Goal: Task Accomplishment & Management: Manage account settings

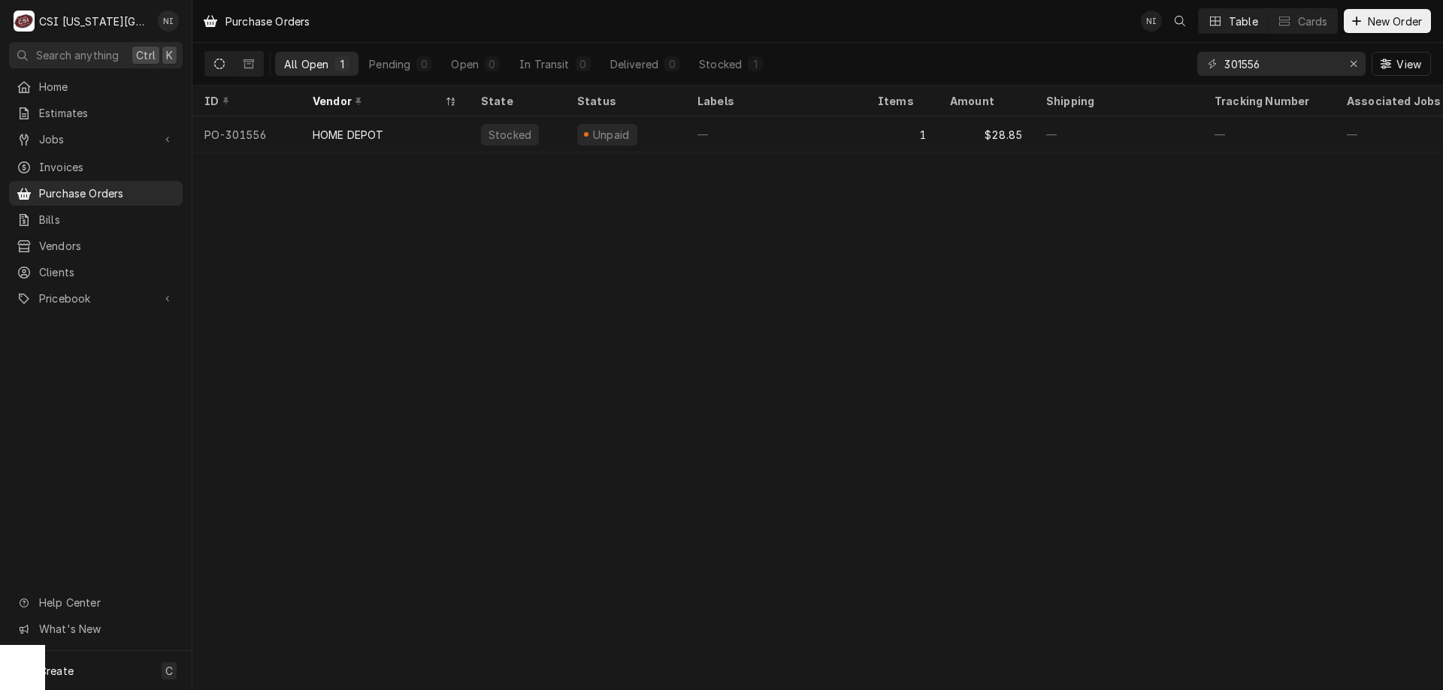
click at [618, 264] on div "Purchase Orders NI Table Cards New Order All Open 1 Pending 0 Open 0 In Transit…" at bounding box center [817, 345] width 1250 height 690
click at [83, 663] on div "Create C" at bounding box center [96, 670] width 192 height 39
click at [292, 574] on link "Purchase Order" at bounding box center [269, 567] width 135 height 25
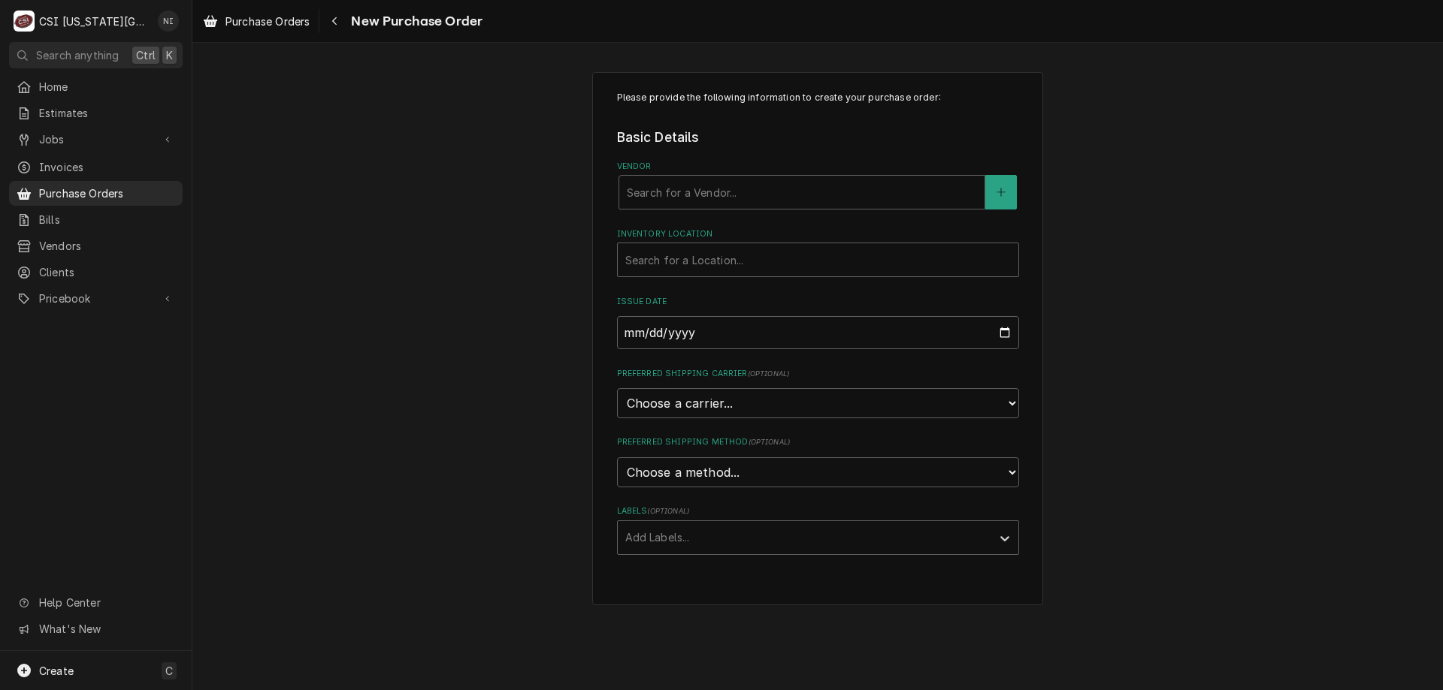
click at [763, 196] on div "Vendor" at bounding box center [802, 192] width 350 height 27
type input "home"
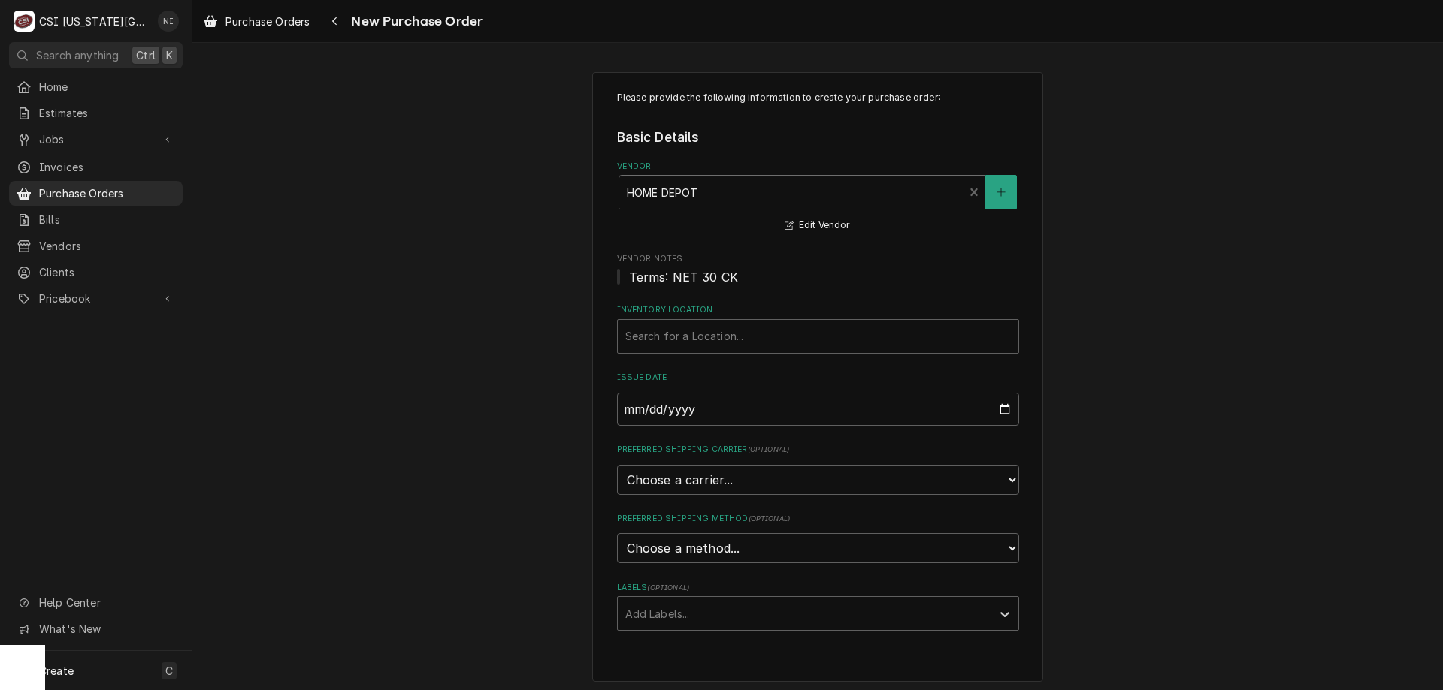
click at [714, 328] on div "Inventory Location" at bounding box center [817, 336] width 385 height 27
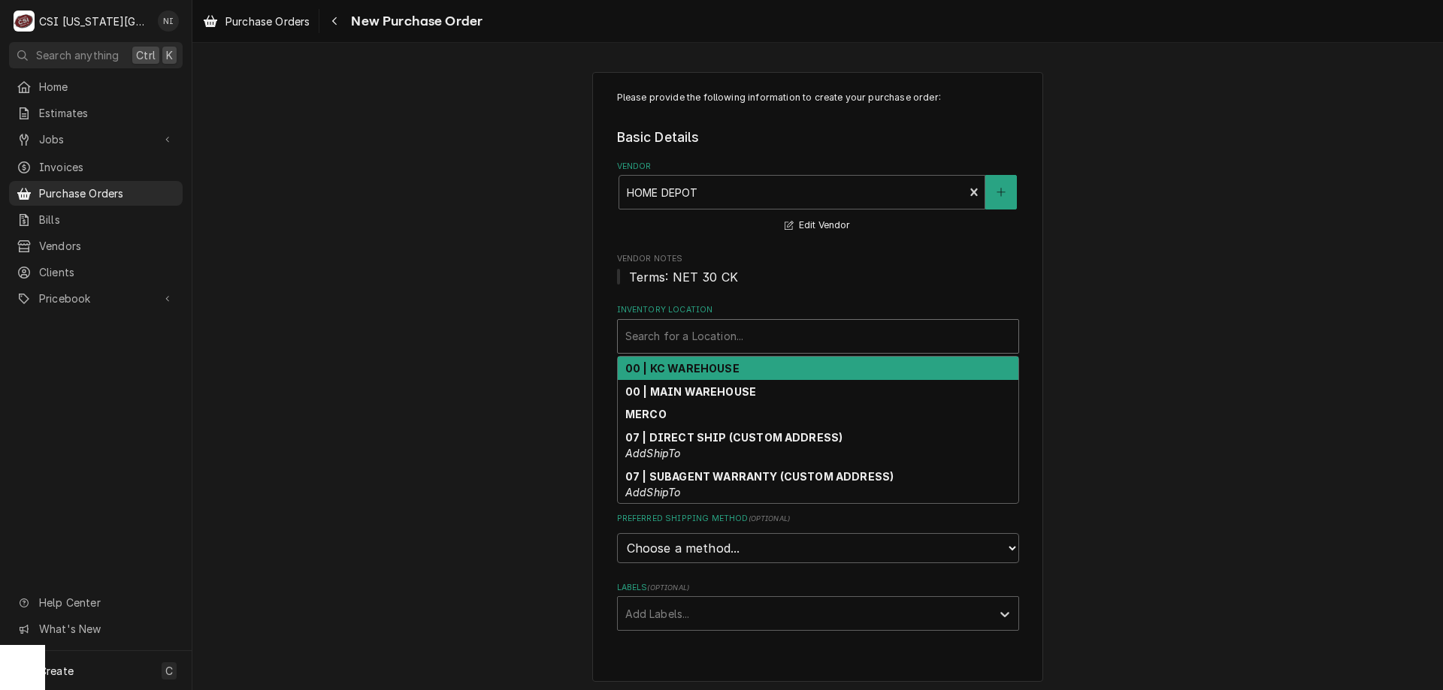
click at [690, 371] on strong "00 | KC WAREHOUSE" at bounding box center [682, 368] width 114 height 13
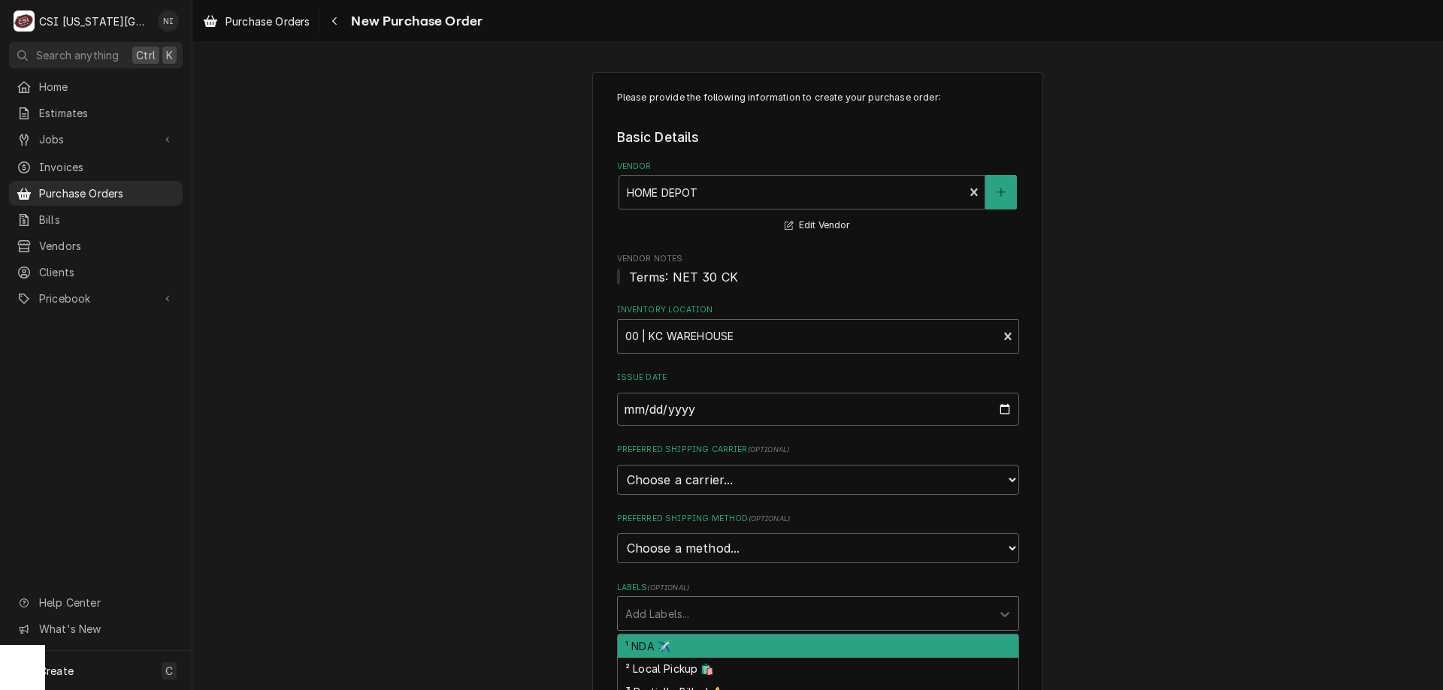
drag, startPoint x: 689, startPoint y: 609, endPoint x: 689, endPoint y: 624, distance: 14.3
click at [689, 621] on div "Labels" at bounding box center [804, 613] width 358 height 27
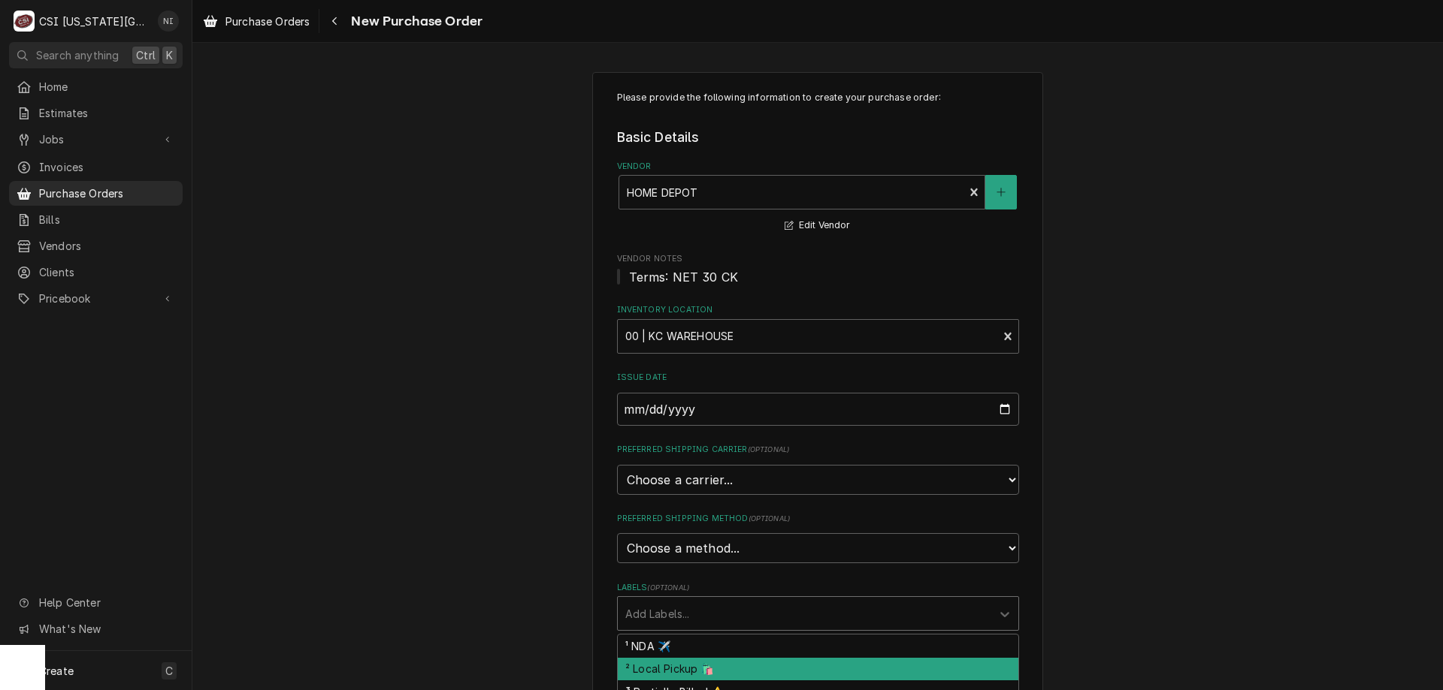
drag, startPoint x: 669, startPoint y: 671, endPoint x: 758, endPoint y: 652, distance: 91.4
click at [670, 671] on div "² Local Pickup 🛍️" at bounding box center [818, 669] width 400 height 23
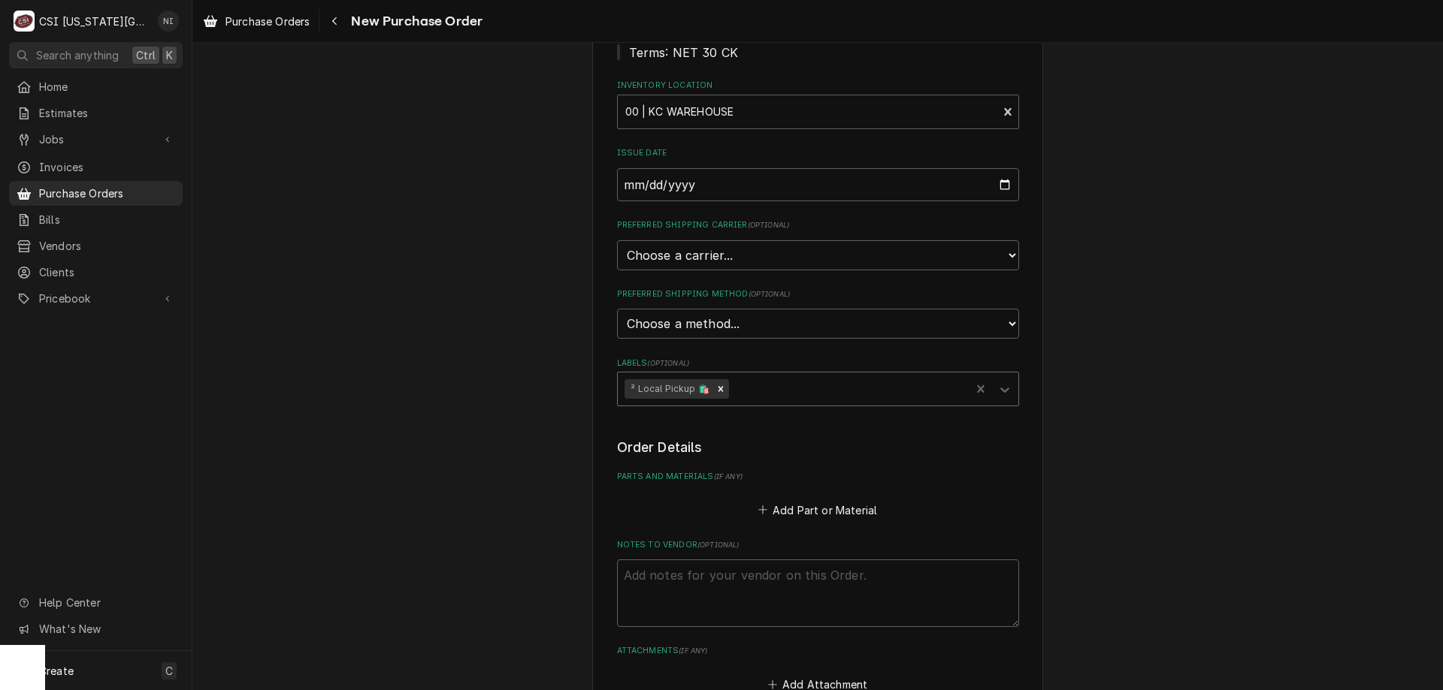
scroll to position [225, 0]
click at [763, 574] on textarea "Notes to Vendor ( optional )" at bounding box center [818, 593] width 402 height 68
type textarea "x"
type textarea "m"
type textarea "x"
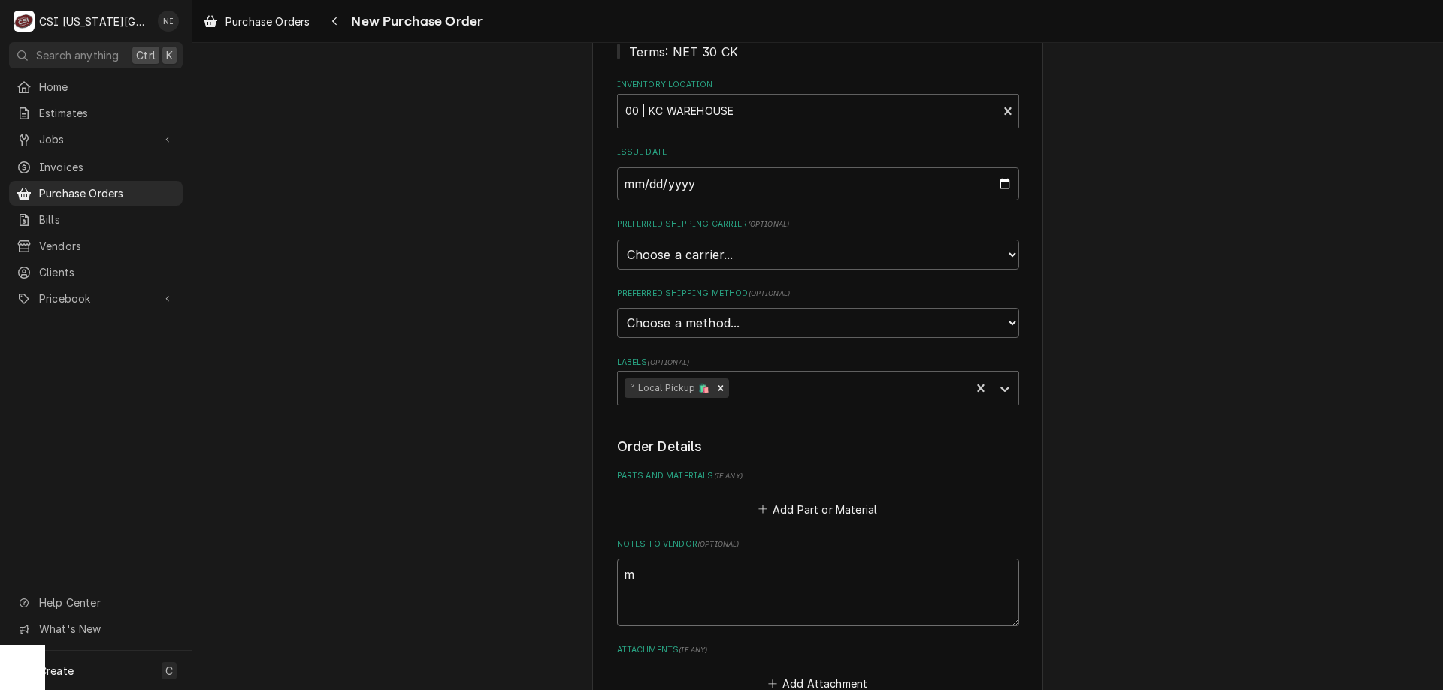
type textarea "ma"
type textarea "x"
type textarea "mas"
type textarea "x"
type textarea "mast"
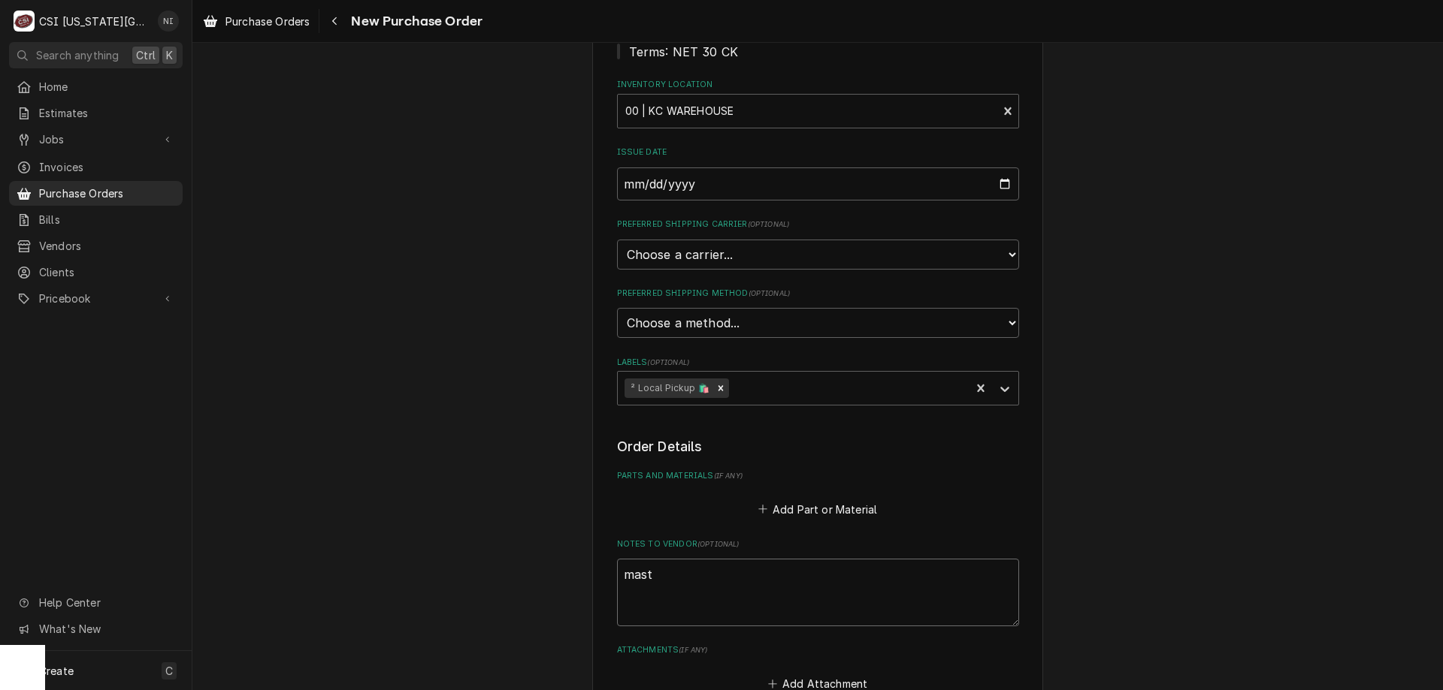
type textarea "x"
type textarea "master"
type textarea "x"
type textarea "masters"
click at [813, 515] on button "Add Part or Material" at bounding box center [817, 509] width 124 height 21
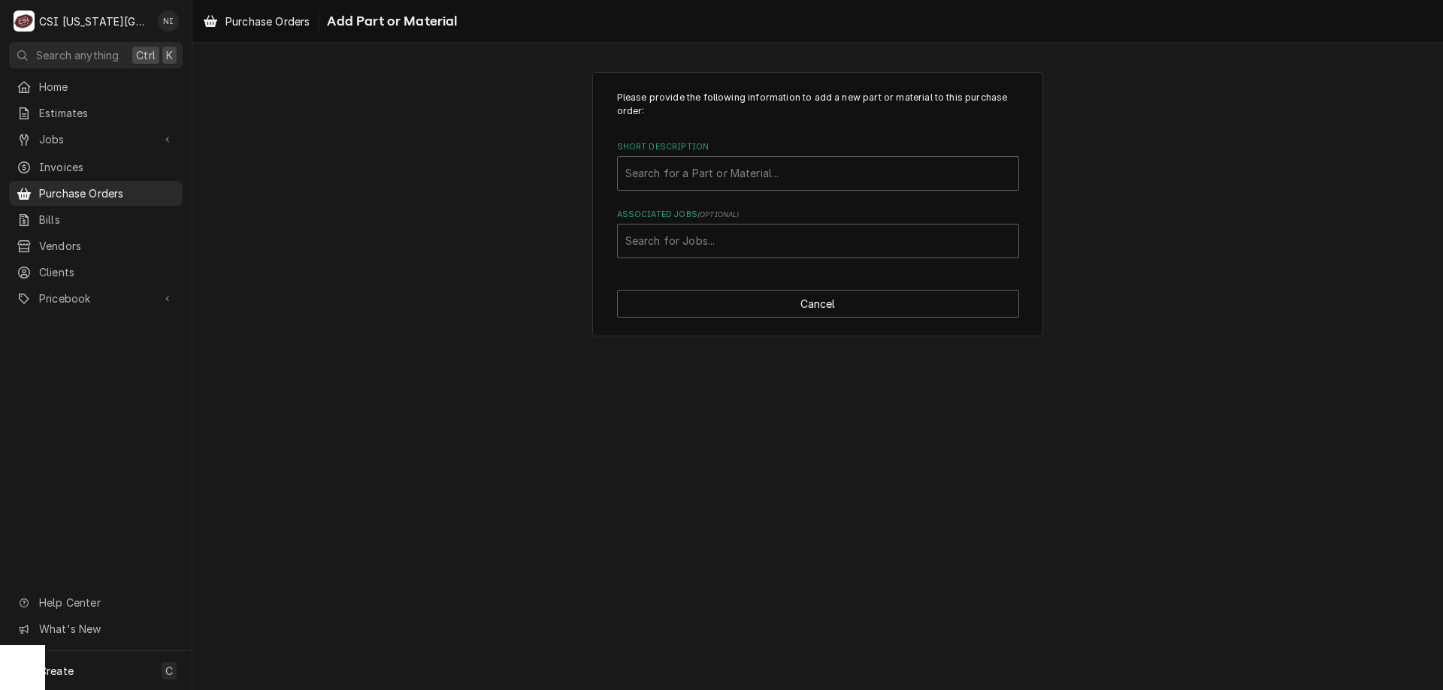
drag, startPoint x: 748, startPoint y: 238, endPoint x: 758, endPoint y: 235, distance: 10.9
click at [754, 235] on div "Associated Jobs" at bounding box center [817, 241] width 385 height 27
type input "31175"
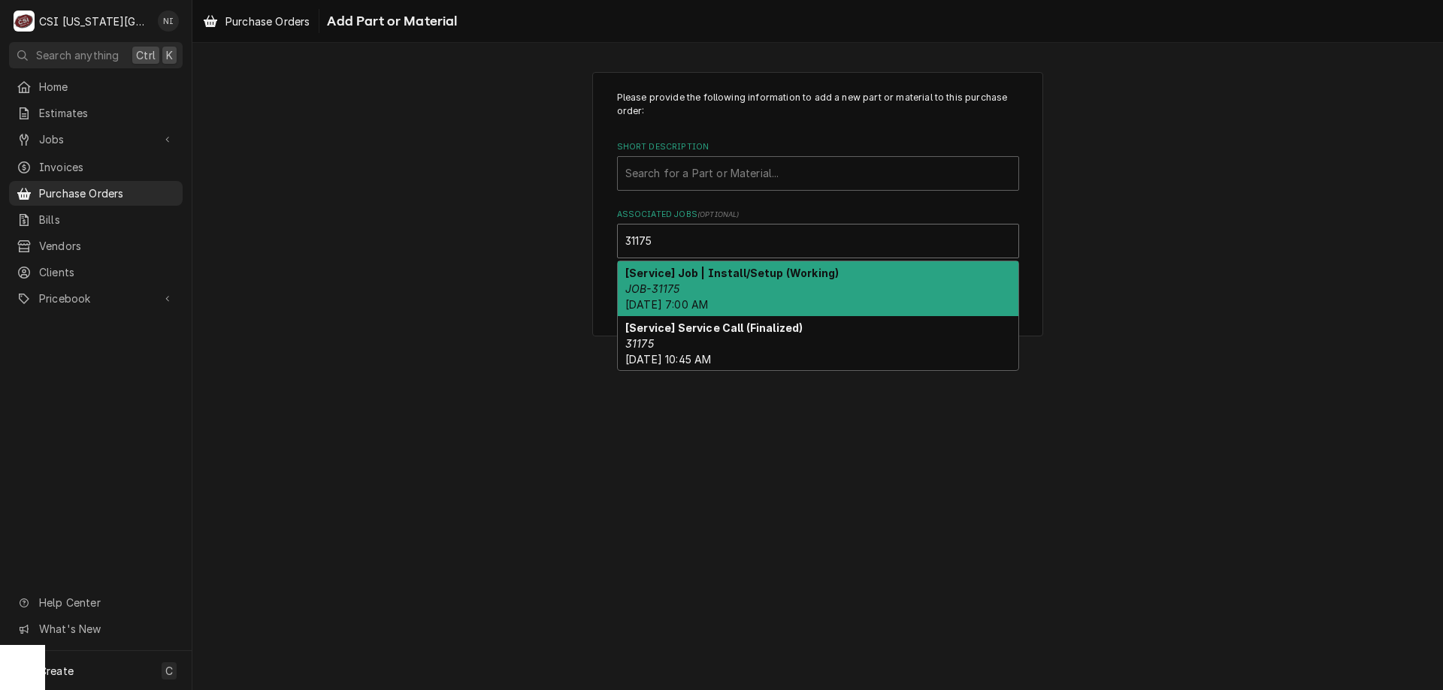
click at [676, 279] on strong "[Service] Job | Install/Setup (Working)" at bounding box center [731, 273] width 213 height 13
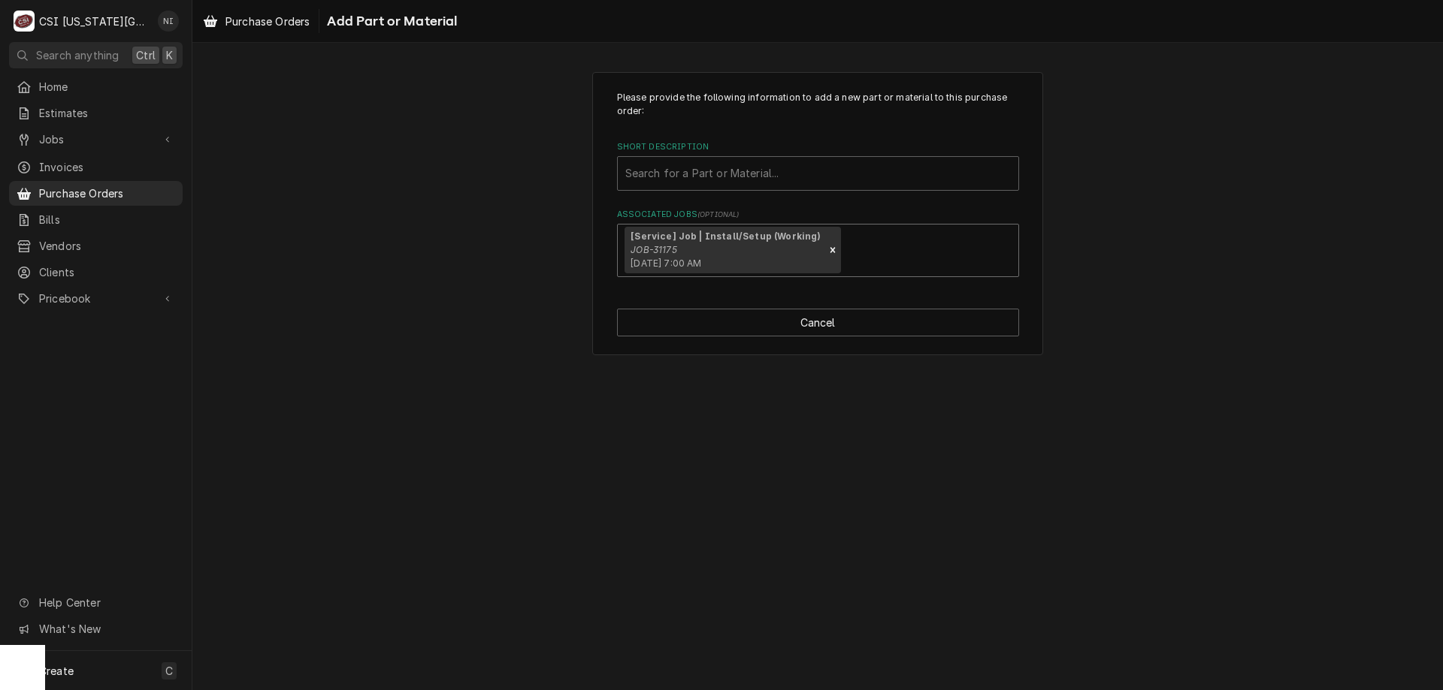
click at [671, 175] on div "Short Description" at bounding box center [817, 173] width 385 height 27
type input "misc pro"
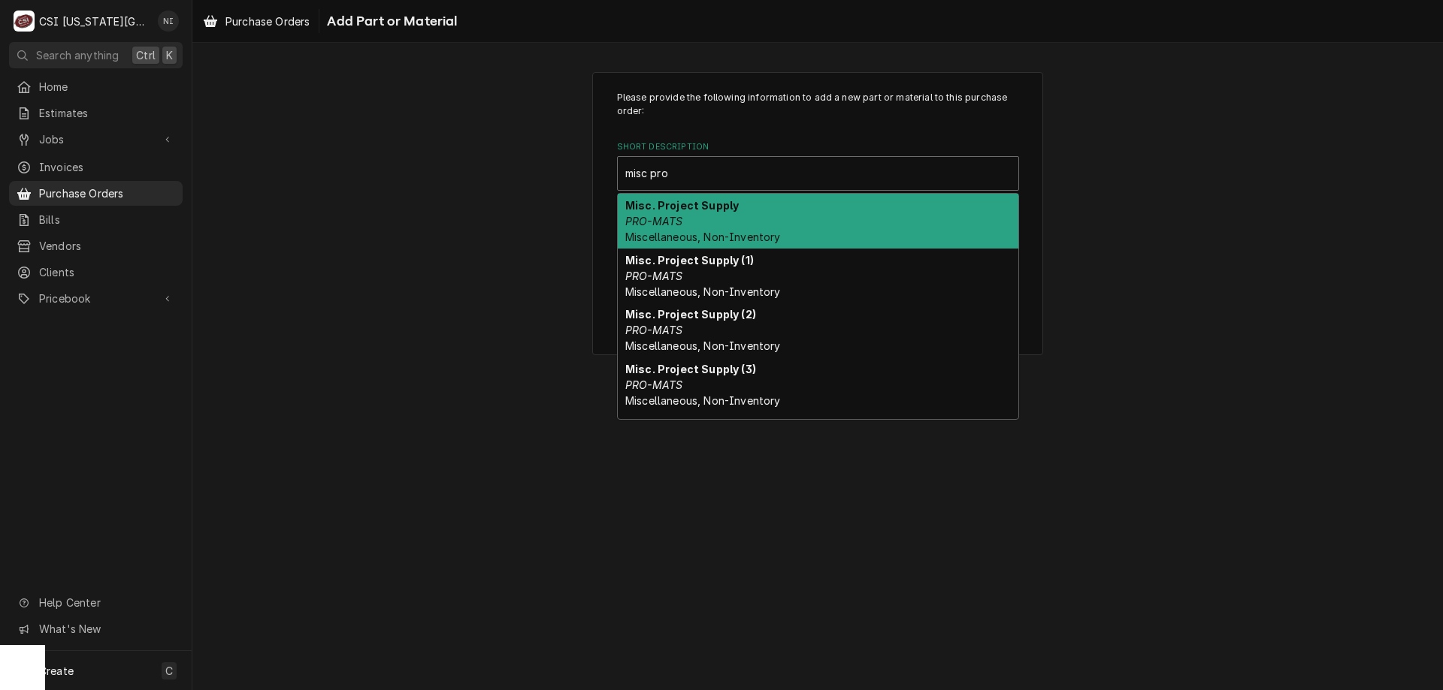
click at [703, 226] on div "Misc. Project Supply PRO-MATS Miscellaneous, Non-Inventory" at bounding box center [818, 221] width 400 height 55
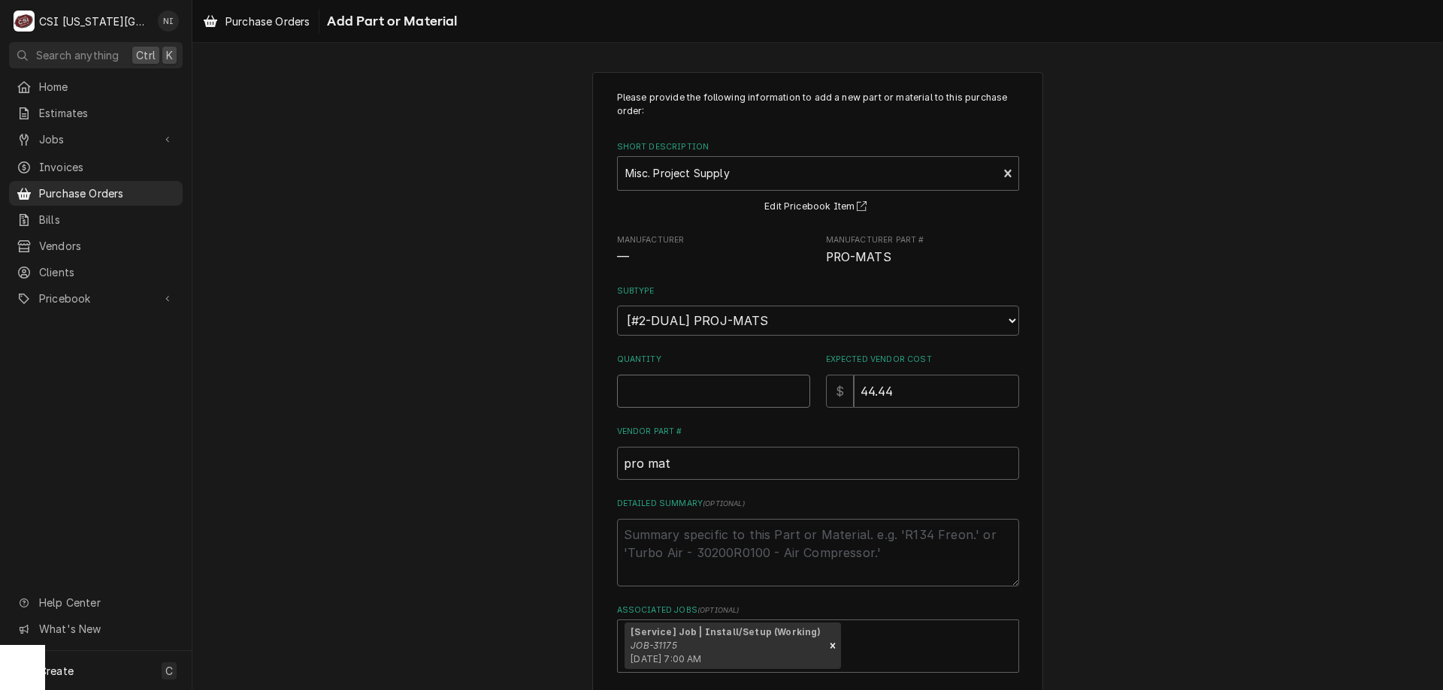
click at [727, 380] on input "Quantity" at bounding box center [713, 391] width 193 height 33
type textarea "x"
type input "1"
type textarea "x"
type input "0"
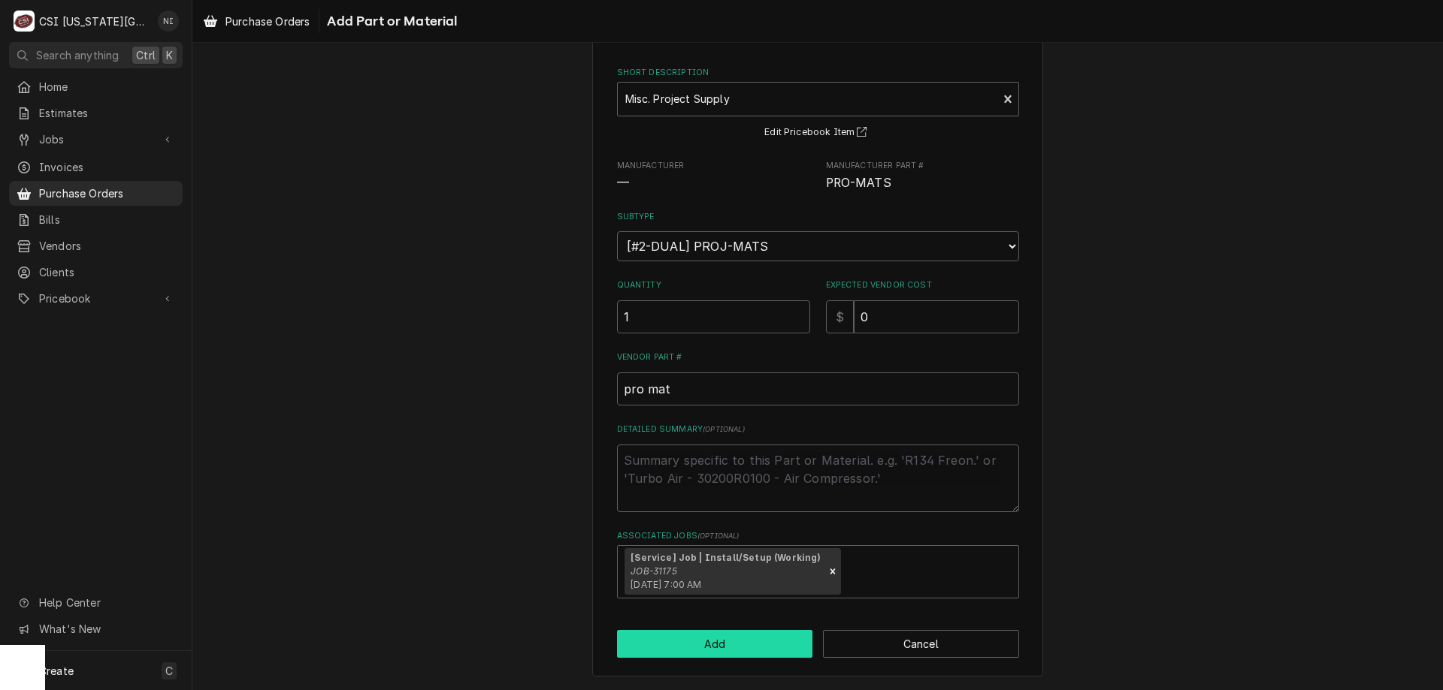
click at [753, 649] on button "Add" at bounding box center [715, 644] width 196 height 28
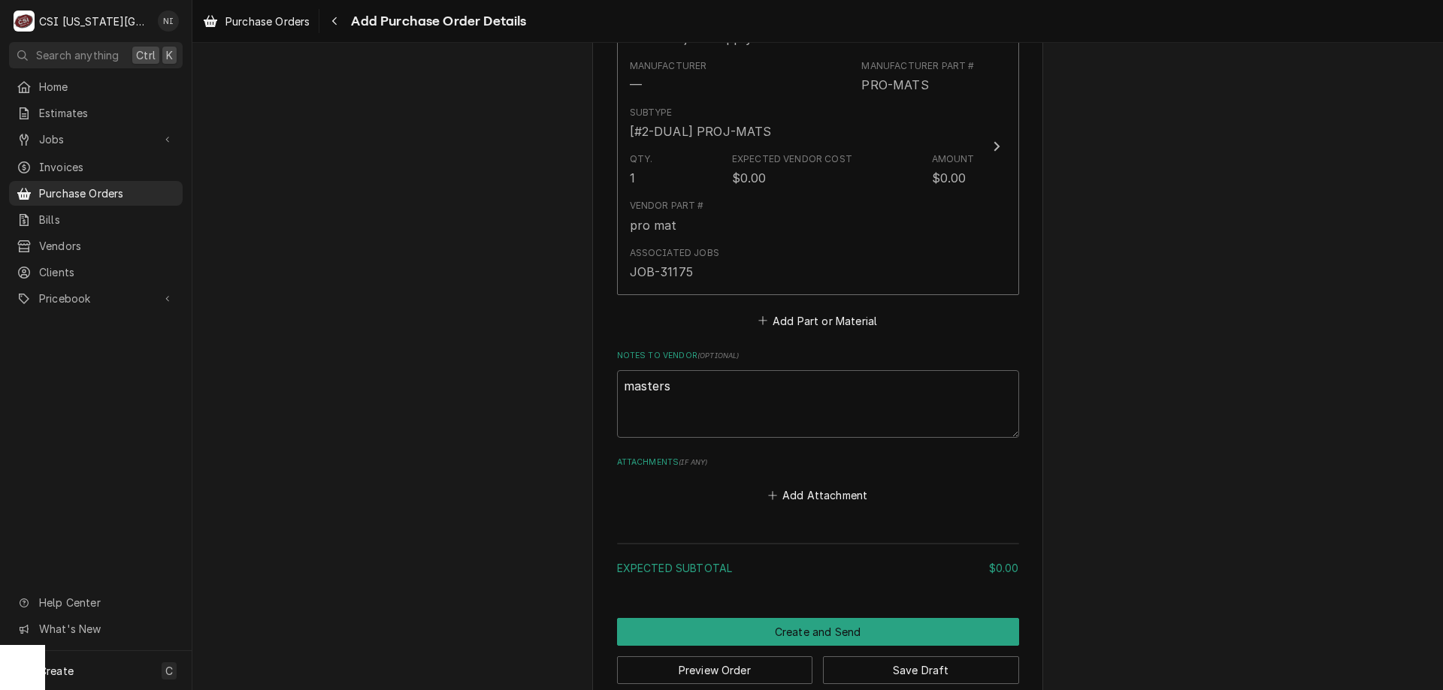
scroll to position [745, 0]
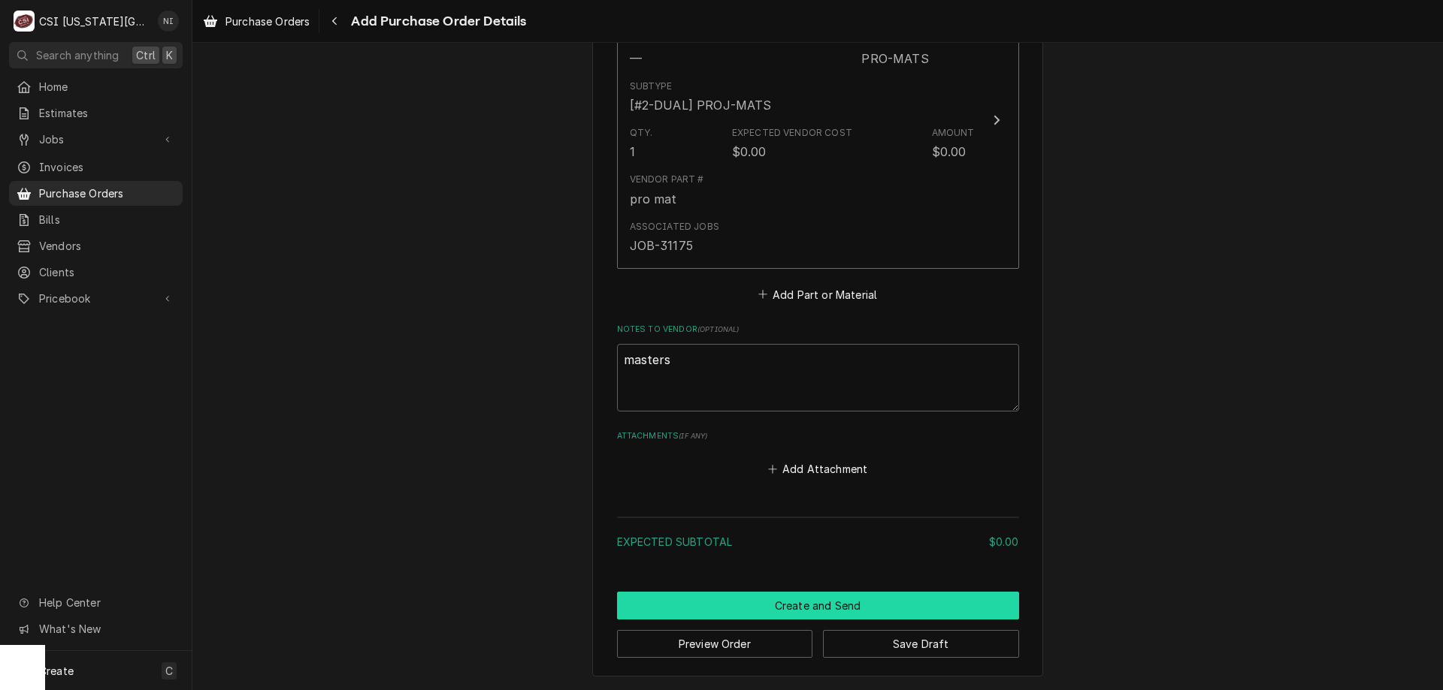
click at [890, 602] on button "Create and Send" at bounding box center [818, 606] width 402 height 28
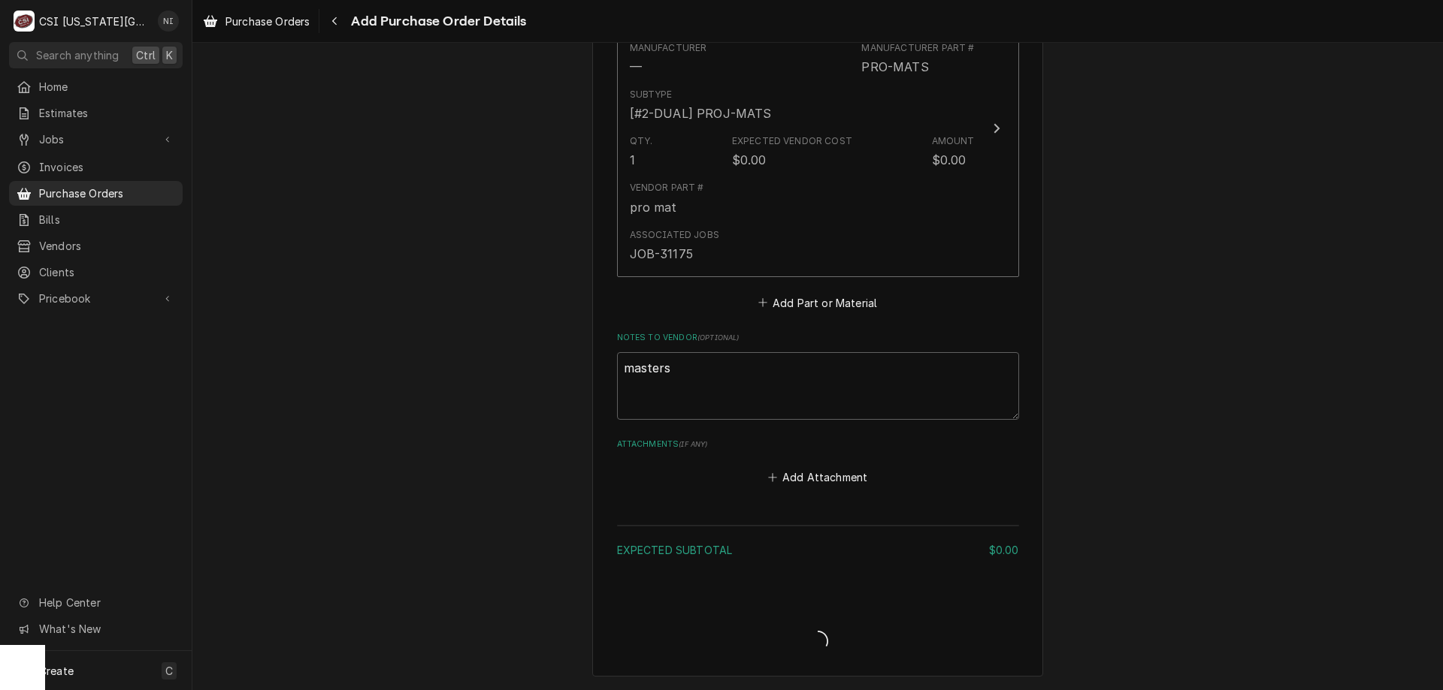
scroll to position [736, 0]
type textarea "x"
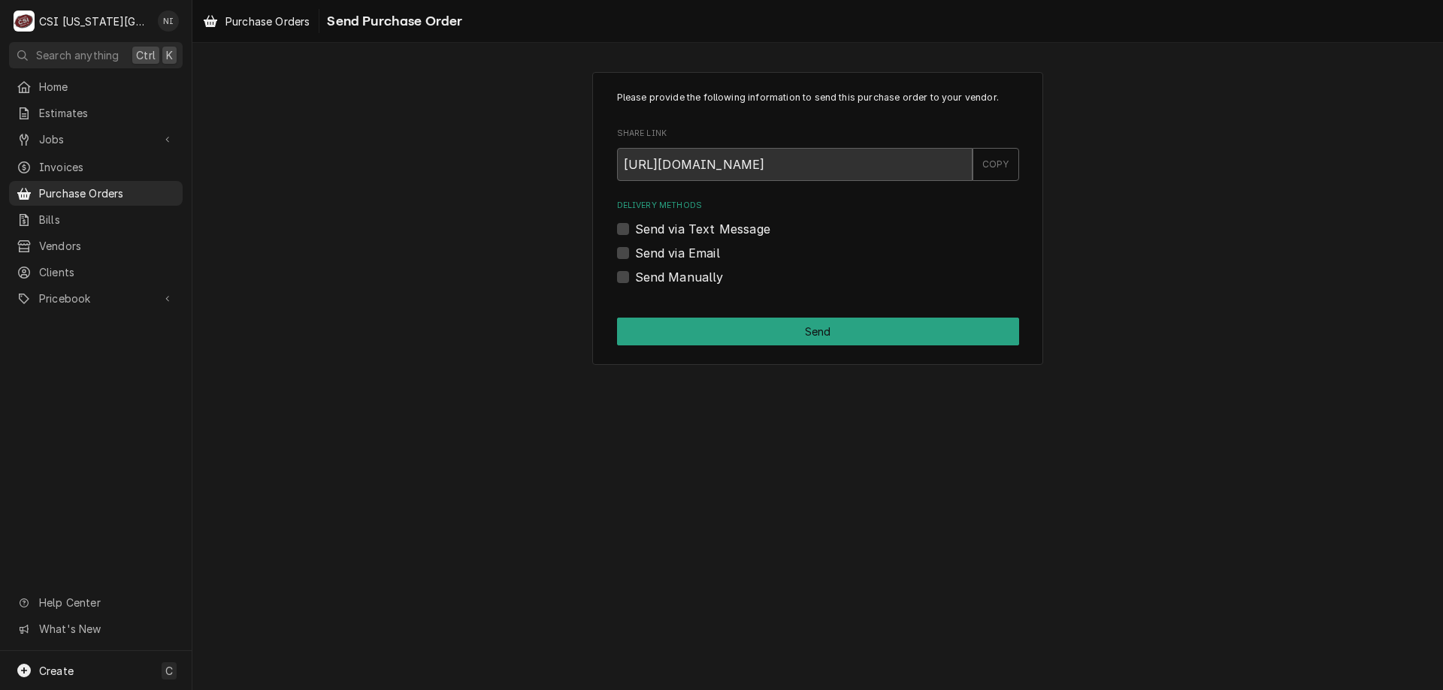
click at [635, 277] on label "Send Manually" at bounding box center [679, 277] width 89 height 18
click at [635, 277] on input "Send Manually" at bounding box center [836, 284] width 402 height 33
checkbox input "true"
click at [645, 324] on button "Send" at bounding box center [818, 332] width 402 height 28
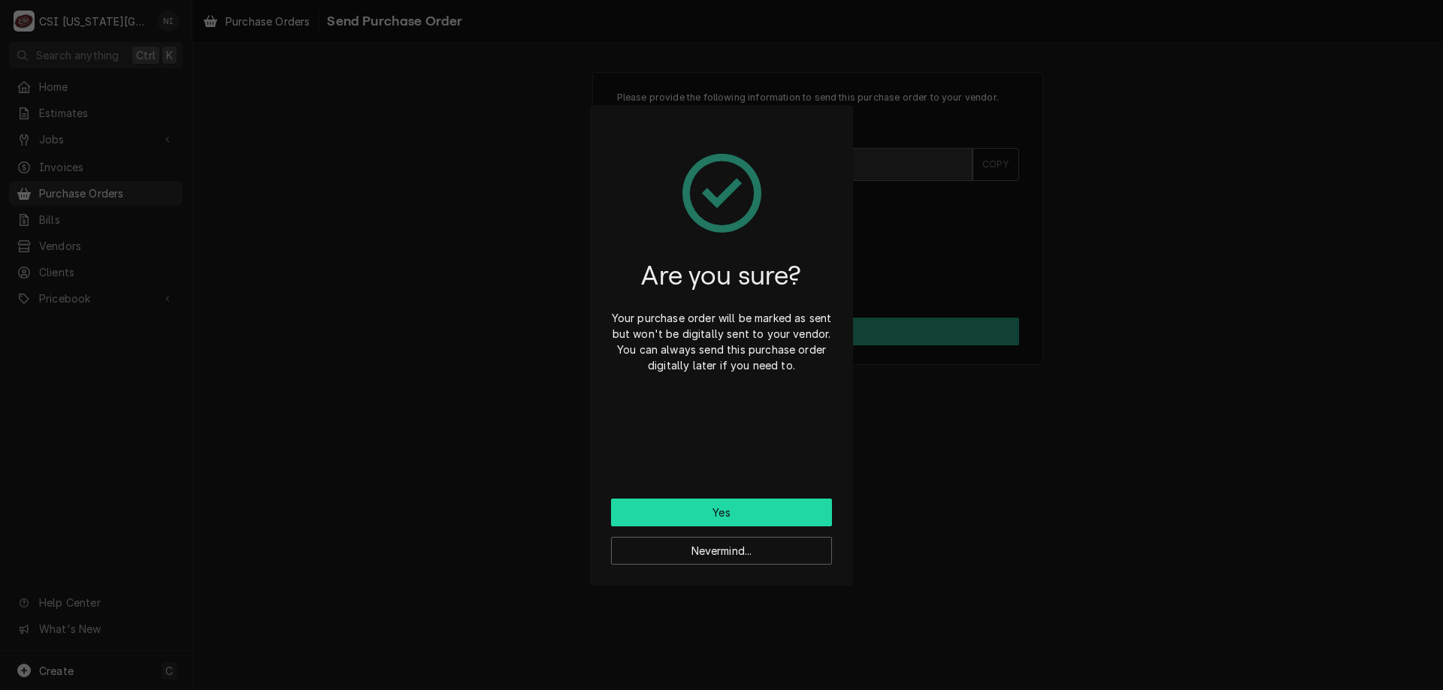
click at [699, 509] on button "Yes" at bounding box center [721, 513] width 221 height 28
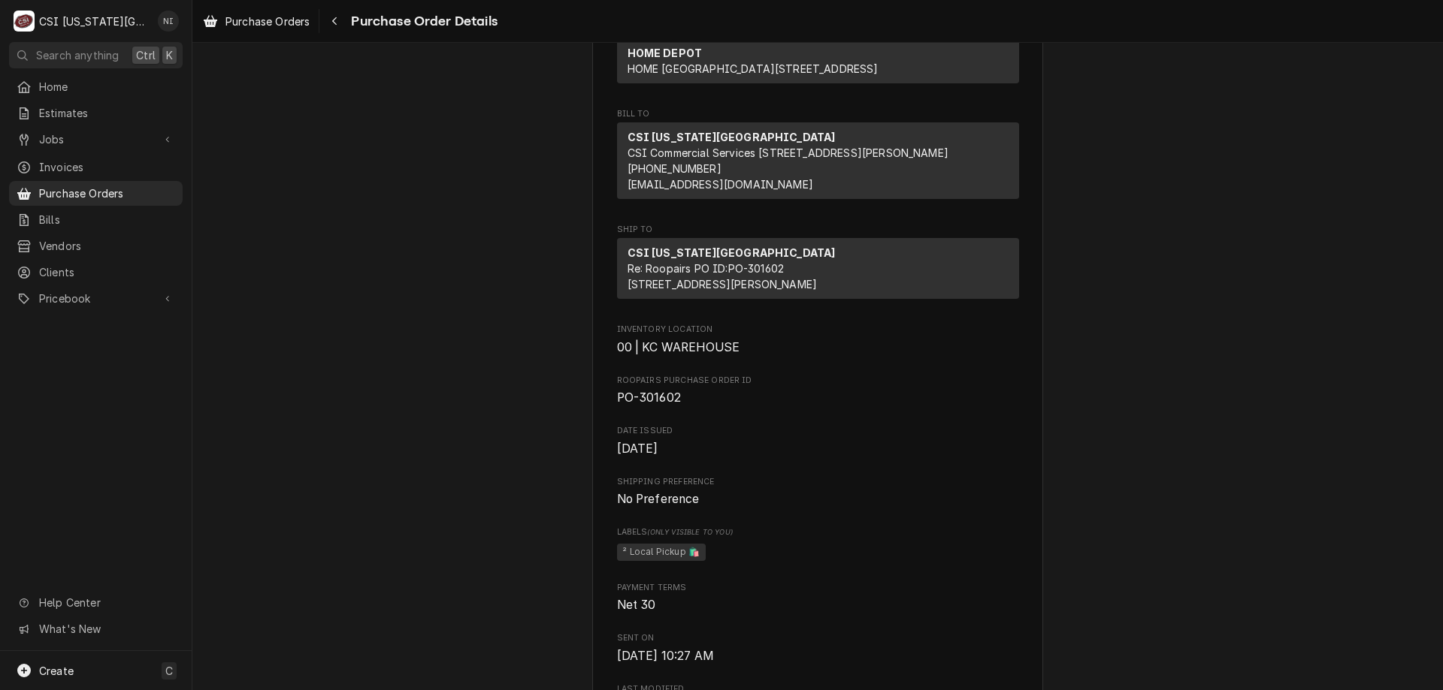
scroll to position [451, 0]
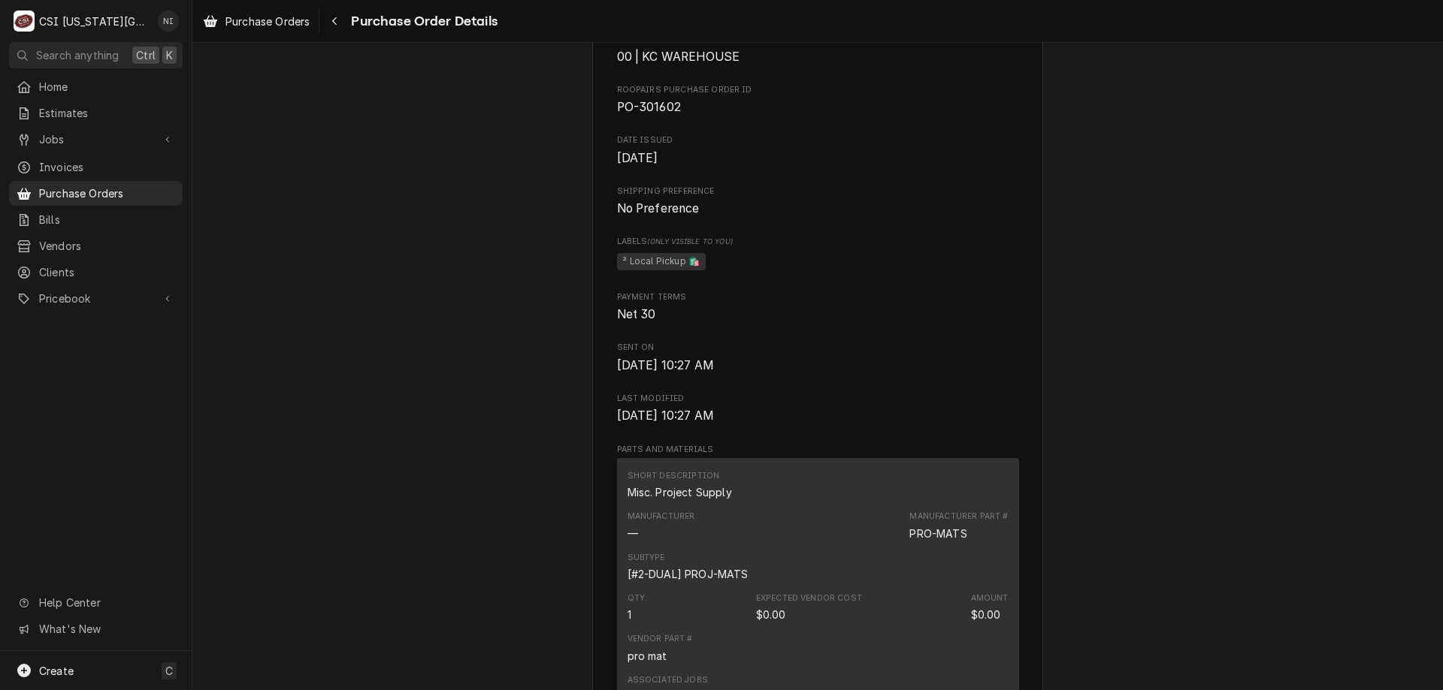
click at [126, 186] on span "Purchase Orders" at bounding box center [107, 194] width 136 height 16
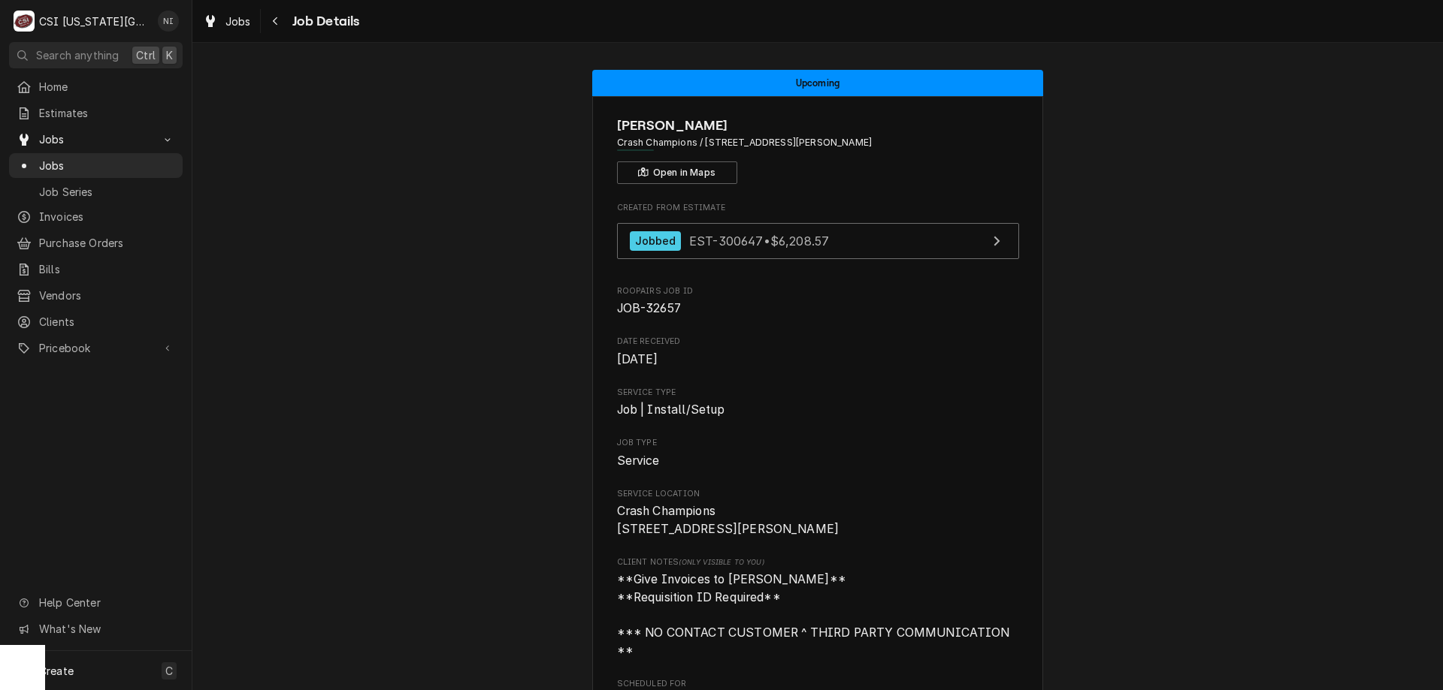
click at [151, 158] on span "Jobs" at bounding box center [107, 166] width 136 height 16
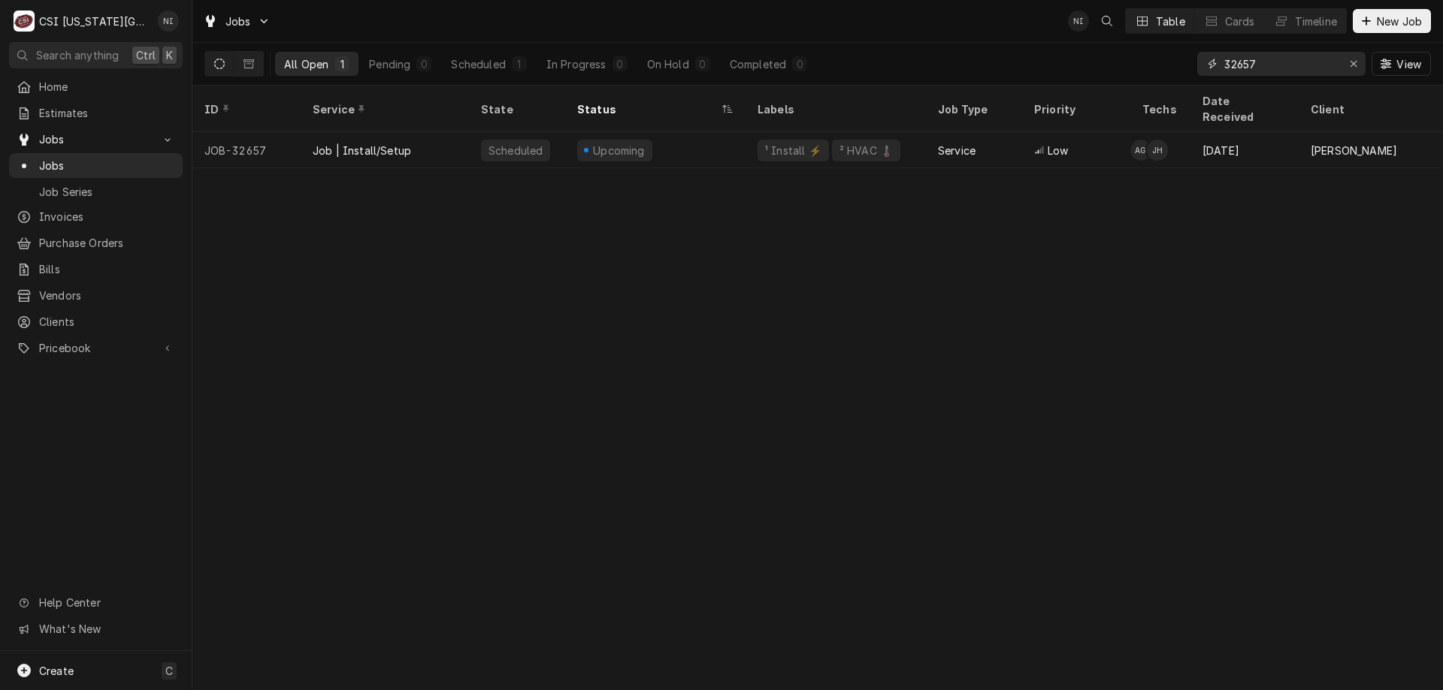
drag, startPoint x: 1268, startPoint y: 65, endPoint x: 1183, endPoint y: 63, distance: 84.9
click at [1187, 64] on div "All Open 1 Pending 0 Scheduled 1 In Progress 0 On Hold 0 Completed 0 32657 View" at bounding box center [817, 64] width 1226 height 42
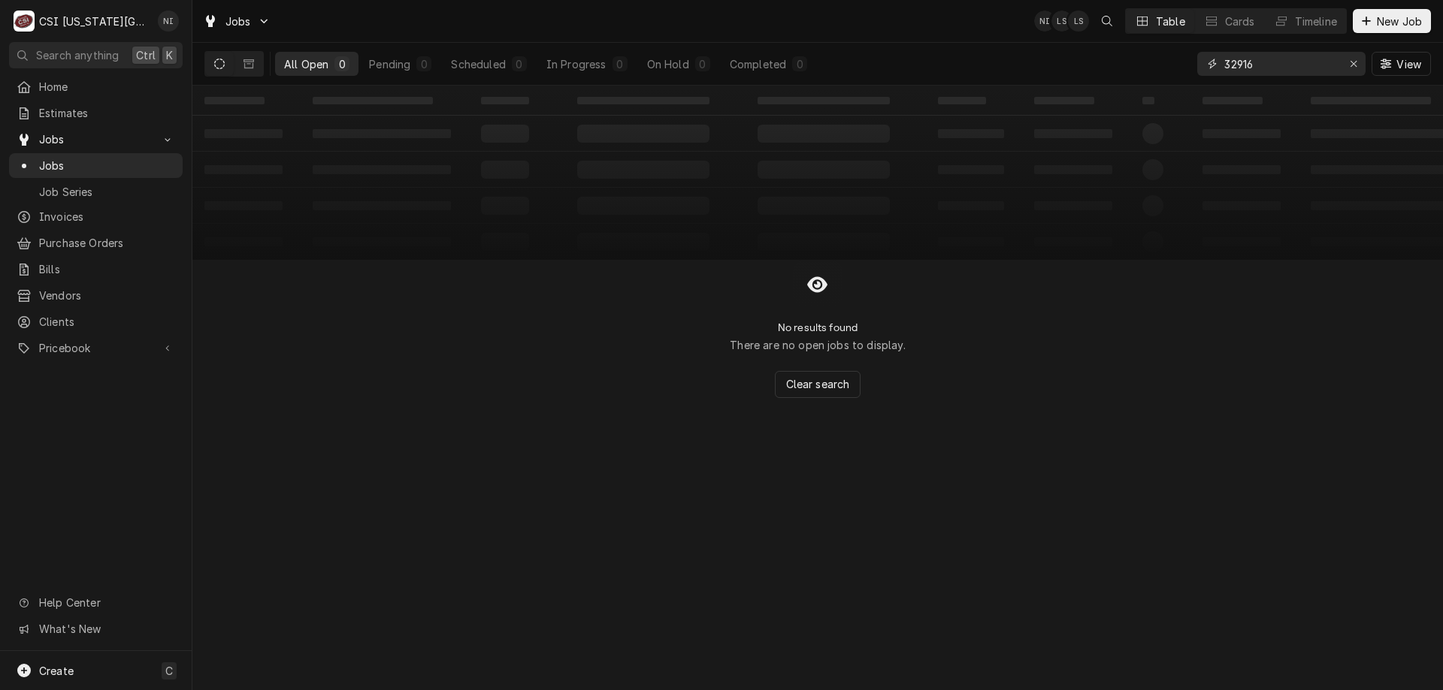
type input "32916"
click at [248, 63] on icon "Dynamic Content Wrapper" at bounding box center [248, 64] width 11 height 11
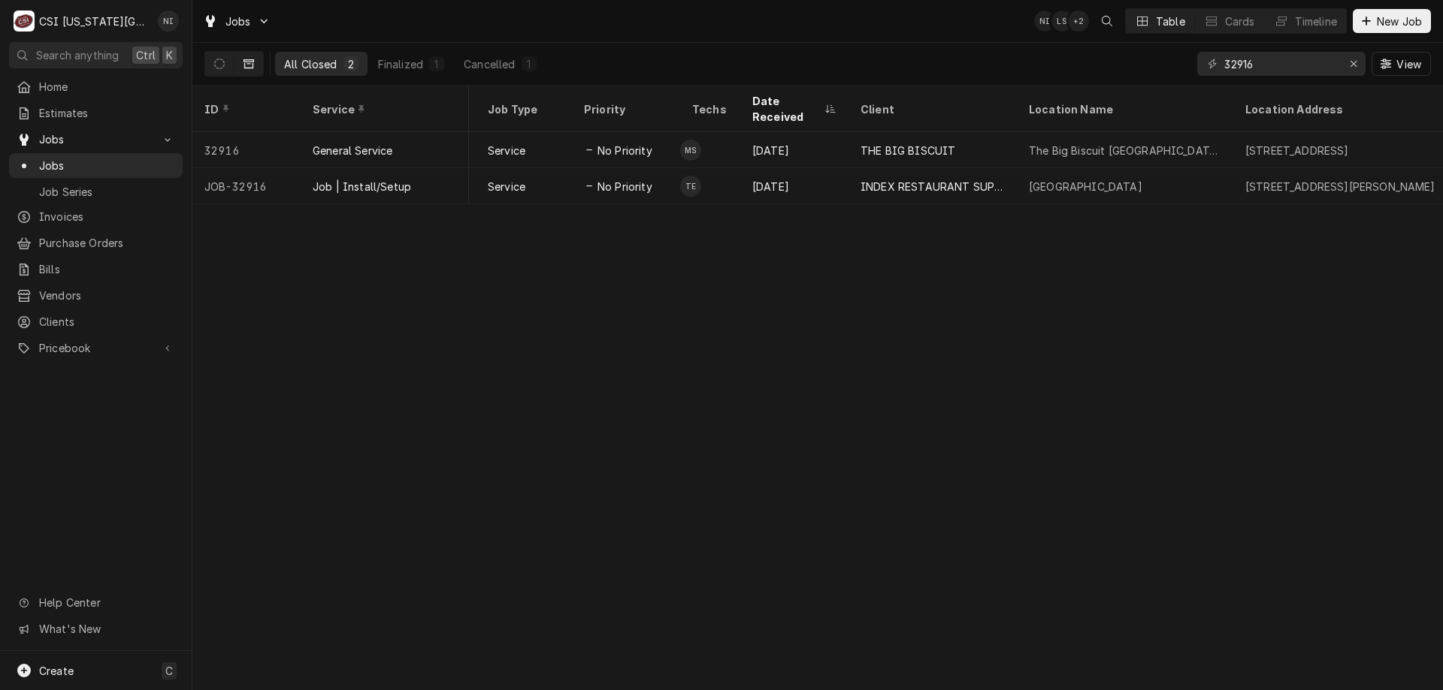
scroll to position [0, 284]
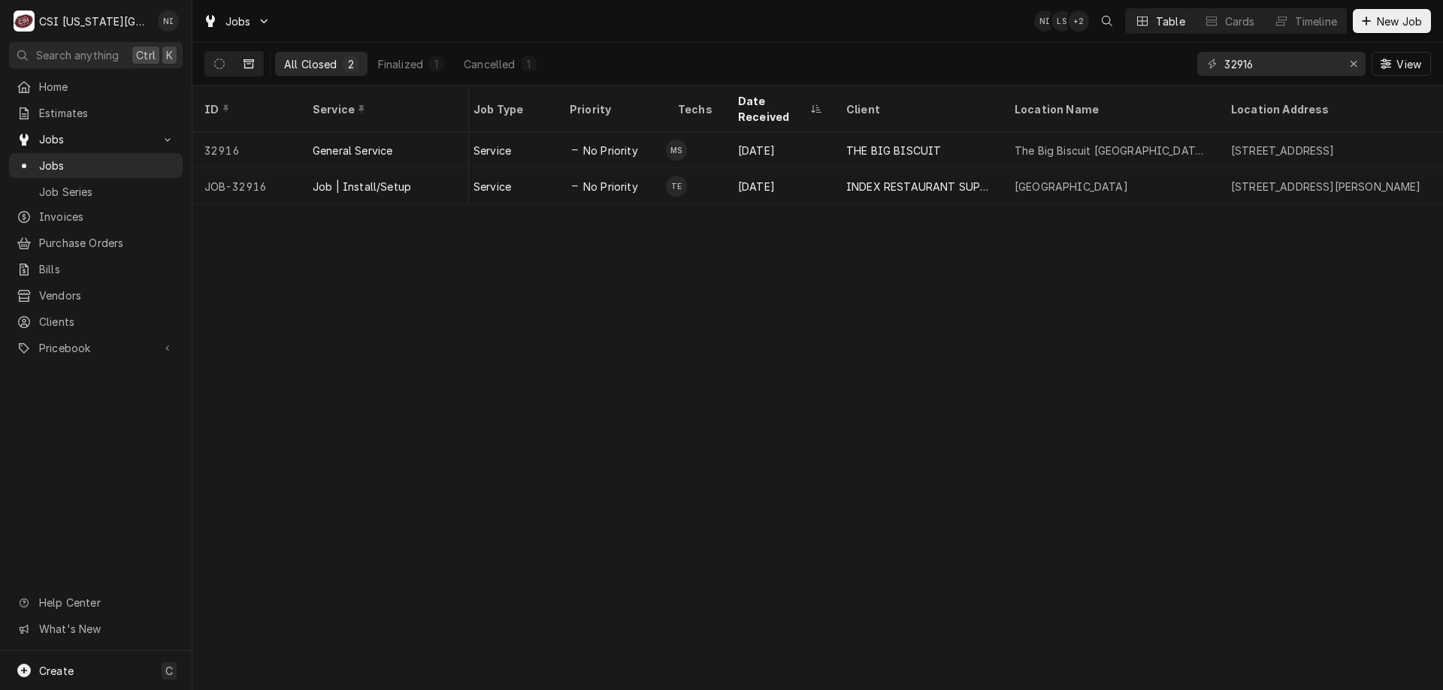
click at [814, 172] on div "[DATE]" at bounding box center [780, 186] width 108 height 36
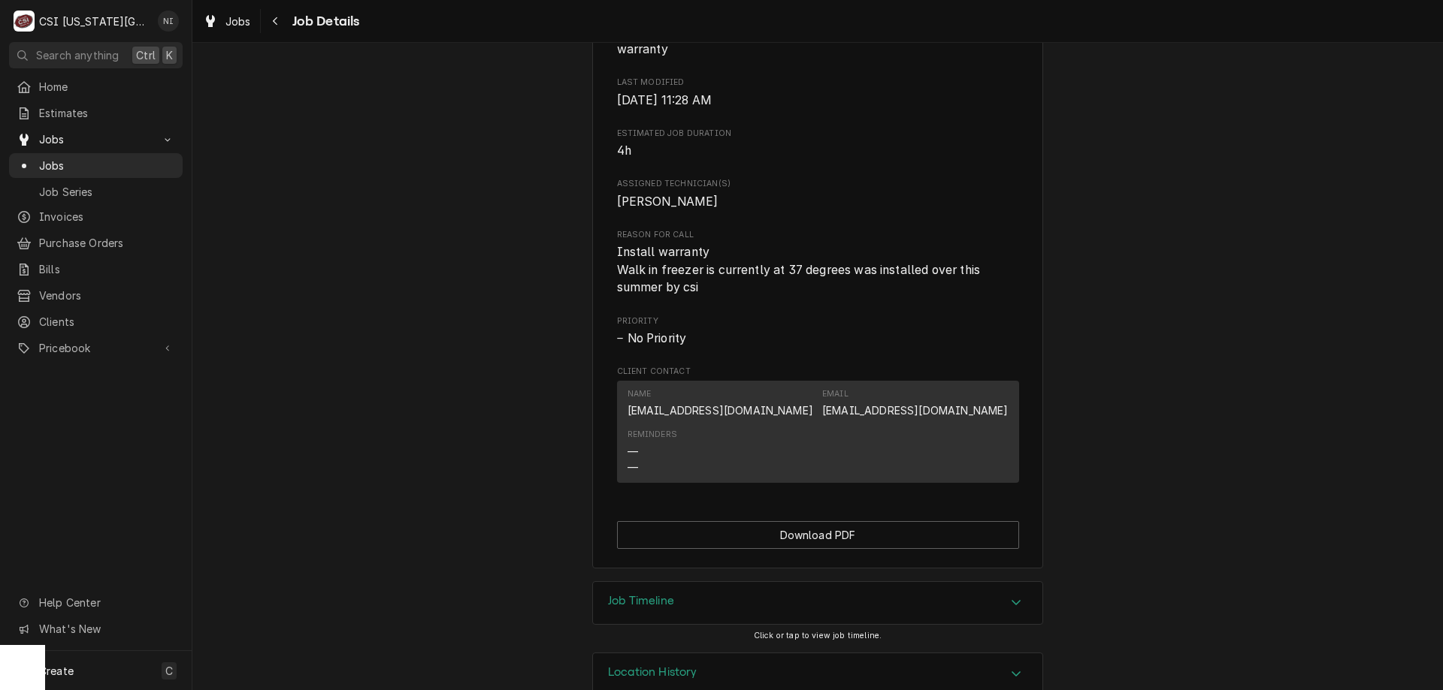
scroll to position [600, 0]
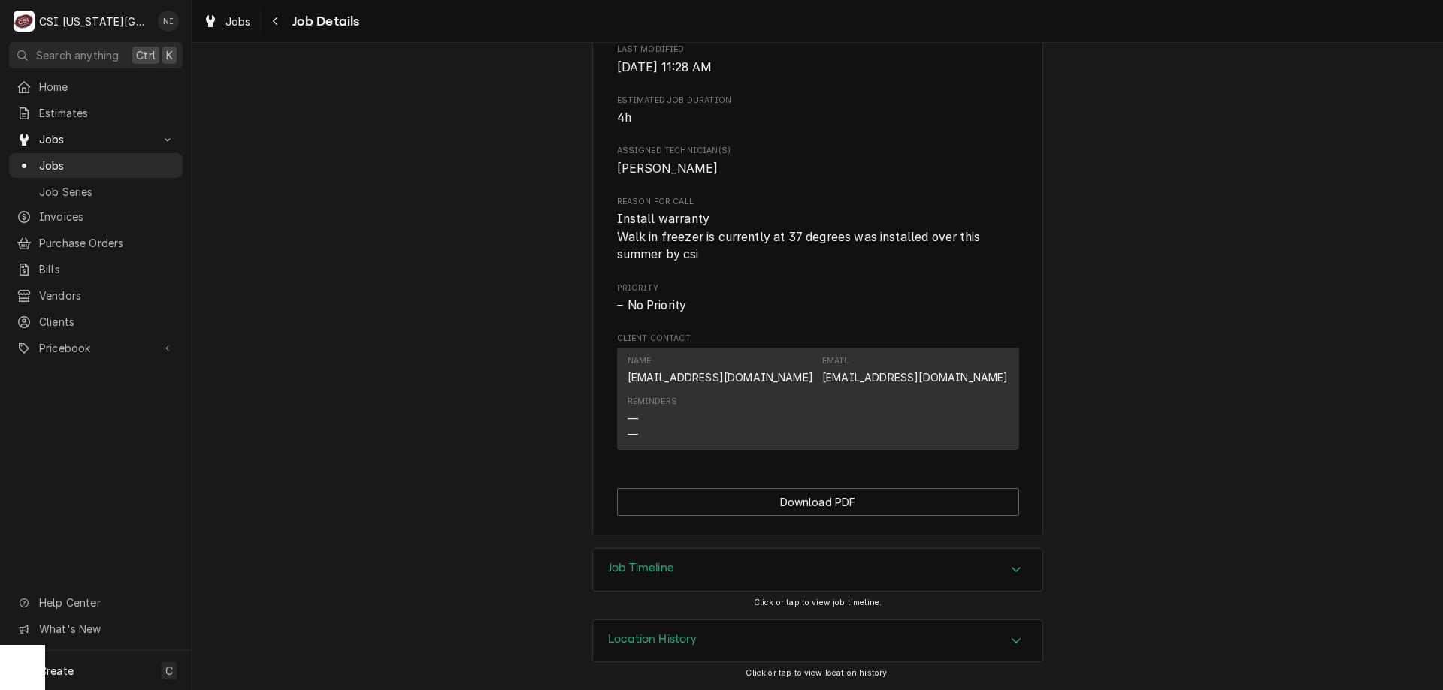
click at [1004, 577] on div "Accordion Header" at bounding box center [1015, 570] width 23 height 18
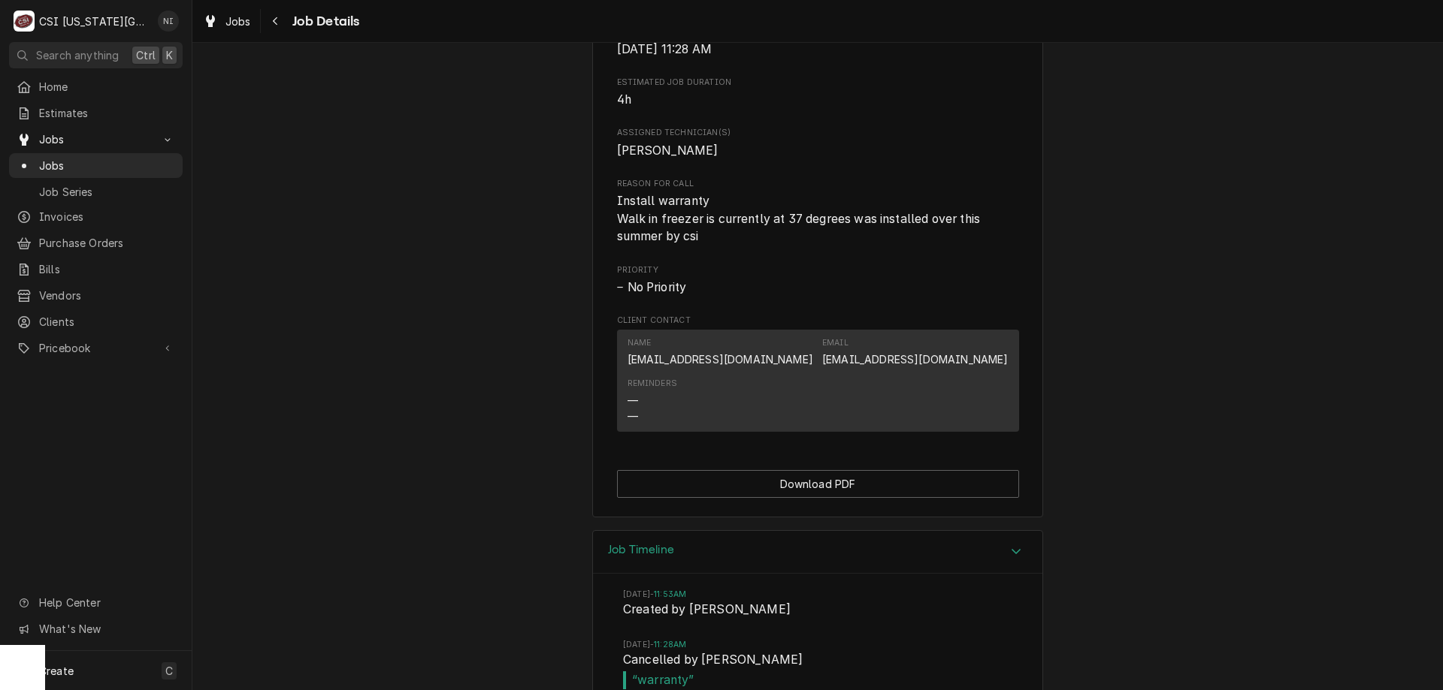
click at [1004, 561] on div "Accordion Header" at bounding box center [1015, 552] width 23 height 18
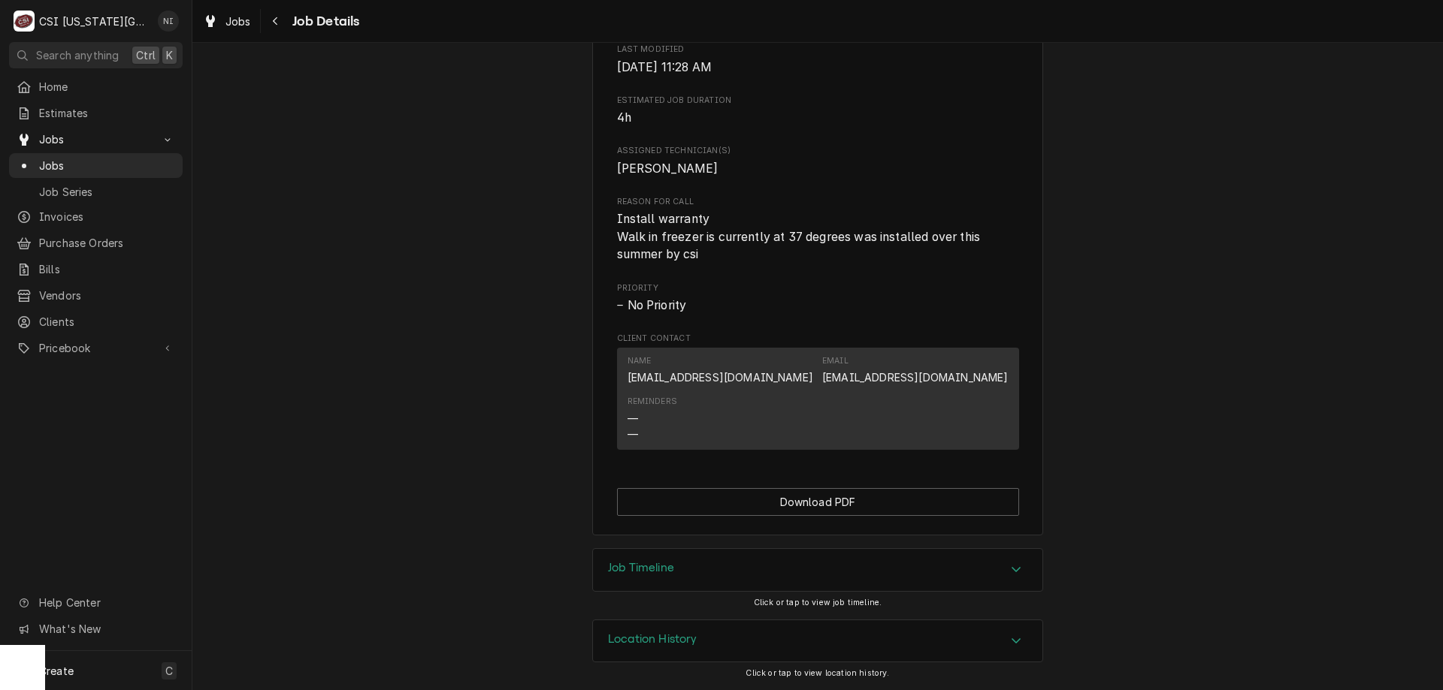
click at [1014, 572] on icon "Accordion Header" at bounding box center [1016, 569] width 11 height 12
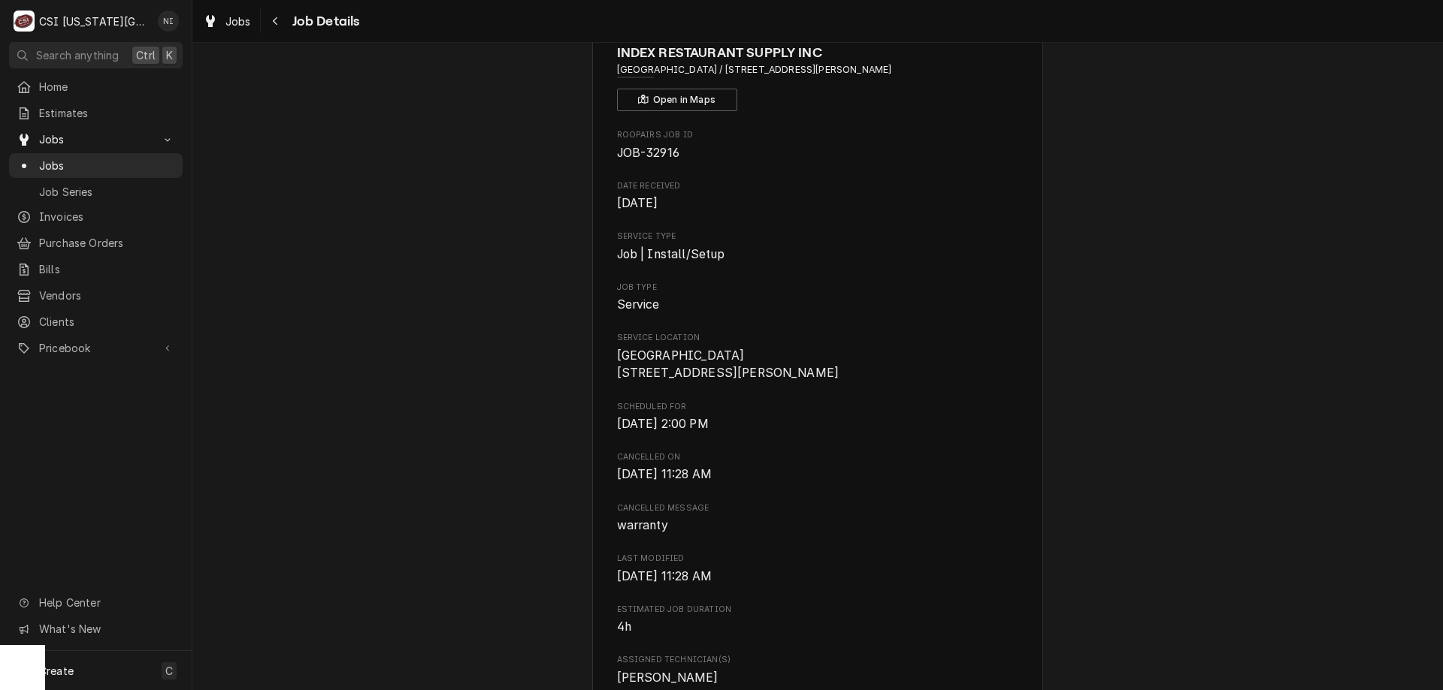
scroll to position [0, 0]
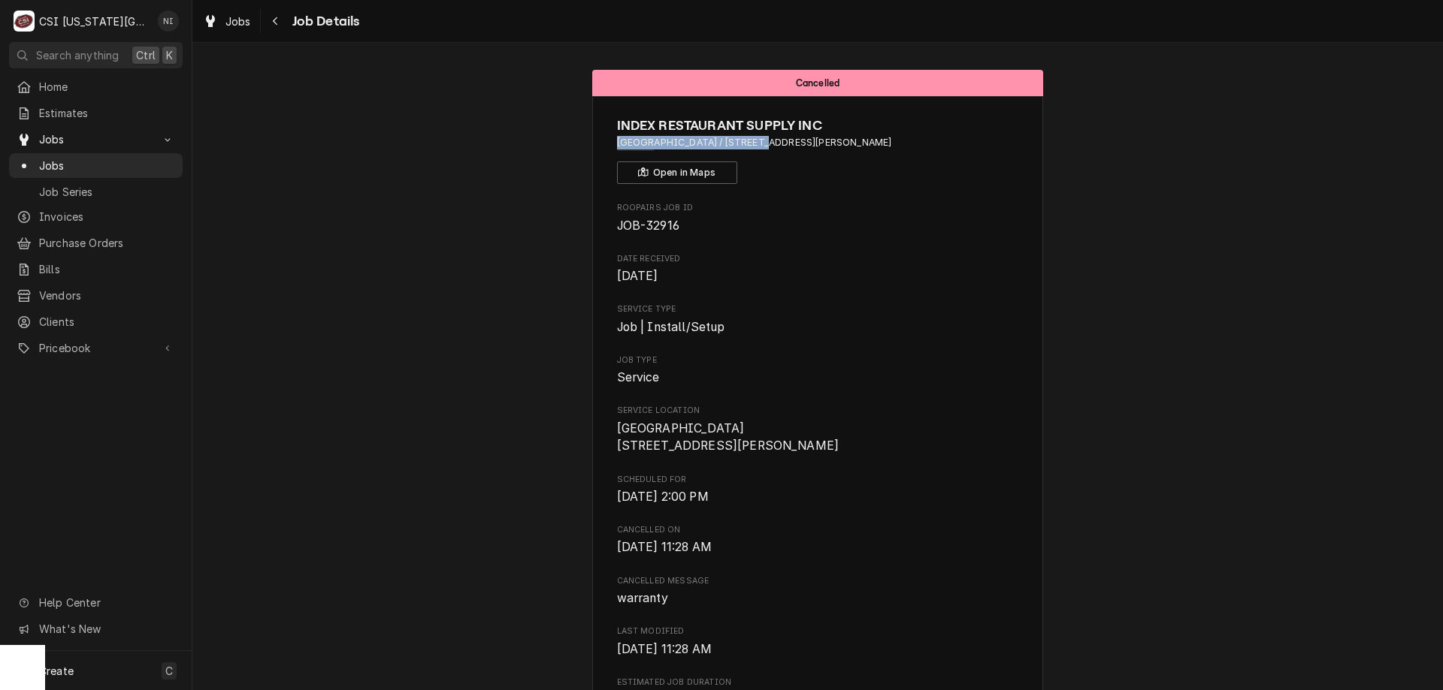
drag, startPoint x: 609, startPoint y: 143, endPoint x: 748, endPoint y: 150, distance: 139.1
click at [748, 150] on div "INDEX RESTAURANT SUPPLY INC Hawthorne Elementary School / 1815 S Jefferson St, …" at bounding box center [817, 606] width 451 height 1021
copy span "Hawthorne Elementary School"
click at [79, 162] on span "Jobs" at bounding box center [107, 166] width 136 height 16
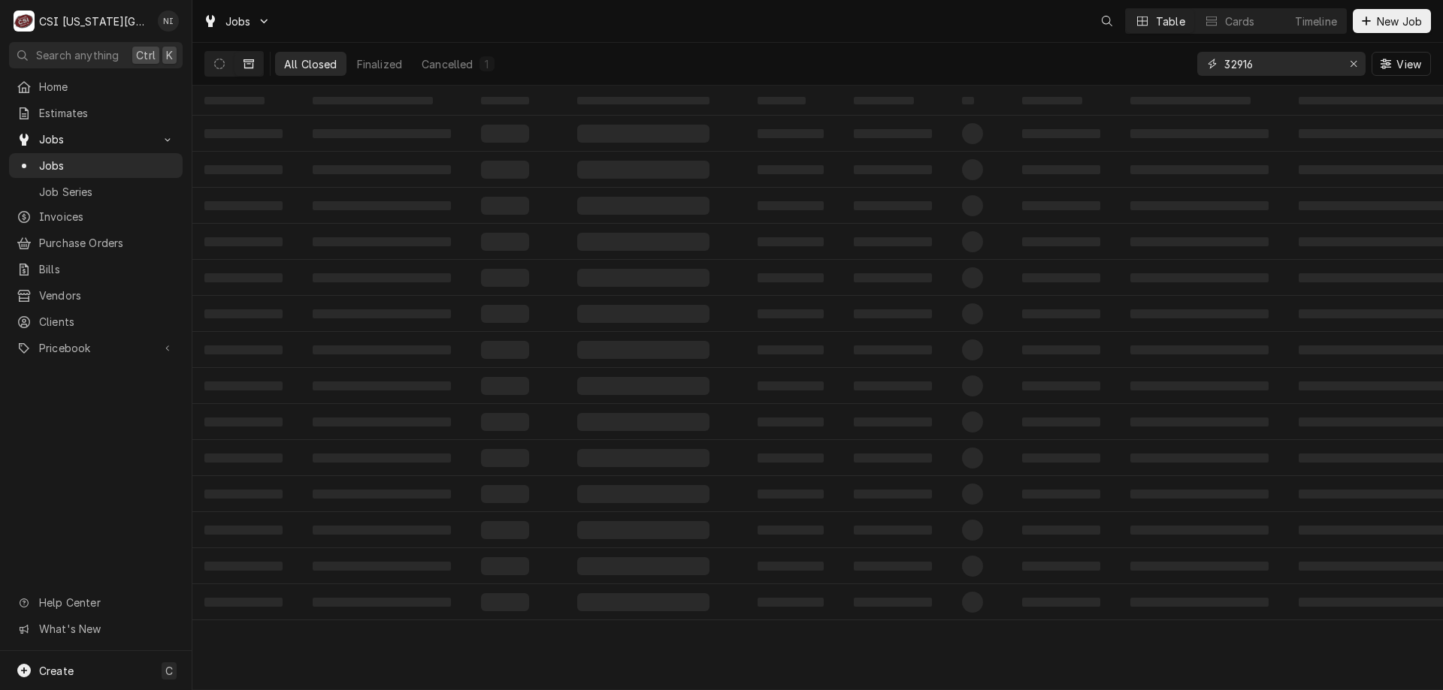
drag, startPoint x: 1252, startPoint y: 64, endPoint x: 1196, endPoint y: 62, distance: 56.4
click at [1211, 62] on div "32916" at bounding box center [1281, 64] width 168 height 24
paste input "[GEOGRAPHIC_DATA]"
type input "[GEOGRAPHIC_DATA]"
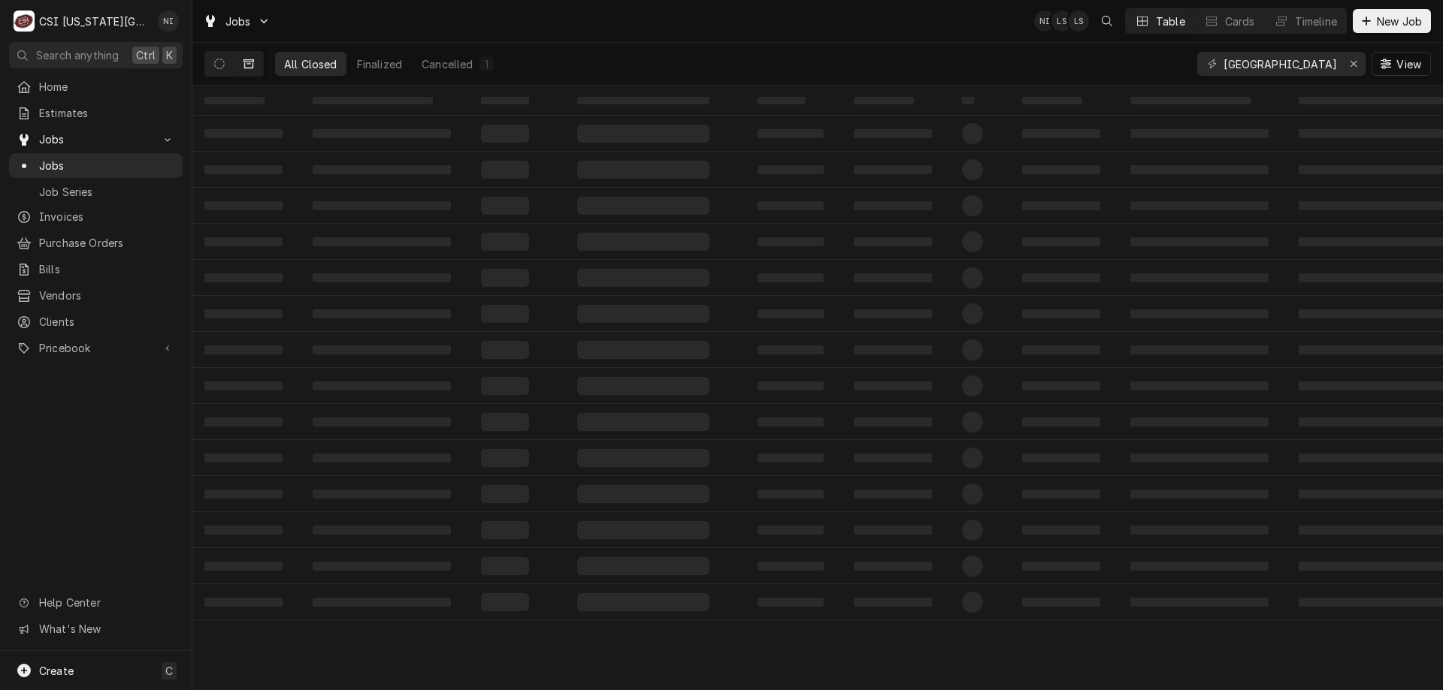
click at [225, 63] on button "Dynamic Content Wrapper" at bounding box center [219, 64] width 29 height 24
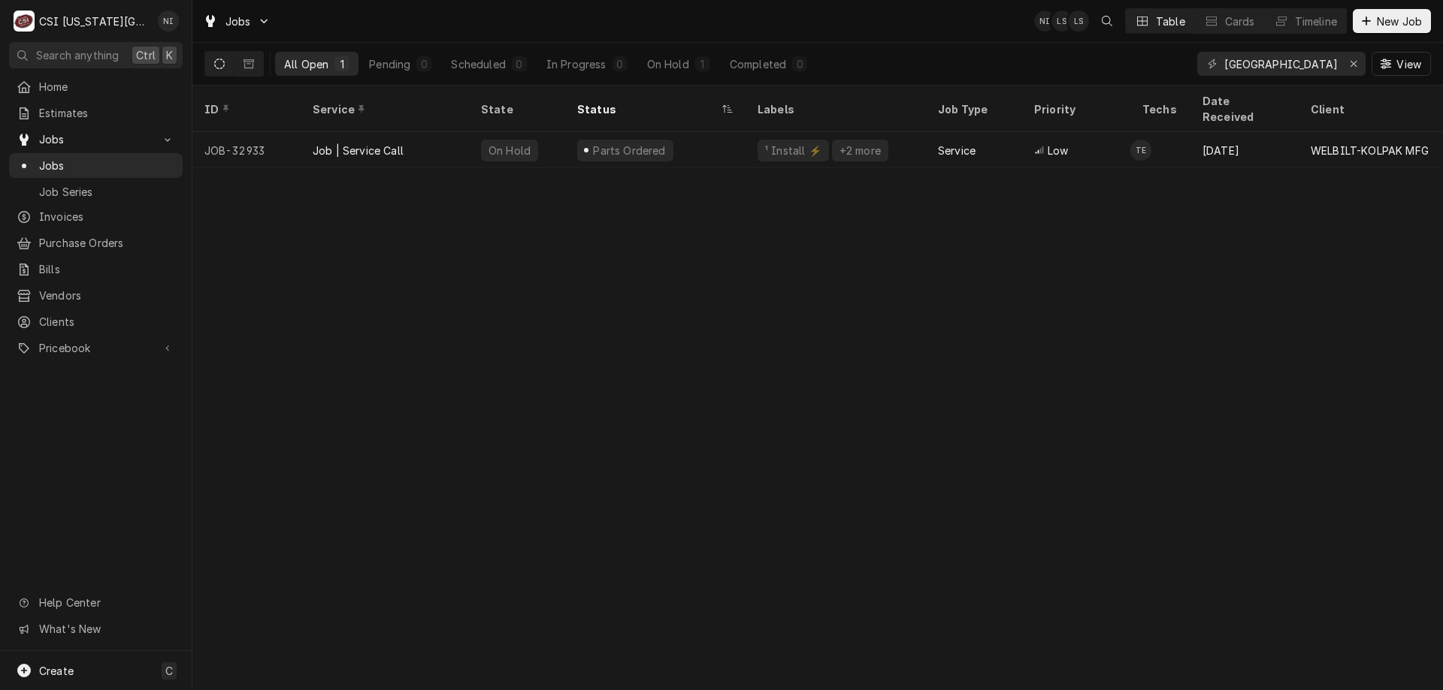
click at [722, 137] on div "Parts Ordered" at bounding box center [655, 150] width 180 height 36
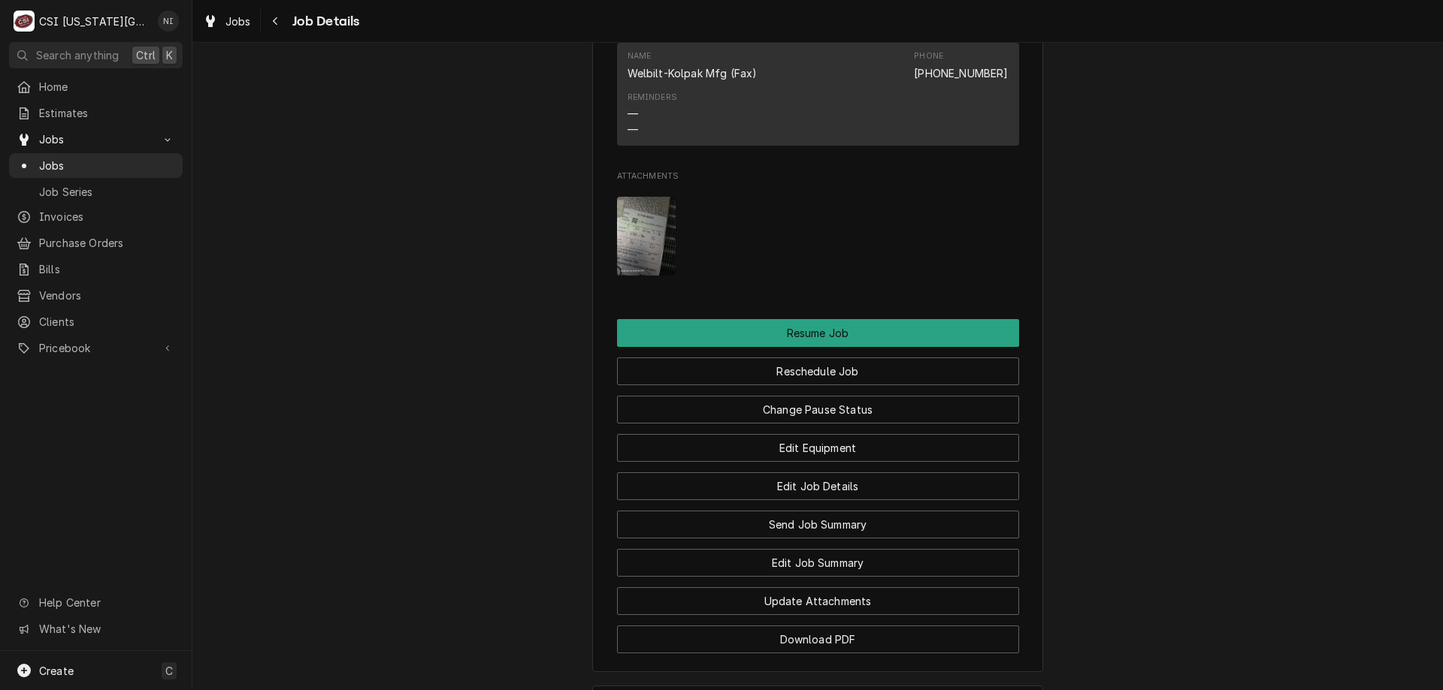
scroll to position [1923, 0]
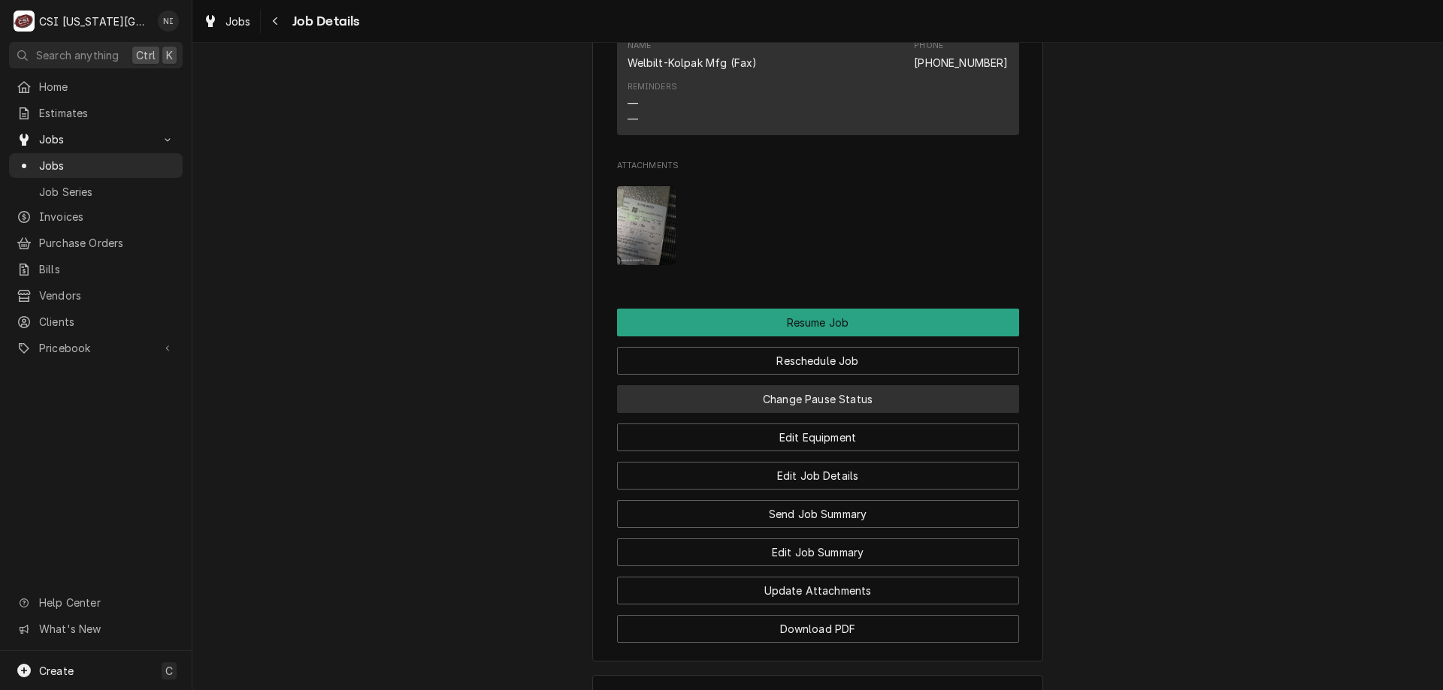
click at [888, 411] on button "Change Pause Status" at bounding box center [818, 399] width 402 height 28
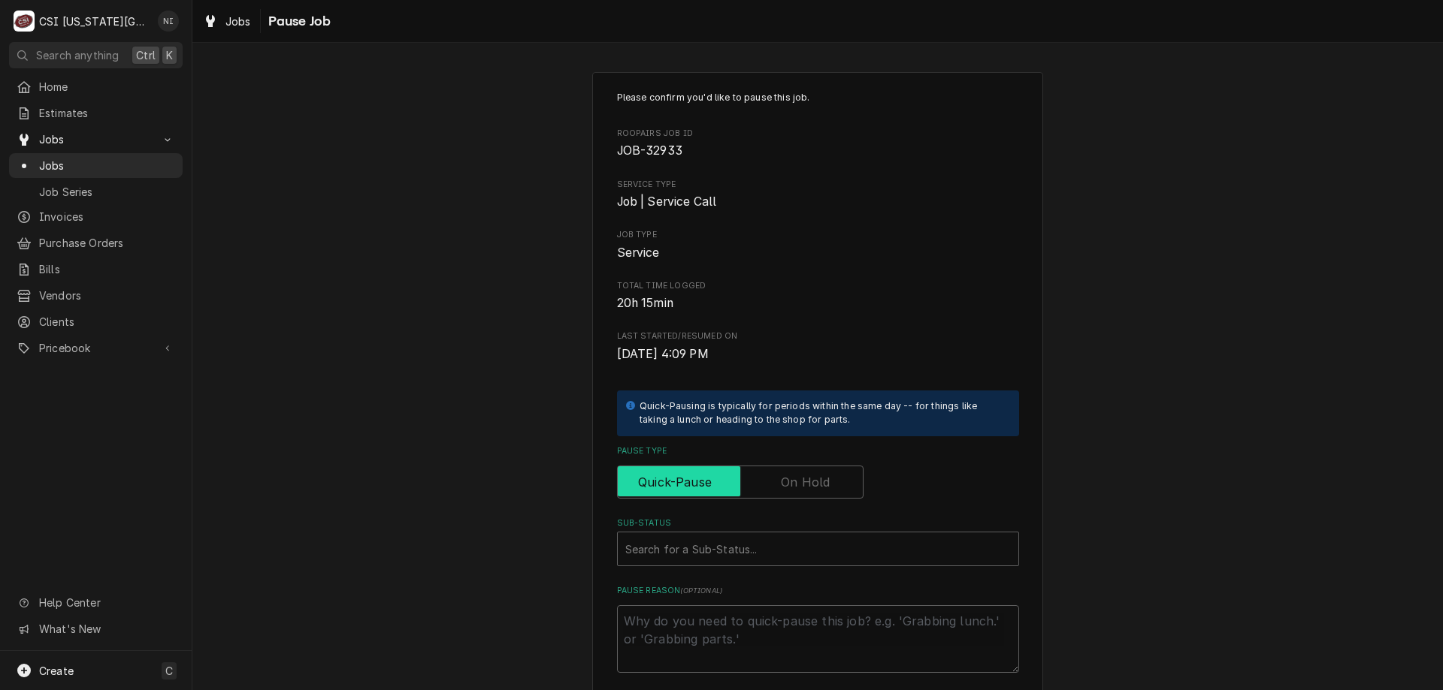
drag, startPoint x: 813, startPoint y: 470, endPoint x: 809, endPoint y: 495, distance: 25.8
click at [813, 472] on input "Pause Type" at bounding box center [740, 482] width 233 height 33
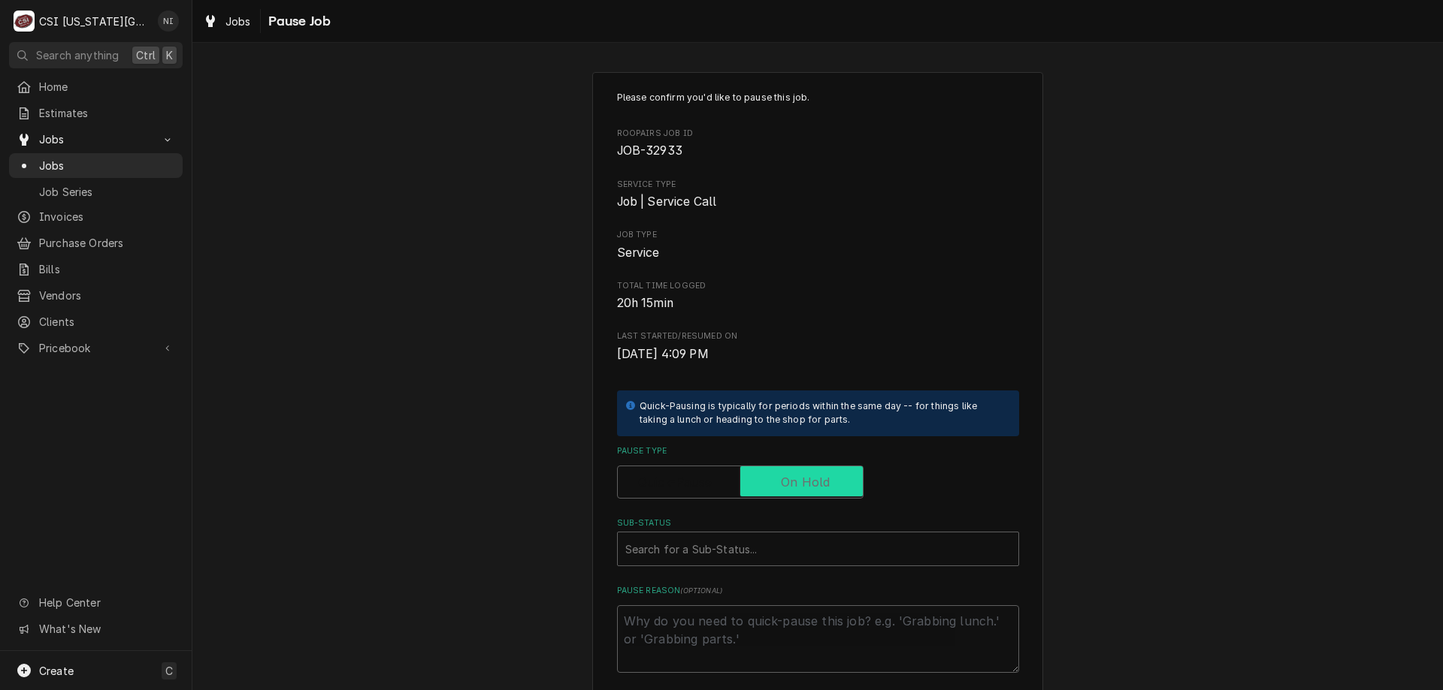
checkbox input "true"
click at [780, 546] on div "Sub-Status" at bounding box center [817, 549] width 385 height 27
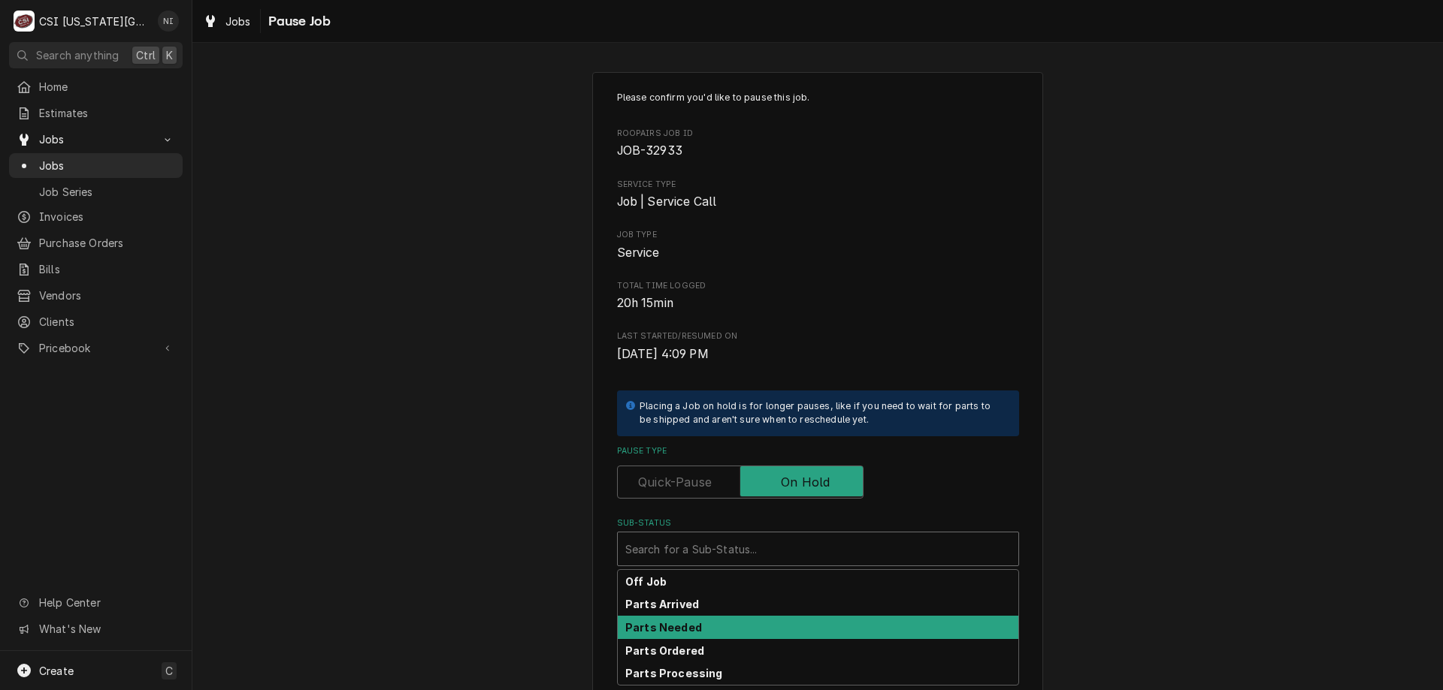
click at [694, 615] on div "Parts Arrived" at bounding box center [818, 604] width 400 height 23
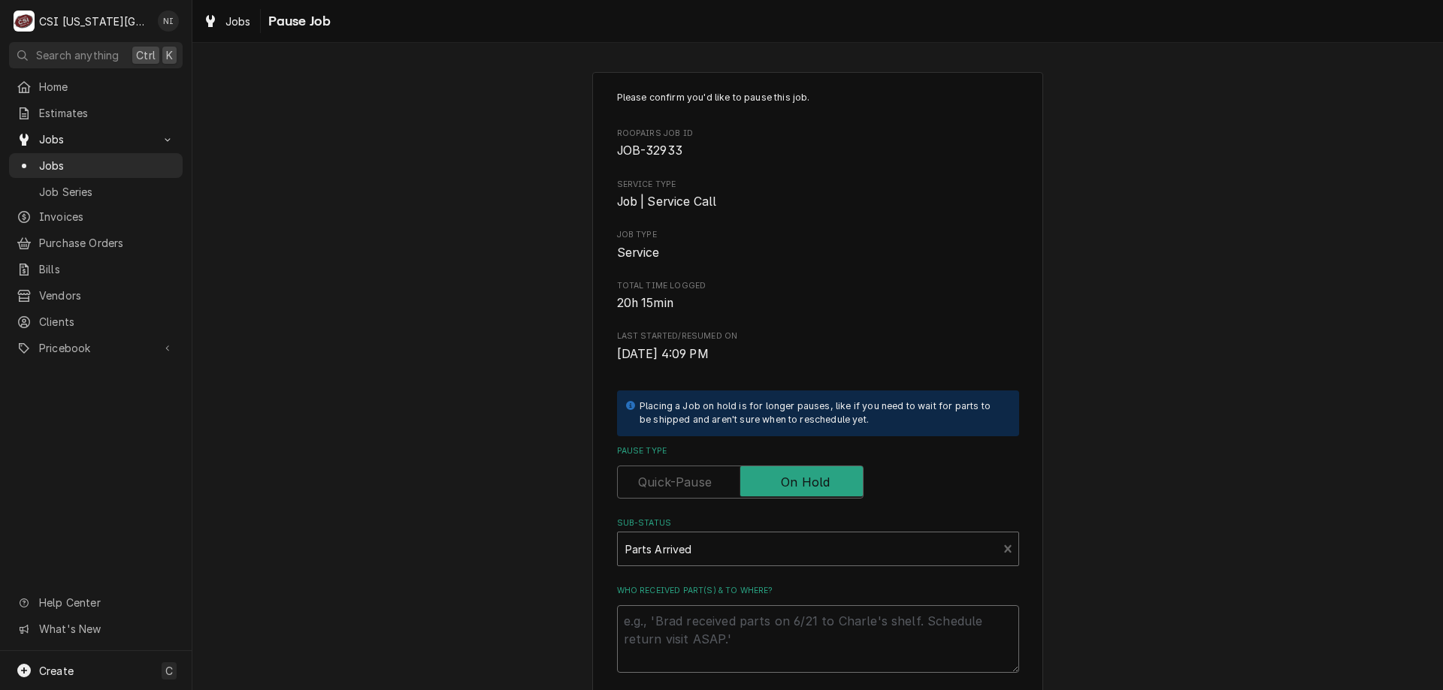
drag, startPoint x: 675, startPoint y: 618, endPoint x: 675, endPoint y: 609, distance: 9.0
click at [676, 618] on textarea "Who received part(s) & to where?" at bounding box center [818, 640] width 402 height 68
type textarea "x"
type textarea "Pa"
type textarea "x"
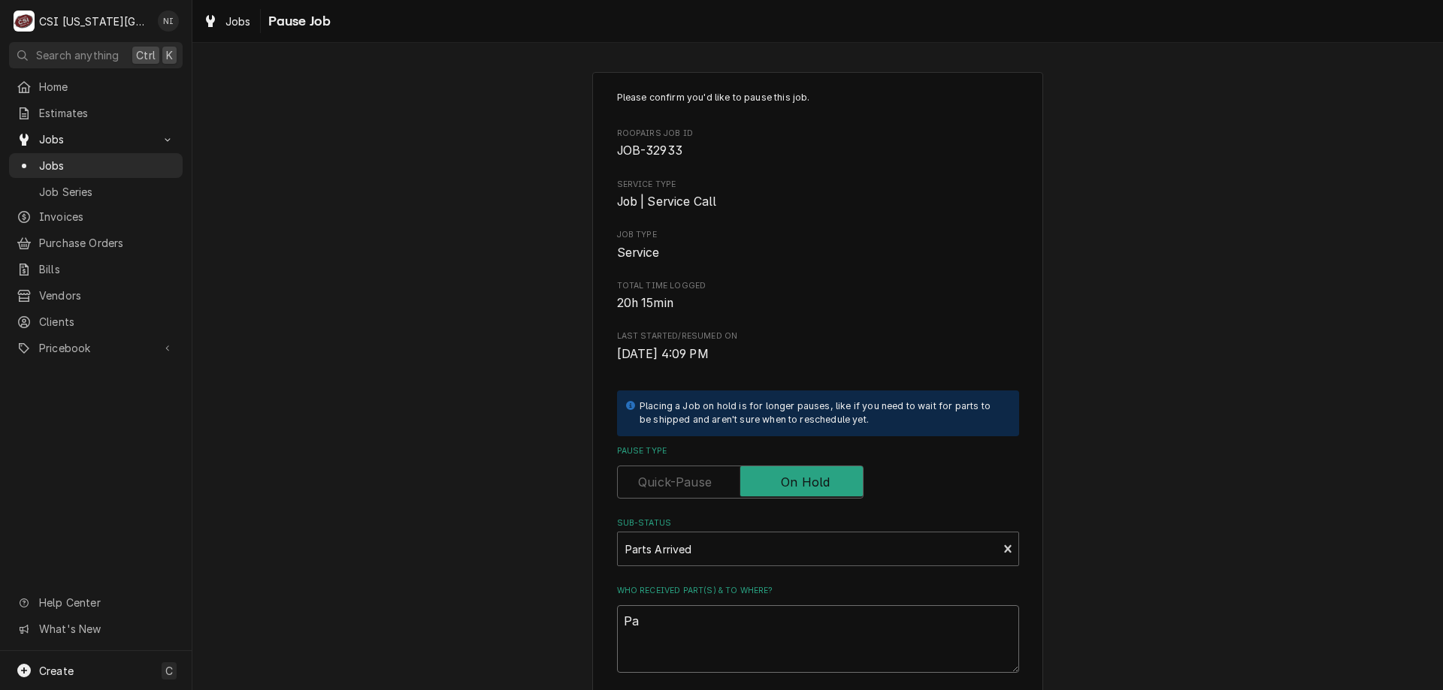
type textarea "Par"
type textarea "x"
type textarea "Part"
type textarea "x"
type textarea "Part"
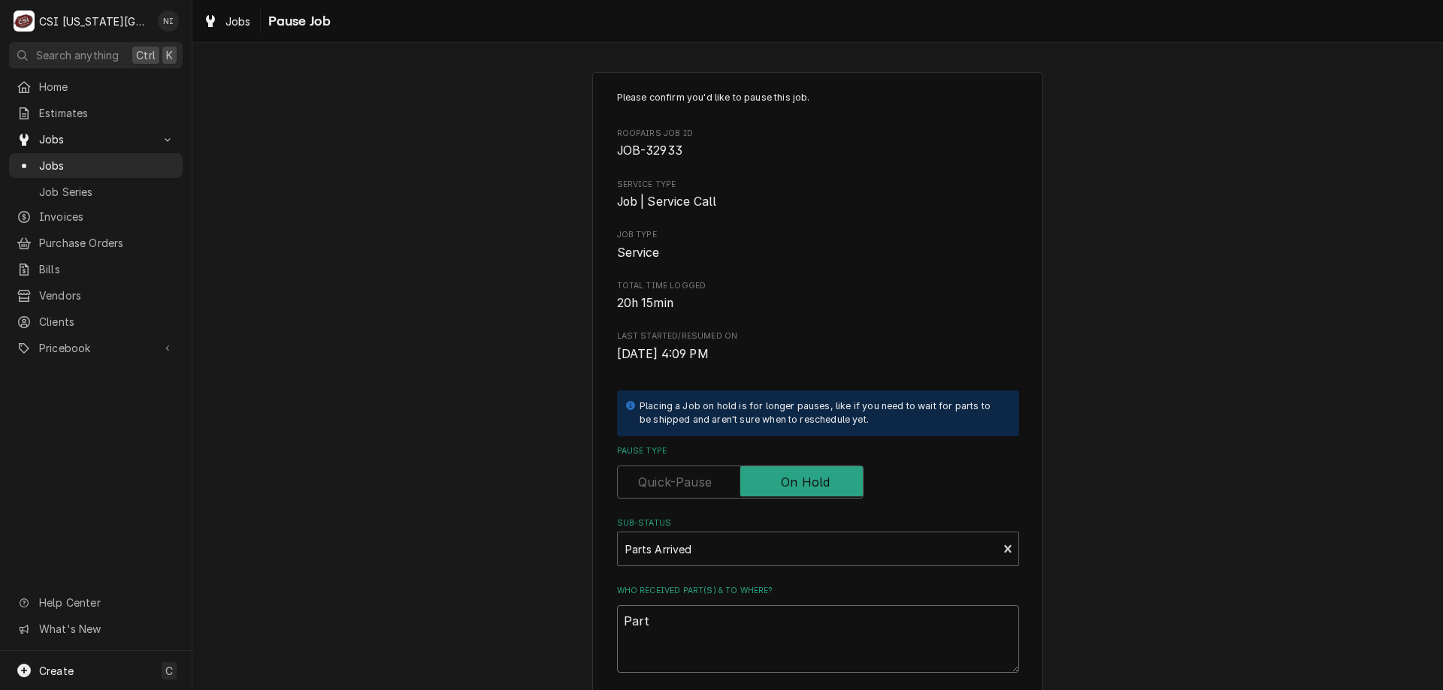
type textarea "x"
type textarea "Parts"
type textarea "x"
type textarea "Parts"
type textarea "x"
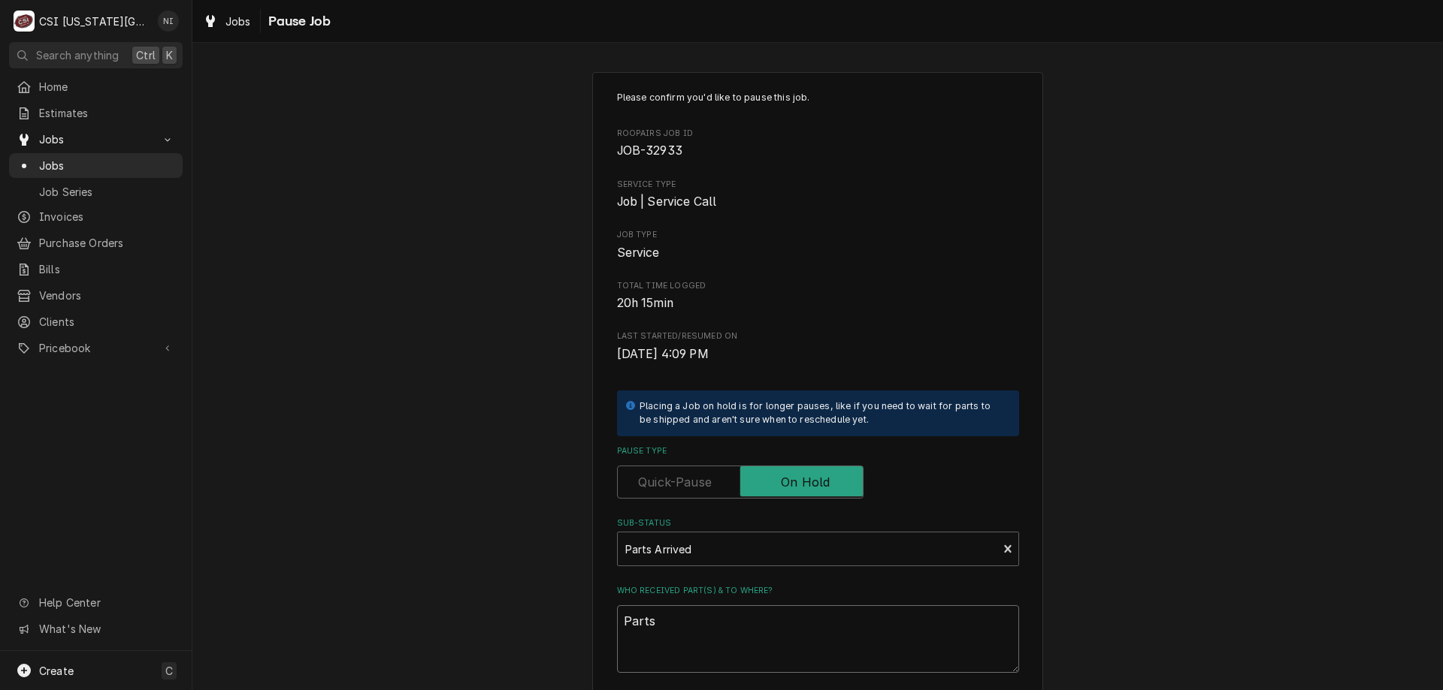
type textarea "Parts o"
type textarea "x"
type textarea "Parts on"
type textarea "x"
type textarea "Parts on"
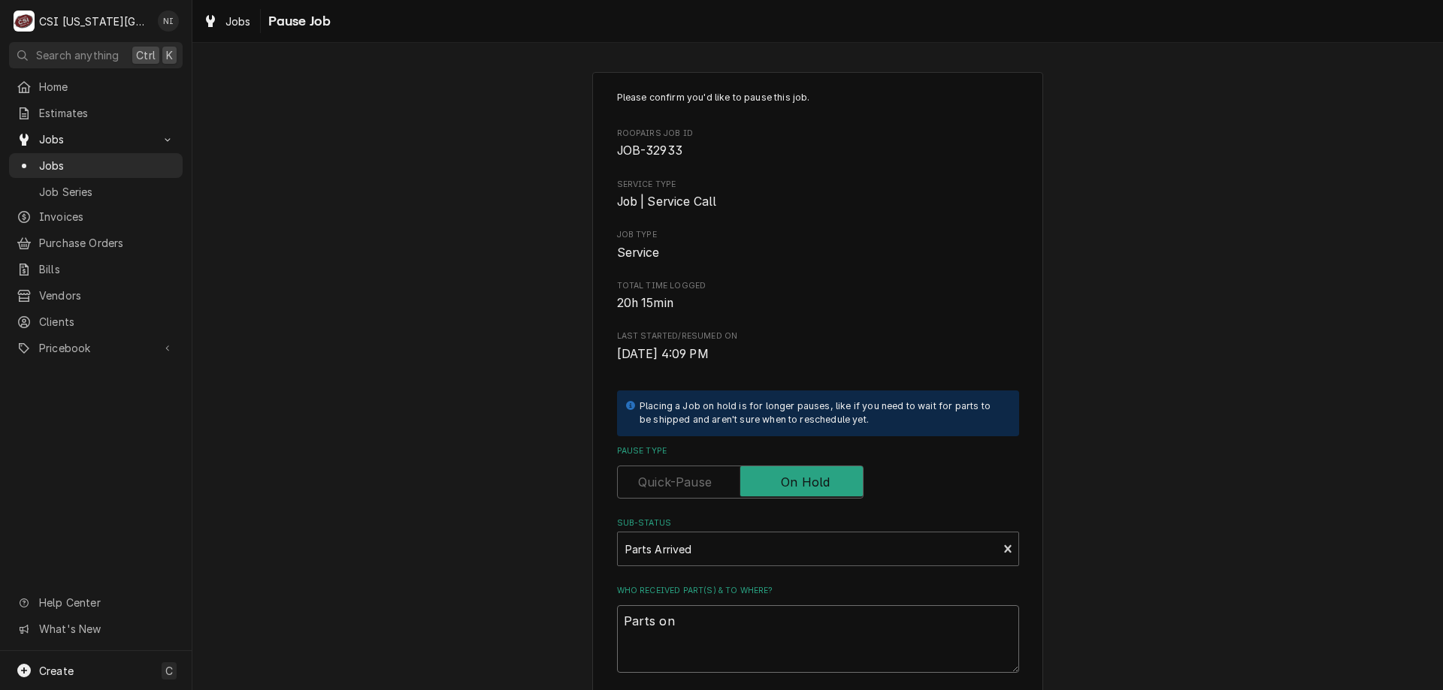
type textarea "x"
type textarea "Parts on t"
type textarea "x"
type textarea "Parts on tre"
type textarea "x"
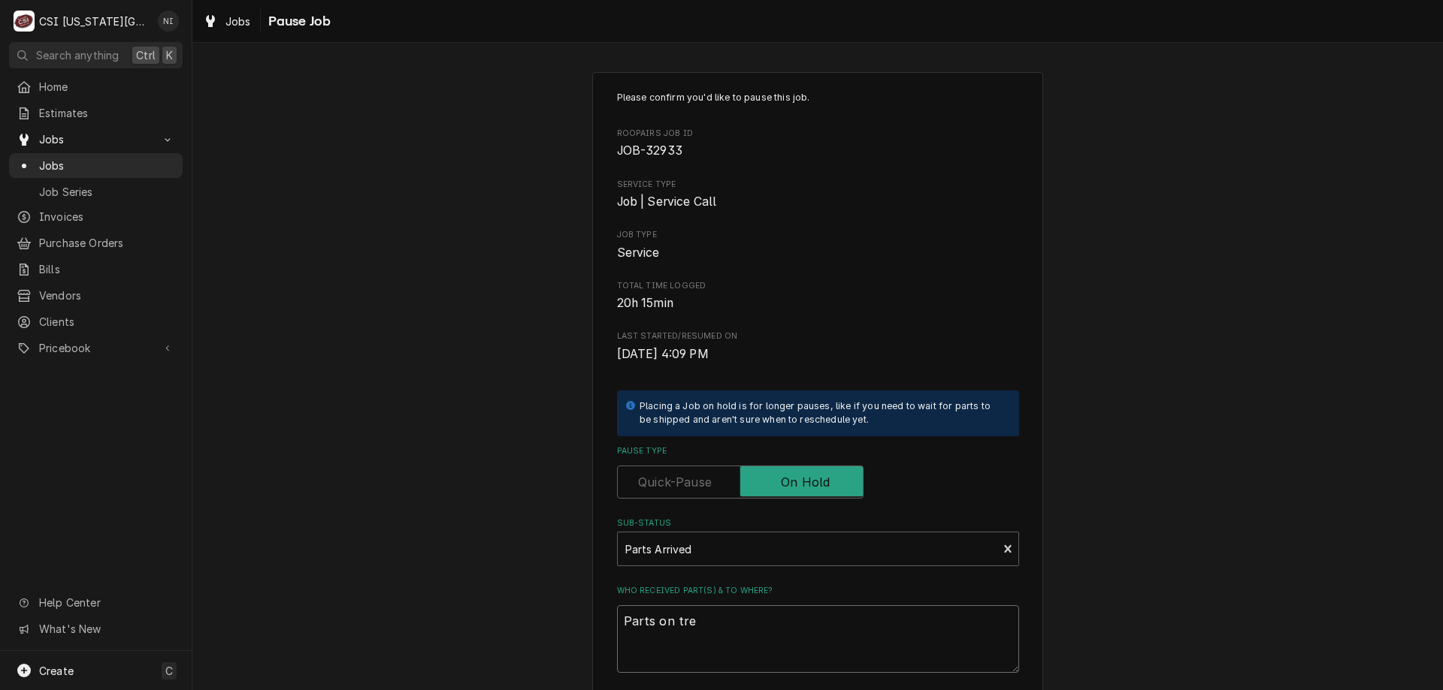
type textarea "Parts on trey"
type textarea "x"
type textarea "Parts on trey"
type textarea "x"
type textarea "Parts on trey"
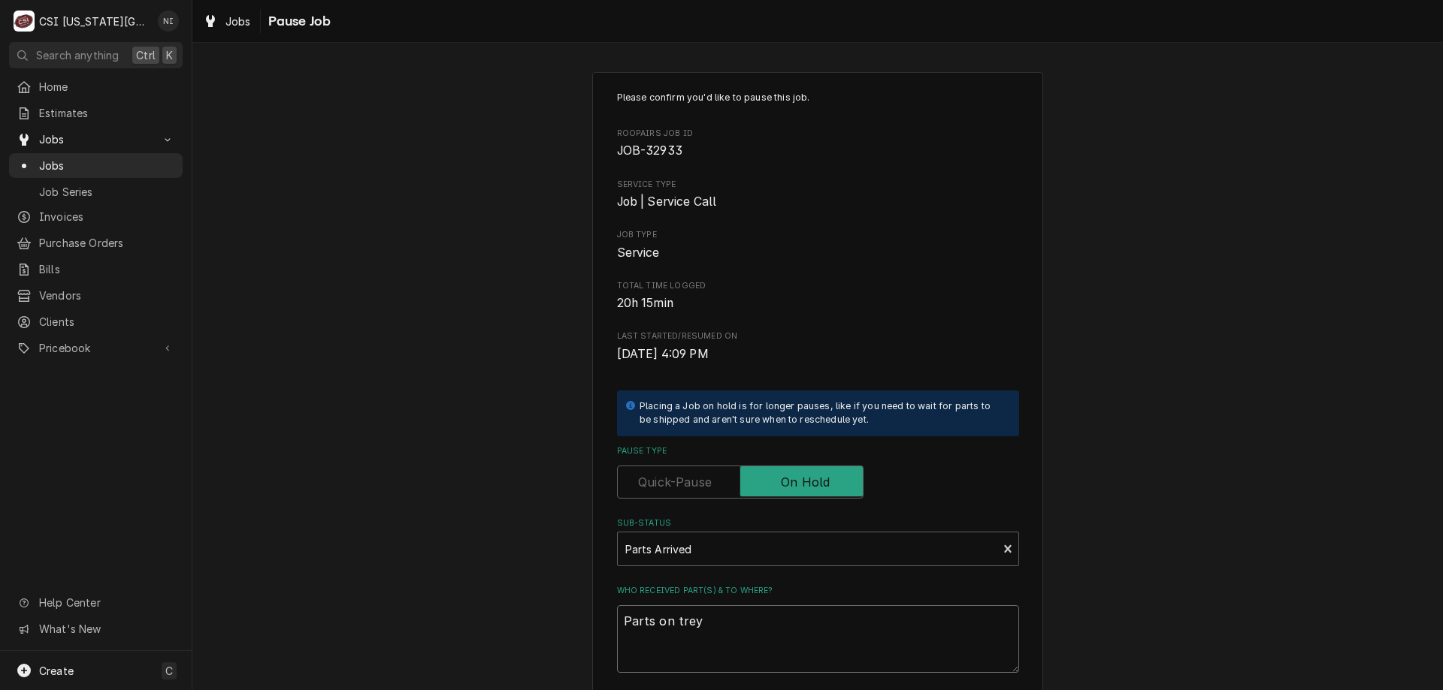
type textarea "x"
type textarea "Parts on tre"
type textarea "x"
type textarea "Parts on tr"
type textarea "x"
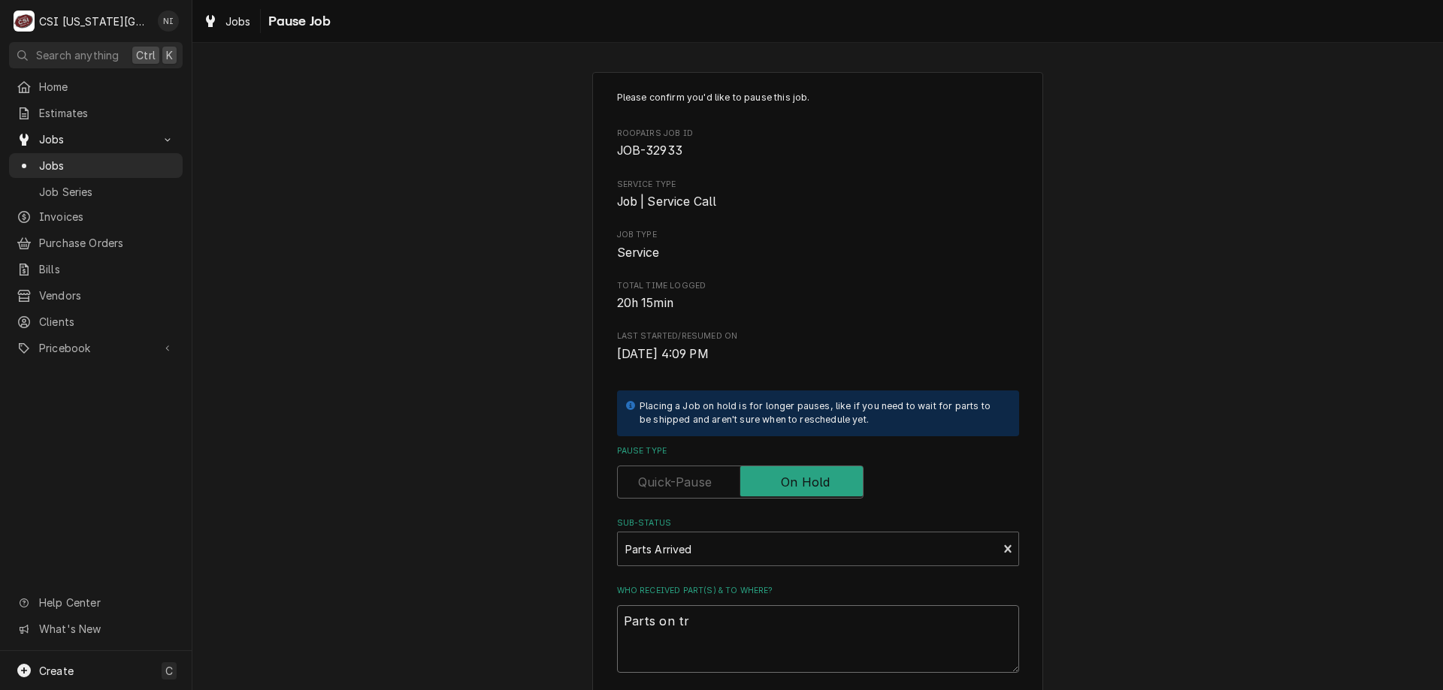
type textarea "Parts on t"
type textarea "x"
type textarea "Parts on"
type textarea "x"
type textarea "Parts on"
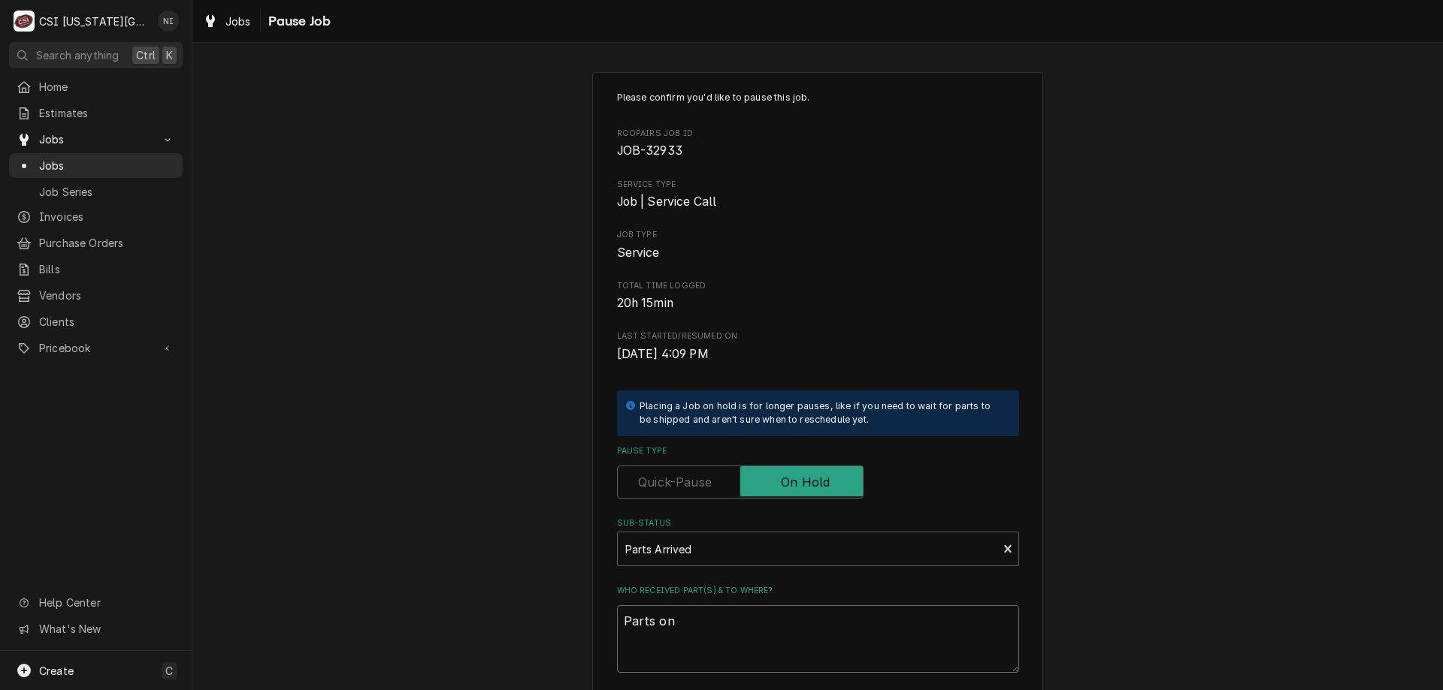
type textarea "x"
type textarea "Parts o"
type textarea "x"
type textarea "Parts om"
type textarea "x"
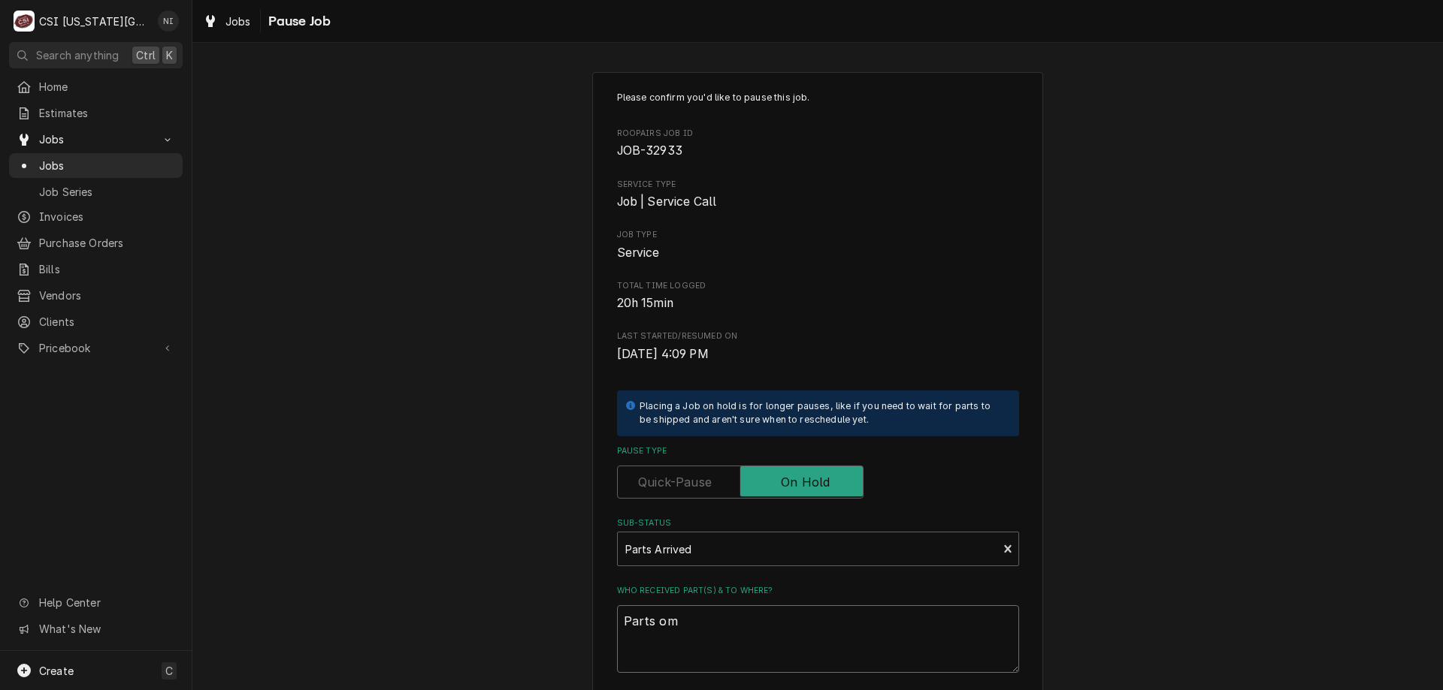
type textarea "Parts om"
type textarea "x"
type textarea "Parts om T"
type textarea "x"
type textarea "Parts om Te"
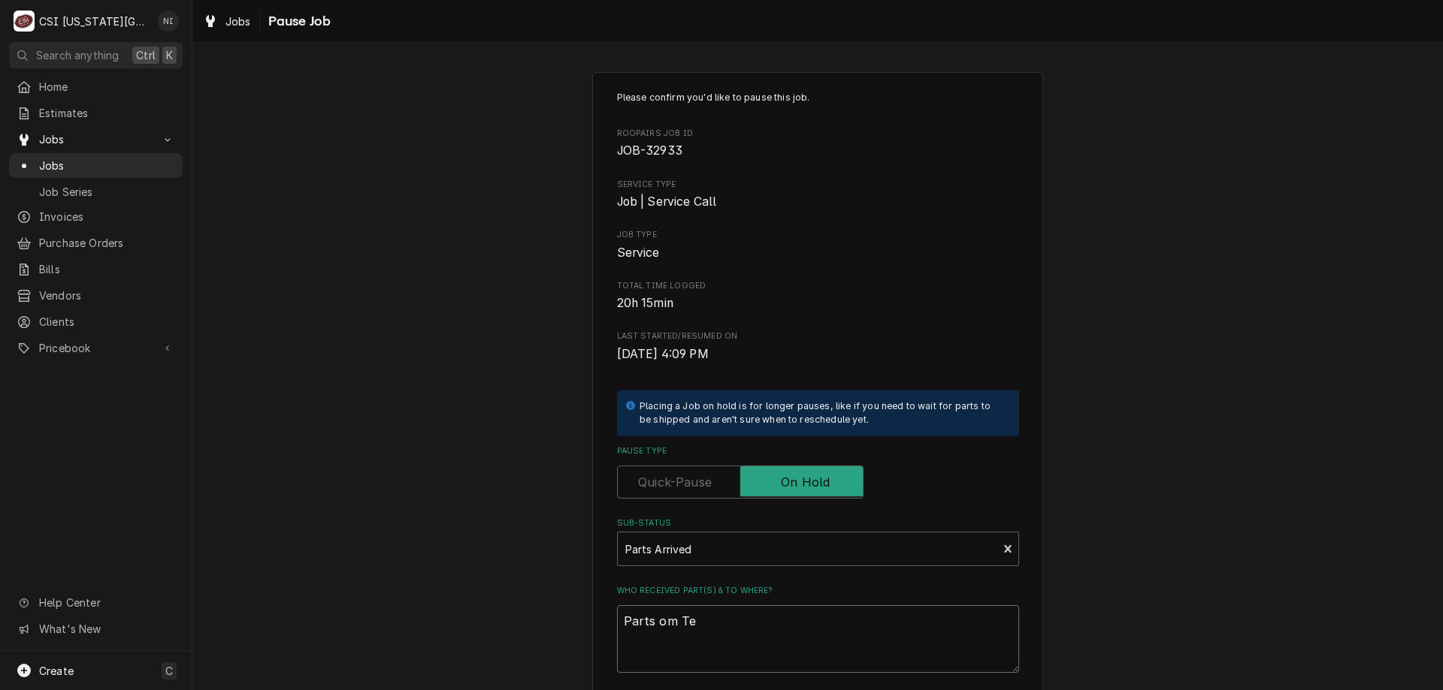
type textarea "x"
type textarea "Parts om Ter"
type textarea "x"
type textarea "Parts om Te"
type textarea "x"
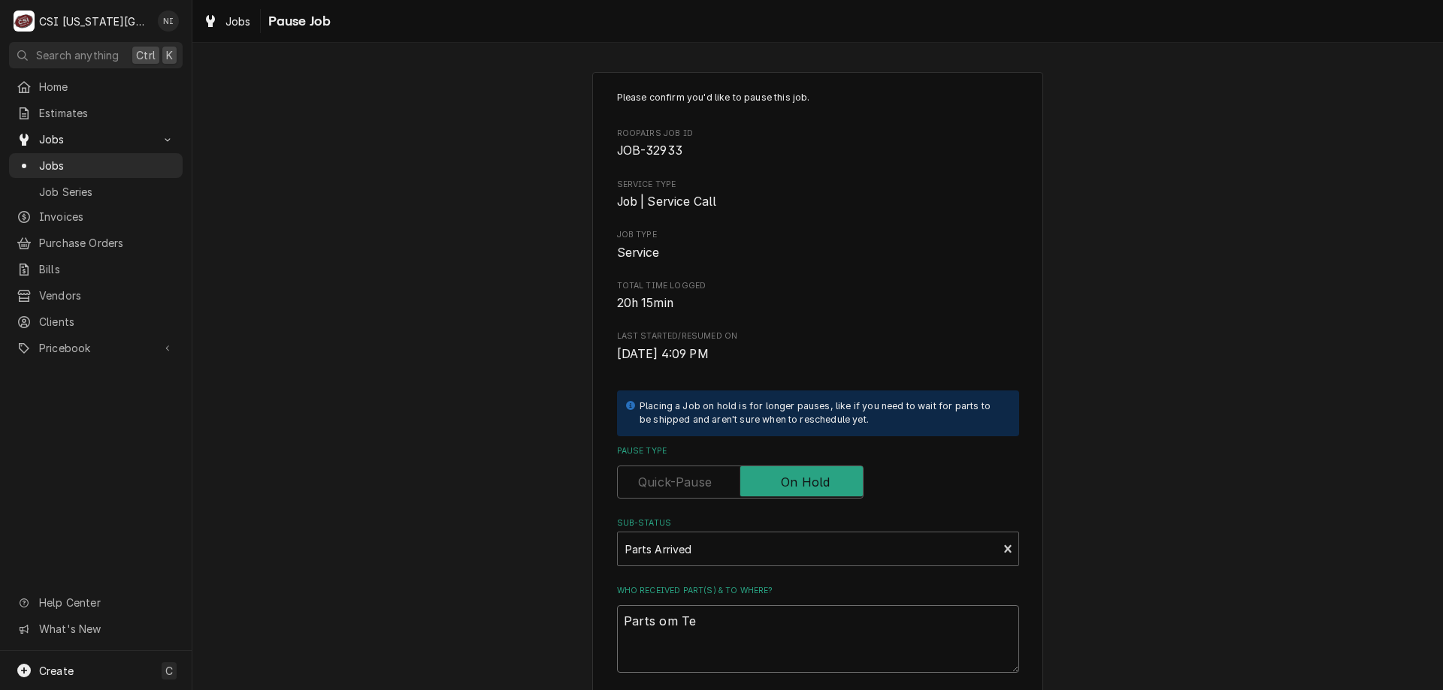
type textarea "Parts om T"
type textarea "x"
type textarea "Parts om Tre"
type textarea "x"
type textarea "Parts om Treu"
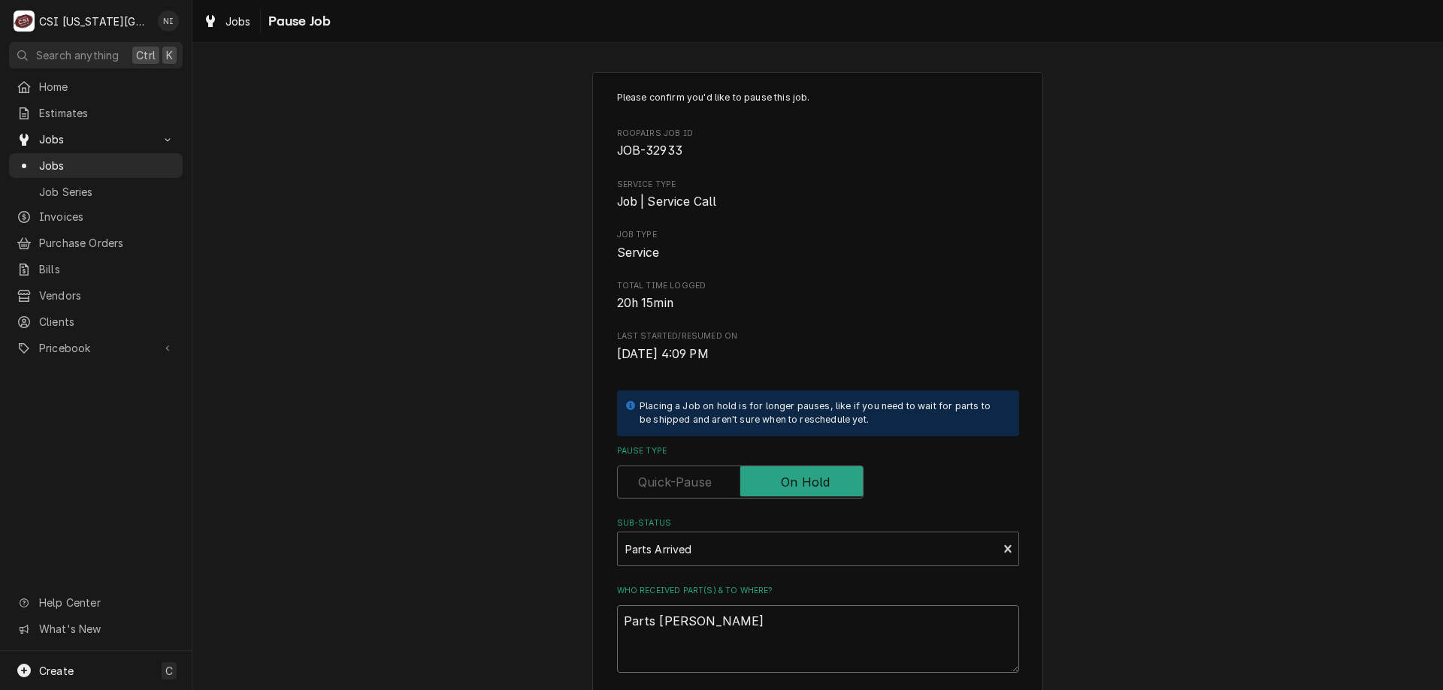
type textarea "x"
type textarea "Parts om Treu"
type textarea "x"
type textarea "Parts om Treu"
type textarea "x"
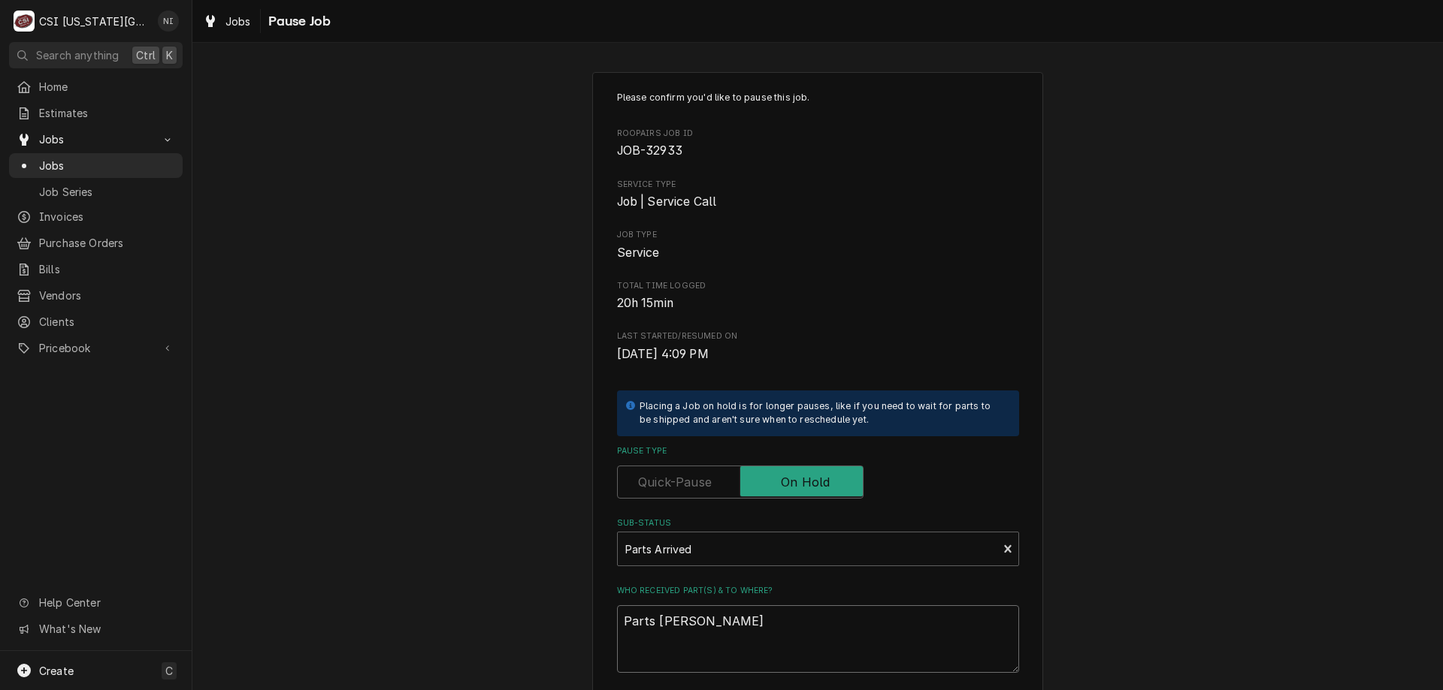
type textarea "Parts om Tre"
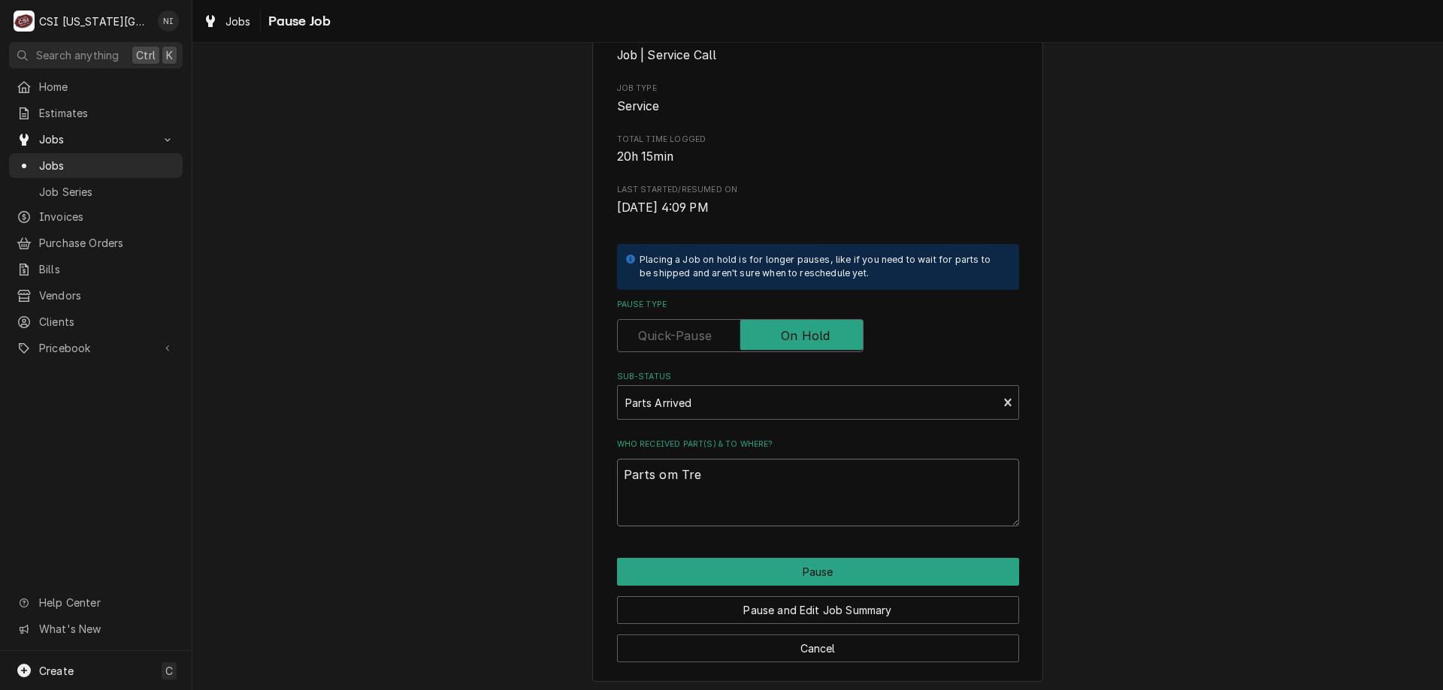
scroll to position [151, 0]
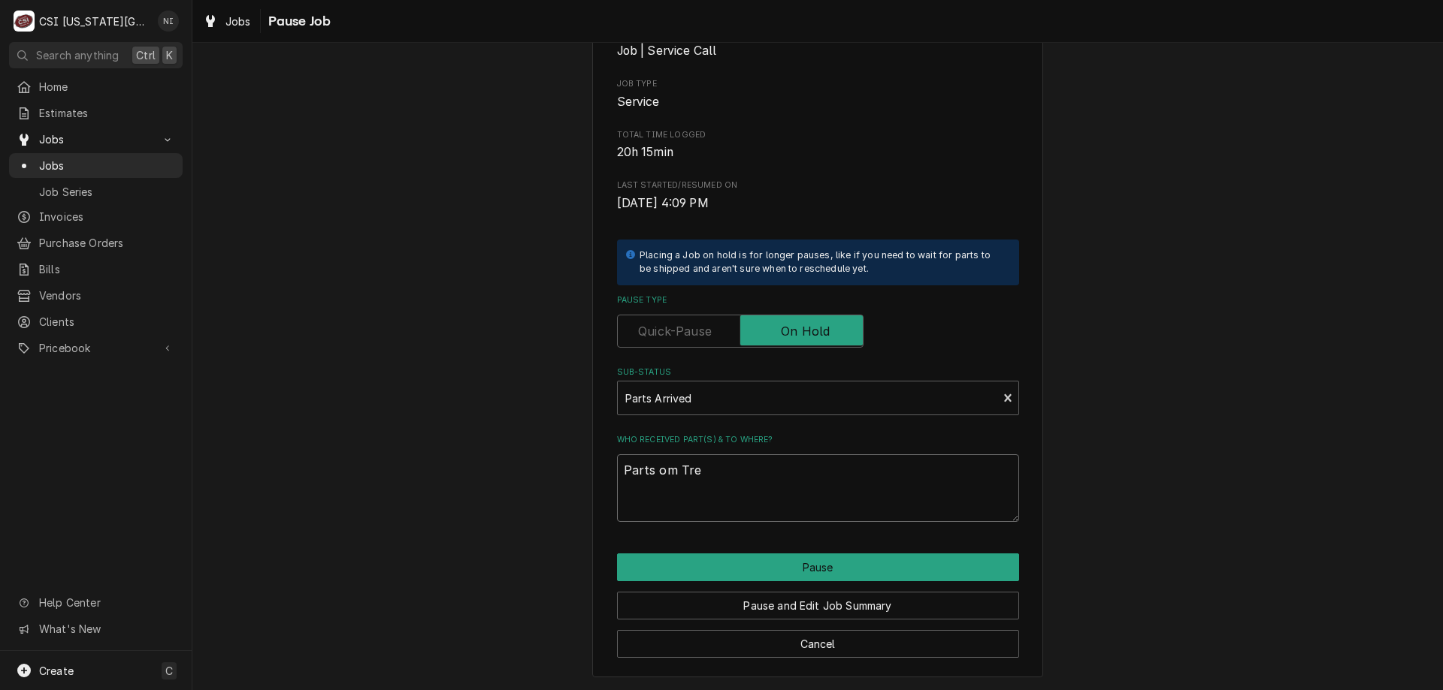
type textarea "x"
type textarea "Parts om Trey"
type textarea "x"
type textarea "Parts om Trey"
type textarea "x"
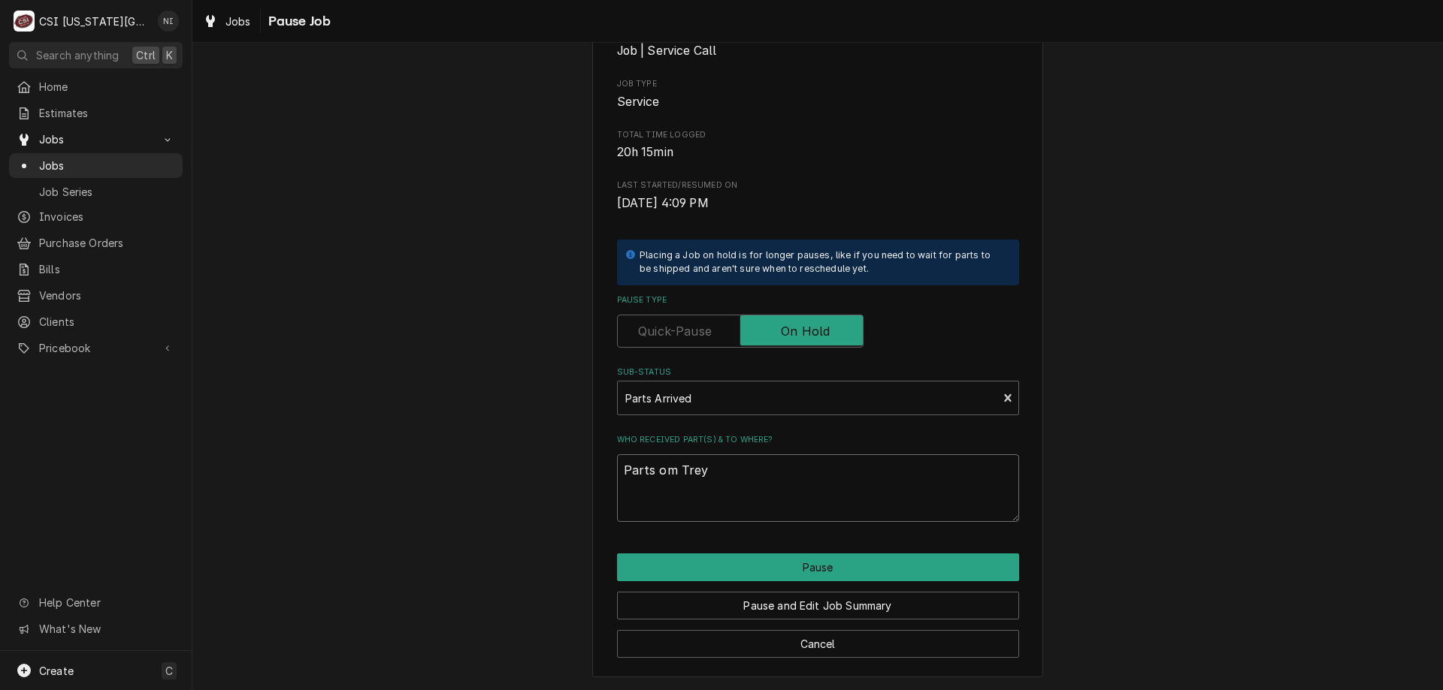
type textarea "Parts om Trey s"
type textarea "x"
type textarea "Parts om Trey sh"
type textarea "x"
type textarea "Parts om Trey she"
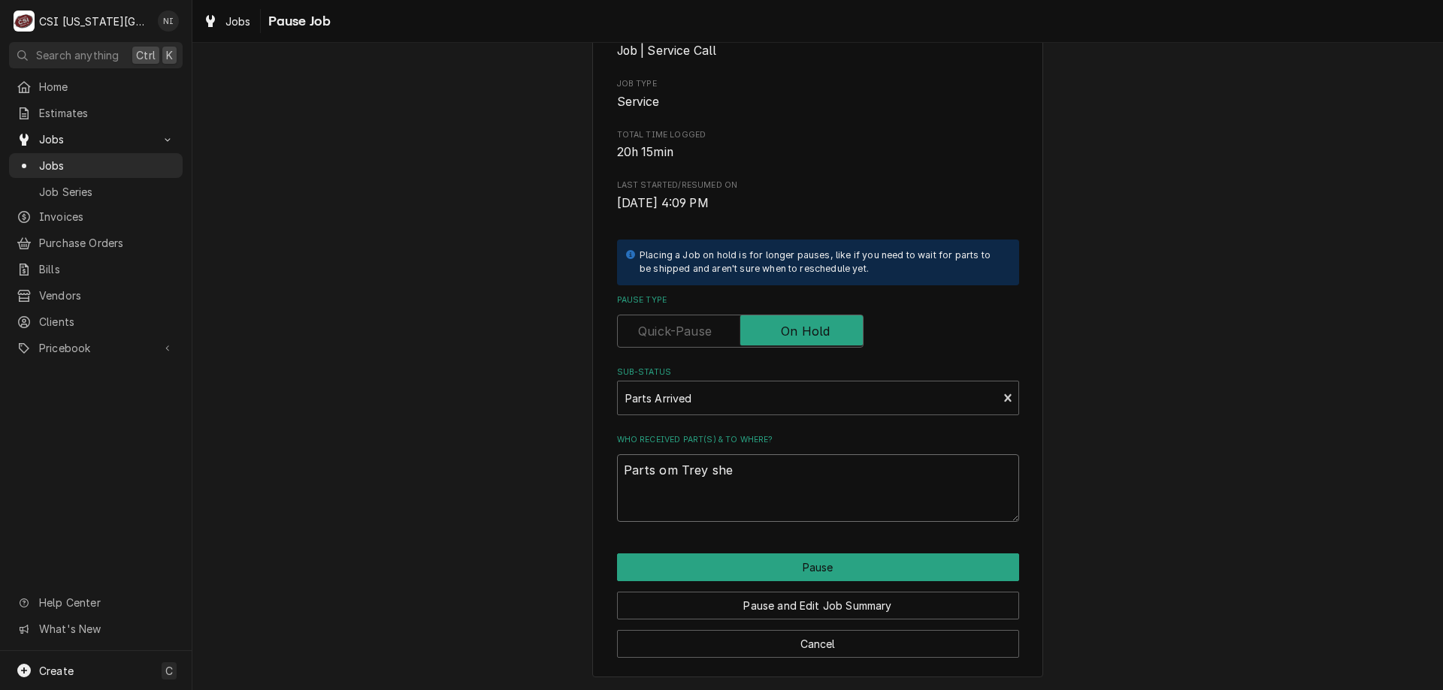
type textarea "x"
type textarea "Parts om Trey shel"
type textarea "x"
type textarea "Parts om Trey shelf"
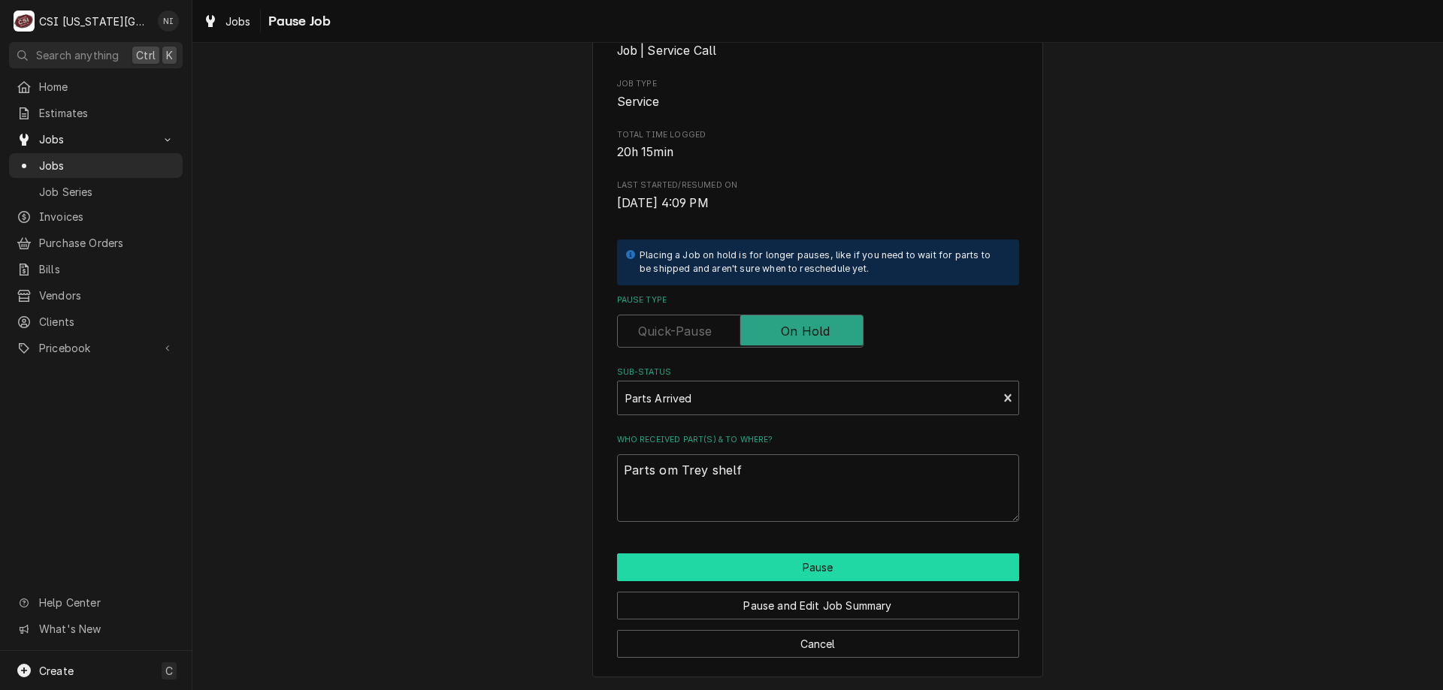
click at [877, 564] on button "Pause" at bounding box center [818, 568] width 402 height 28
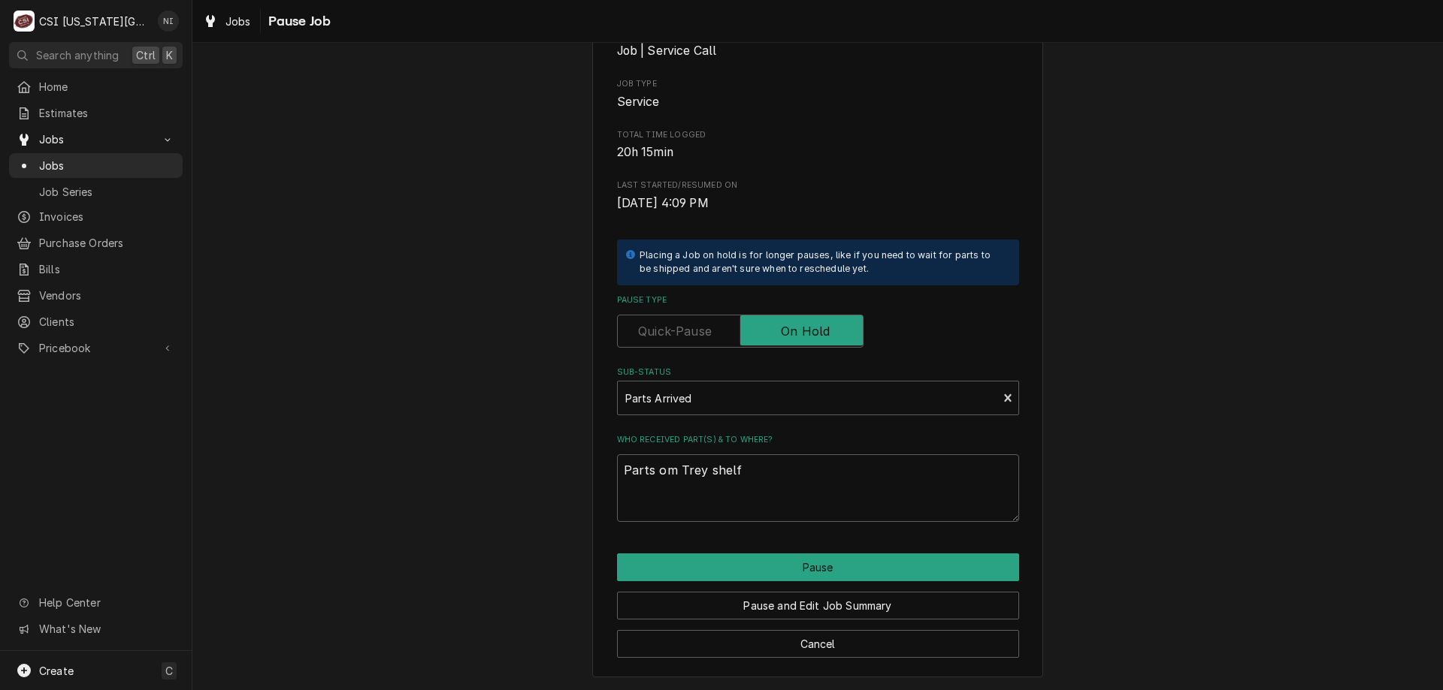
type textarea "x"
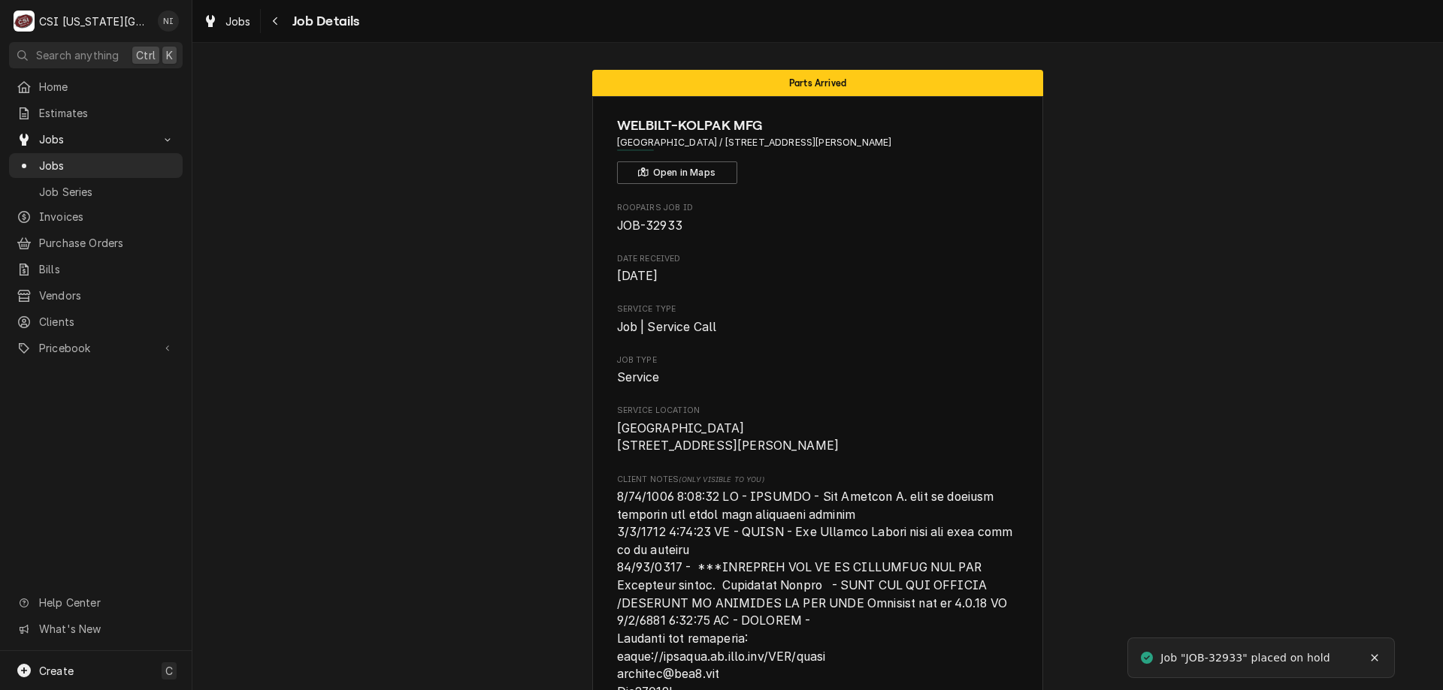
click at [140, 153] on link "Jobs" at bounding box center [96, 165] width 174 height 25
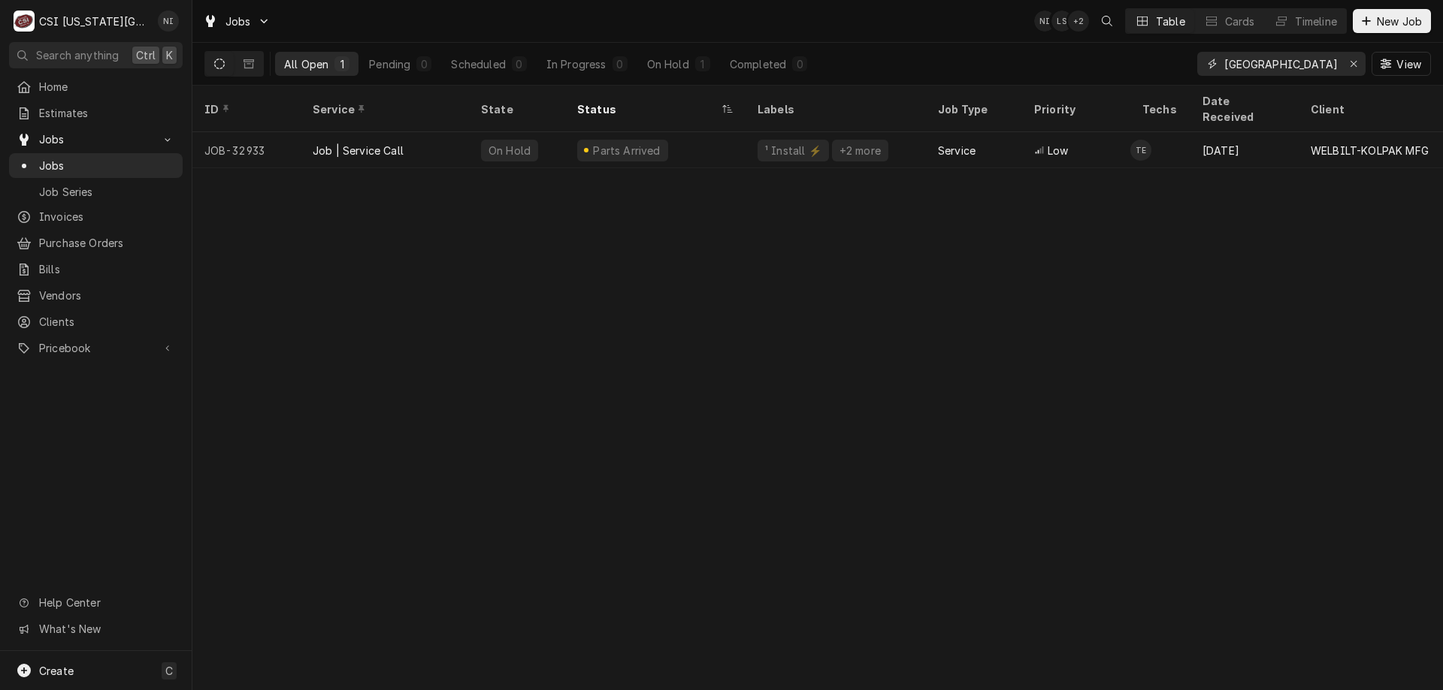
click at [1355, 62] on icon "Erase input" at bounding box center [1353, 64] width 6 height 6
type input "32887"
click at [881, 132] on div "² Cooking 🔥" at bounding box center [835, 150] width 180 height 36
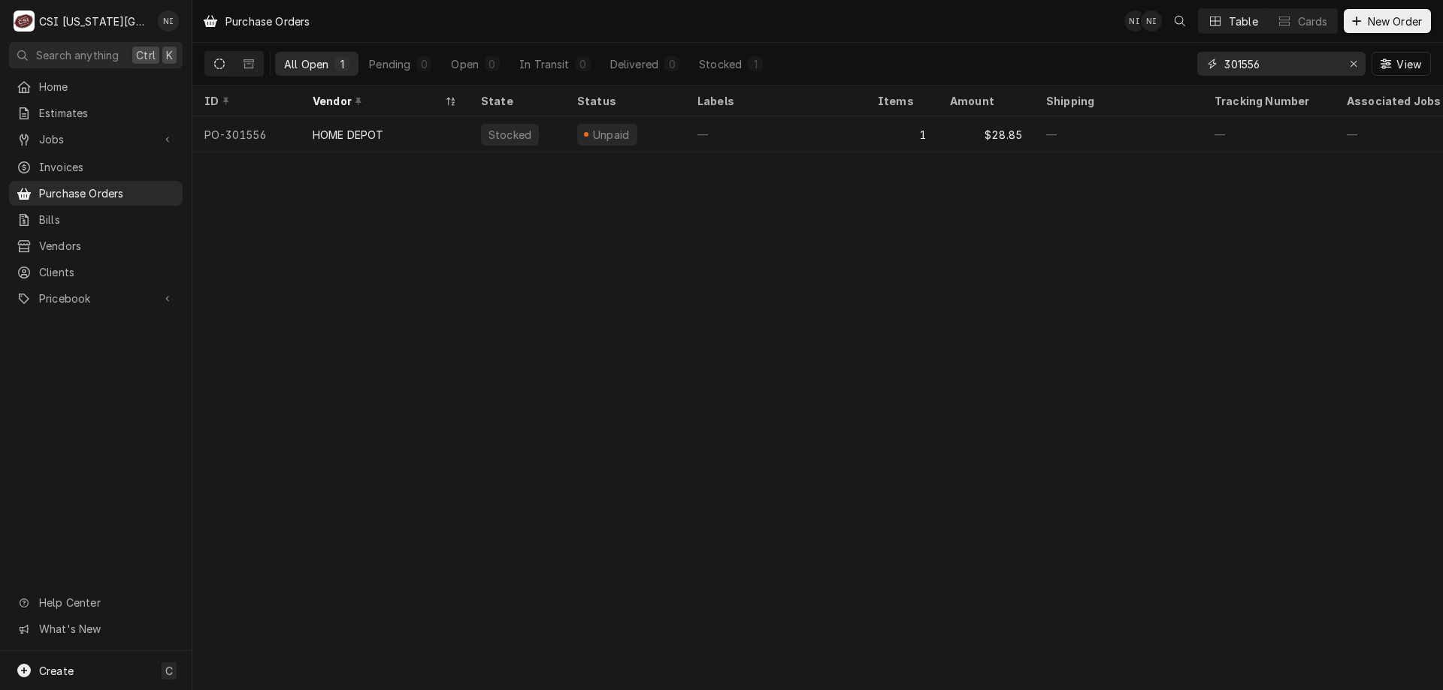
click at [1265, 66] on input "301556" at bounding box center [1280, 64] width 113 height 24
type input "301592"
click at [901, 128] on div "1" at bounding box center [902, 134] width 72 height 36
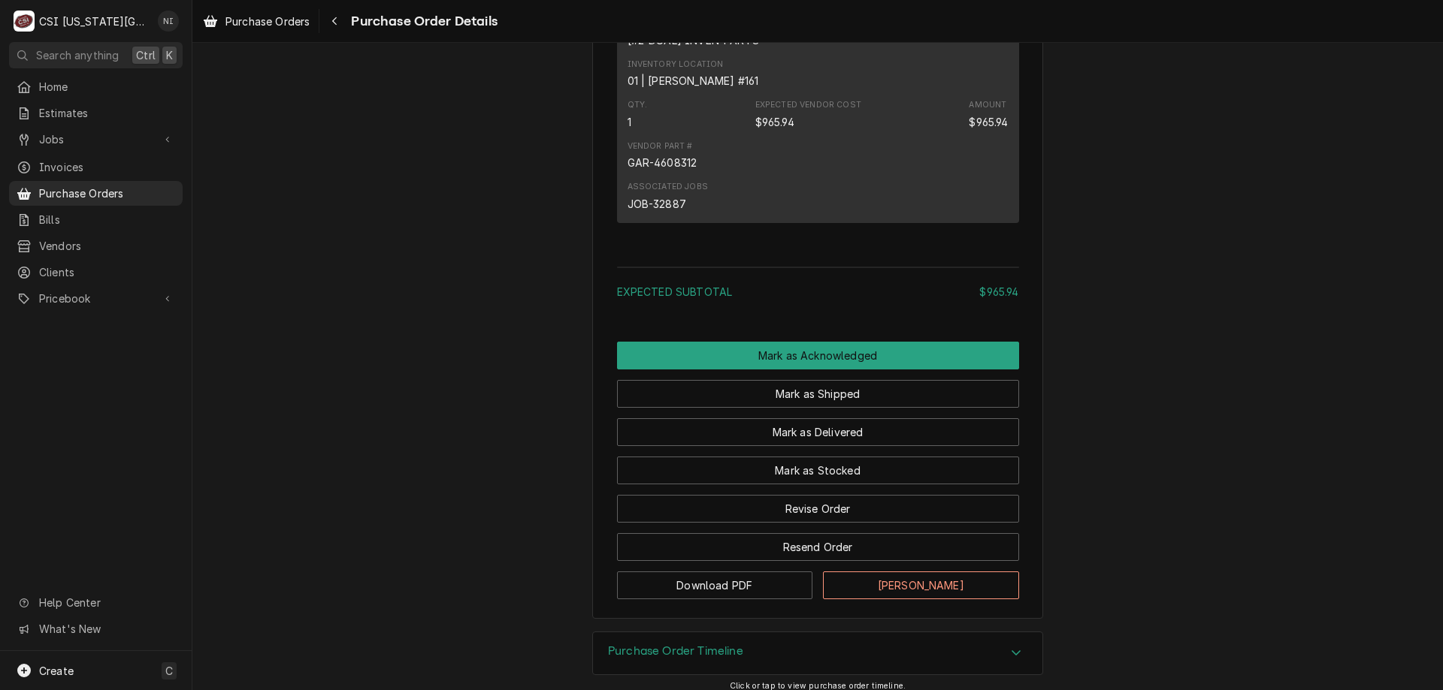
scroll to position [1022, 0]
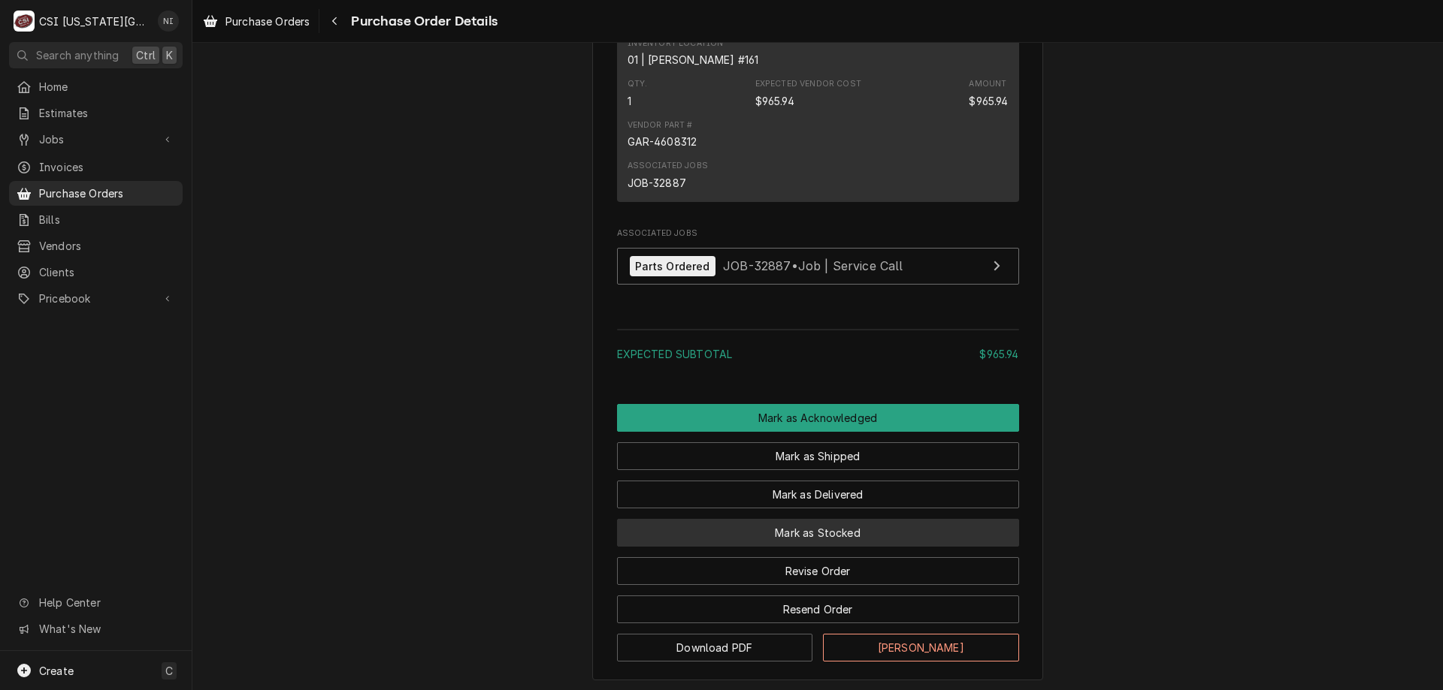
click at [839, 547] on button "Mark as Stocked" at bounding box center [818, 533] width 402 height 28
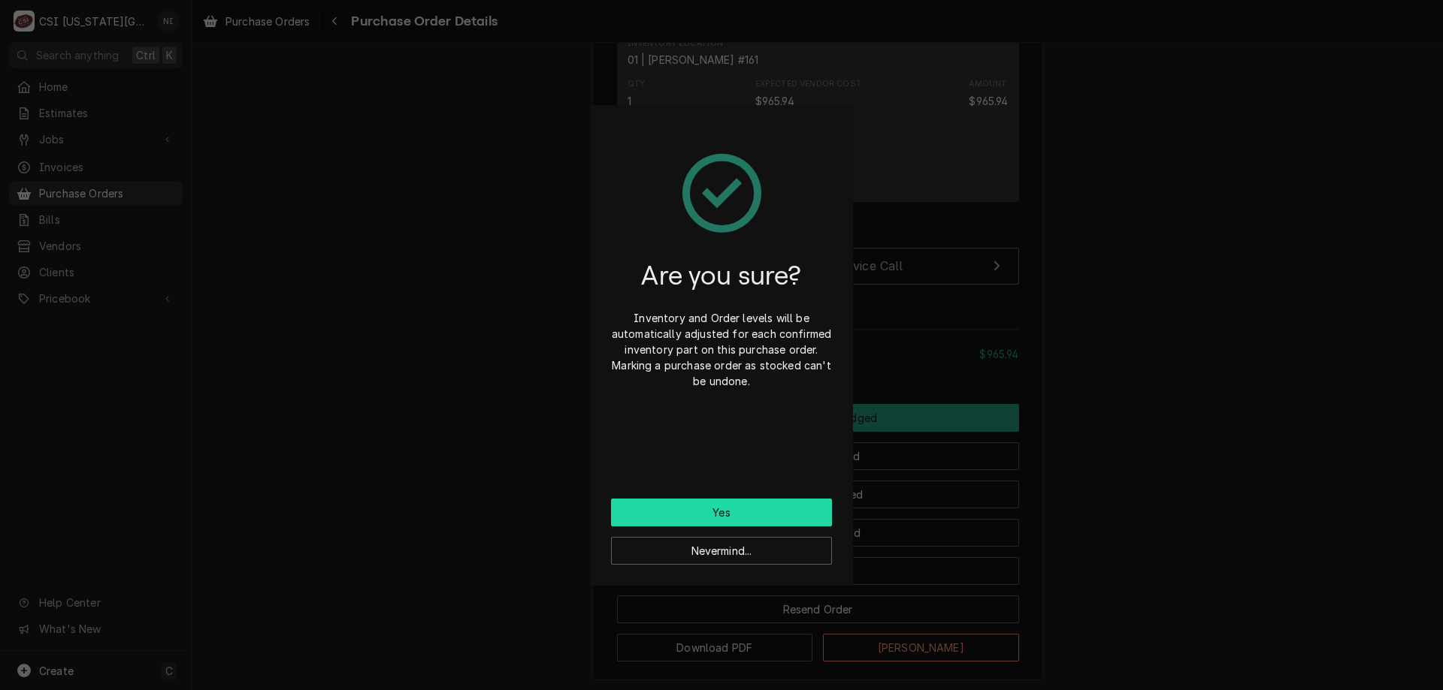
click at [768, 509] on button "Yes" at bounding box center [721, 513] width 221 height 28
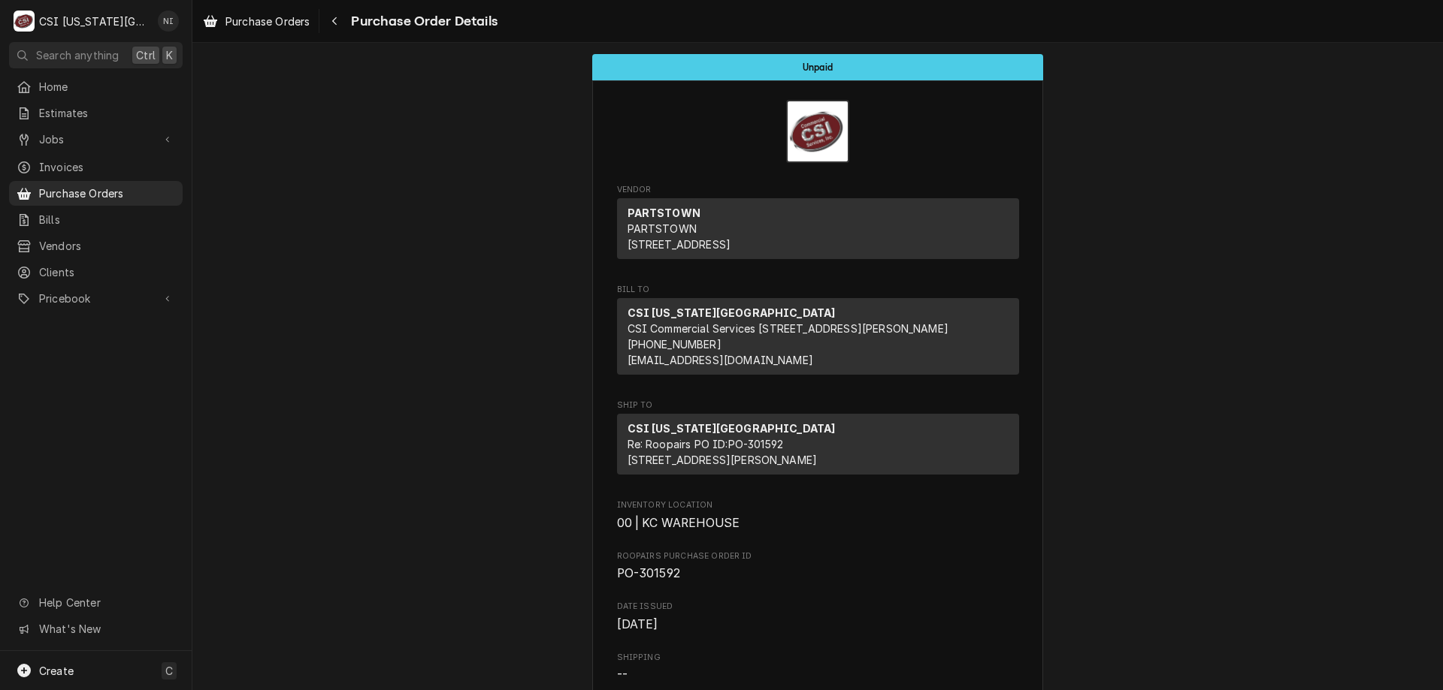
click at [162, 191] on span "Purchase Orders" at bounding box center [107, 194] width 136 height 16
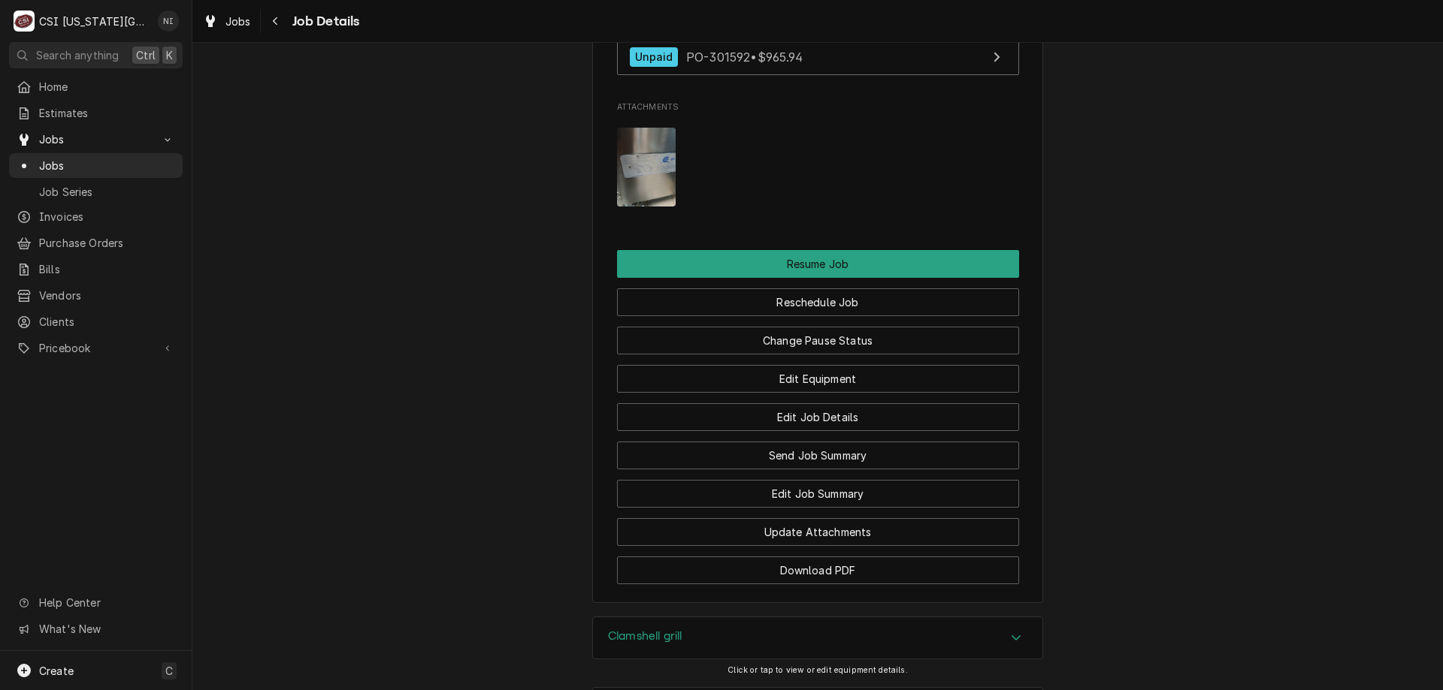
scroll to position [2467, 0]
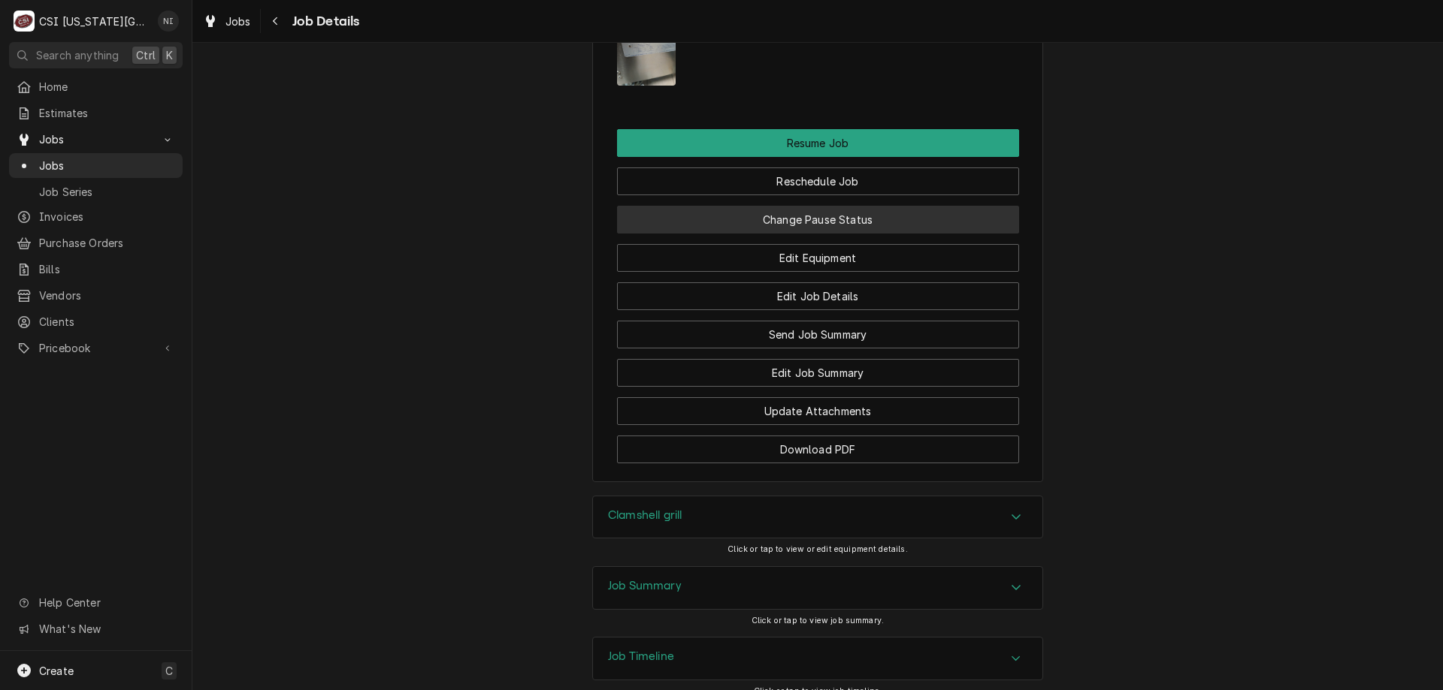
click at [890, 206] on button "Change Pause Status" at bounding box center [818, 220] width 402 height 28
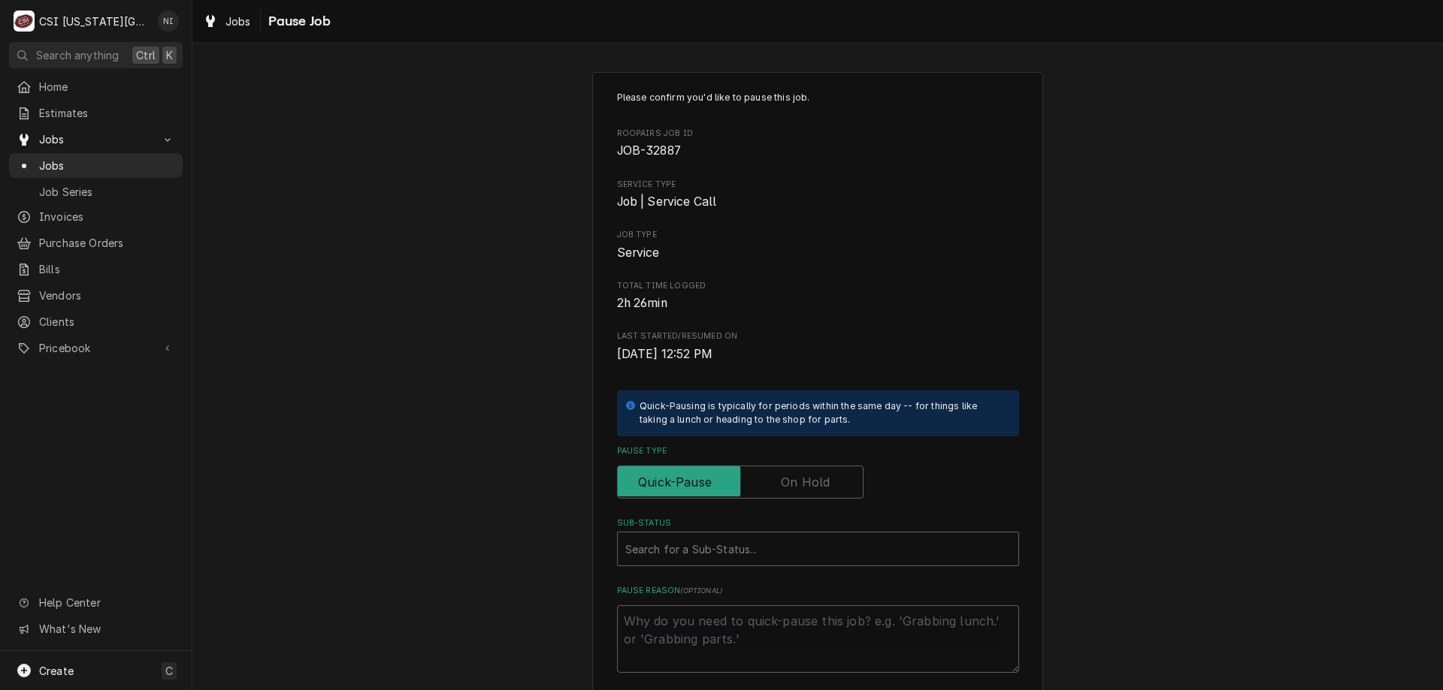
click at [802, 487] on label "Pause Type" at bounding box center [740, 482] width 246 height 33
click at [802, 487] on input "Pause Type" at bounding box center [740, 482] width 233 height 33
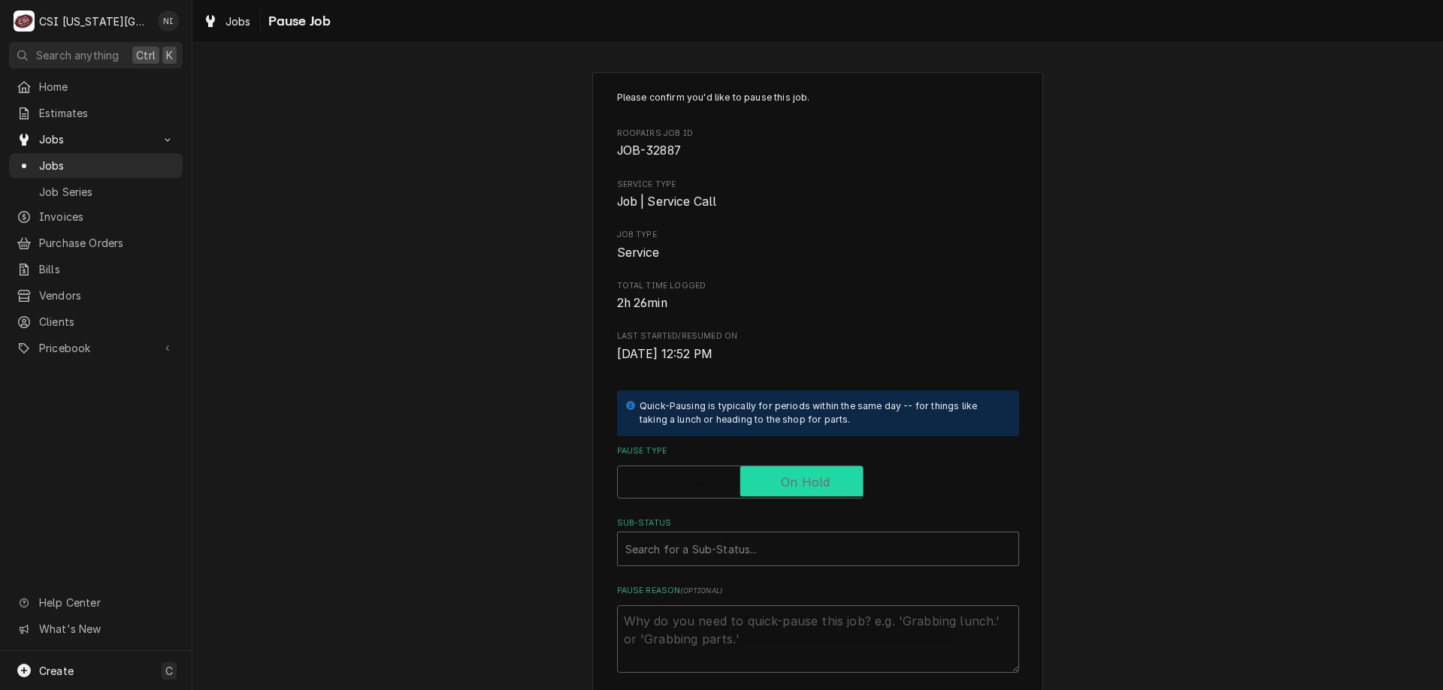
checkbox input "true"
click at [754, 544] on div "Sub-Status" at bounding box center [817, 549] width 385 height 27
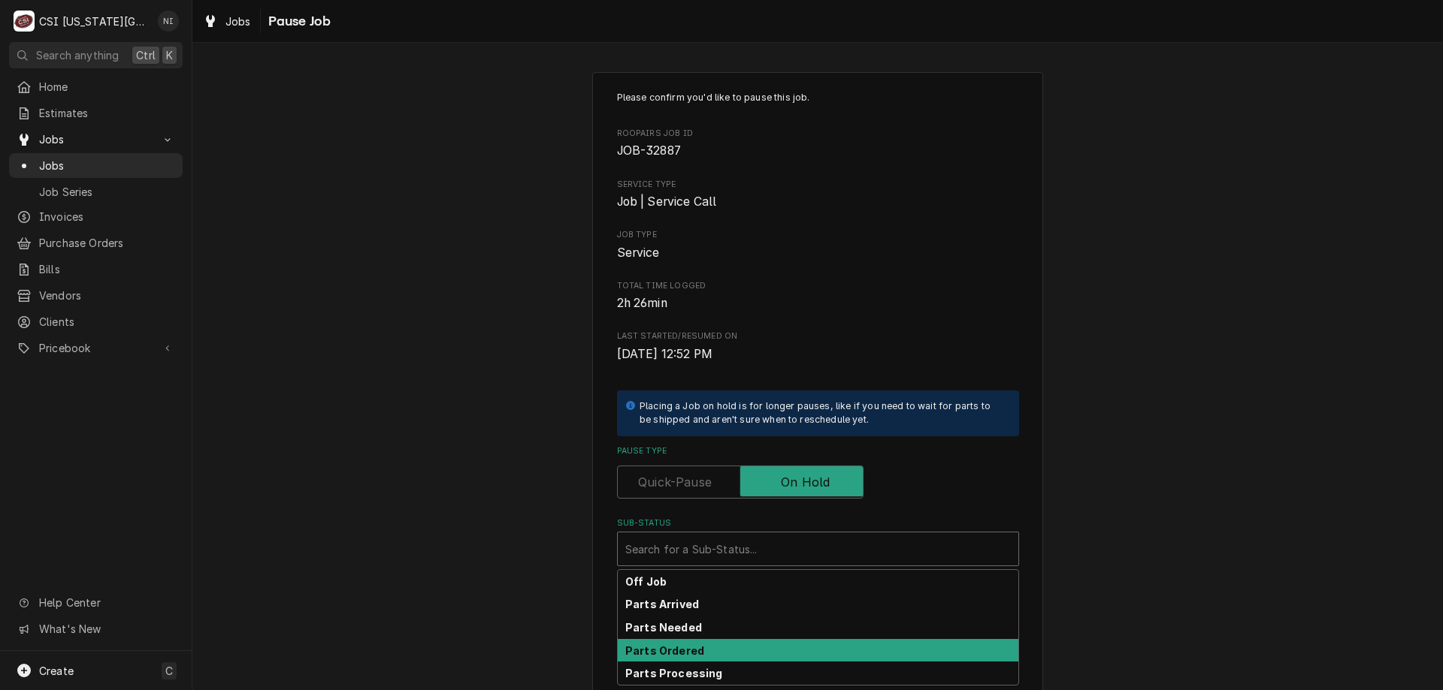
click at [654, 650] on strong "Parts Ordered" at bounding box center [664, 651] width 79 height 13
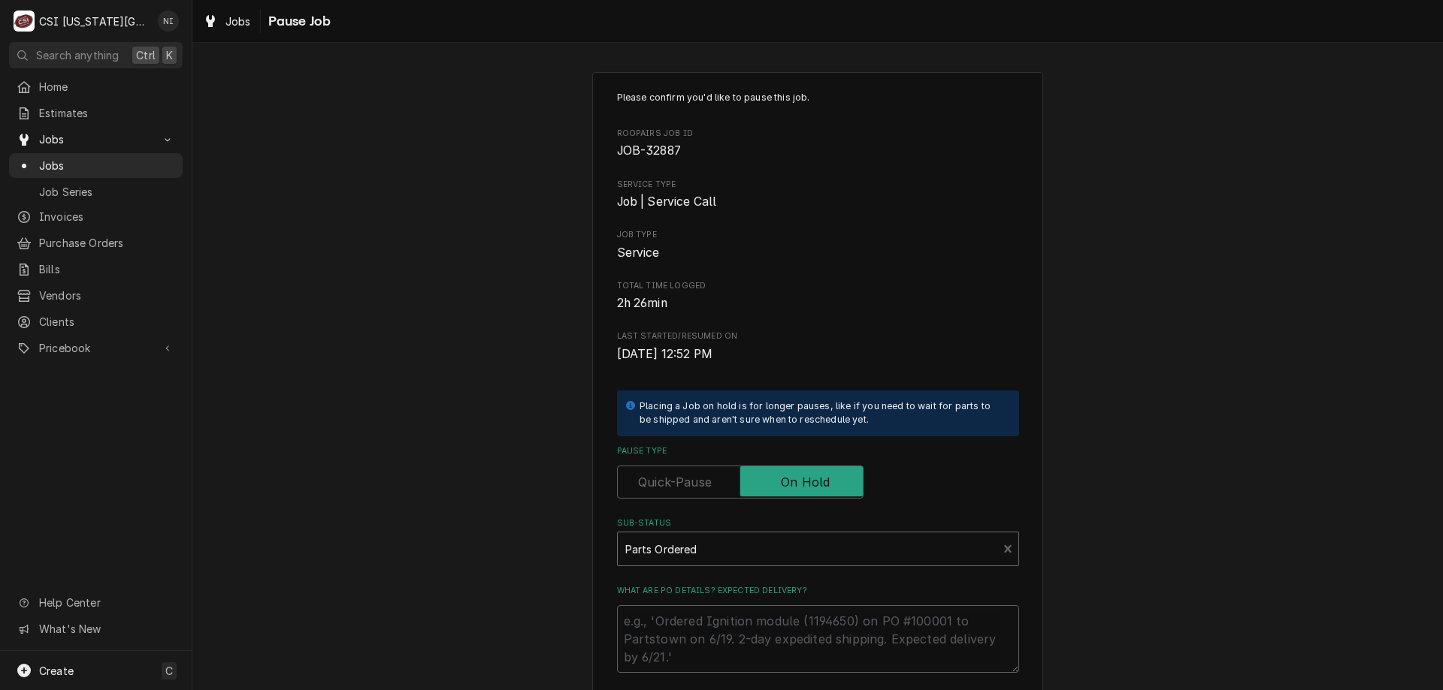
click at [702, 559] on div "Sub-Status" at bounding box center [807, 549] width 365 height 27
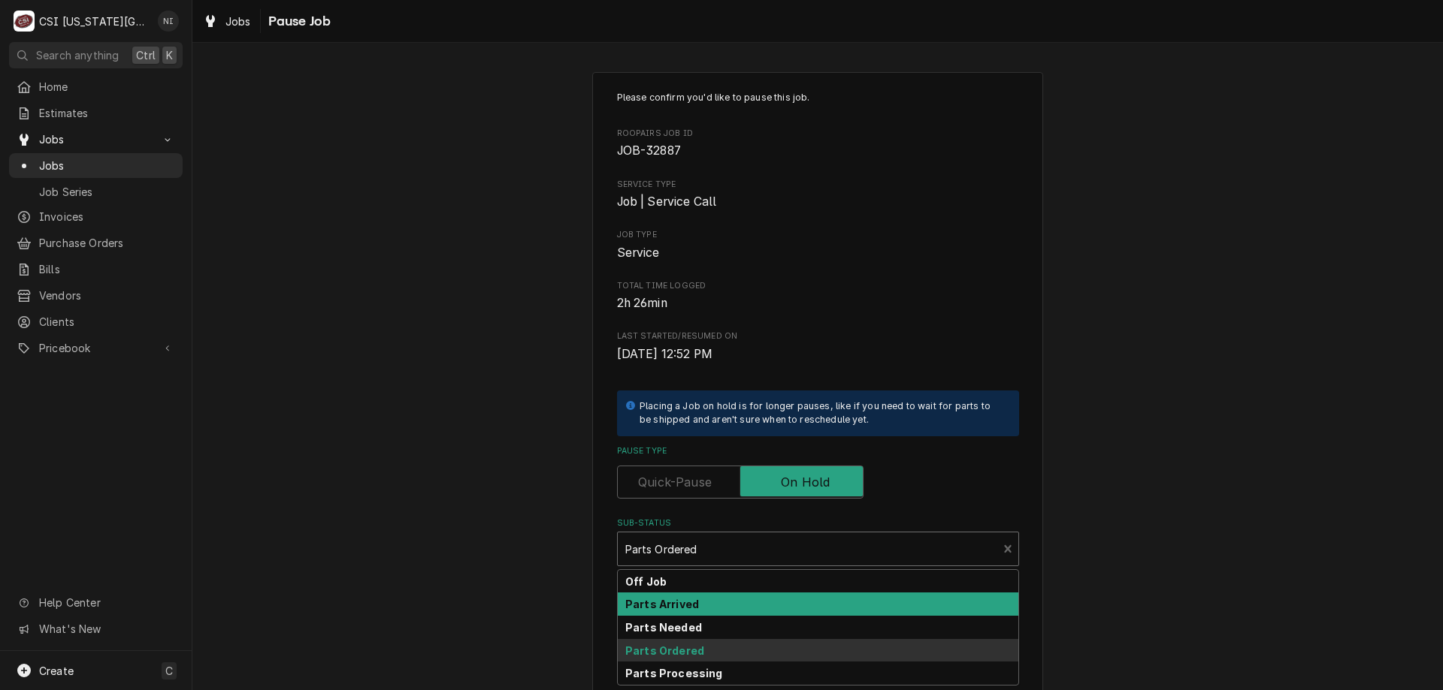
click at [666, 610] on strong "Parts Arrived" at bounding box center [662, 604] width 74 height 13
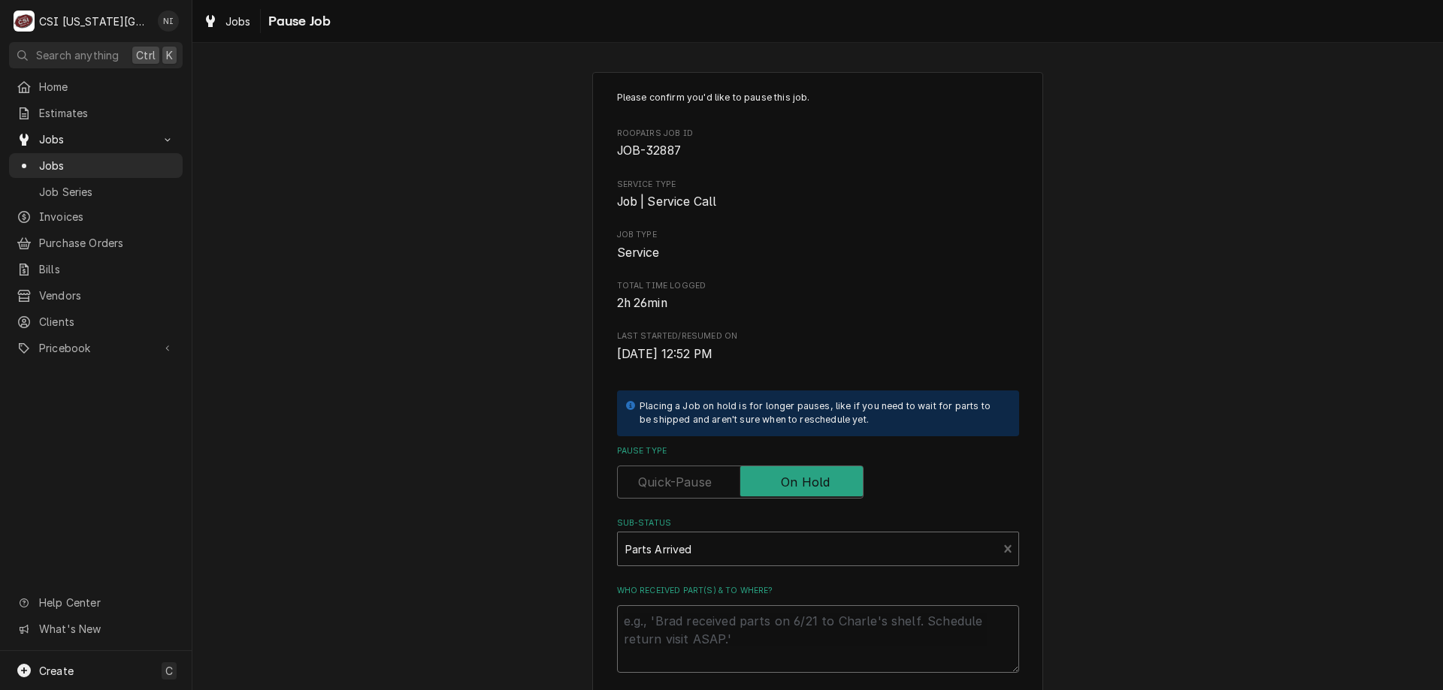
click at [657, 632] on textarea "Who received part(s) & to where?" at bounding box center [818, 640] width 402 height 68
type textarea "x"
type textarea "Pa"
type textarea "x"
type textarea "Par"
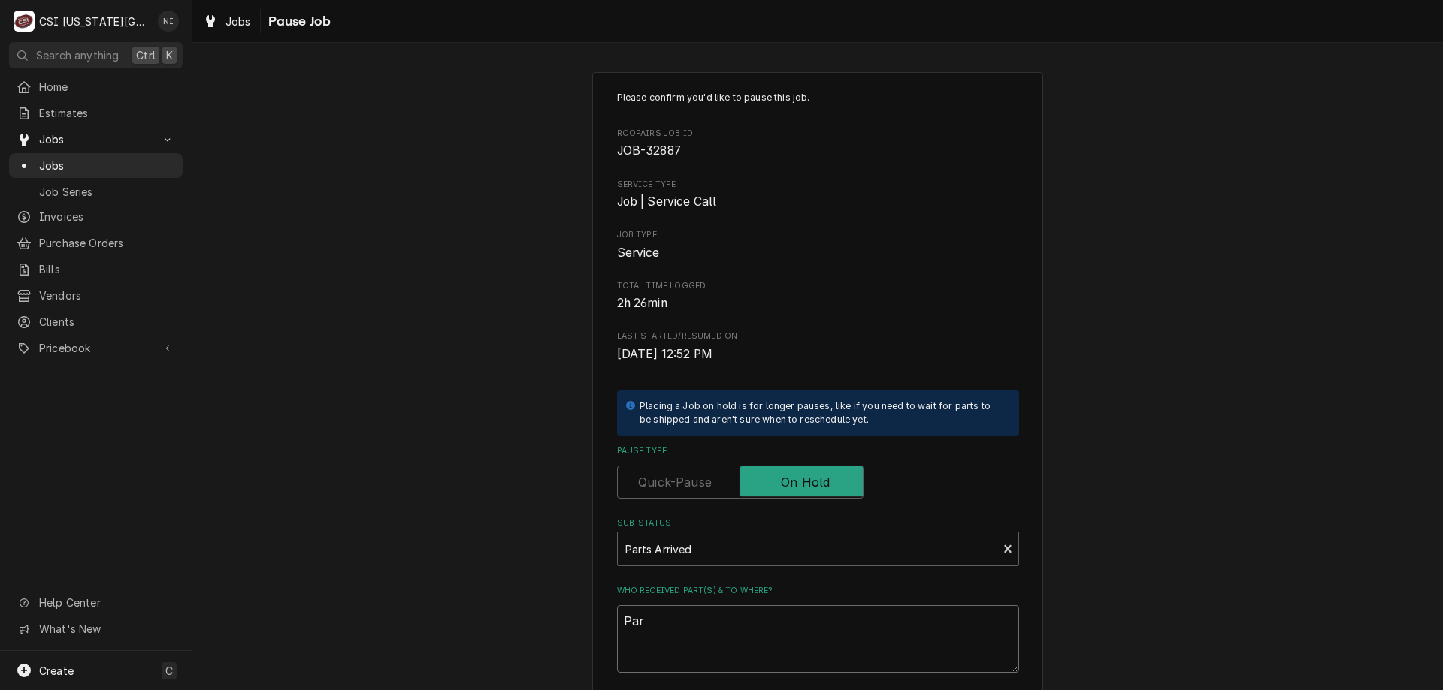
type textarea "x"
type textarea "Part"
type textarea "x"
type textarea "Parts"
type textarea "x"
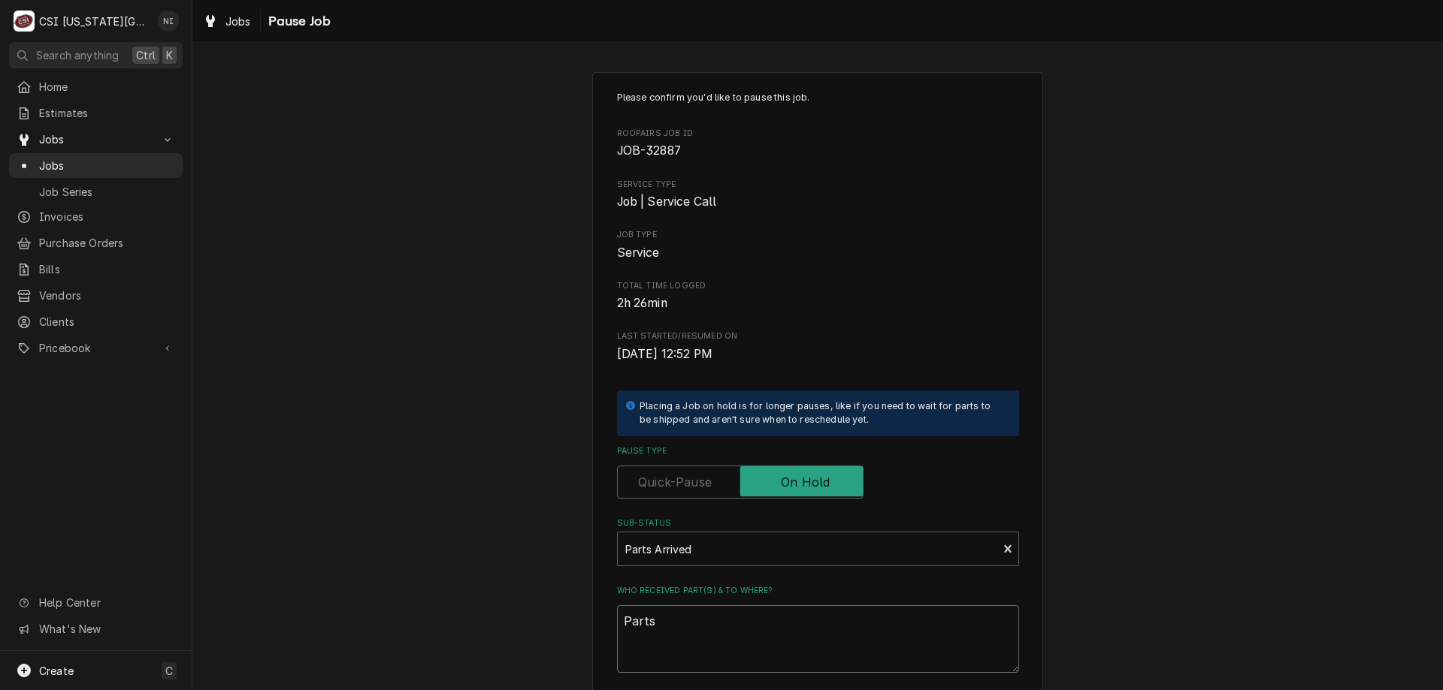
type textarea "Parts"
type textarea "x"
type textarea "Parts o"
type textarea "x"
type textarea "Parts on"
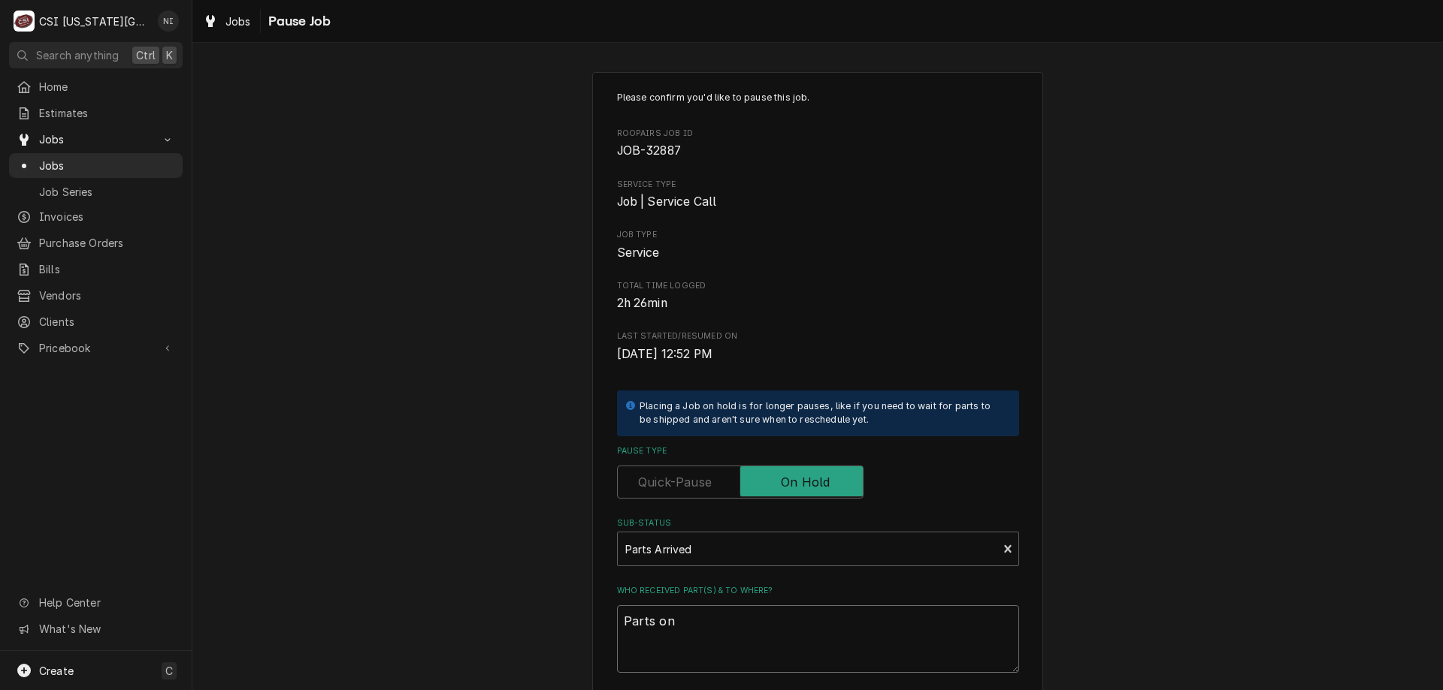
type textarea "x"
type textarea "Parts on"
type textarea "x"
type textarea "Parts on te"
type textarea "x"
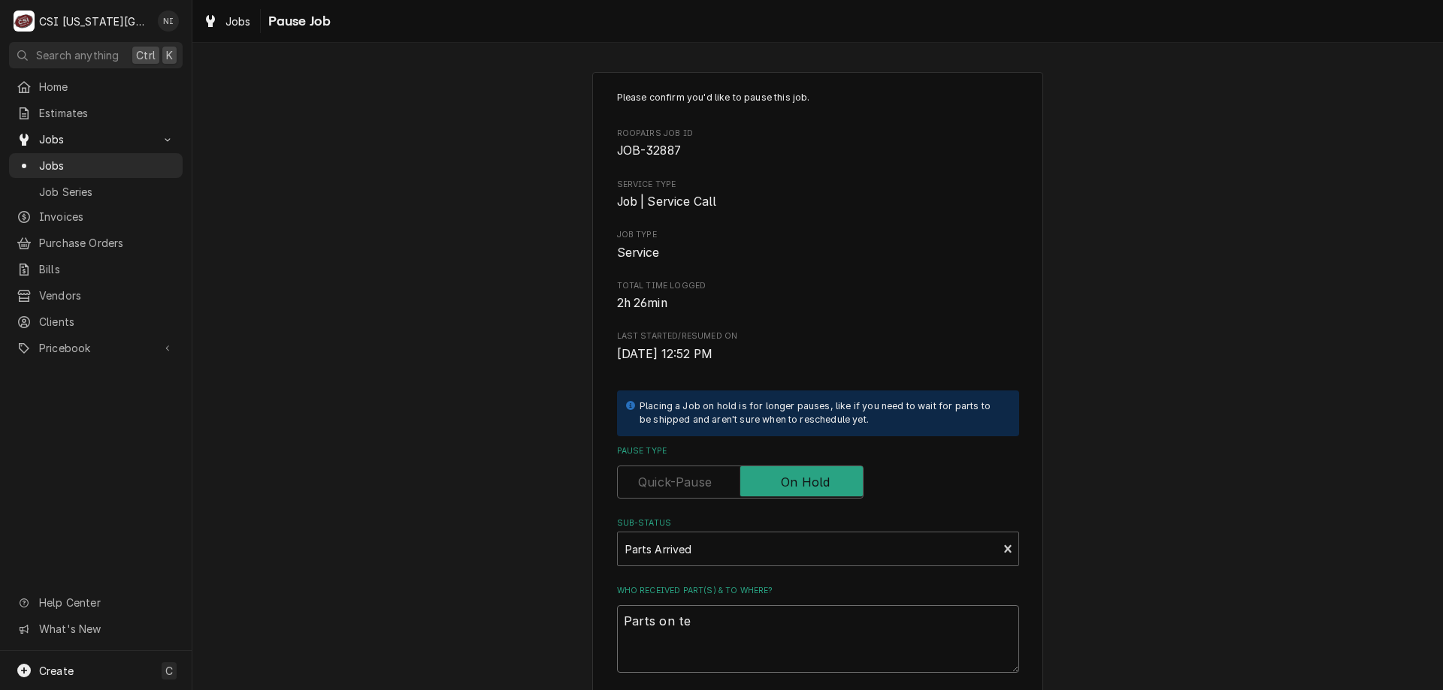
type textarea "Parts on teh"
type textarea "x"
type textarea "Parts on teh"
type textarea "x"
type textarea "Parts on teh"
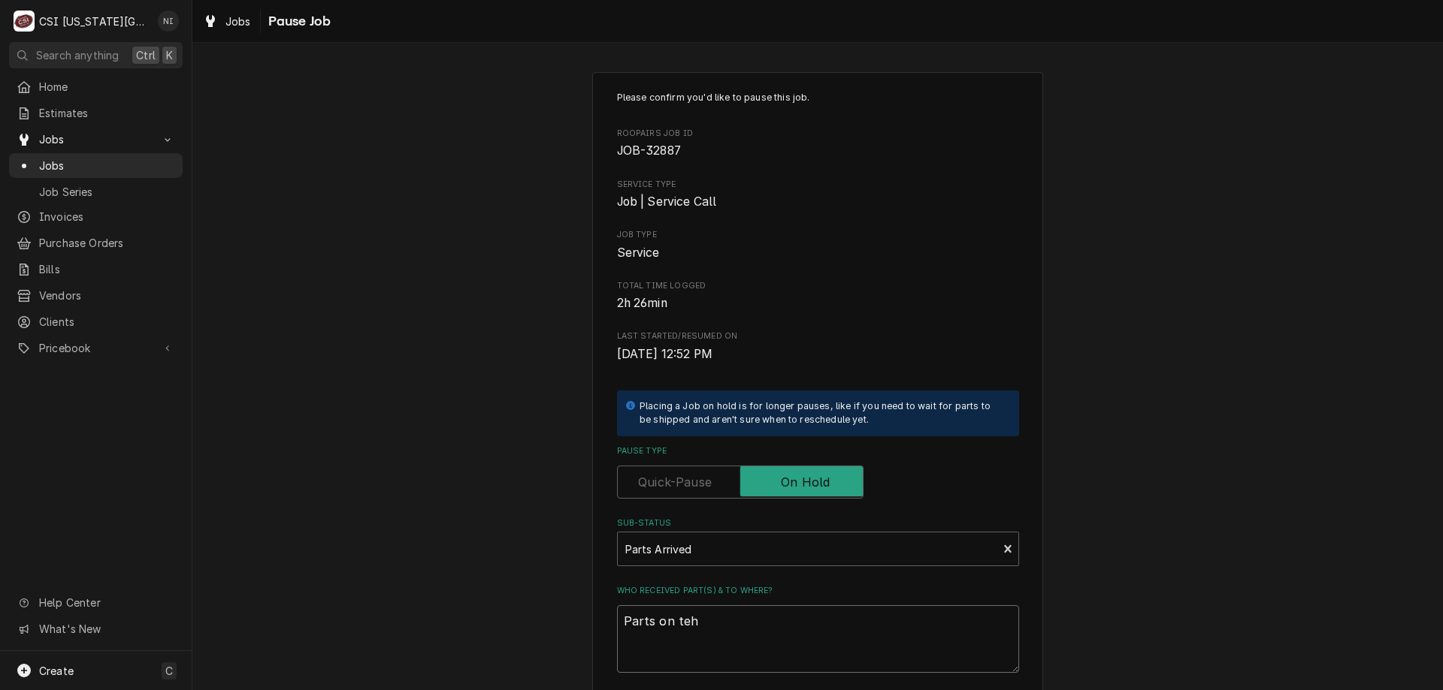
type textarea "x"
type textarea "Parts on te"
type textarea "x"
type textarea "Parts on t"
type textarea "x"
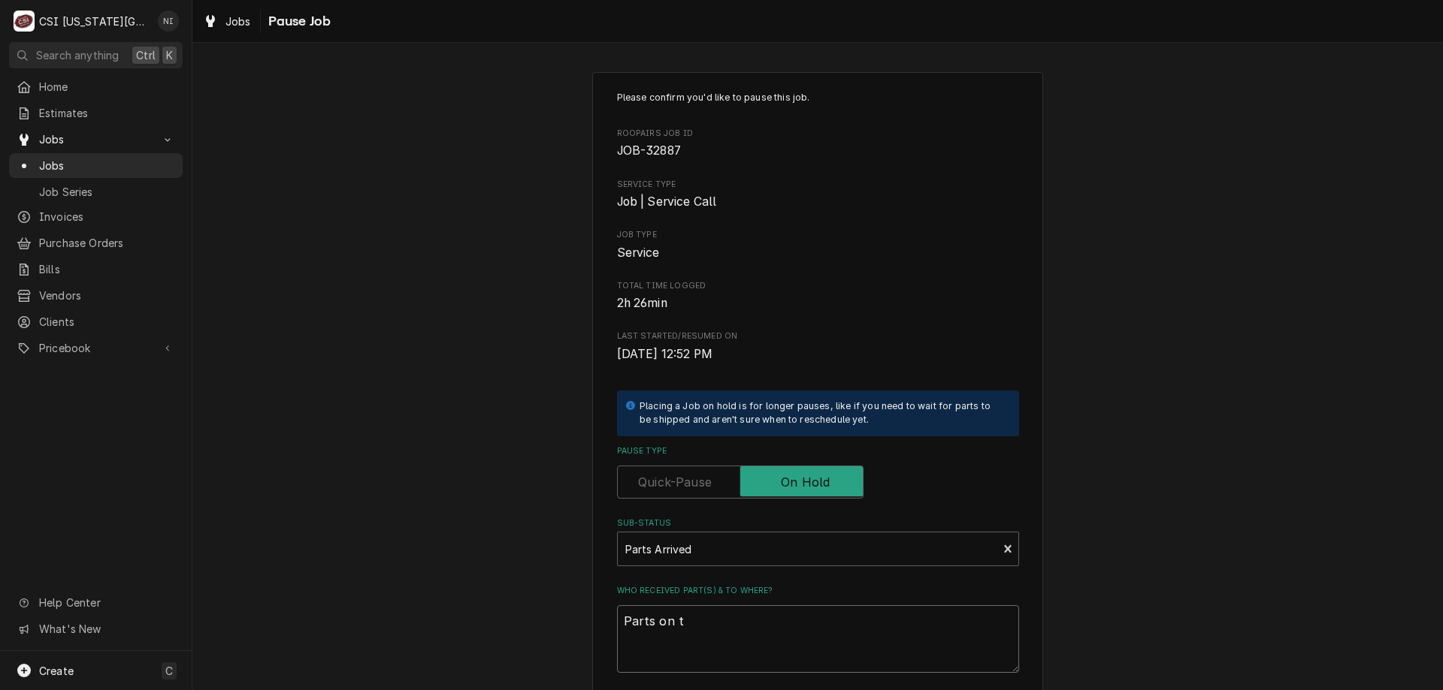
type textarea "Parts on"
type textarea "x"
type textarea "Parts on"
type textarea "x"
type textarea "Parts on h"
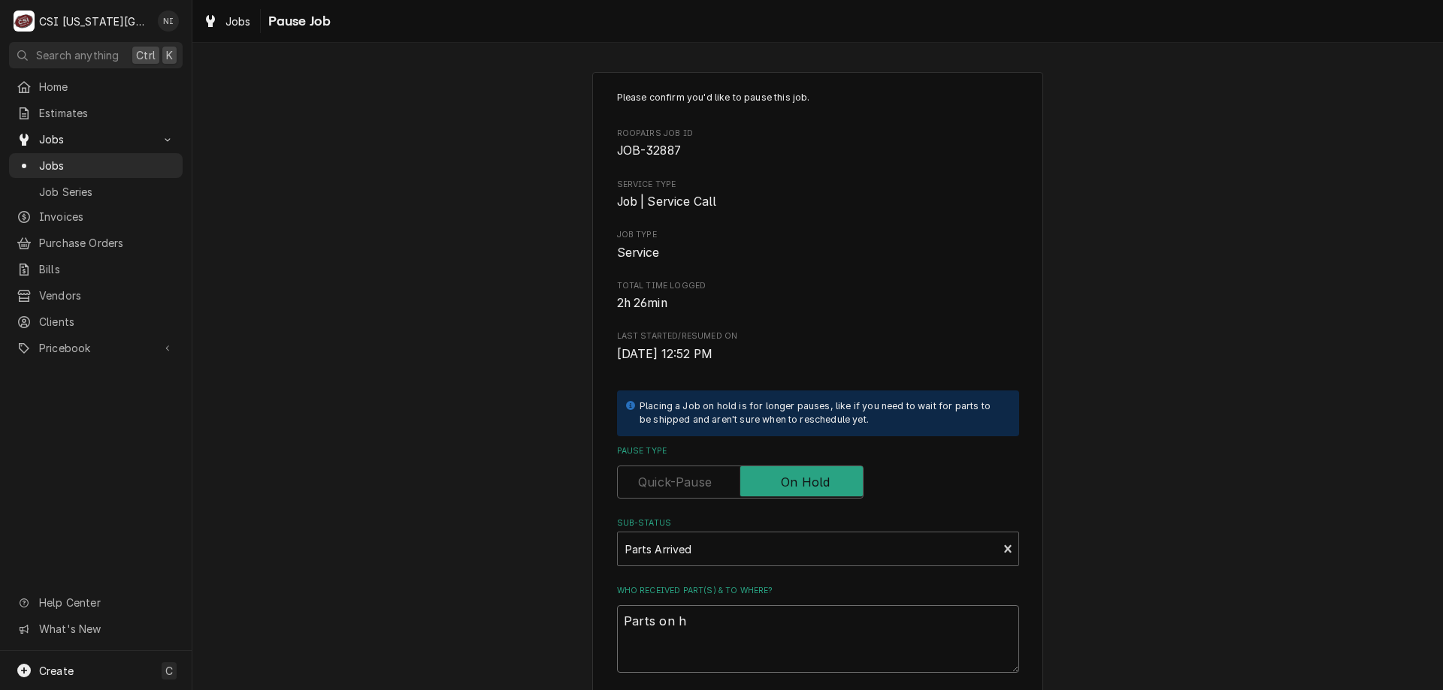
type textarea "x"
type textarea "Parts on ha"
type textarea "x"
type textarea "Parts on haw"
type textarea "x"
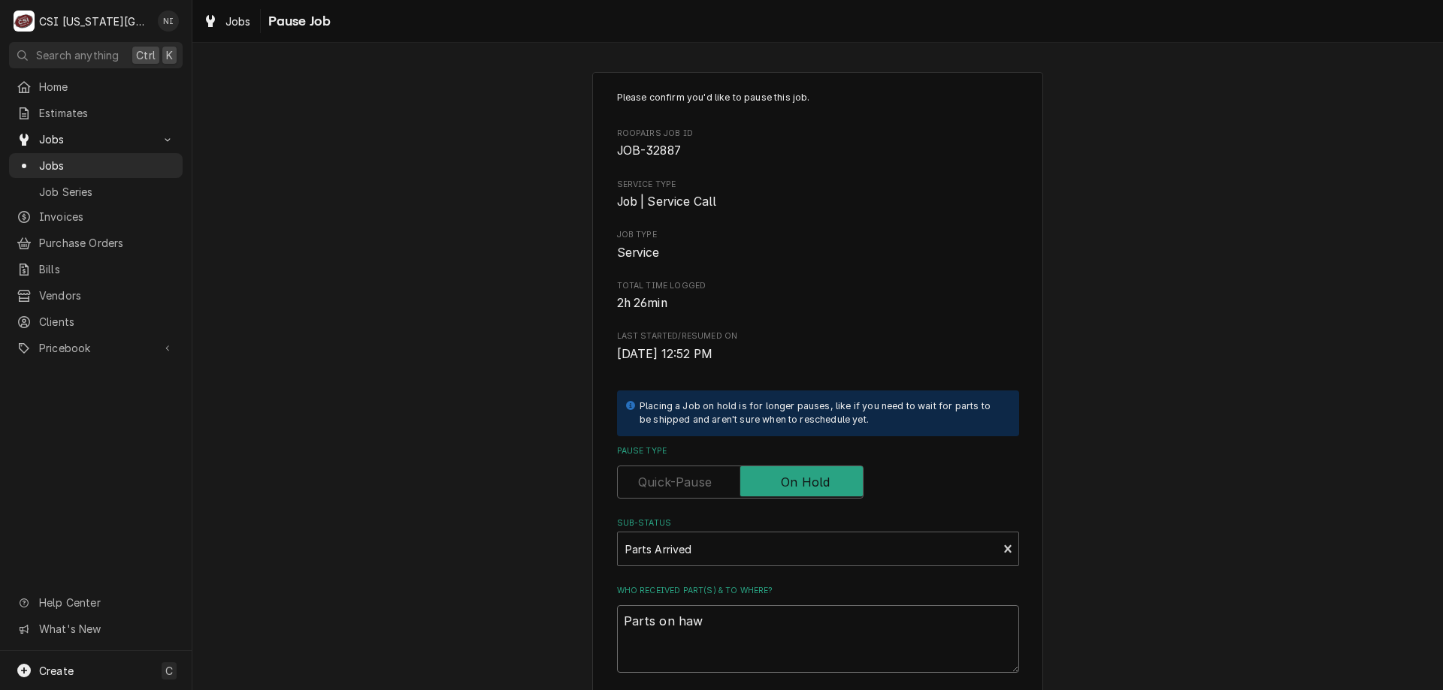
type textarea "Parts on hawk"
type textarea "x"
type textarea "Parts on hawki"
type textarea "x"
type textarea "Parts on hawkins"
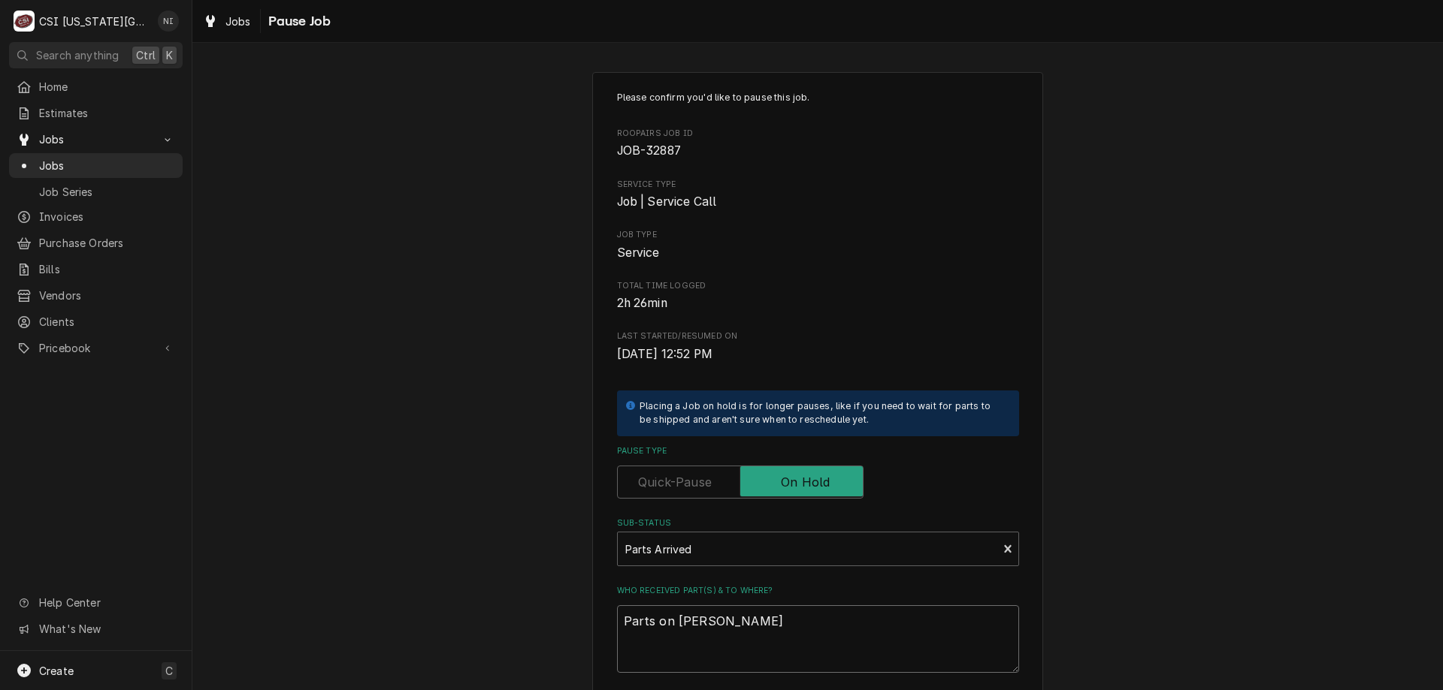
type textarea "x"
type textarea "Parts on hawkins"
type textarea "x"
type textarea "Parts on hawkins s"
type textarea "x"
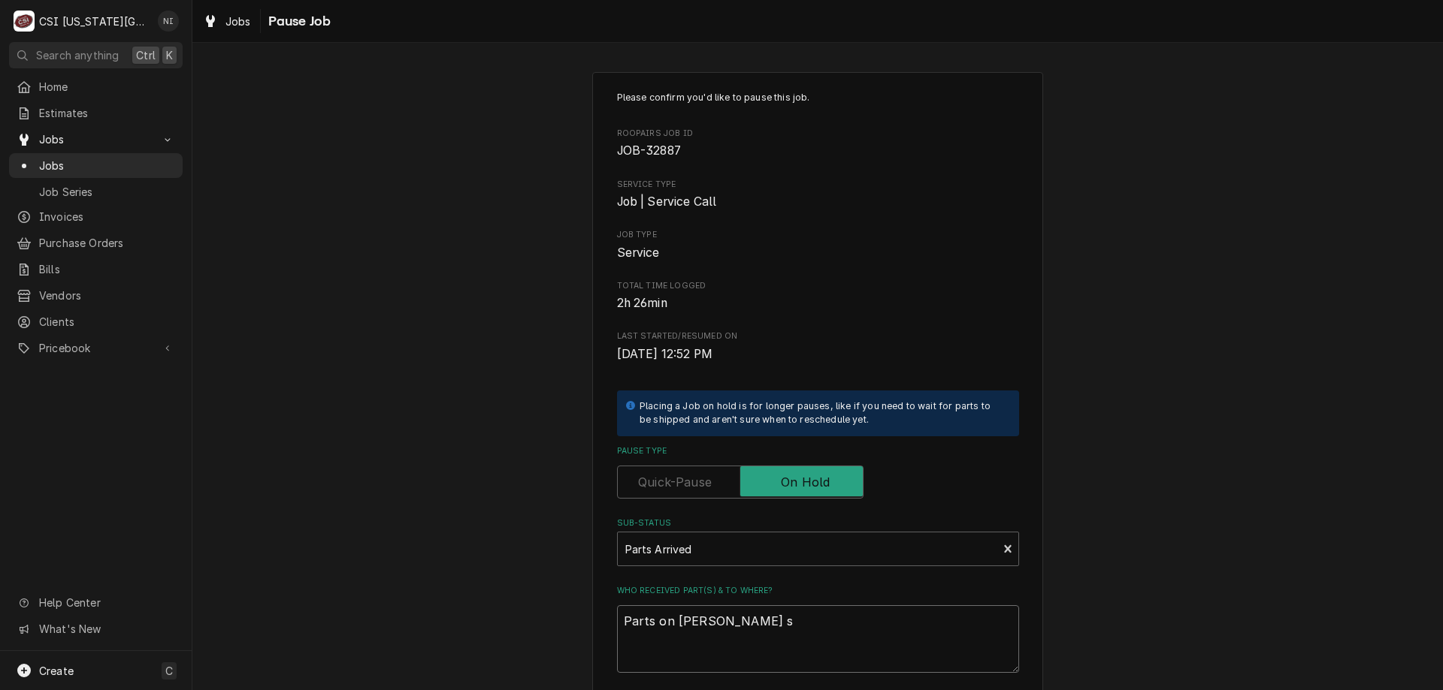
type textarea "Parts on hawkins sh"
type textarea "x"
type textarea "Parts on hawkins she"
type textarea "x"
type textarea "Parts on hawkins shel"
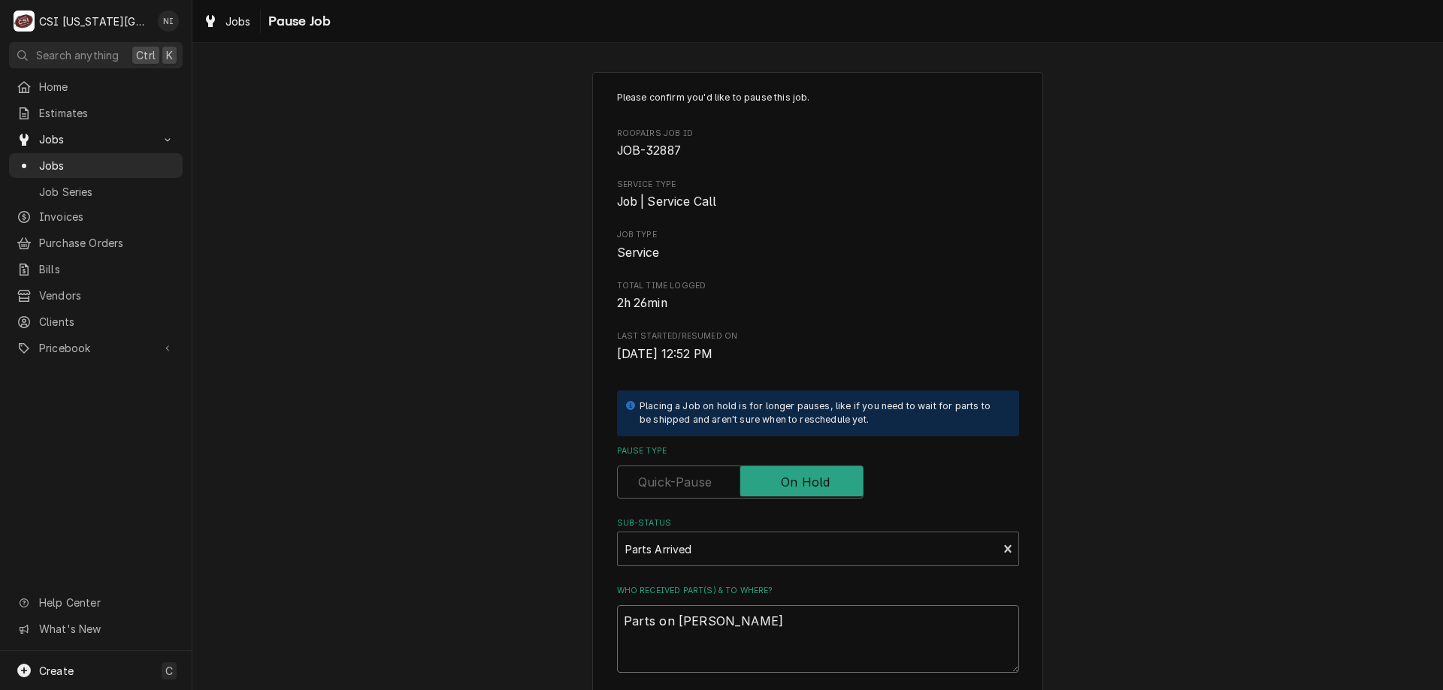
type textarea "x"
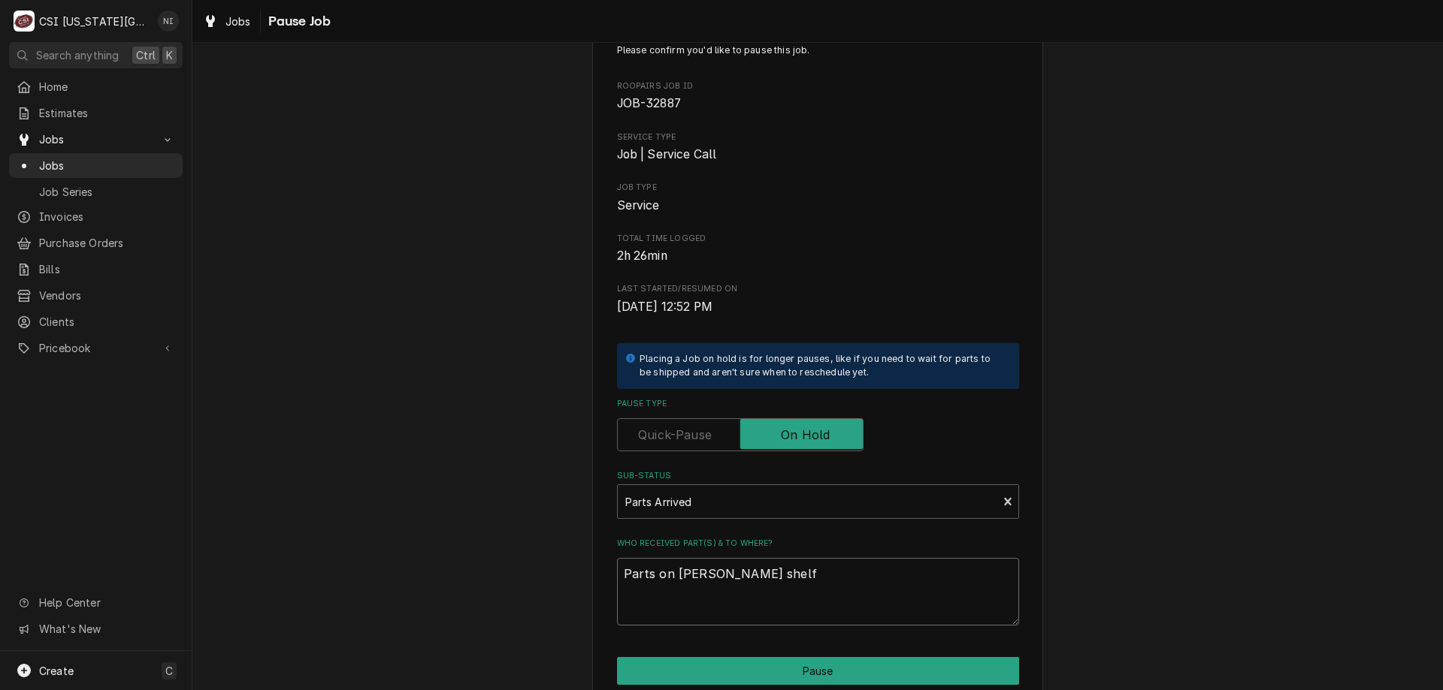
scroll to position [151, 0]
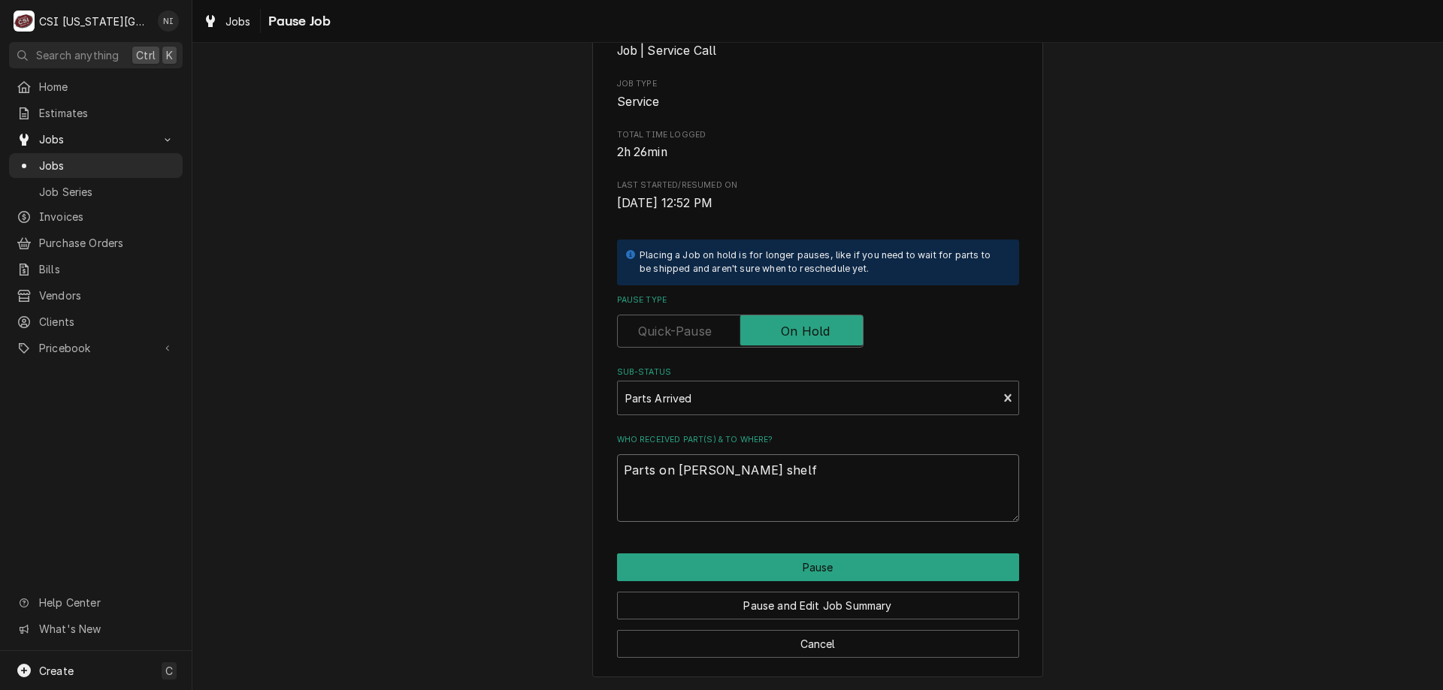
type textarea "Parts on hawkins shelf"
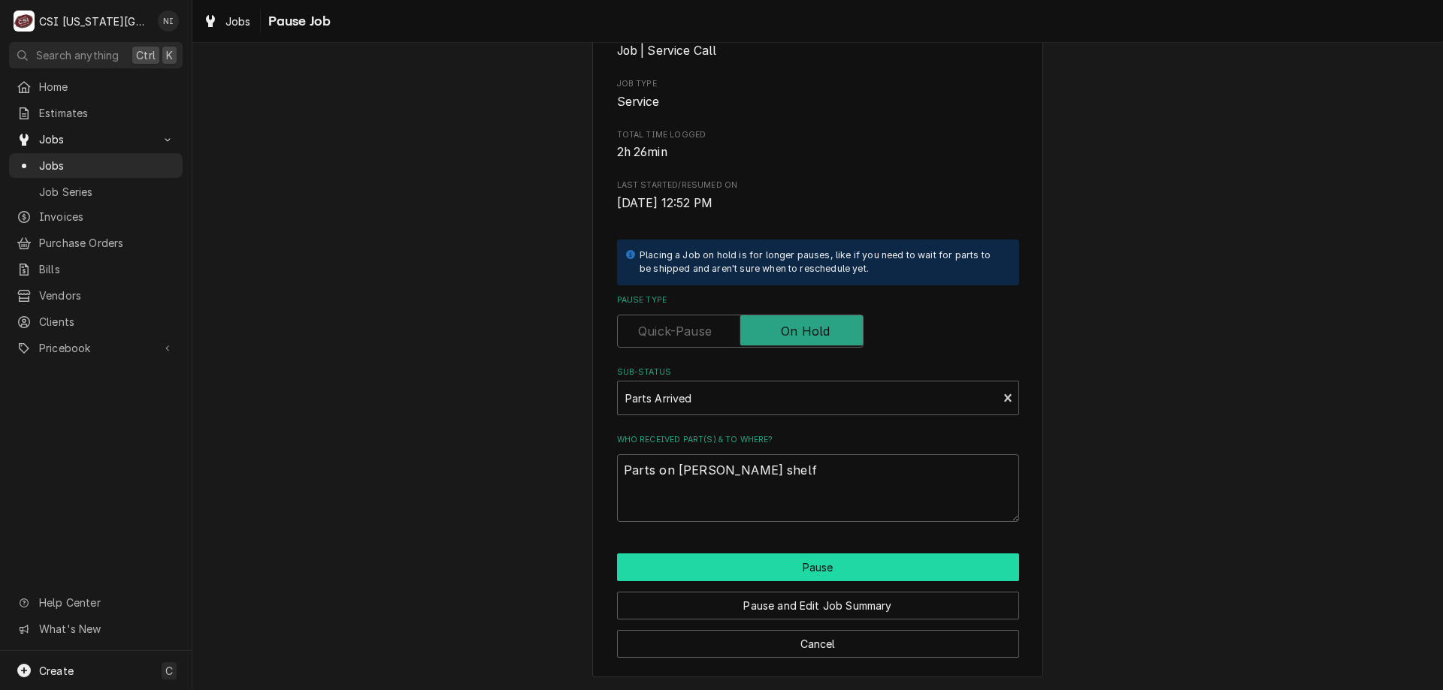
click at [847, 569] on button "Pause" at bounding box center [818, 568] width 402 height 28
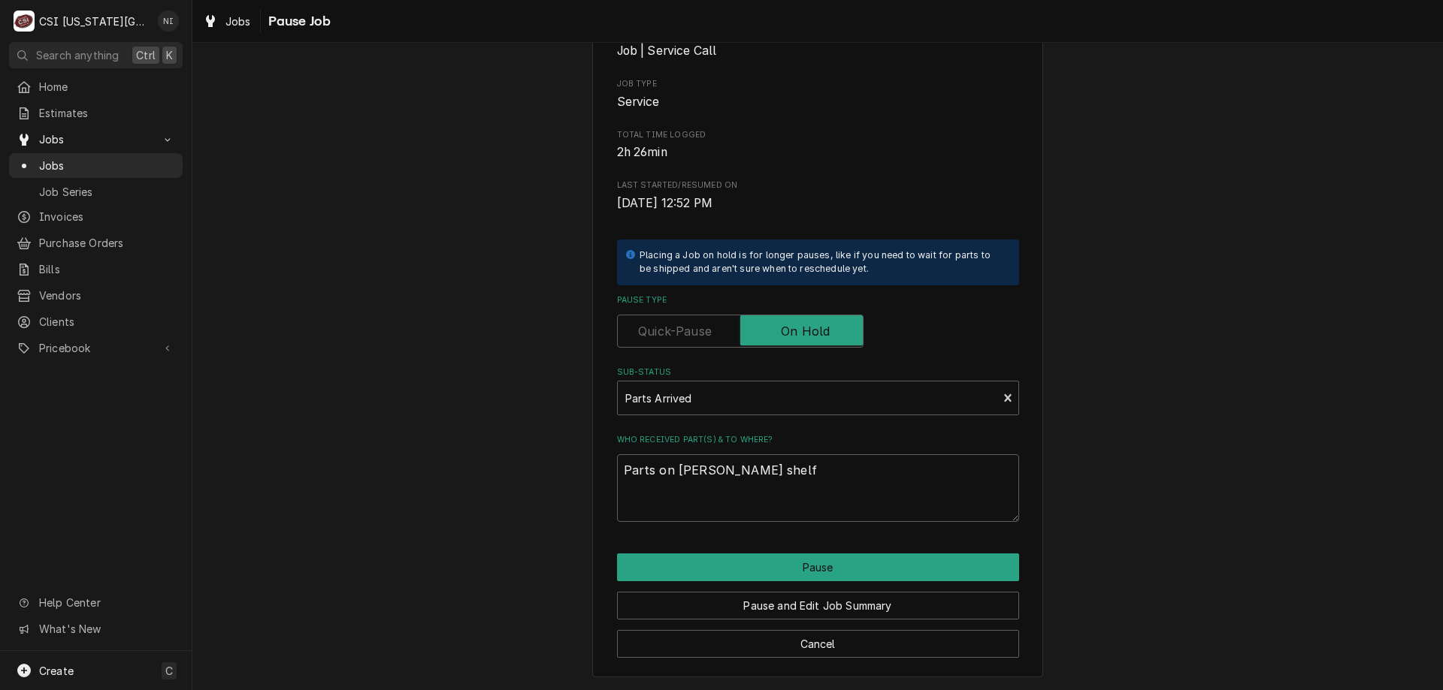
type textarea "x"
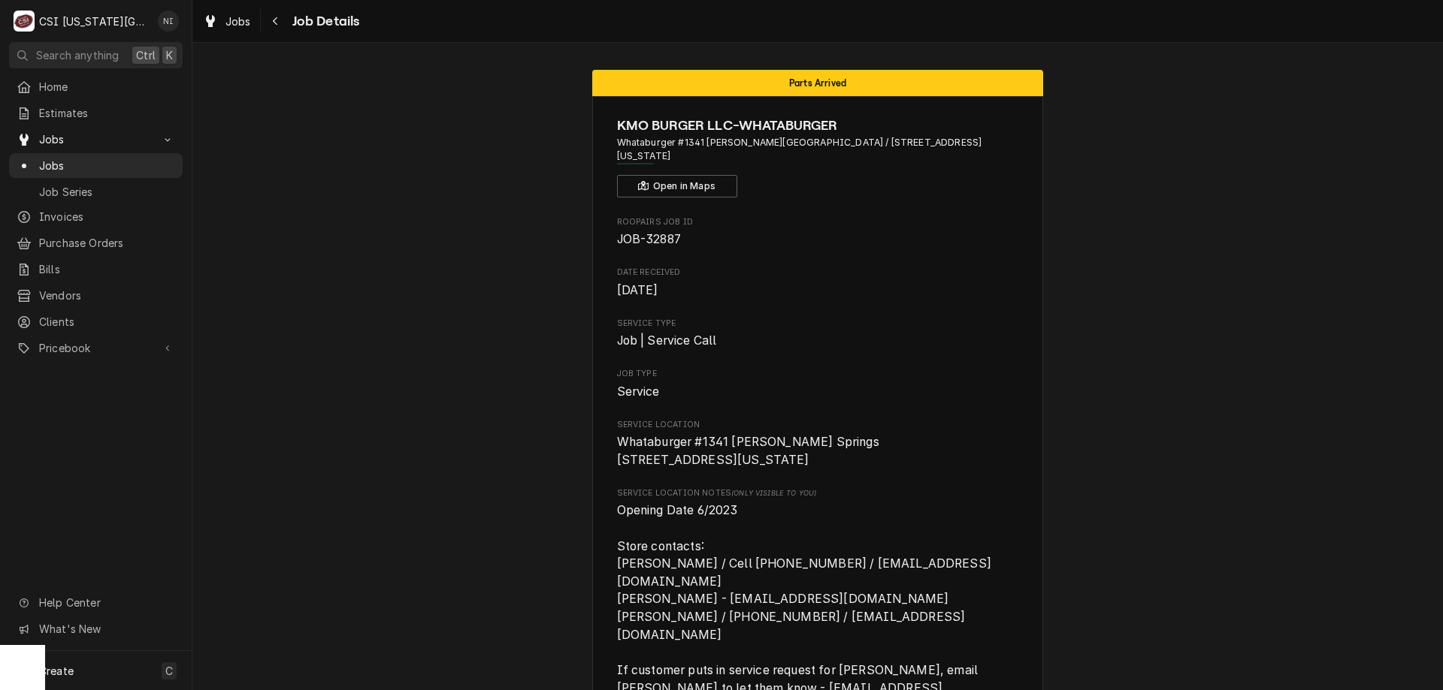
click at [150, 158] on span "Jobs" at bounding box center [107, 166] width 136 height 16
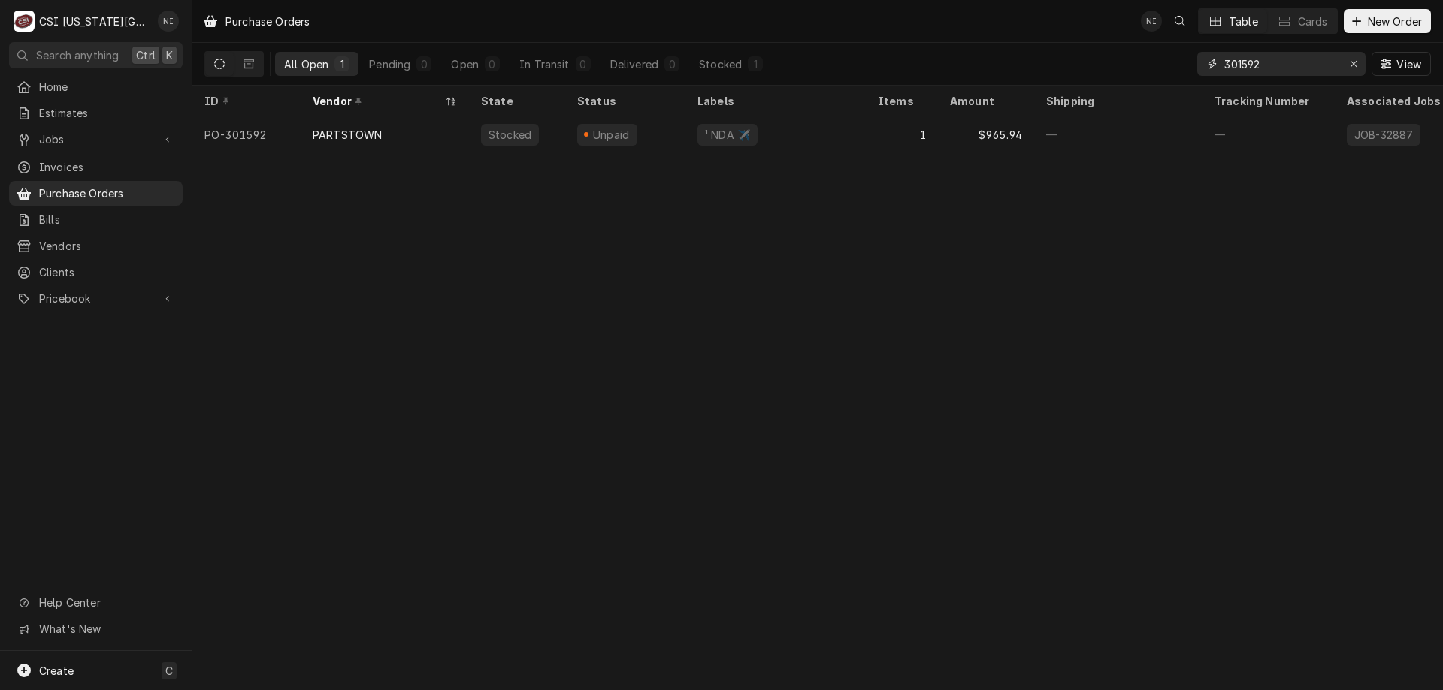
drag, startPoint x: 1274, startPoint y: 63, endPoint x: 1201, endPoint y: 64, distance: 72.9
click at [1201, 64] on div "301592" at bounding box center [1281, 64] width 168 height 24
type input "301546"
click at [850, 130] on div "² Local Pickup 🛍️" at bounding box center [775, 134] width 180 height 36
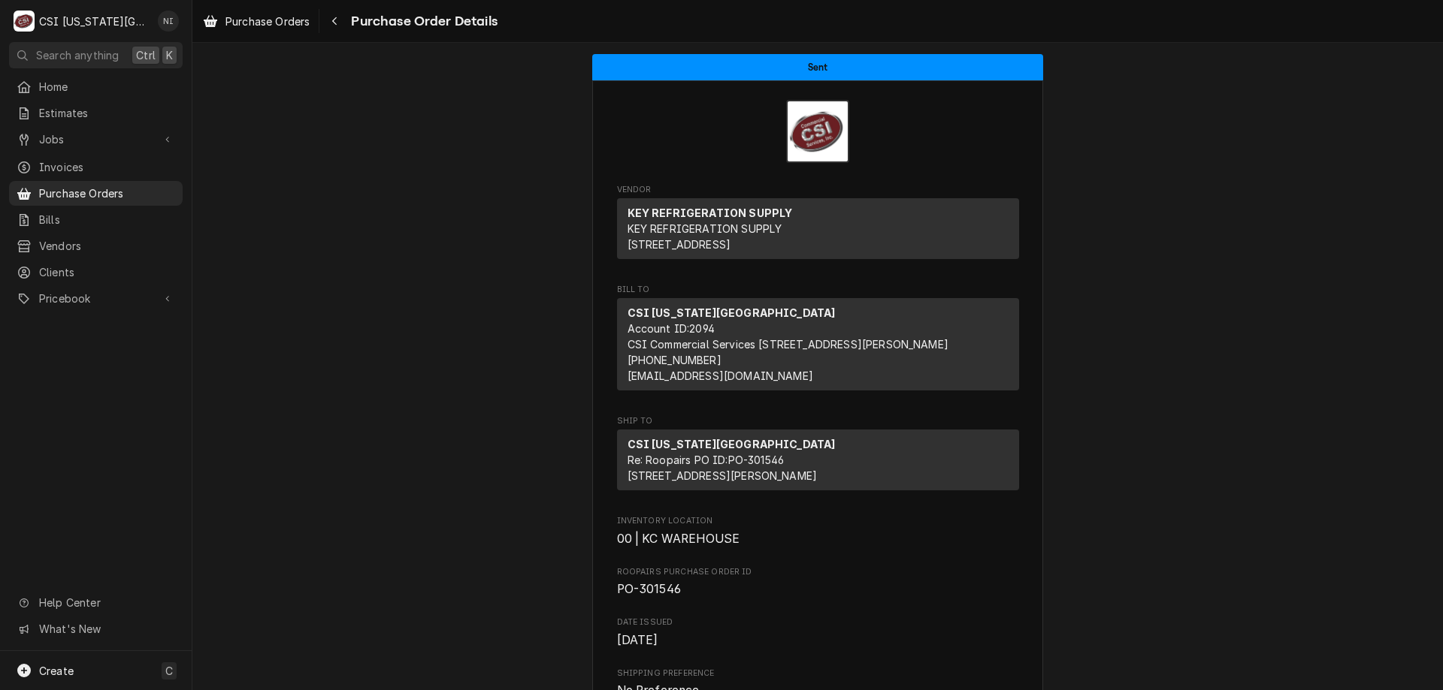
click at [140, 186] on span "Purchase Orders" at bounding box center [107, 194] width 136 height 16
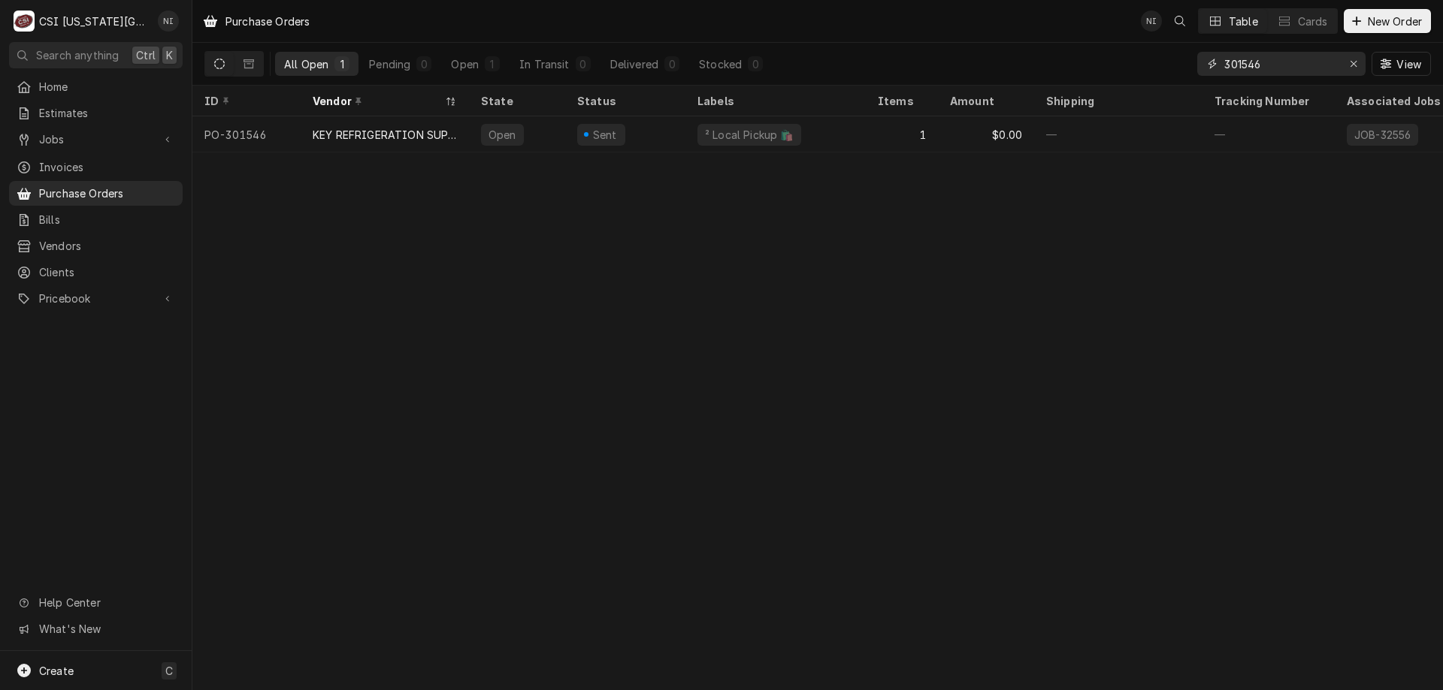
click at [1268, 65] on input "301546" at bounding box center [1280, 64] width 113 height 24
type input "301564"
click at [763, 140] on div "—" at bounding box center [775, 134] width 180 height 36
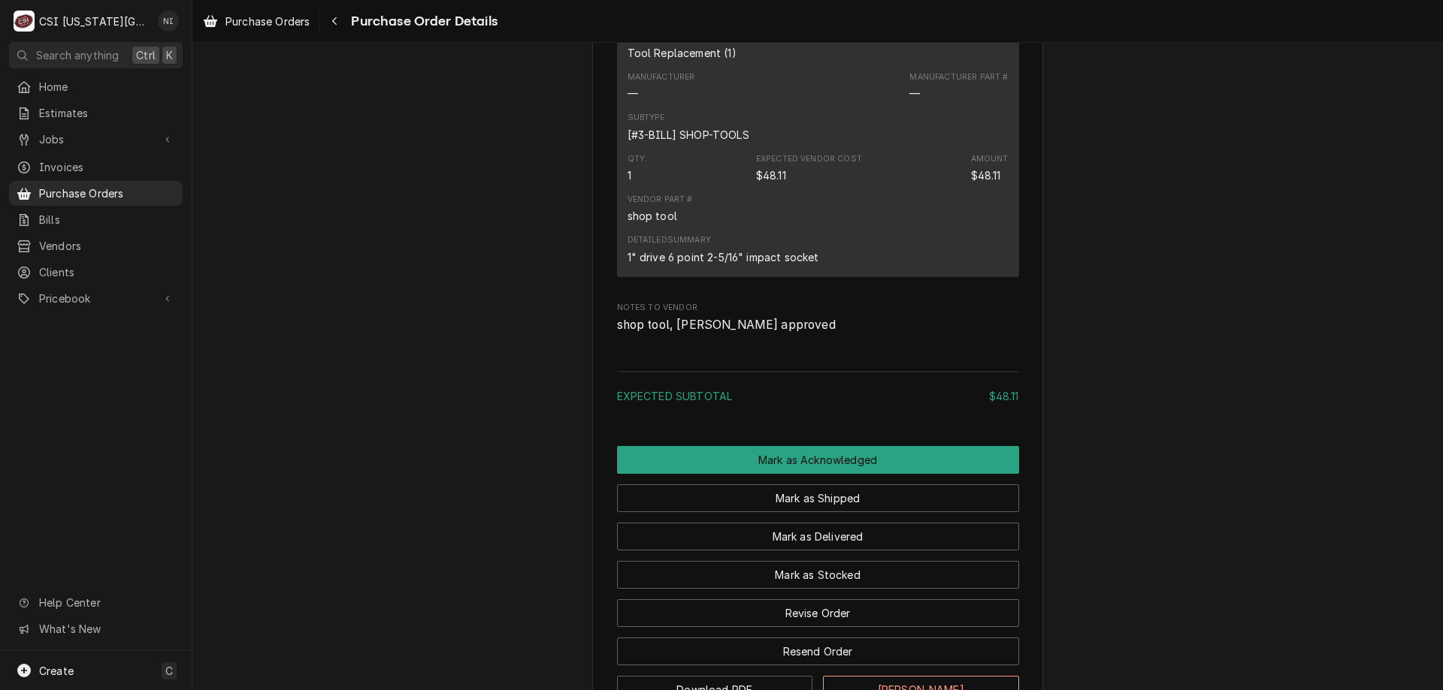
scroll to position [838, 0]
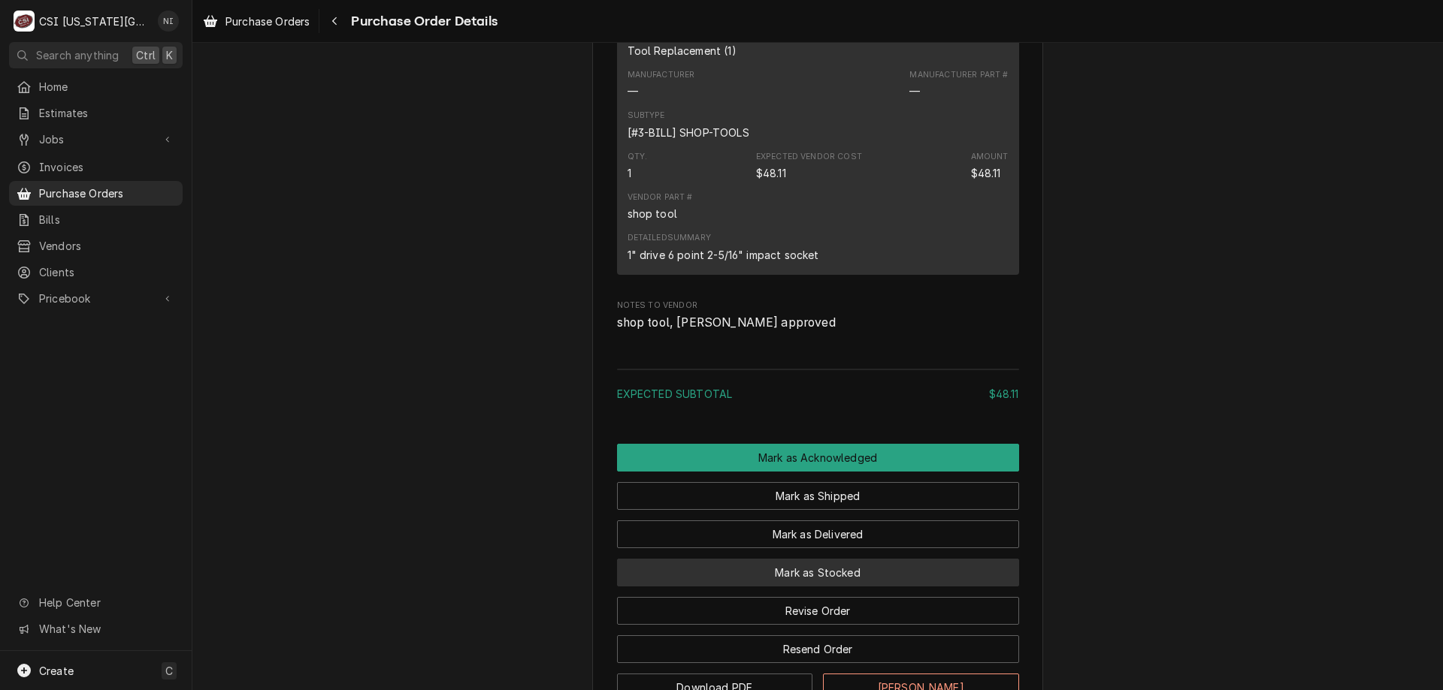
click at [893, 587] on button "Mark as Stocked" at bounding box center [818, 573] width 402 height 28
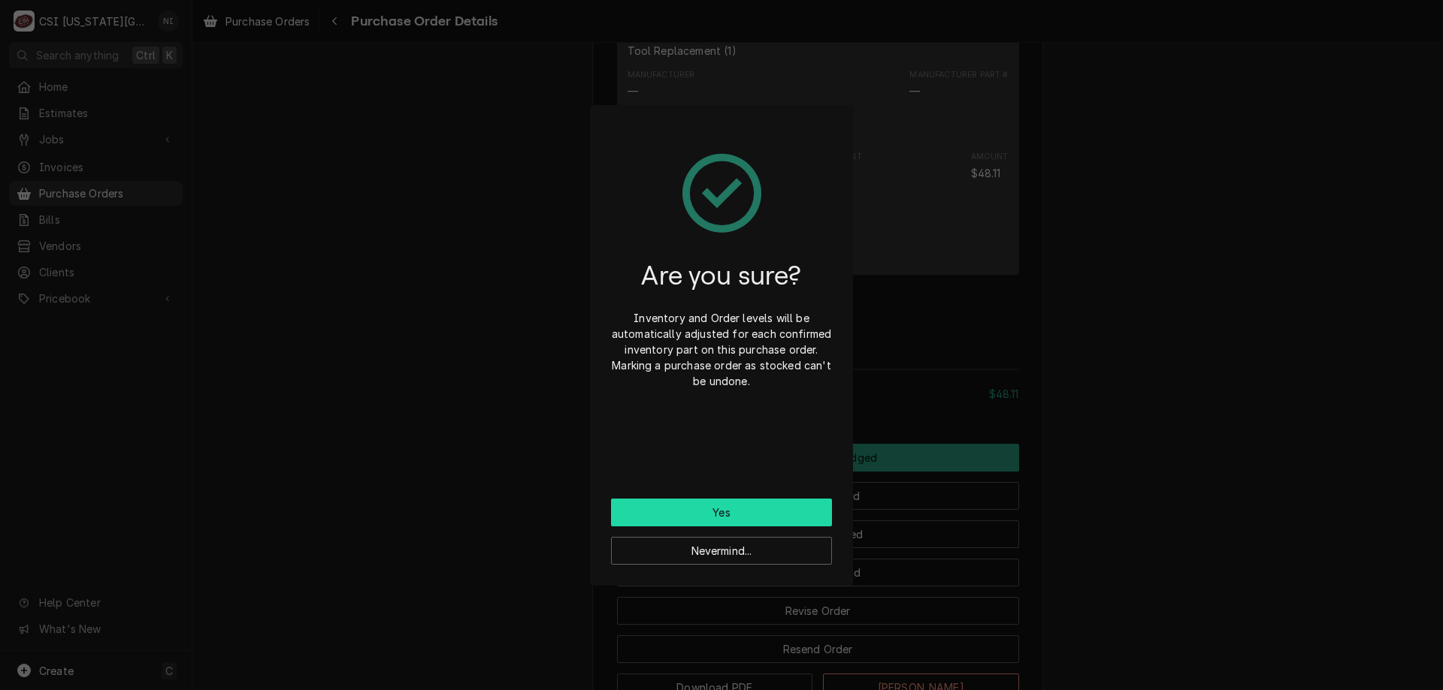
click at [747, 515] on button "Yes" at bounding box center [721, 513] width 221 height 28
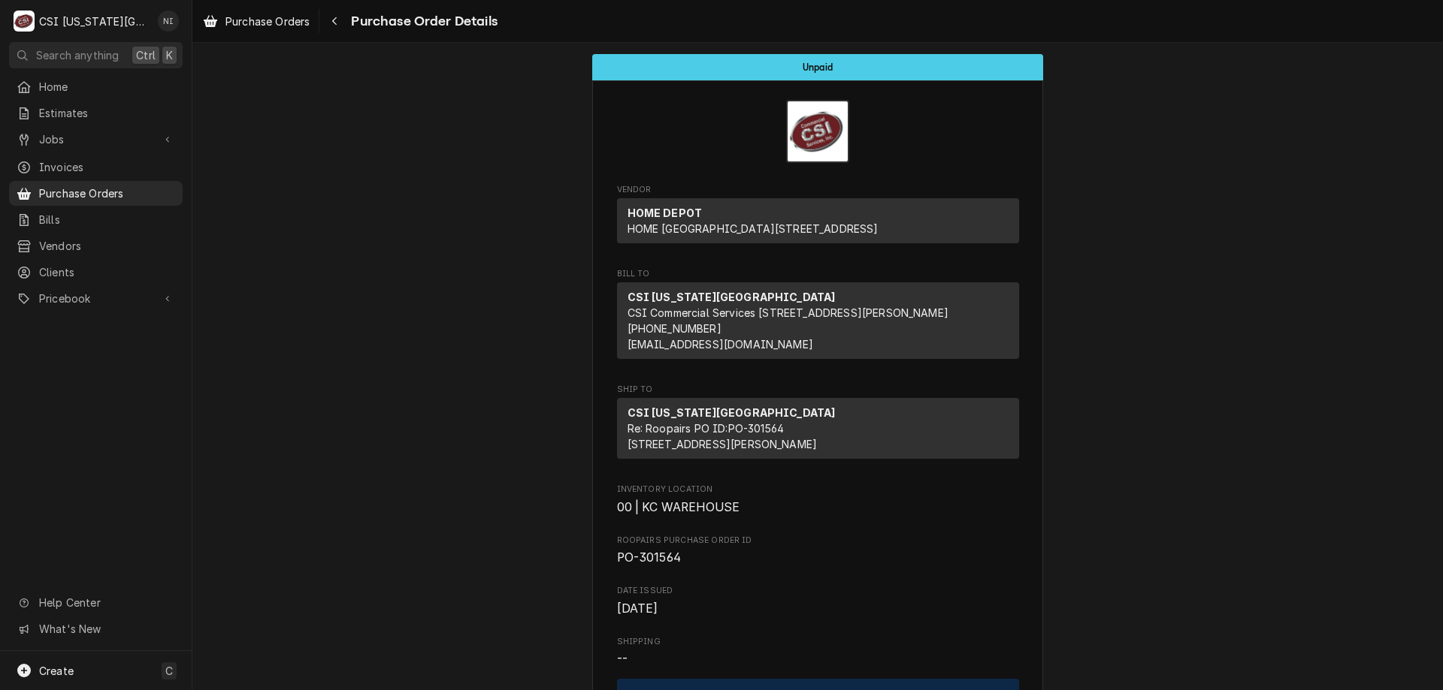
click at [98, 186] on span "Purchase Orders" at bounding box center [107, 194] width 136 height 16
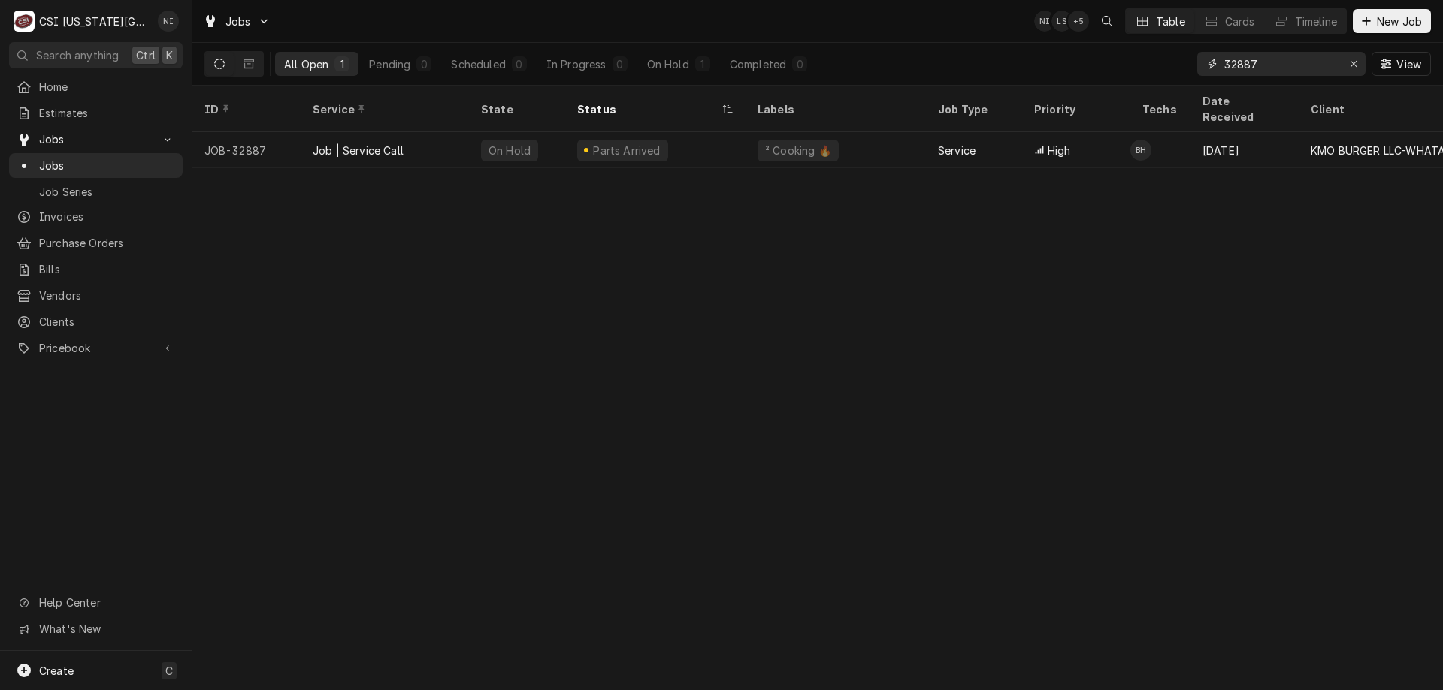
drag, startPoint x: 1256, startPoint y: 65, endPoint x: 1062, endPoint y: 59, distance: 194.7
click at [1062, 59] on div "All Open 1 Pending 0 Scheduled 0 In Progress 0 On Hold 1 Completed 0 32887 View" at bounding box center [817, 64] width 1226 height 42
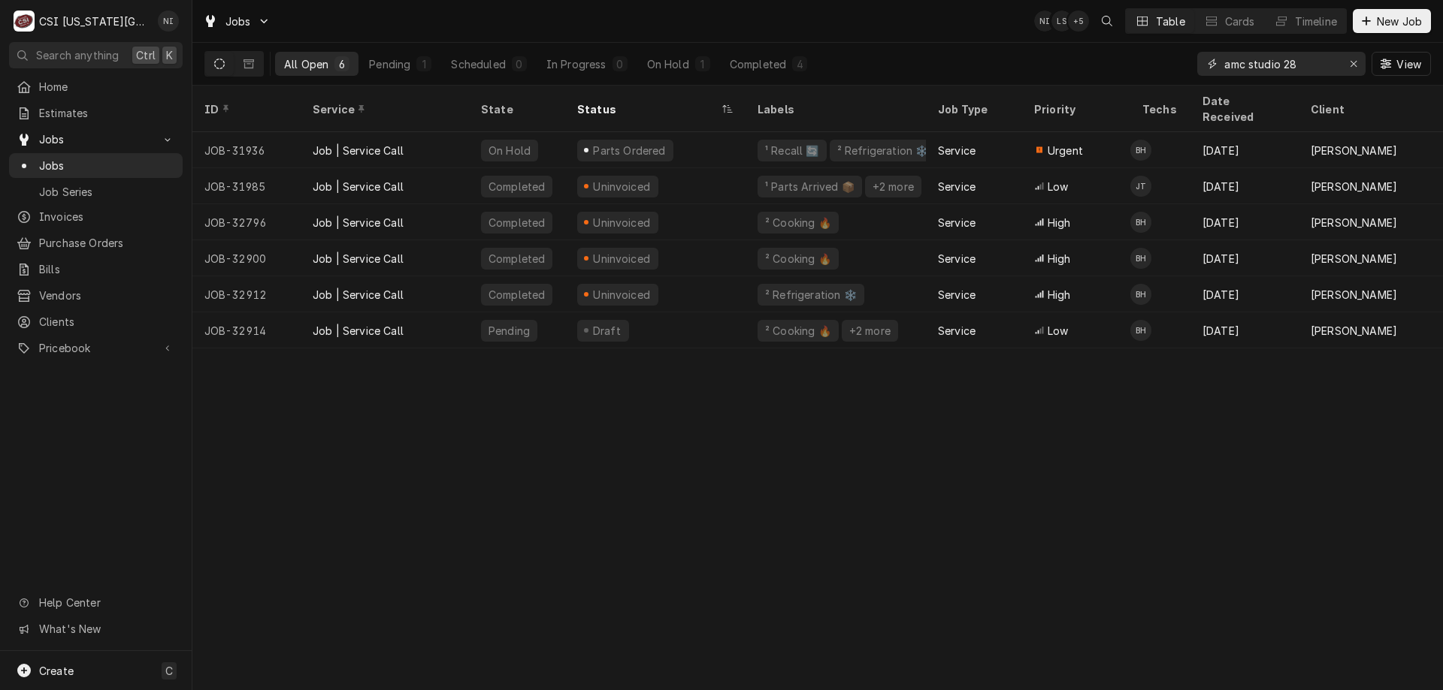
type input "amc studio 28"
click at [659, 71] on div "On Hold" at bounding box center [668, 64] width 42 height 16
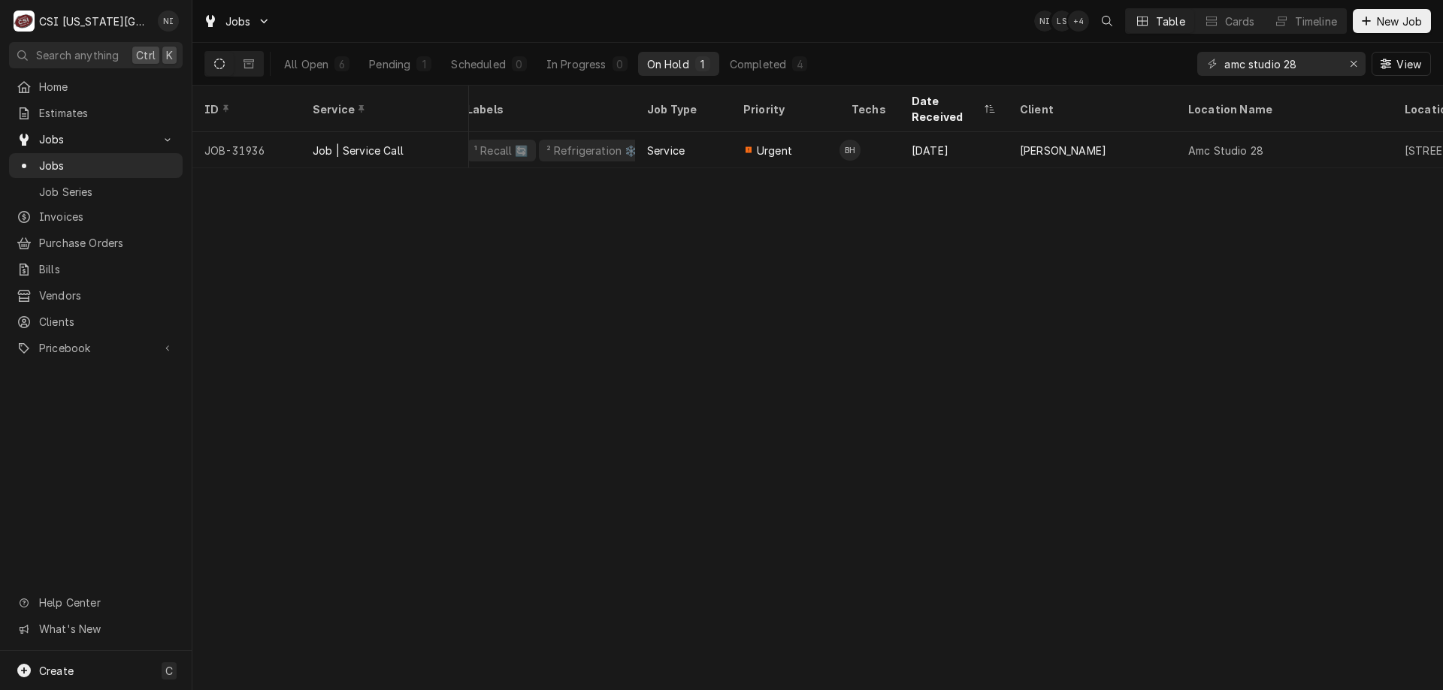
scroll to position [0, 509]
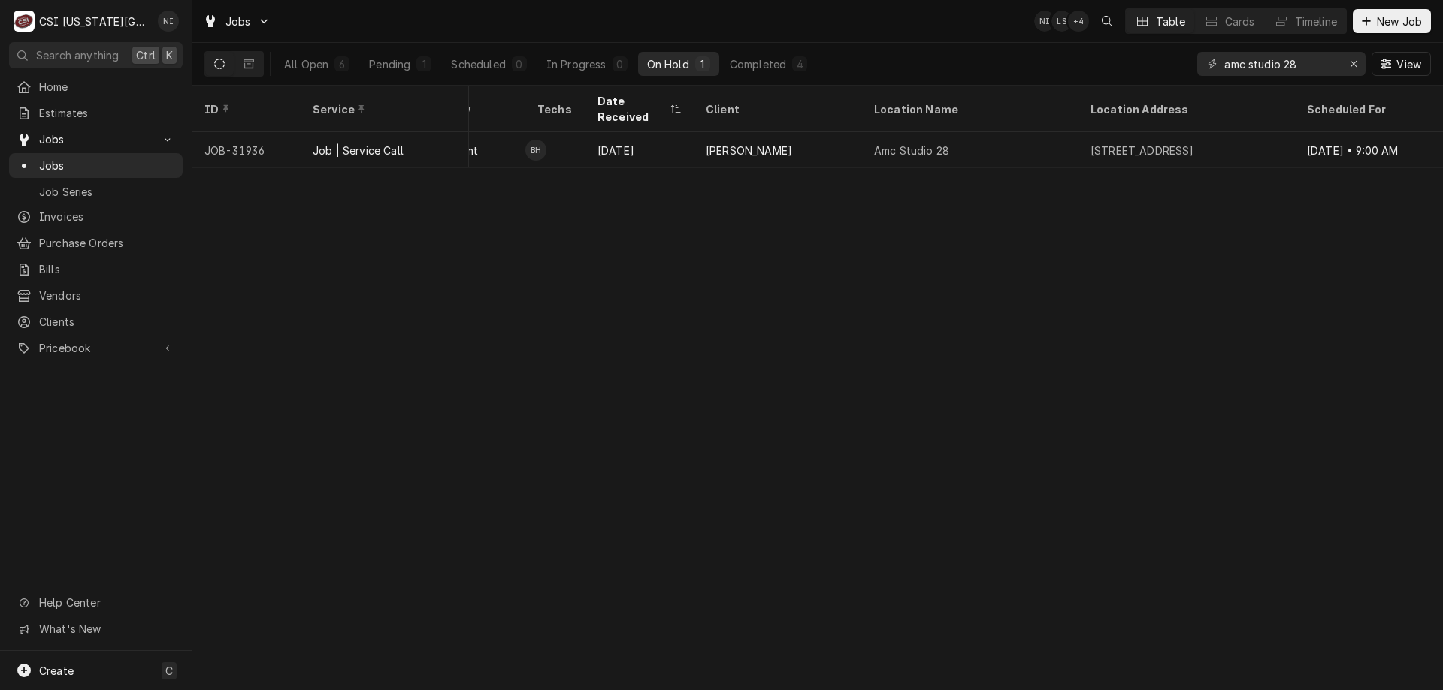
click at [1006, 132] on div "Amc Studio 28" at bounding box center [970, 150] width 216 height 36
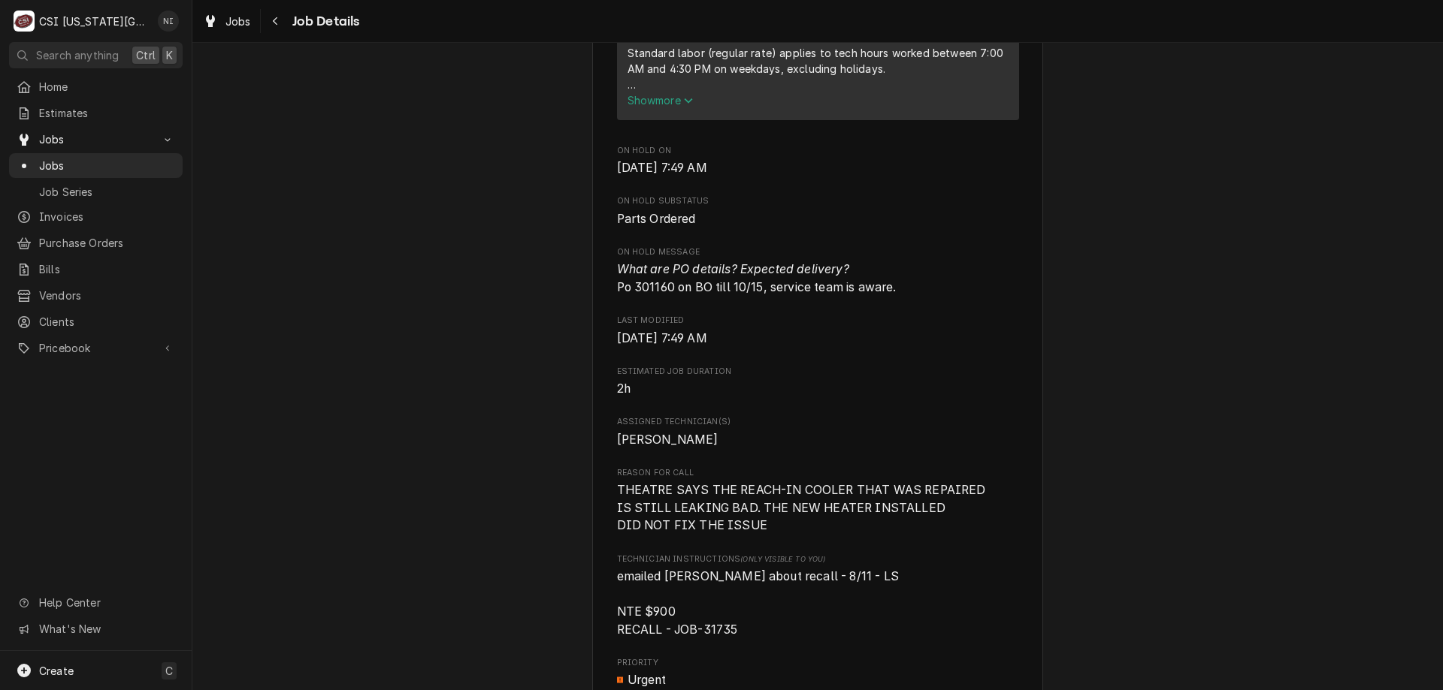
scroll to position [977, 0]
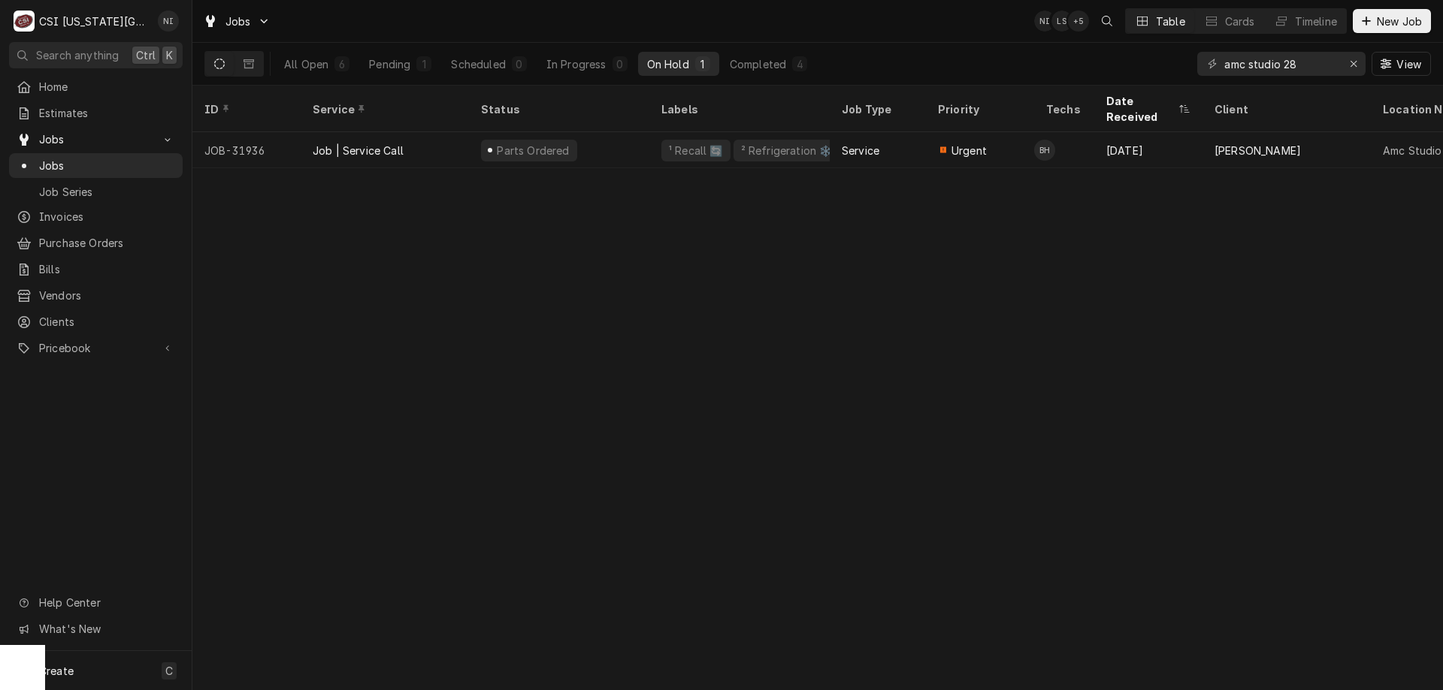
click at [396, 67] on div "Pending" at bounding box center [389, 64] width 41 height 16
click at [557, 132] on div "Draft" at bounding box center [559, 150] width 180 height 36
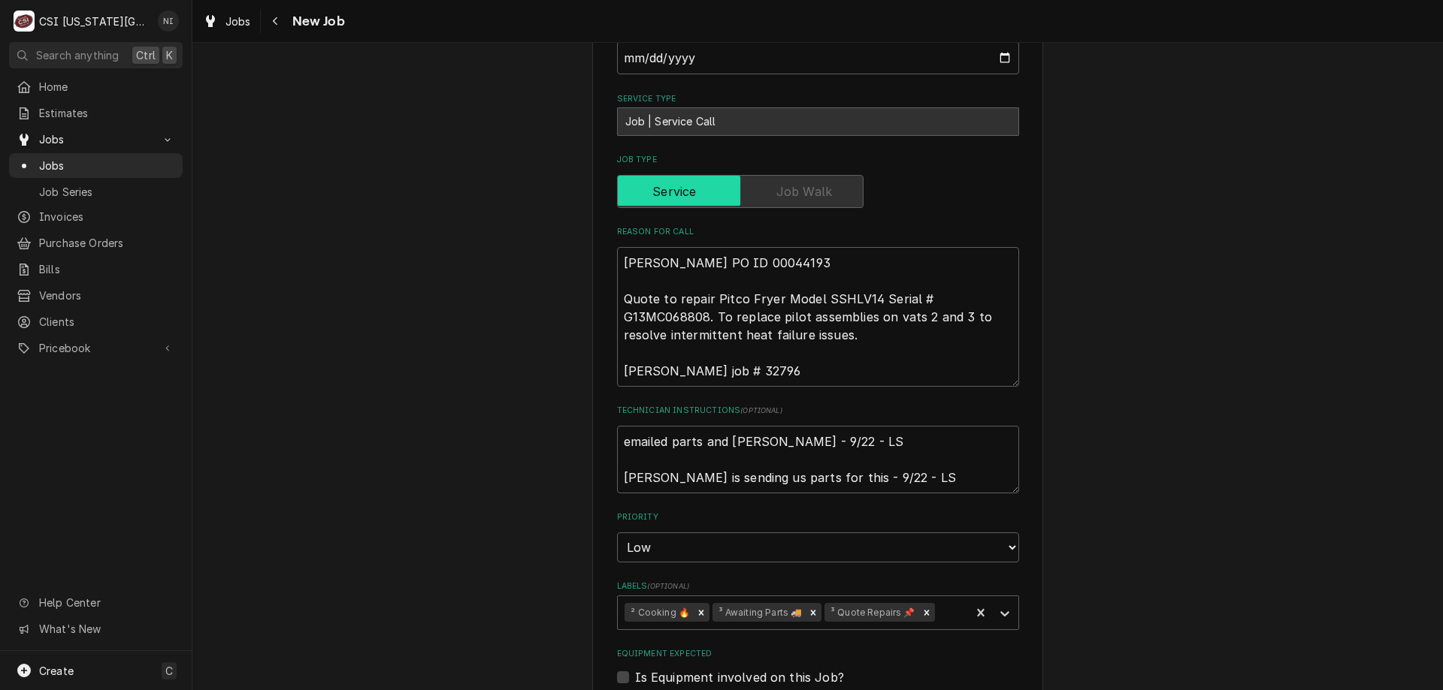
scroll to position [633, 0]
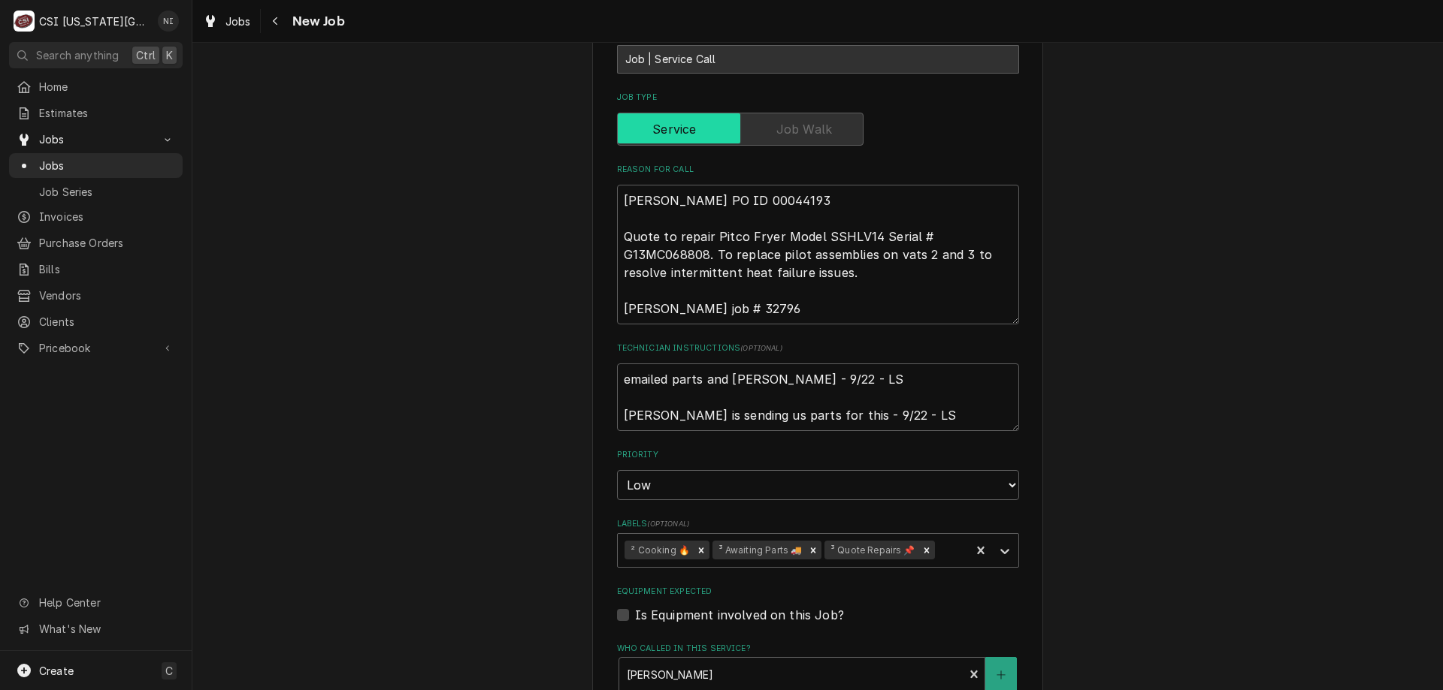
click at [808, 545] on icon "Remove ³ Awaiting Parts 🚚" at bounding box center [813, 550] width 11 height 11
click at [1000, 549] on icon "Labels" at bounding box center [1004, 551] width 9 height 5
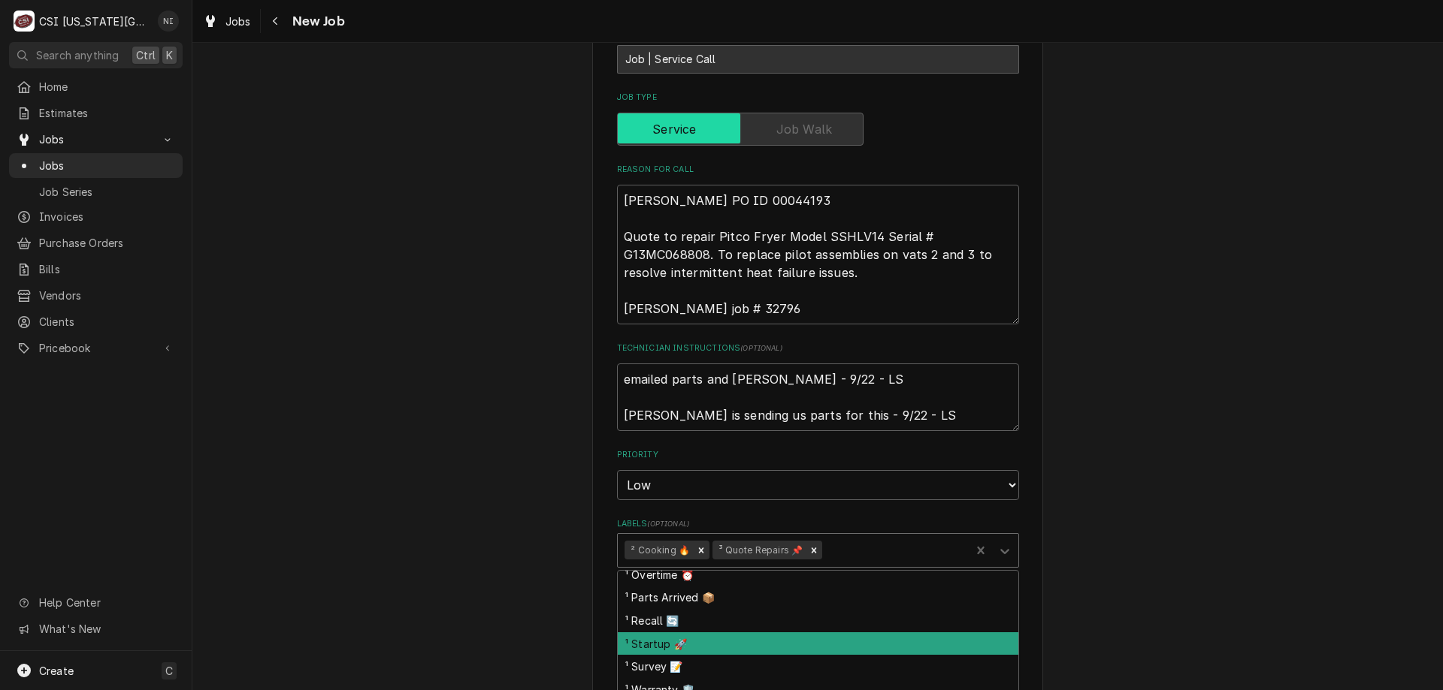
scroll to position [150, 0]
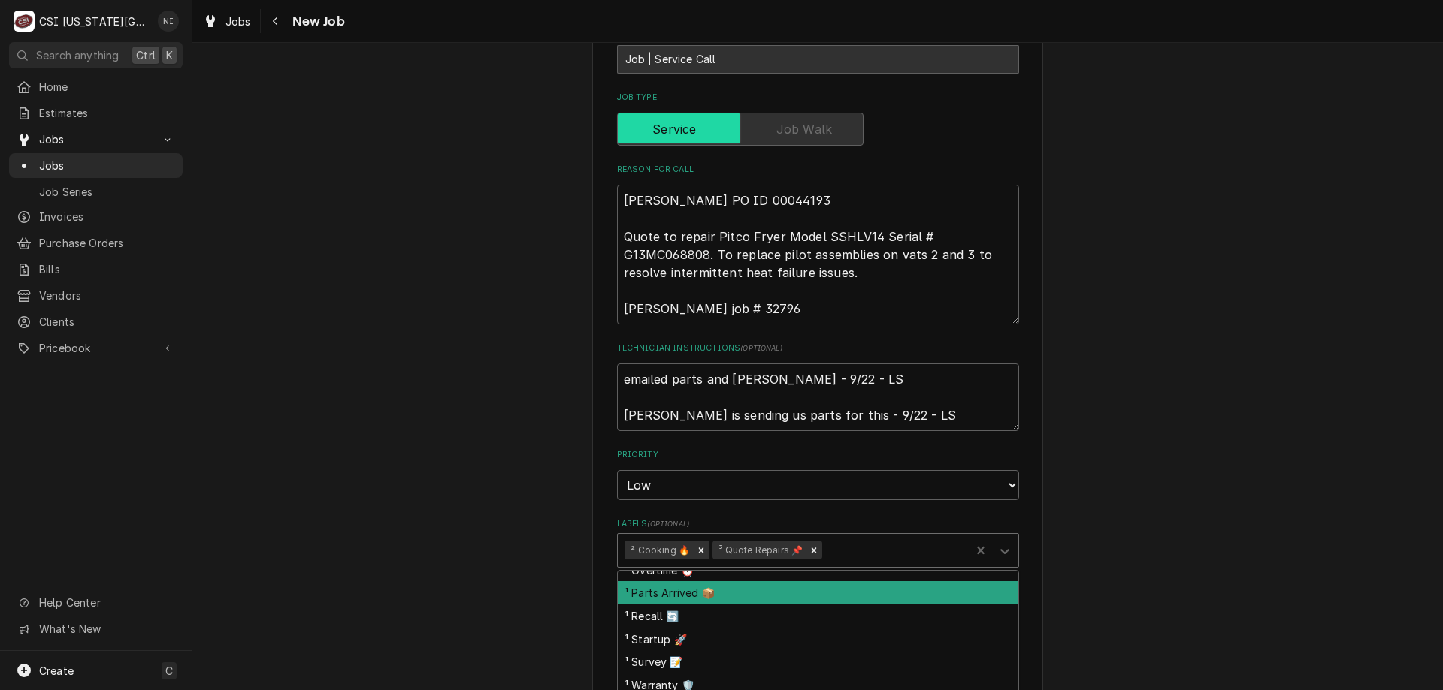
click at [645, 582] on div "¹ Parts Arrived 📦" at bounding box center [818, 593] width 400 height 23
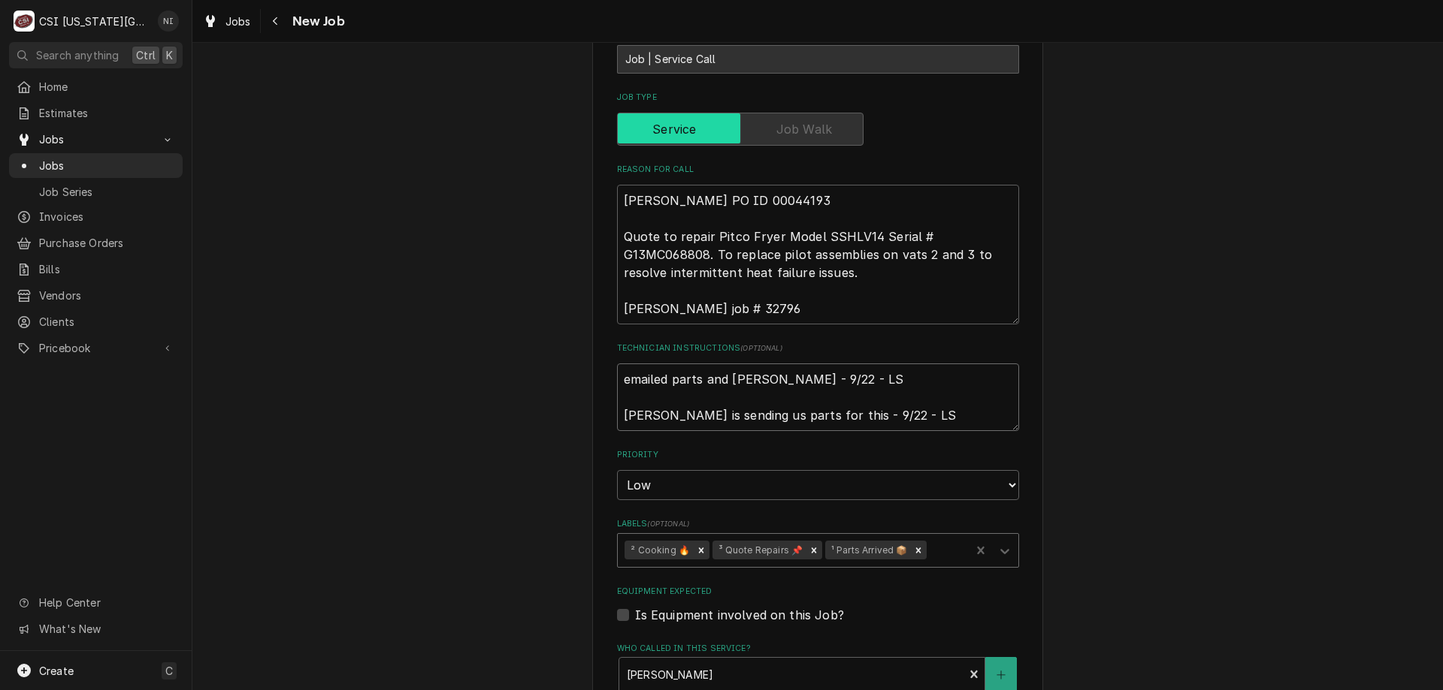
click at [620, 364] on textarea "emailed parts and [PERSON_NAME] - 9/22 - LS [PERSON_NAME] is sending us parts f…" at bounding box center [818, 398] width 402 height 68
type textarea "x"
type textarea "emailed parts and [PERSON_NAME] - 9/22 - LS [PERSON_NAME] is sending us parts f…"
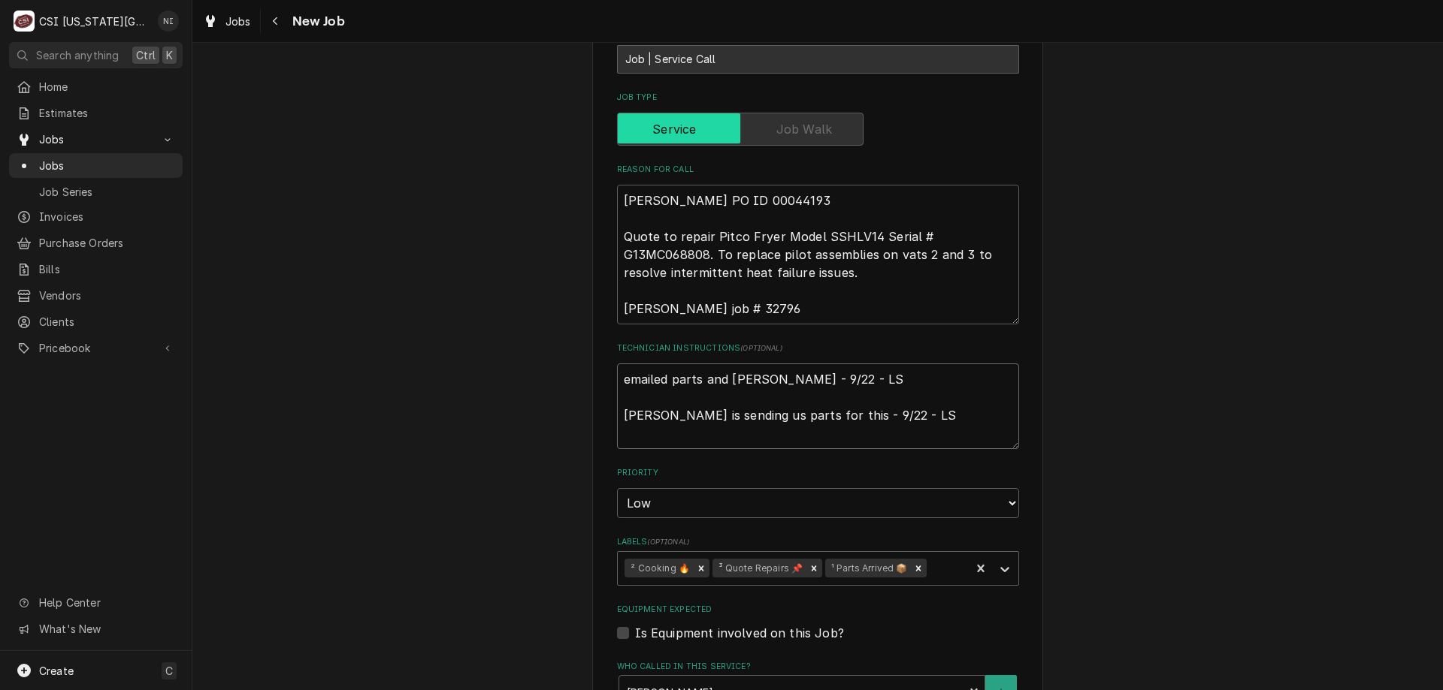
type textarea "x"
type textarea "emailed parts and [PERSON_NAME] - 9/22 - LS [PERSON_NAME] is sending us parts f…"
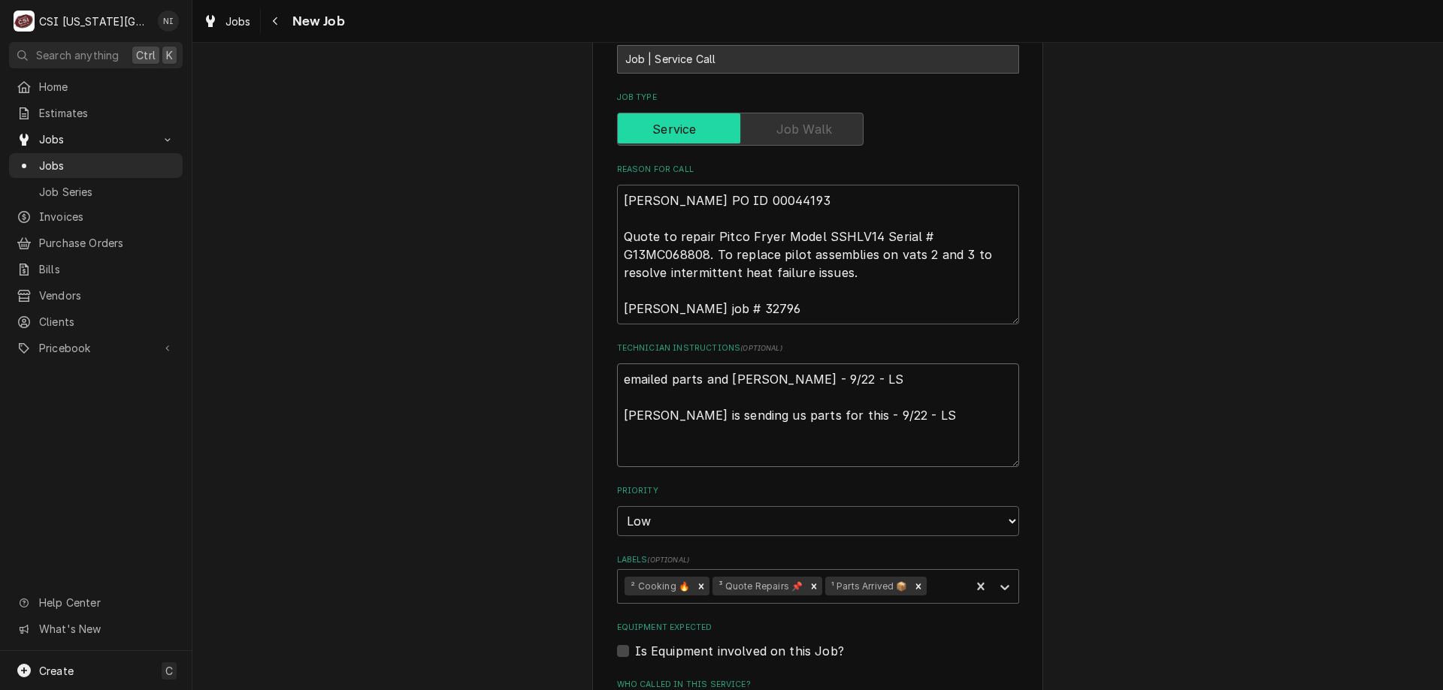
click at [636, 364] on textarea "emailed parts and [PERSON_NAME] - 9/22 - LS [PERSON_NAME] is sending us parts f…" at bounding box center [818, 416] width 402 height 104
type textarea "x"
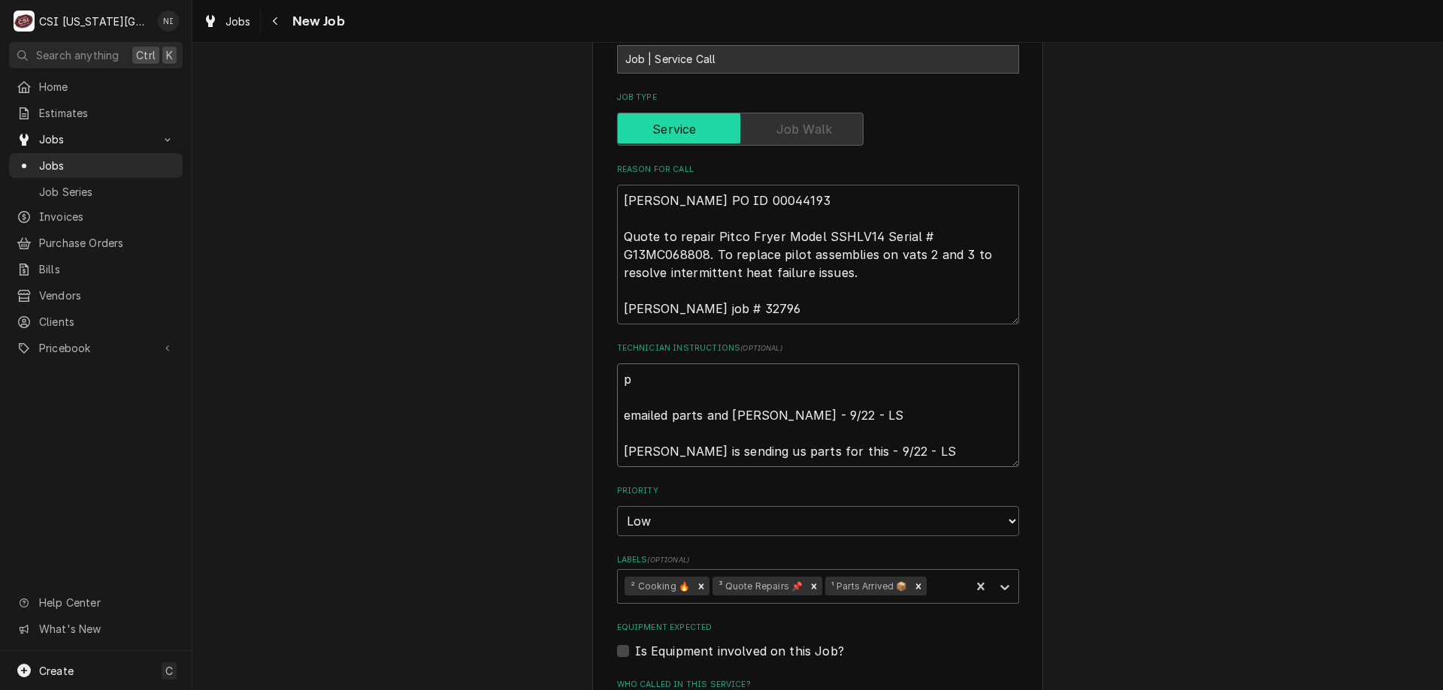
type textarea "pa emailed parts and [PERSON_NAME] - 9/22 - LS [PERSON_NAME] is sending us part…"
type textarea "x"
type textarea "par emailed parts and [PERSON_NAME] - 9/22 - LS [PERSON_NAME] is sending us par…"
type textarea "x"
type textarea "part emailed parts and [PERSON_NAME] - 9/22 - LS [PERSON_NAME] is sending us pa…"
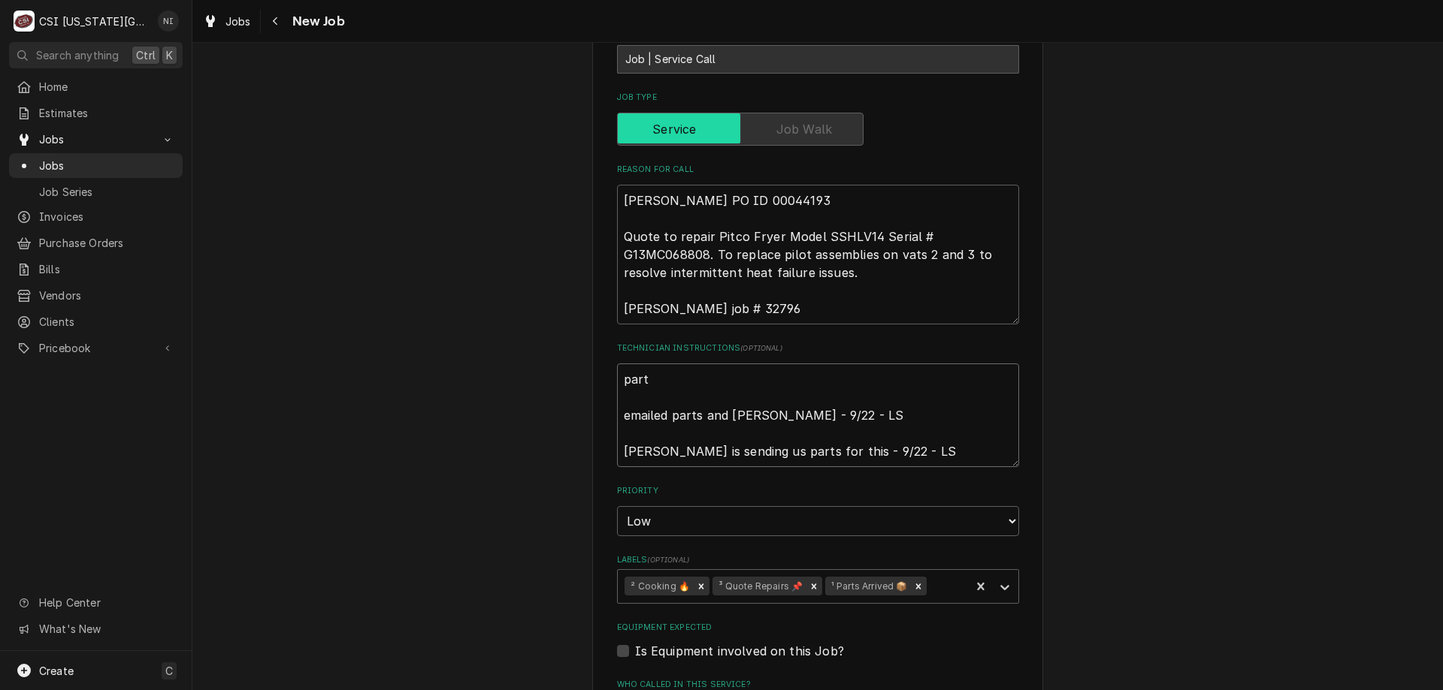
type textarea "x"
type textarea "parts emailed parts and [PERSON_NAME] - 9/22 - LS [PERSON_NAME] is sending us p…"
type textarea "x"
type textarea "parts emailed parts and [PERSON_NAME] - 9/22 - LS [PERSON_NAME] is sending us p…"
type textarea "x"
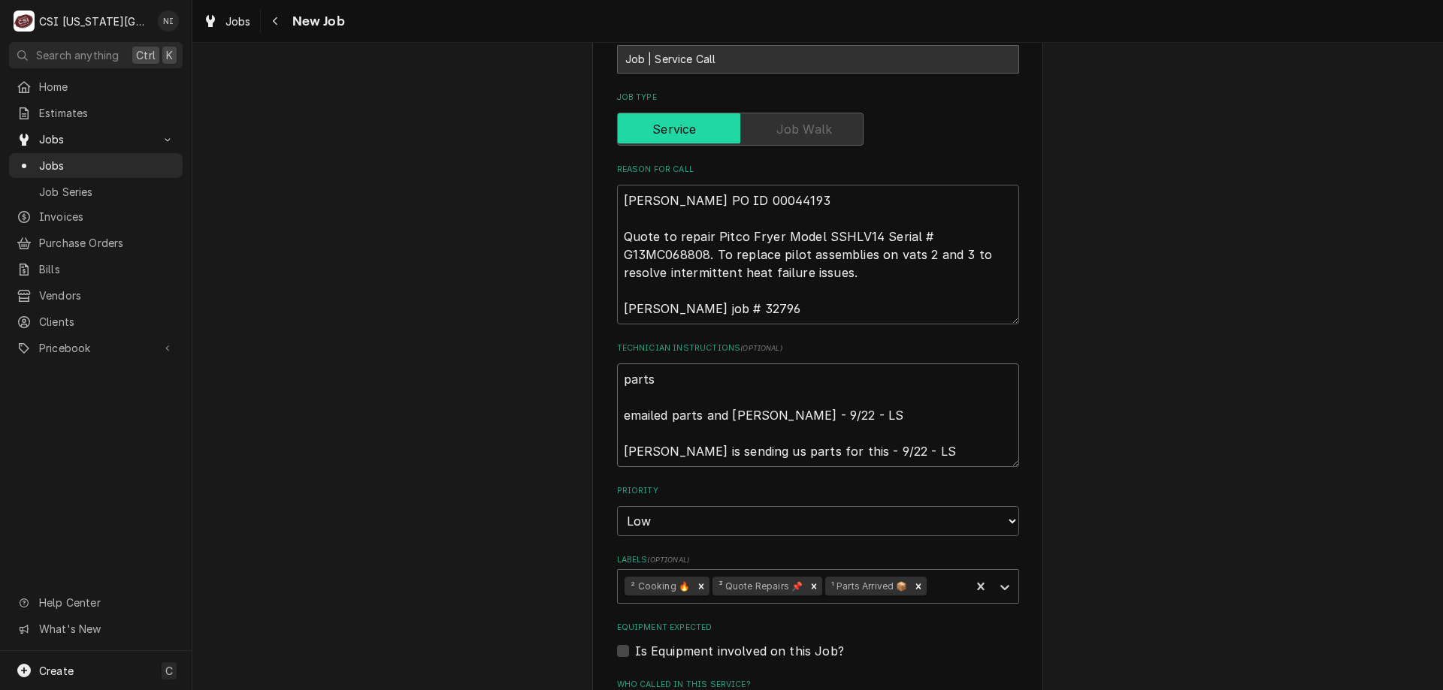
type textarea "parts a emailed parts and [PERSON_NAME] - 9/22 - LS [PERSON_NAME] is sending us…"
type textarea "x"
type textarea "parts ar emailed parts and [PERSON_NAME] - 9/22 - LS [PERSON_NAME] is sending u…"
type textarea "x"
type textarea "parts are emailed parts and [PERSON_NAME] - 9/22 - LS [PERSON_NAME] is sending …"
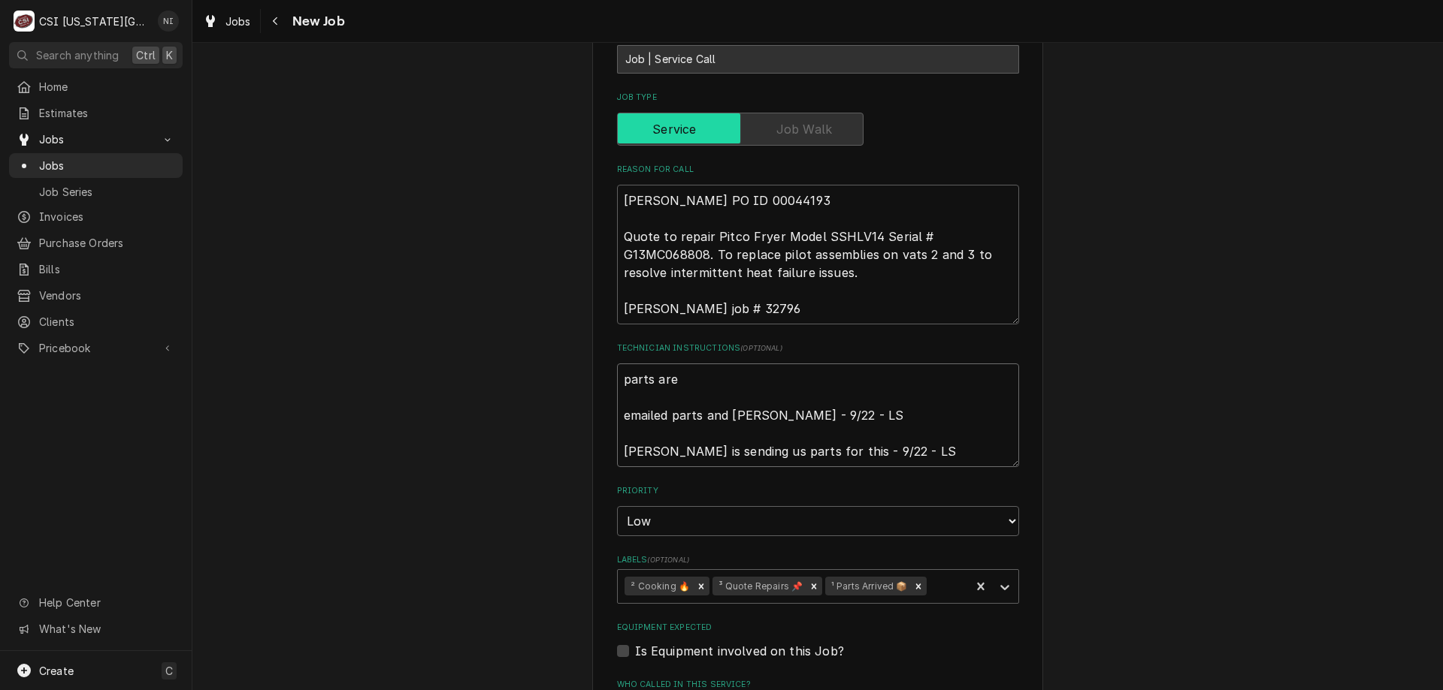
type textarea "x"
type textarea "parts are o emailed parts and [PERSON_NAME] - 9/22 - LS [PERSON_NAME] is sendin…"
type textarea "x"
type textarea "parts are on emailed parts and [PERSON_NAME] - 9/22 - LS [PERSON_NAME] is sendi…"
type textarea "x"
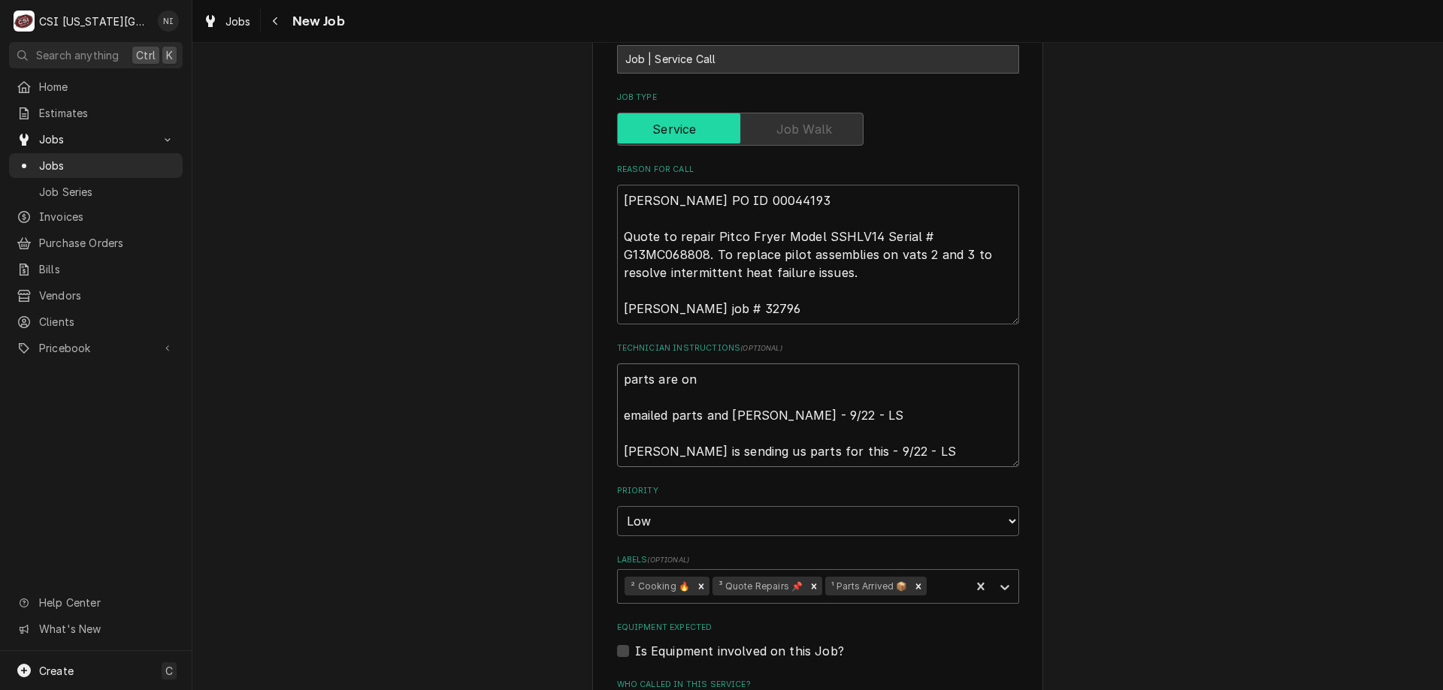
type textarea "parts are on emailed parts and [PERSON_NAME] - 9/22 - LS [PERSON_NAME] is sendi…"
type textarea "x"
type textarea "parts are on h emailed parts and [PERSON_NAME] - 9/22 - LS [PERSON_NAME] is sen…"
type textarea "x"
type textarea "parts are on hw emailed parts and [PERSON_NAME] - 9/22 - LS [PERSON_NAME] is se…"
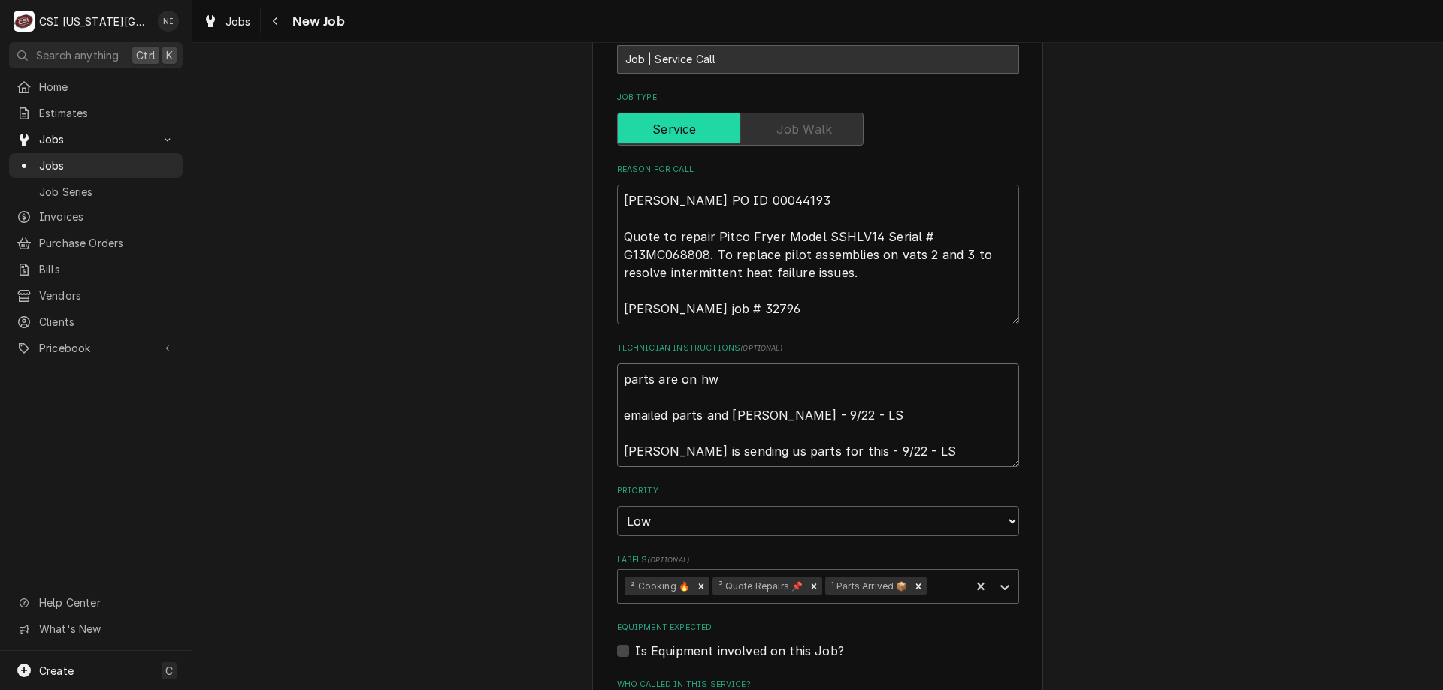
type textarea "x"
type textarea "parts are on h emailed parts and [PERSON_NAME] - 9/22 - LS [PERSON_NAME] is sen…"
type textarea "x"
type textarea "parts are on ha emailed parts and [PERSON_NAME] - 9/22 - LS [PERSON_NAME] is se…"
type textarea "x"
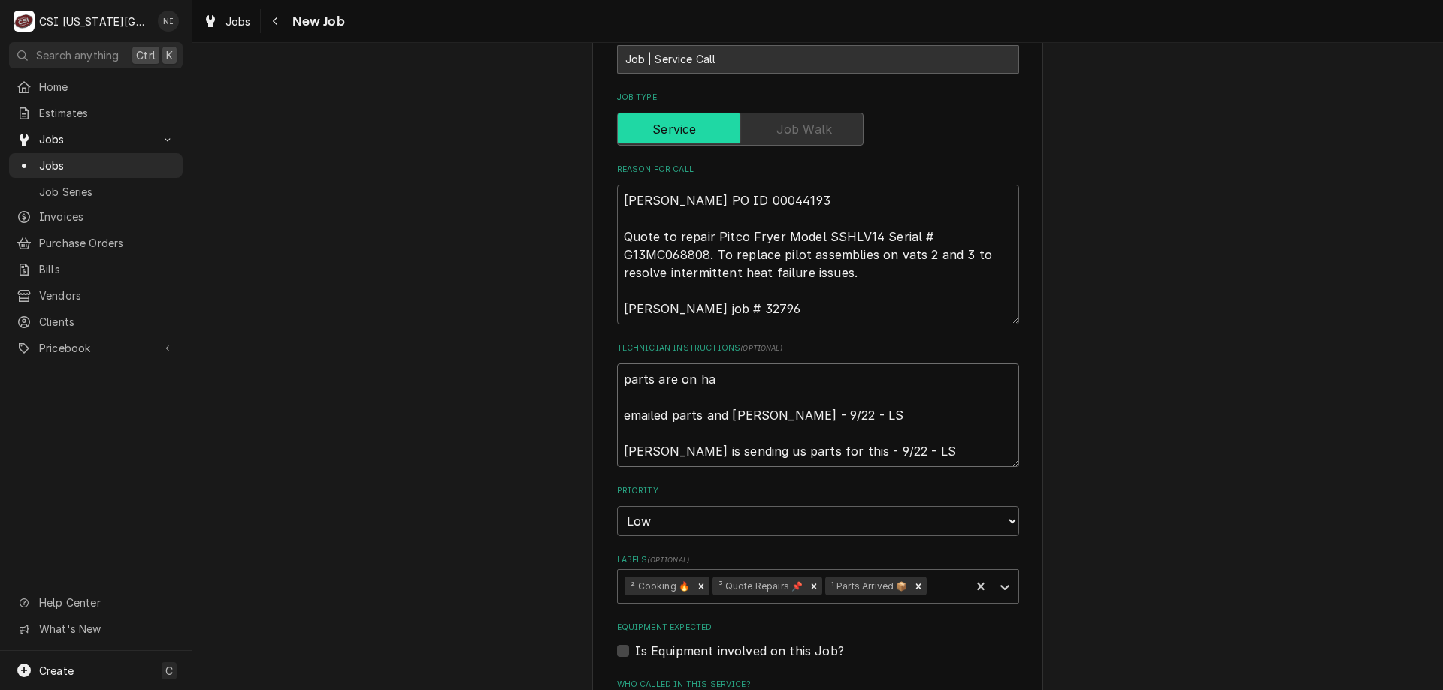
type textarea "parts are on haw emailed parts and lindy - 9/22 - LS Kurt is sending us parts f…"
type textarea "x"
type textarea "parts are on hawk emailed parts and lindy - 9/22 - LS Kurt is sending us parts …"
type textarea "x"
type textarea "parts are on hawki emailed parts and lindy - 9/22 - LS Kurt is sending us parts…"
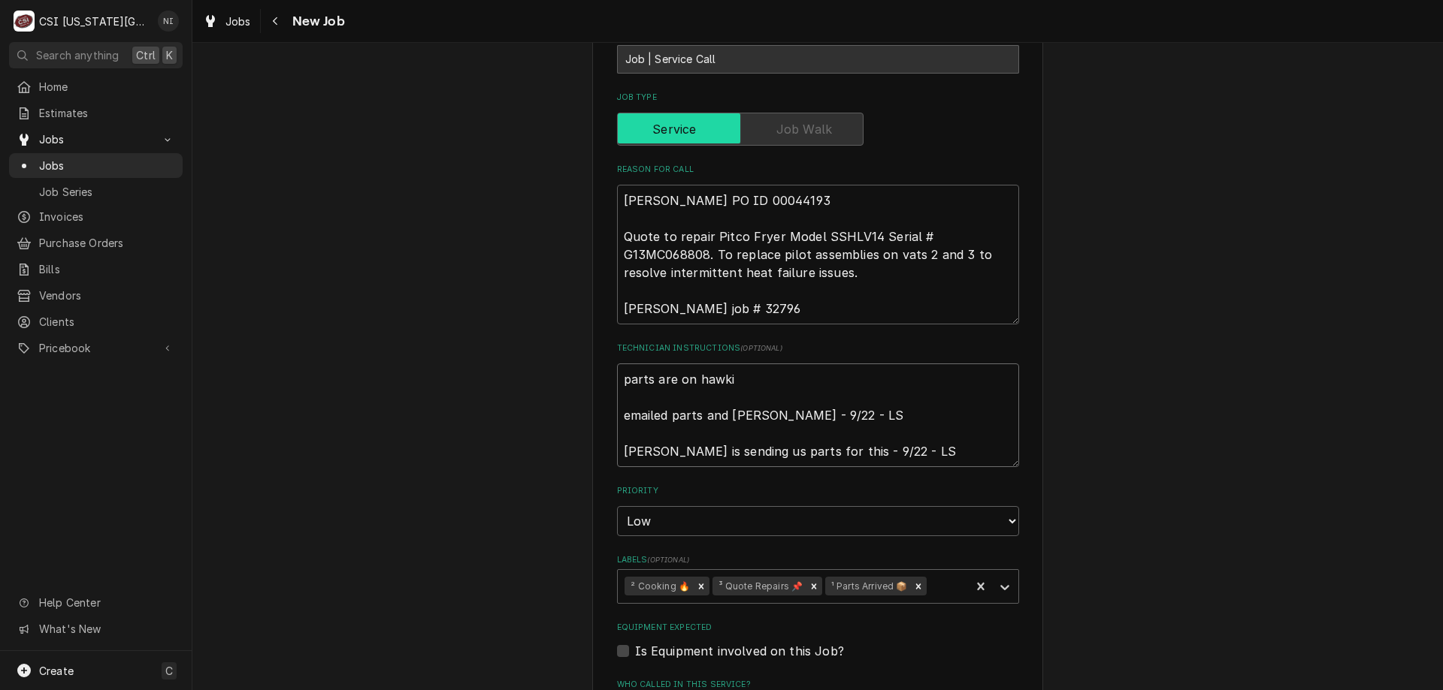
type textarea "x"
type textarea "parts are on hawkins emailed parts and lindy - 9/22 - LS Kurt is sending us par…"
type textarea "x"
type textarea "parts are on hawkins s emailed parts and lindy - 9/22 - LS Kurt is sending us p…"
type textarea "x"
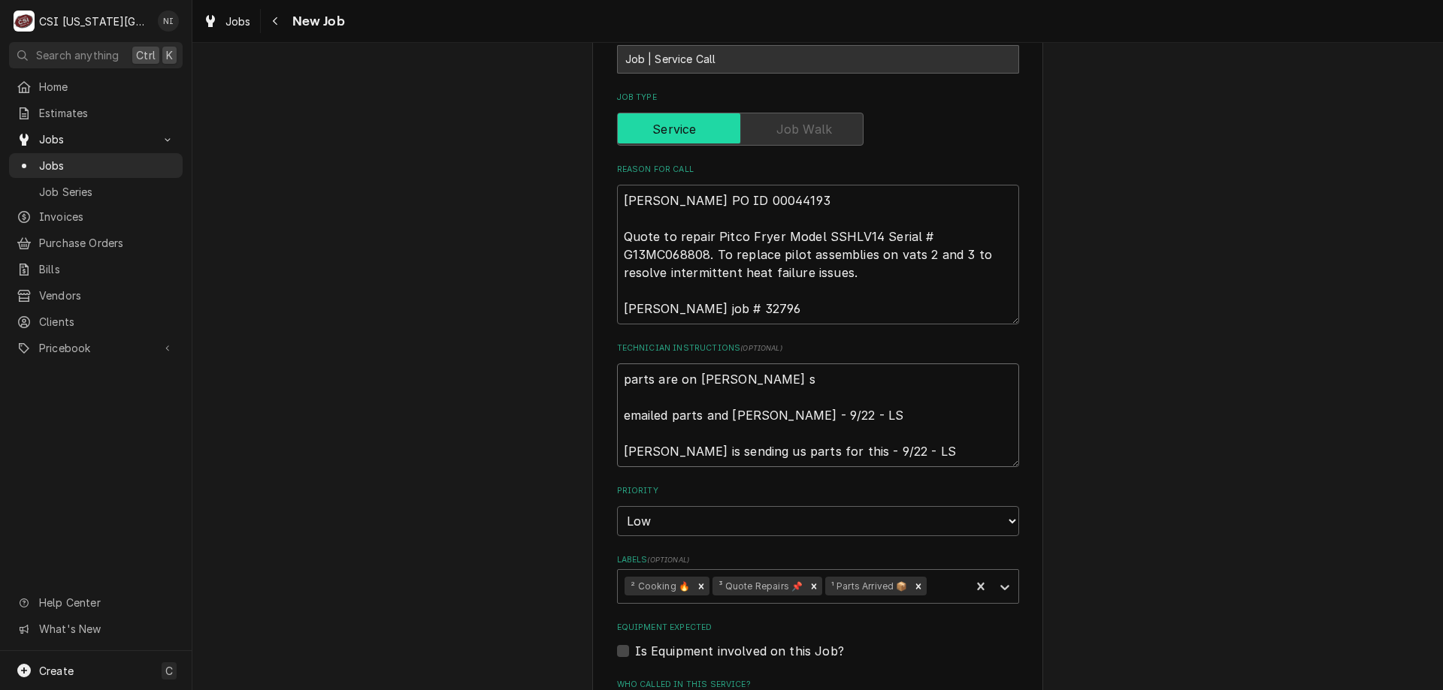
type textarea "parts are on hawkins sh emailed parts and lindy - 9/22 - LS Kurt is sending us …"
type textarea "x"
type textarea "parts are on hawkins she emailed parts and lindy - 9/22 - LS Kurt is sending us…"
type textarea "x"
type textarea "parts are on hawkins shel emailed parts and lindy - 9/22 - LS Kurt is sending u…"
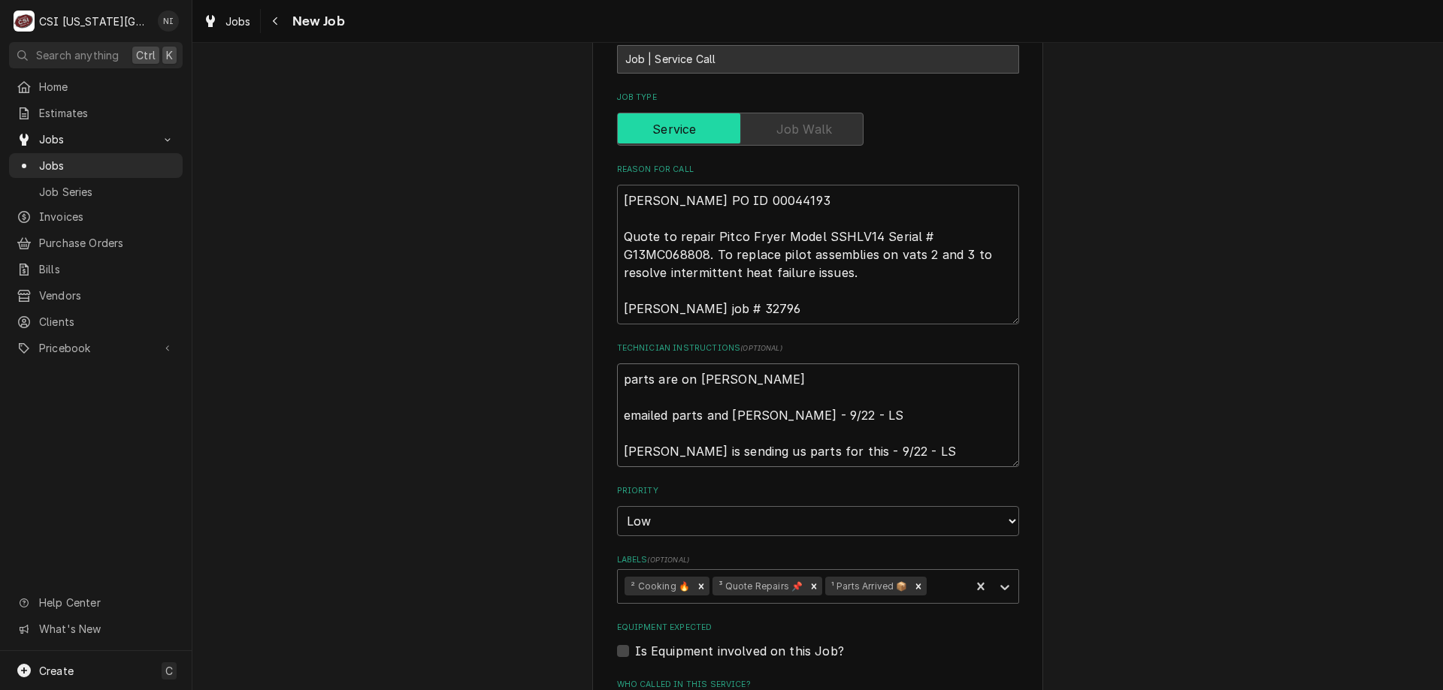
type textarea "x"
type textarea "parts are on hawkins shelf emailed parts and lindy - 9/22 - LS Kurt is sending …"
type textarea "x"
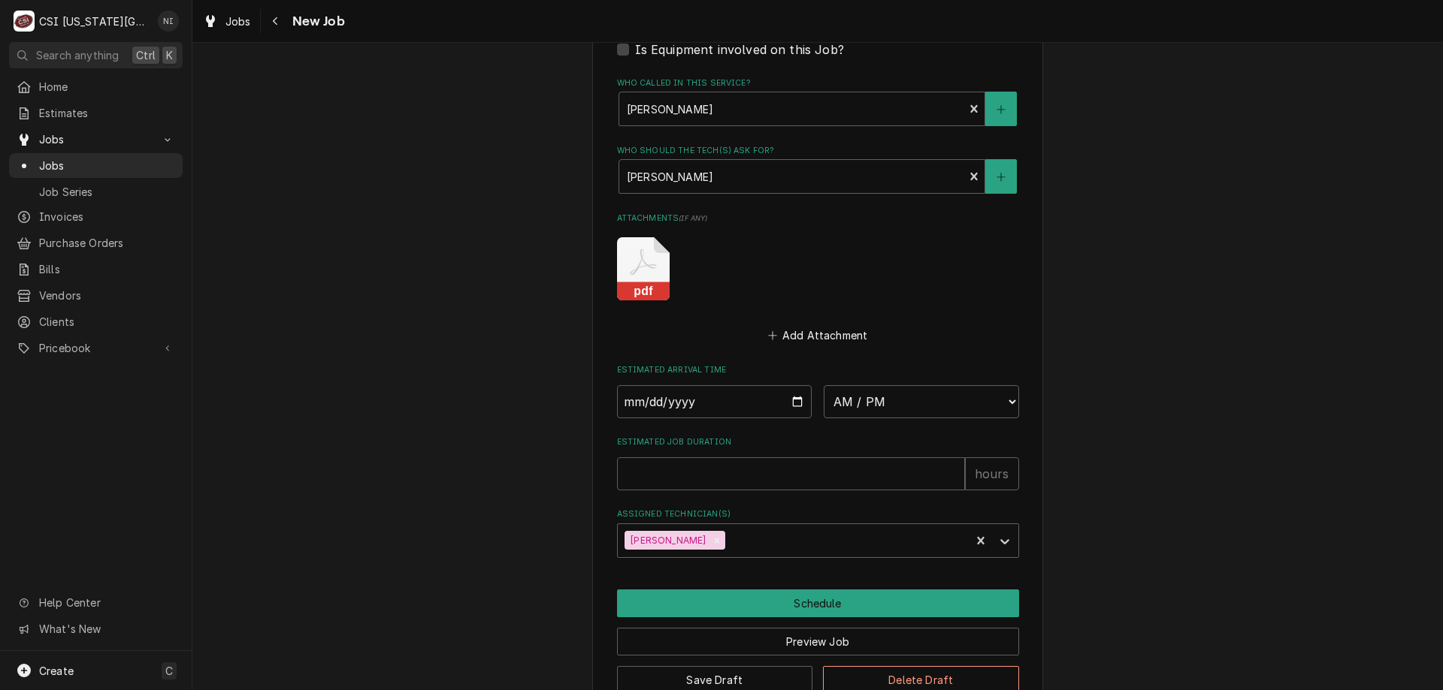
type textarea "parts are on hawkins shelf emailed parts and lindy - 9/22 - LS Kurt is sending …"
click at [743, 666] on button "Save Draft" at bounding box center [715, 680] width 196 height 28
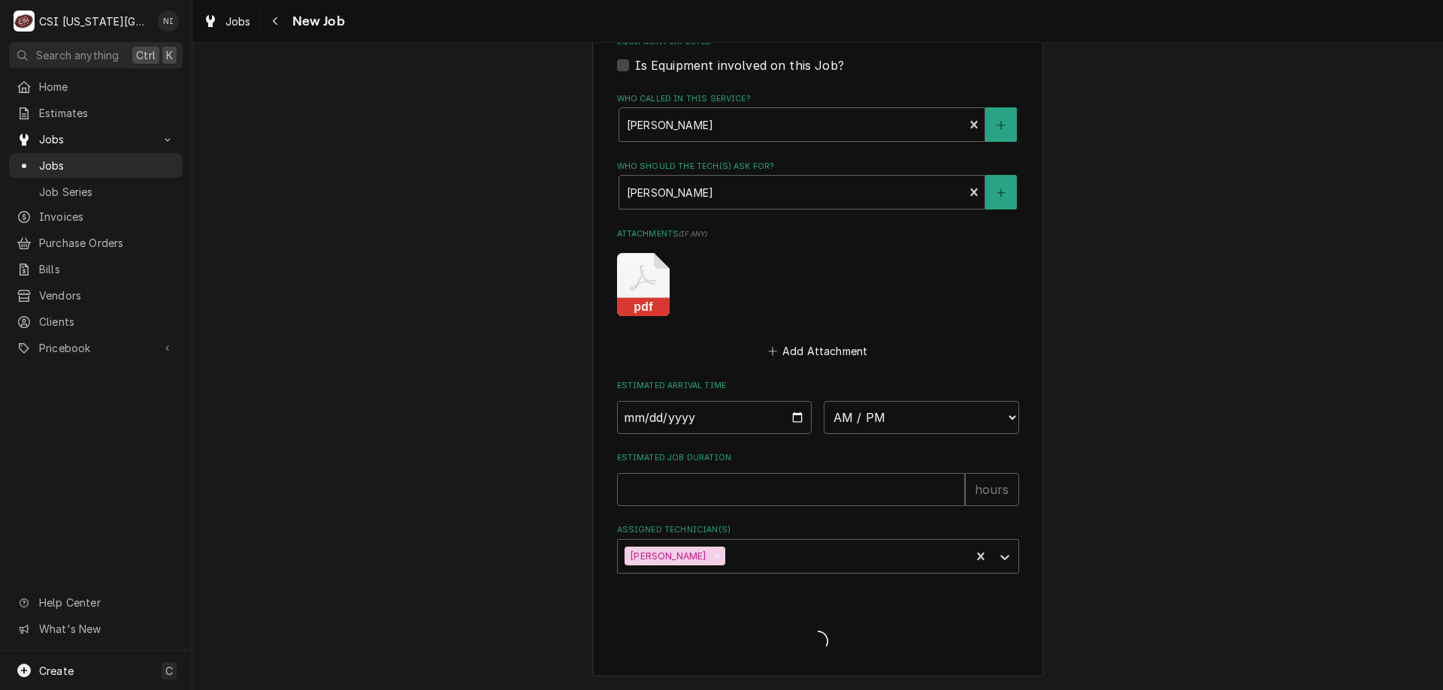
scroll to position [1183, 0]
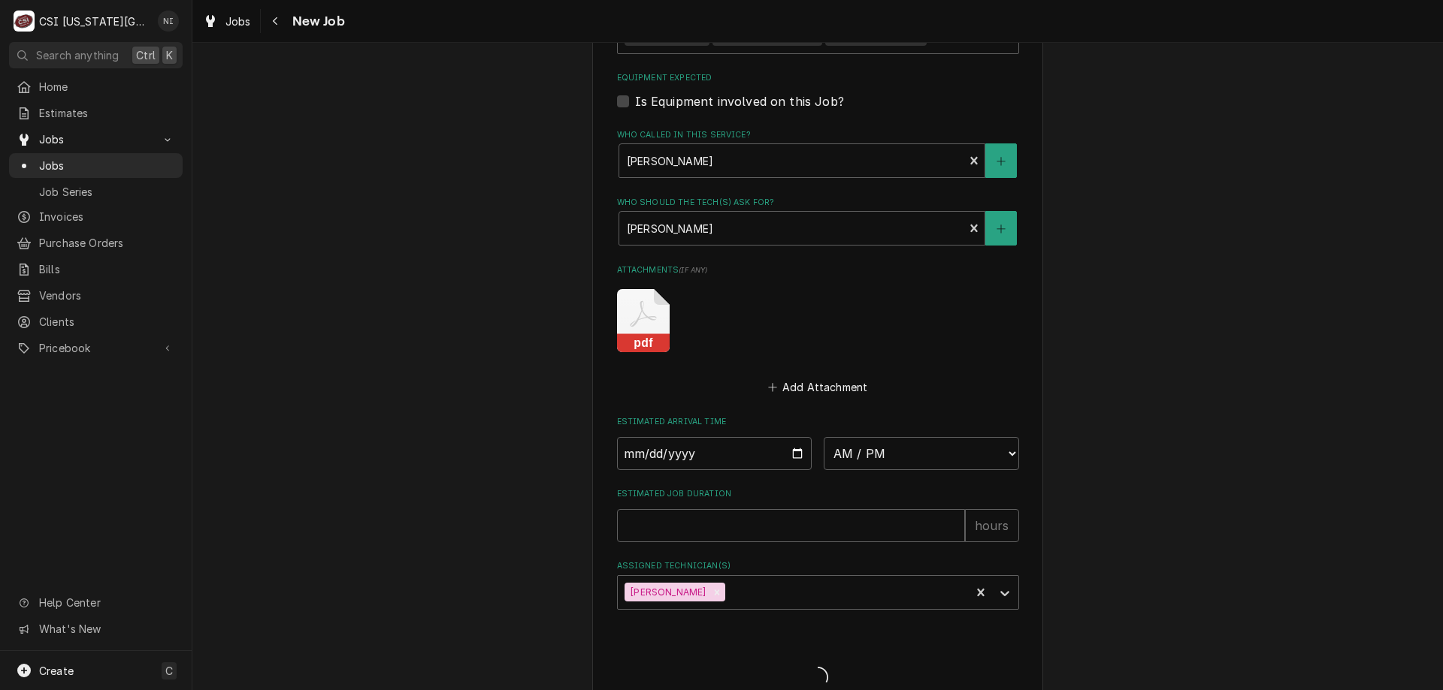
type textarea "x"
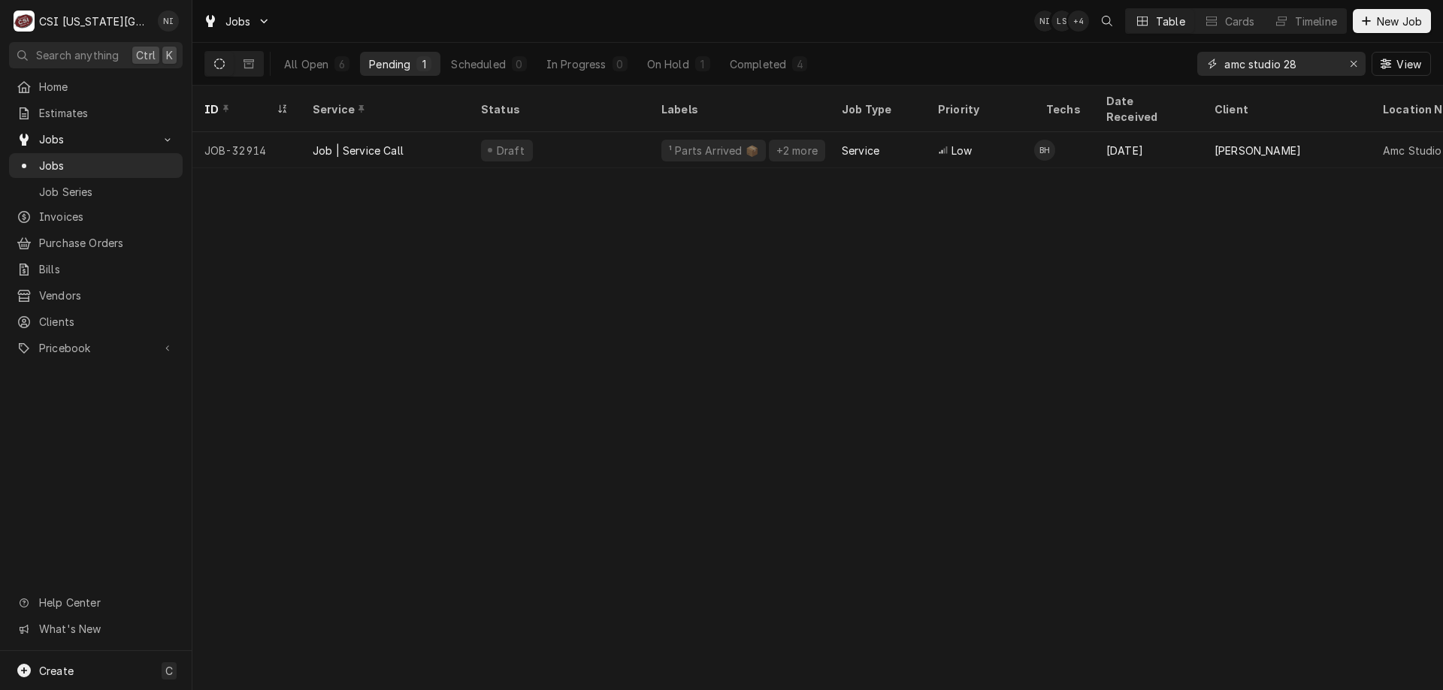
click at [1357, 56] on div "Erase input" at bounding box center [1353, 63] width 15 height 15
type input "v"
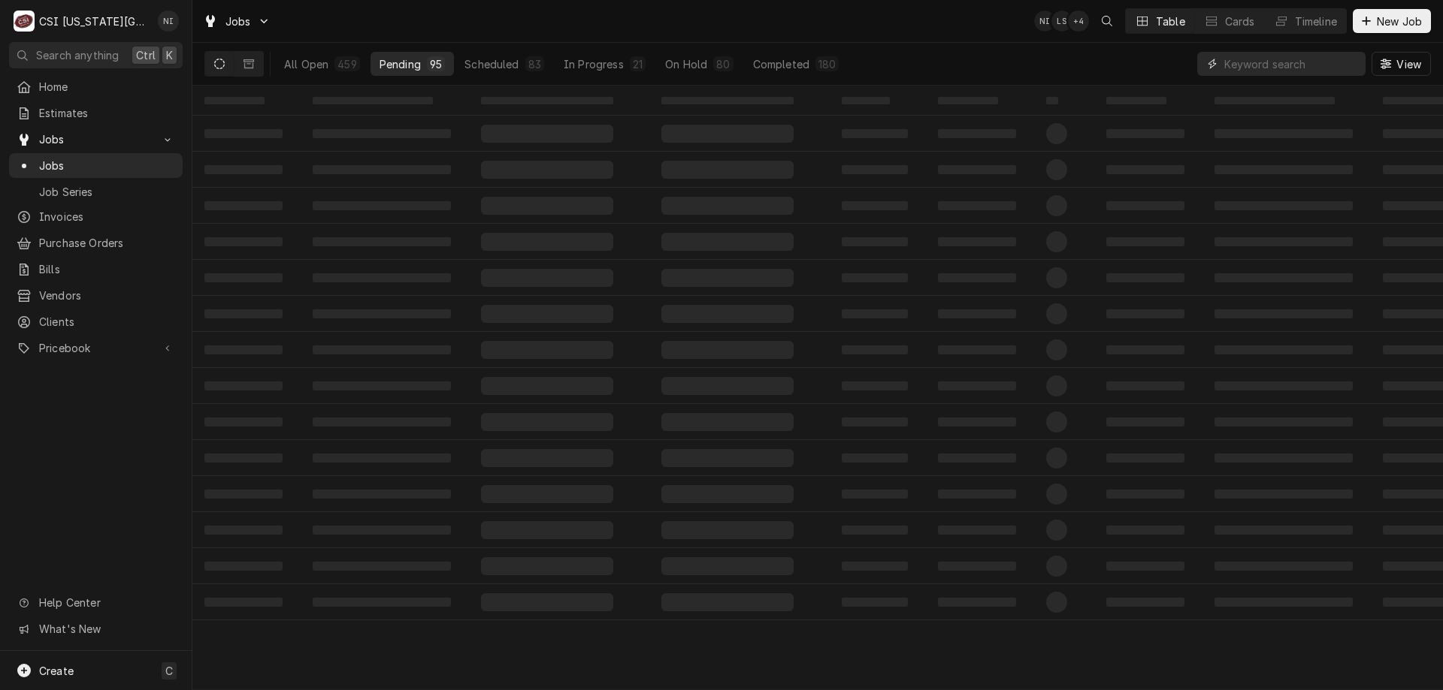
paste input "32864"
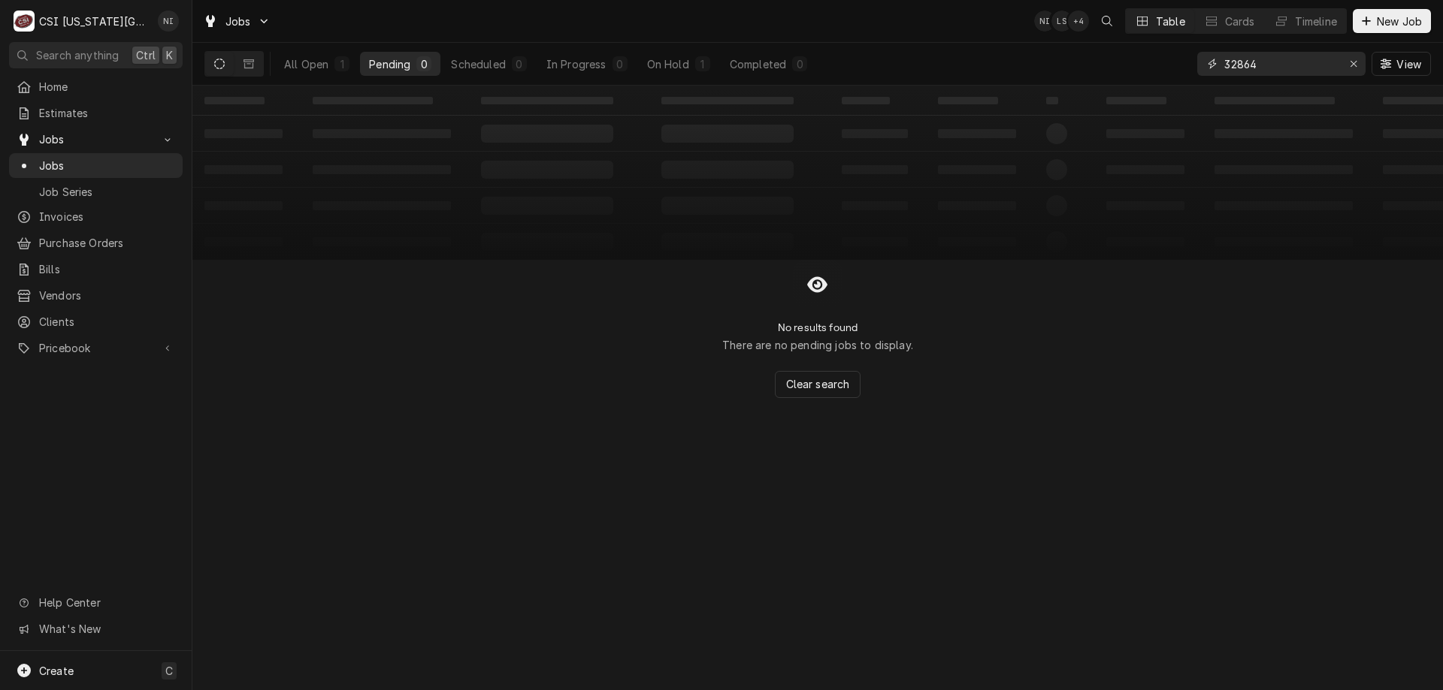
type input "32864"
drag, startPoint x: 321, startPoint y: 59, endPoint x: 337, endPoint y: 65, distance: 17.9
click at [322, 59] on div "All Open" at bounding box center [306, 64] width 44 height 16
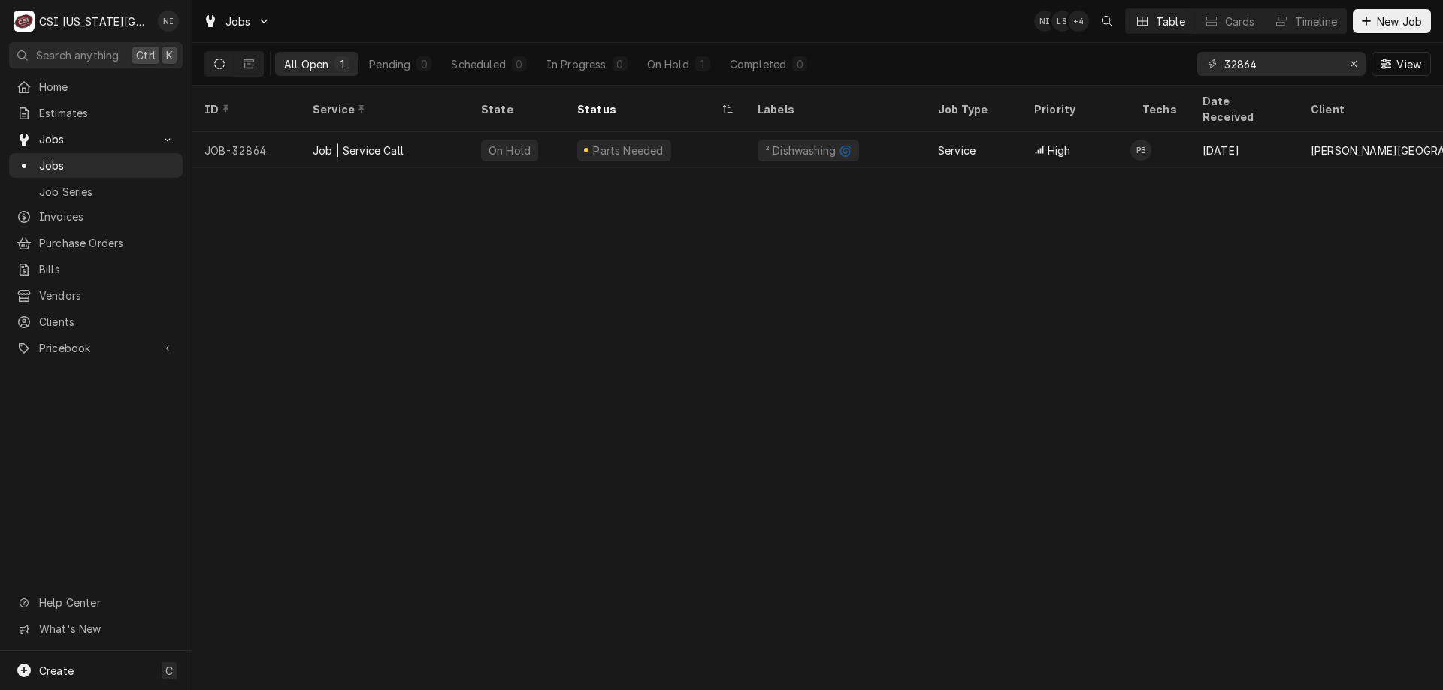
click at [868, 132] on div "² Dishwashing 🌀" at bounding box center [835, 150] width 180 height 36
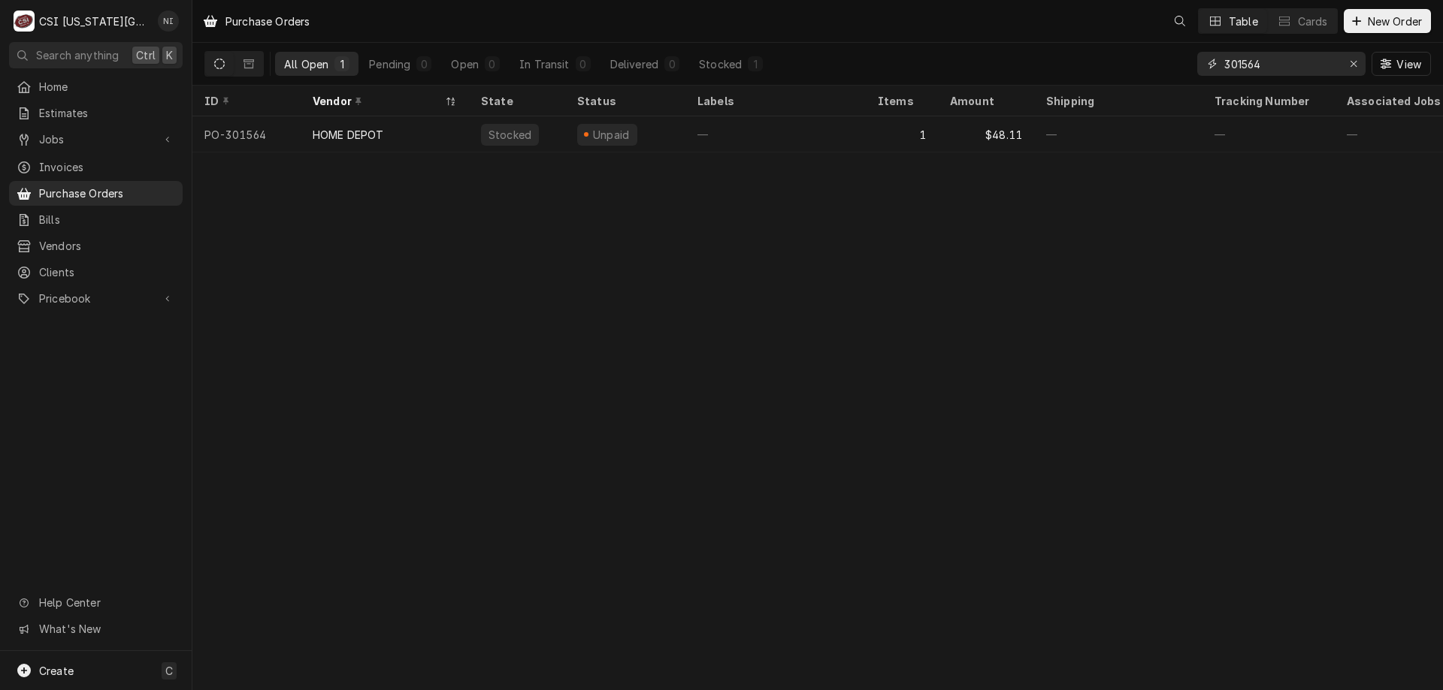
click at [1351, 60] on icon "Erase input" at bounding box center [1353, 64] width 8 height 11
click at [1319, 62] on input "Dynamic Content Wrapper" at bounding box center [1294, 64] width 141 height 24
type input "301561"
click at [778, 138] on div "¹ NDA ✈️" at bounding box center [775, 134] width 180 height 36
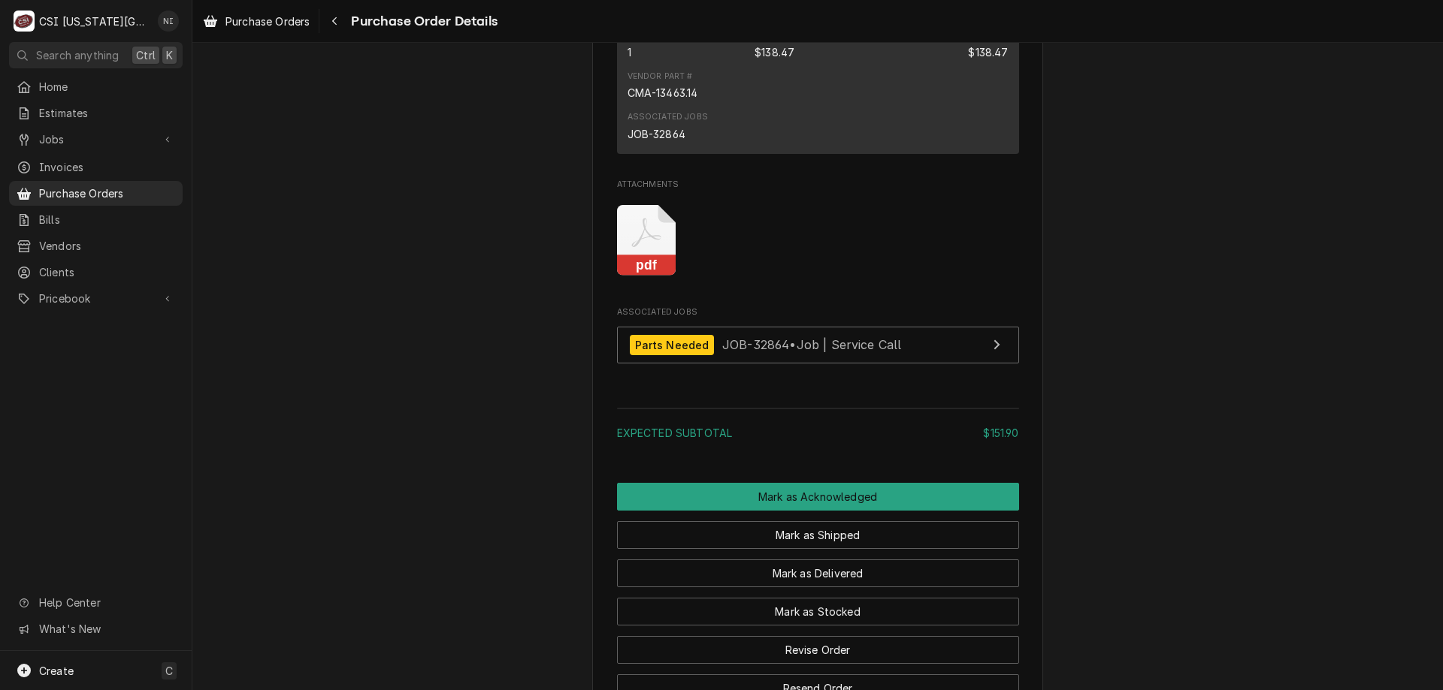
scroll to position [1443, 0]
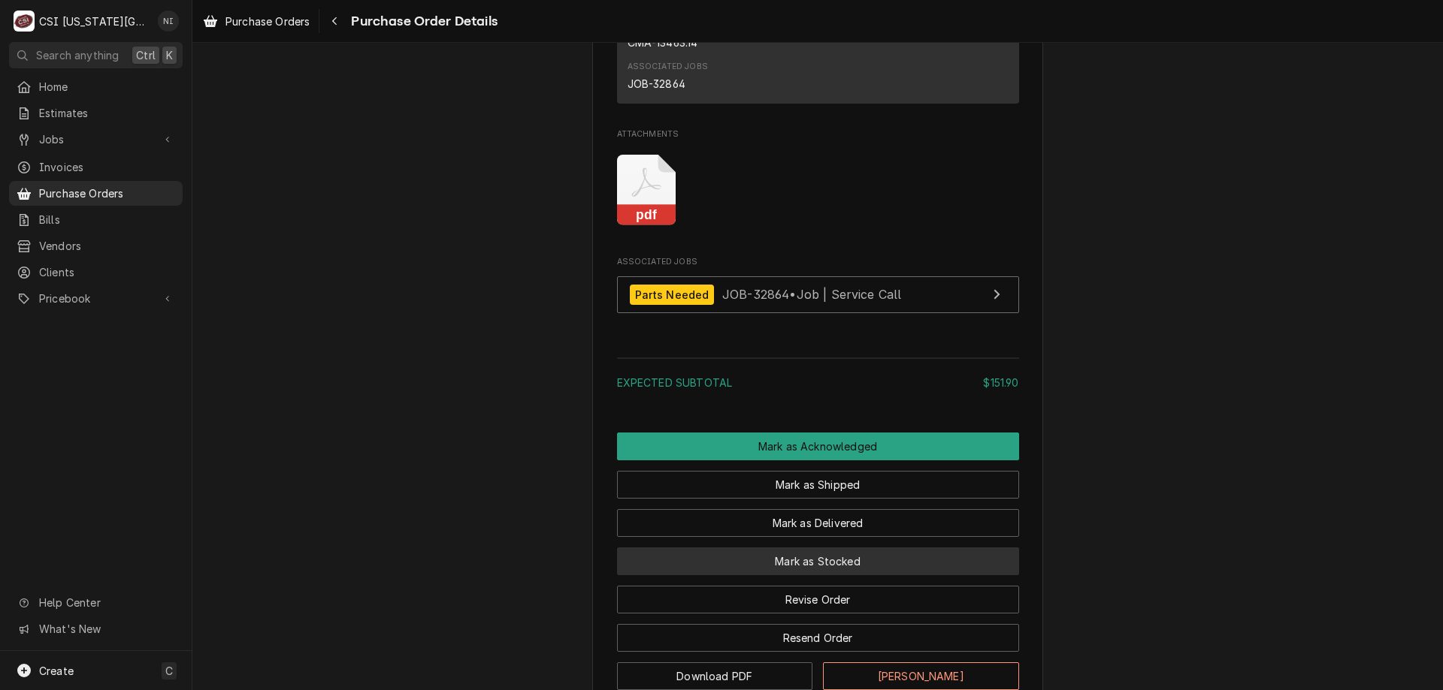
click at [806, 575] on button "Mark as Stocked" at bounding box center [818, 562] width 402 height 28
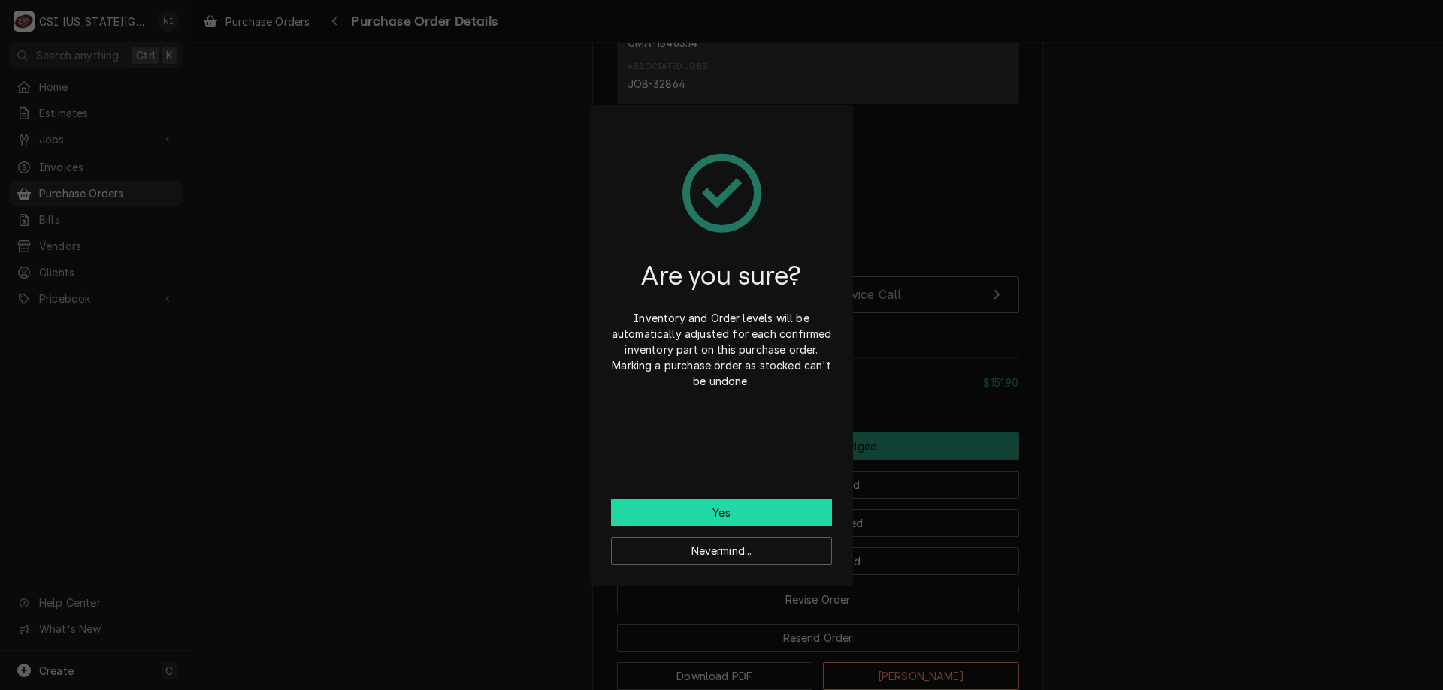
click at [772, 516] on button "Yes" at bounding box center [721, 513] width 221 height 28
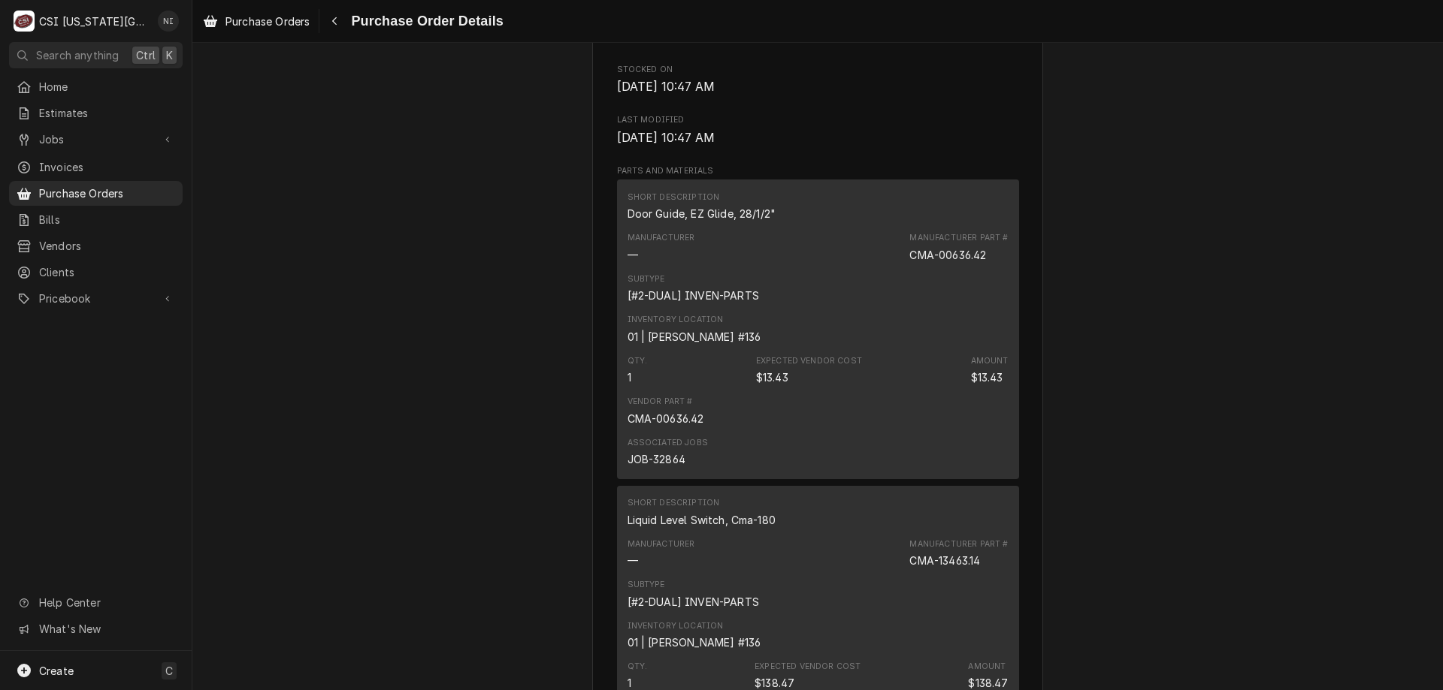
scroll to position [977, 0]
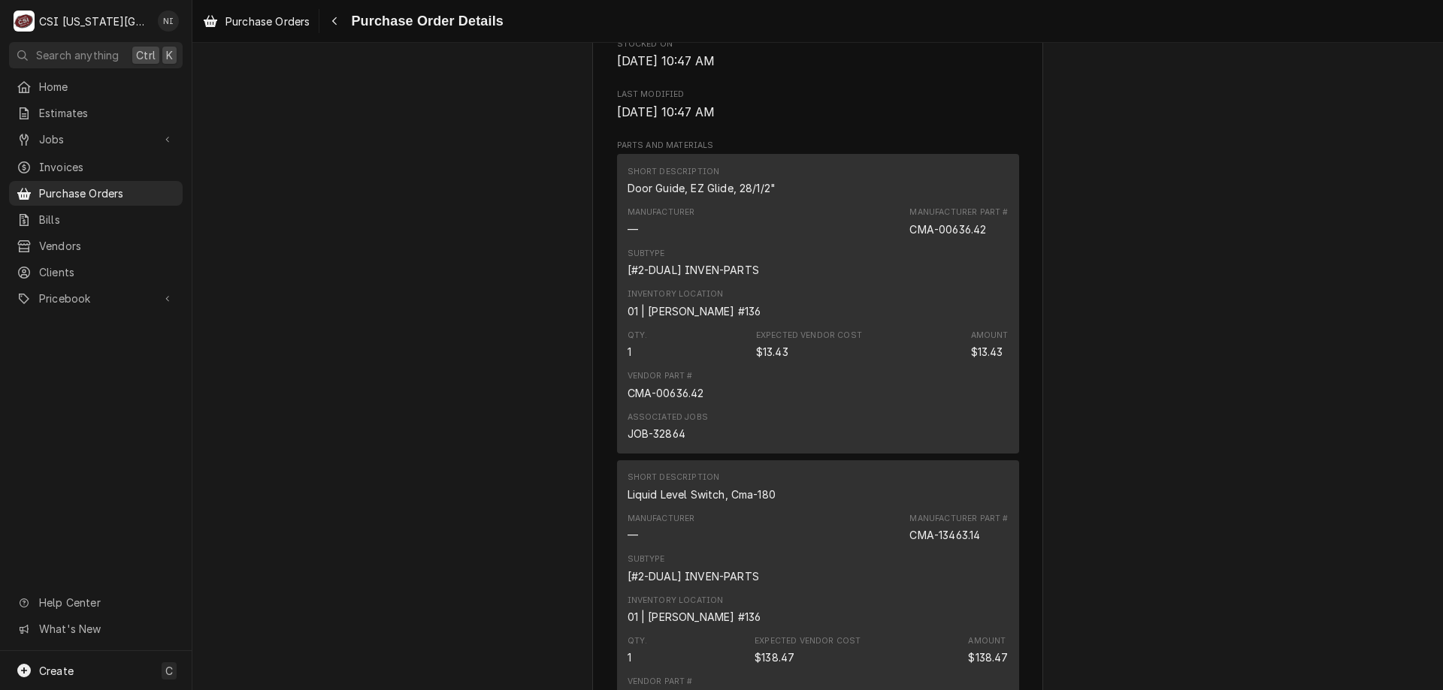
click at [661, 442] on div "JOB-32864" at bounding box center [656, 434] width 58 height 16
copy div "32864"
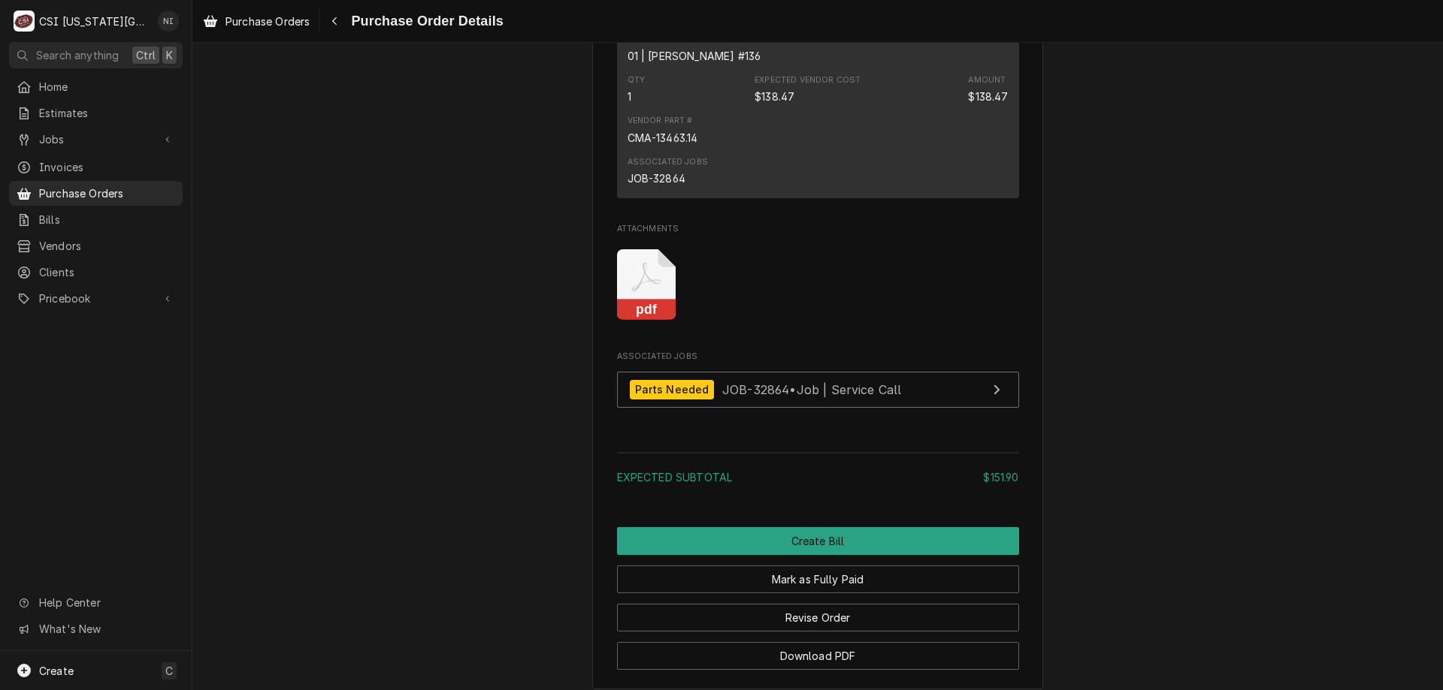
scroll to position [1669, 0]
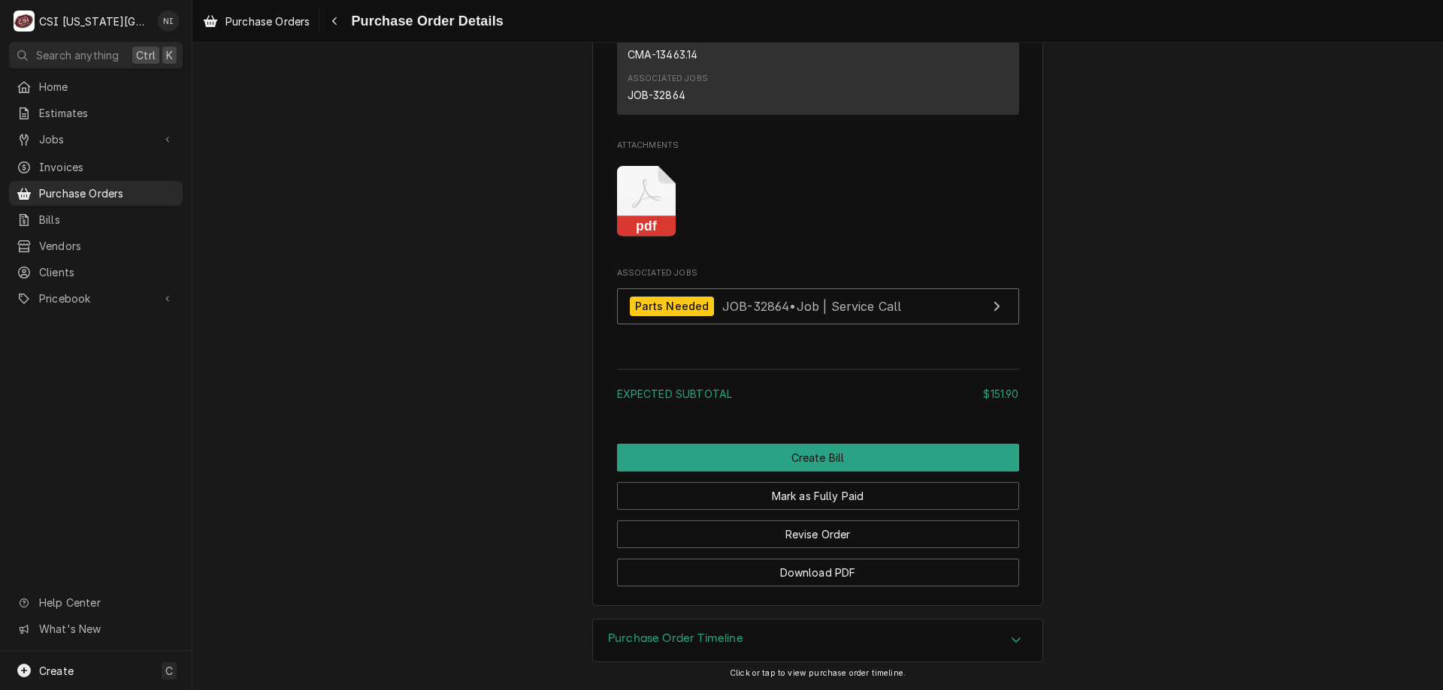
click at [146, 192] on span "Purchase Orders" at bounding box center [107, 194] width 136 height 16
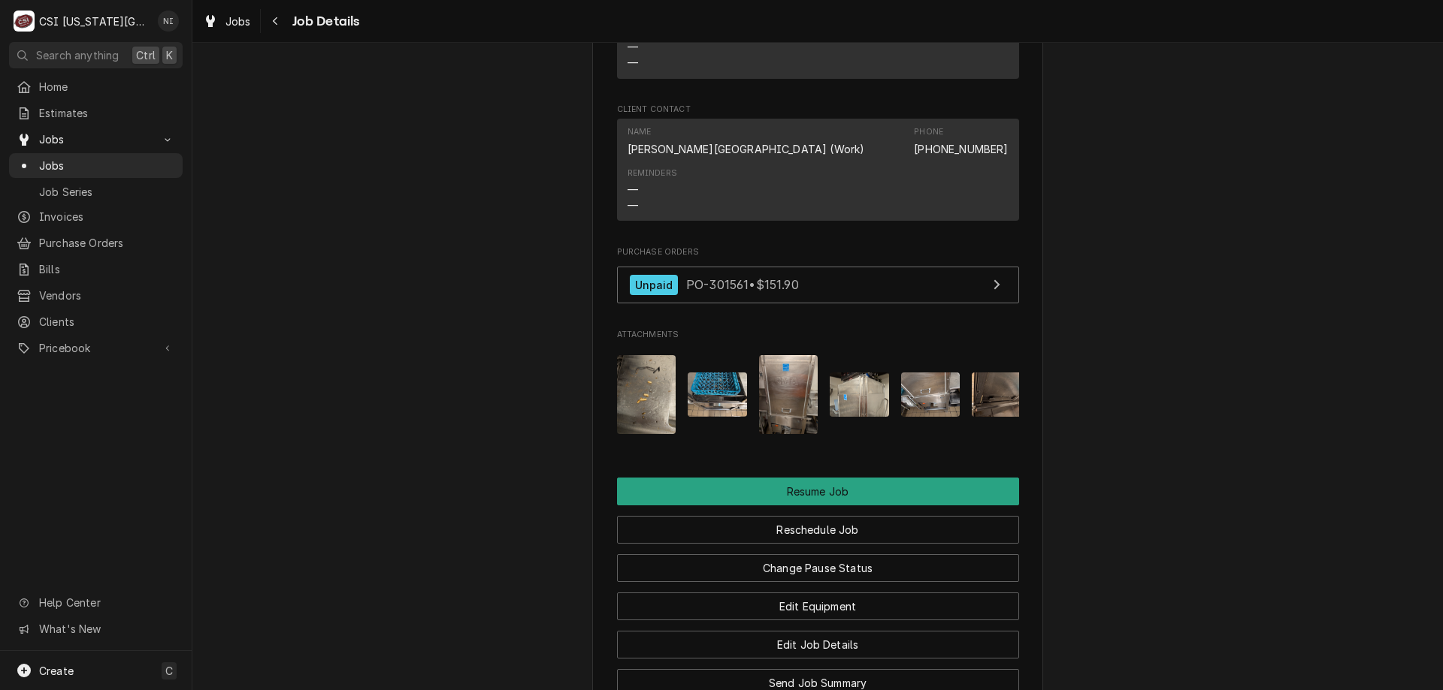
scroll to position [2253, 0]
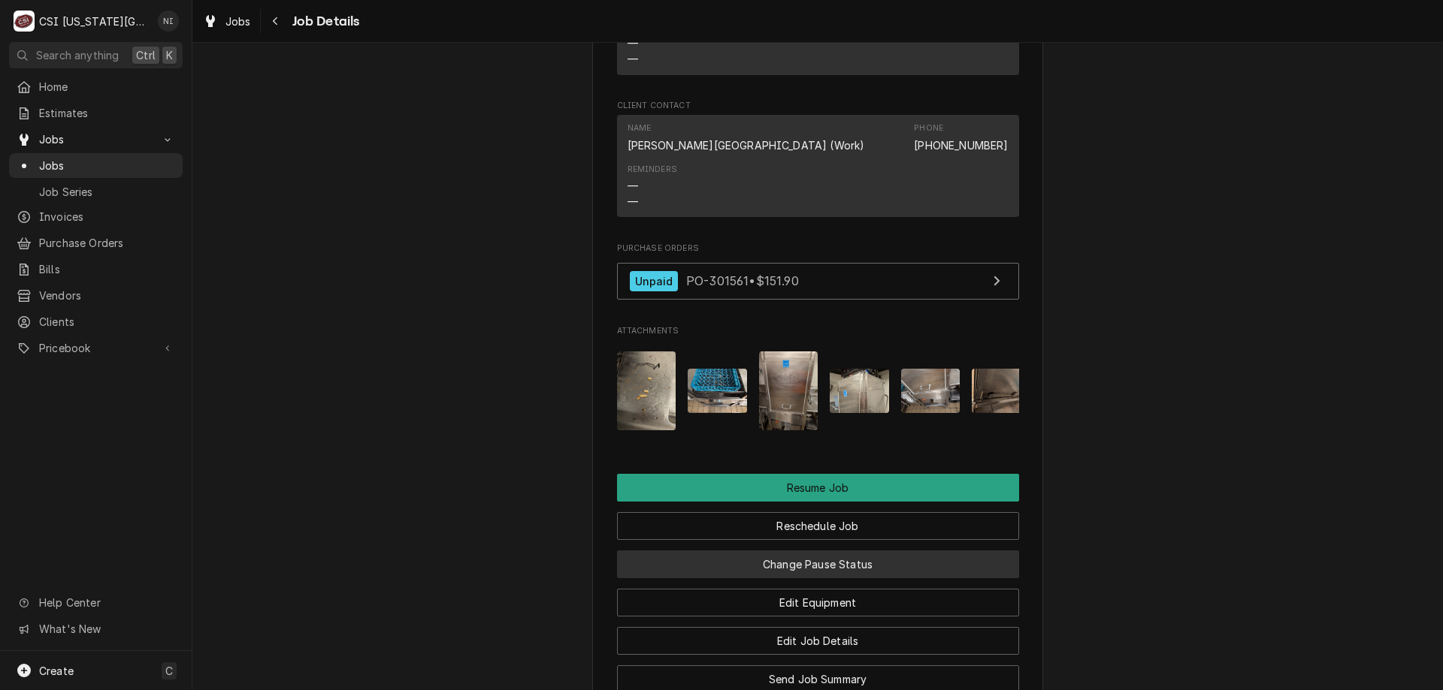
click at [765, 551] on button "Change Pause Status" at bounding box center [818, 565] width 402 height 28
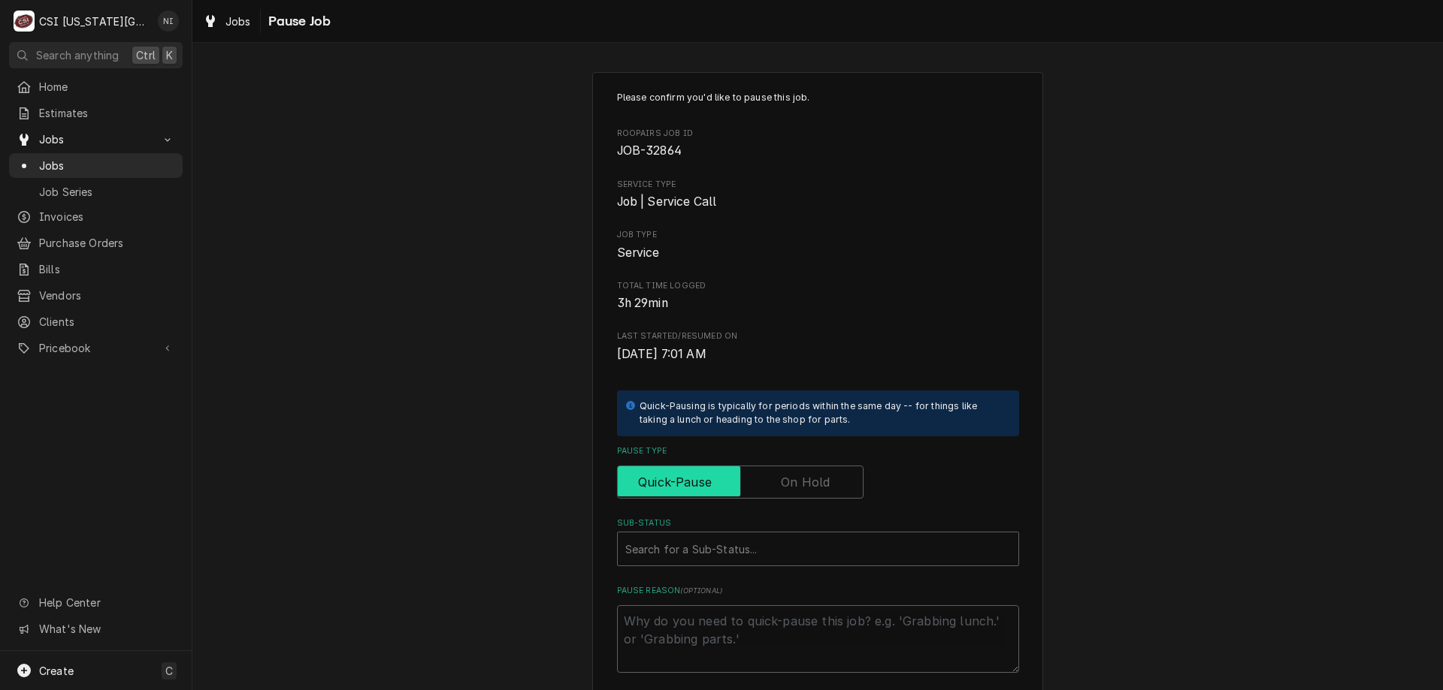
click at [814, 494] on input "Pause Type" at bounding box center [740, 482] width 233 height 33
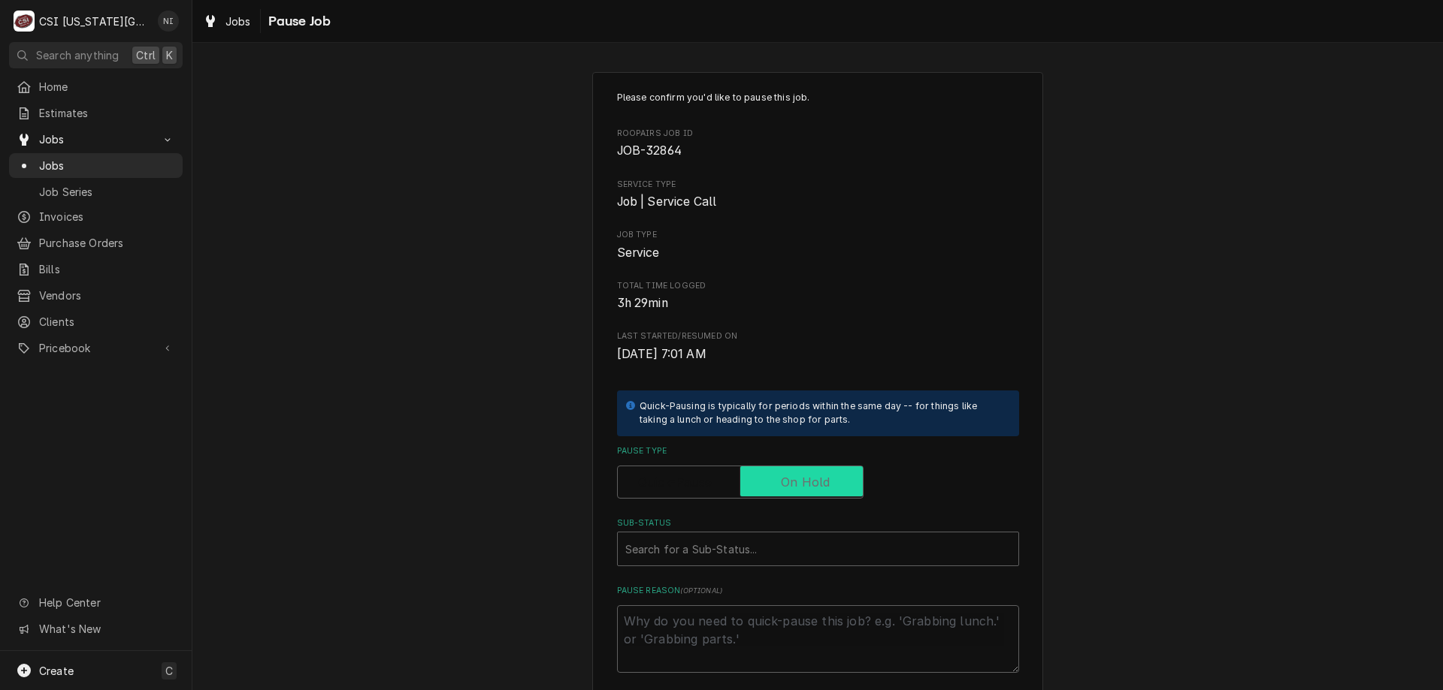
checkbox input "true"
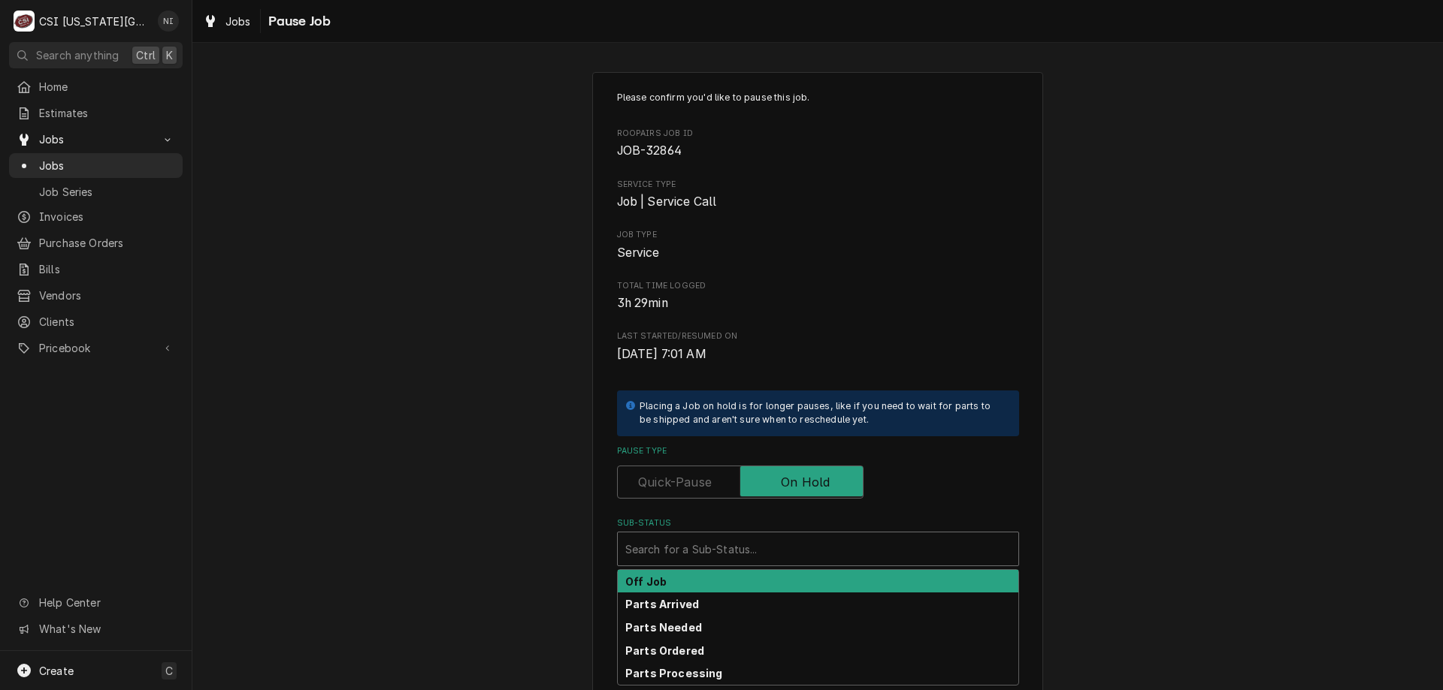
drag, startPoint x: 799, startPoint y: 551, endPoint x: 790, endPoint y: 567, distance: 18.6
click at [799, 552] on div "Sub-Status" at bounding box center [817, 549] width 385 height 27
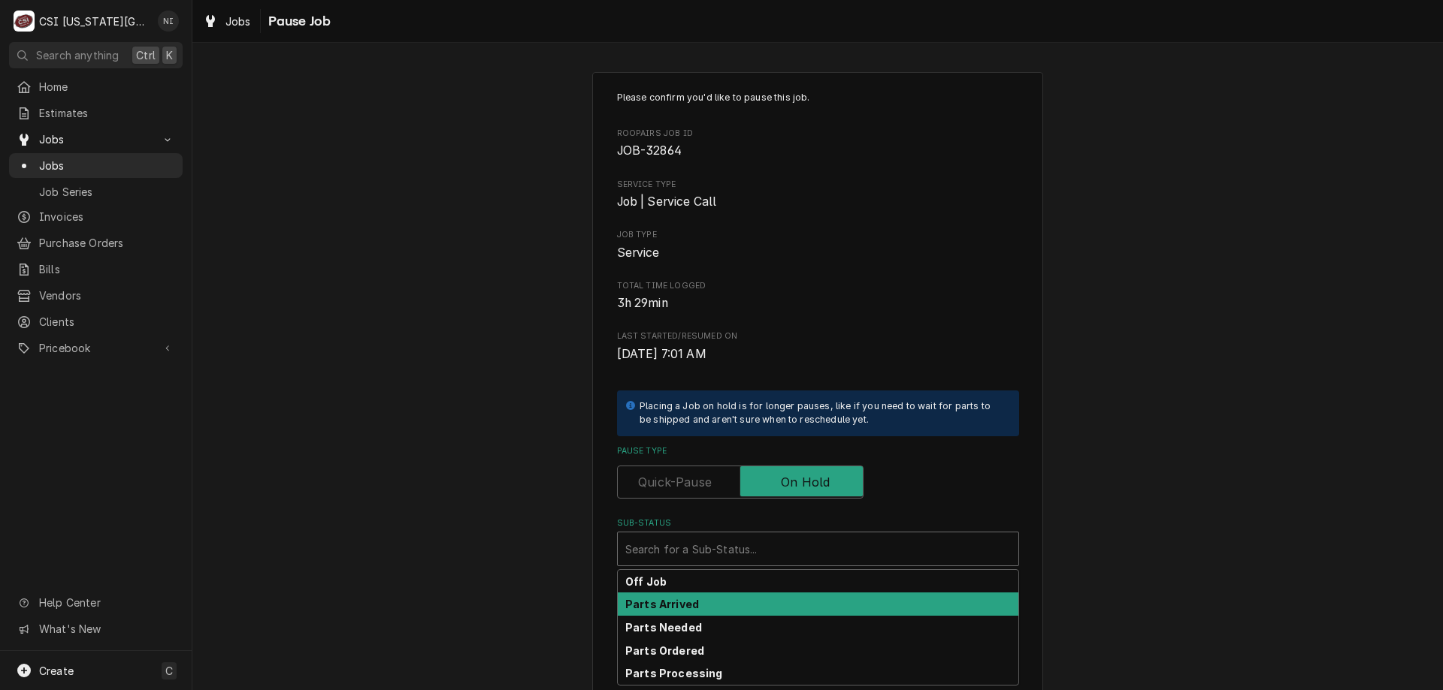
click at [692, 611] on div "Parts Arrived" at bounding box center [818, 604] width 400 height 23
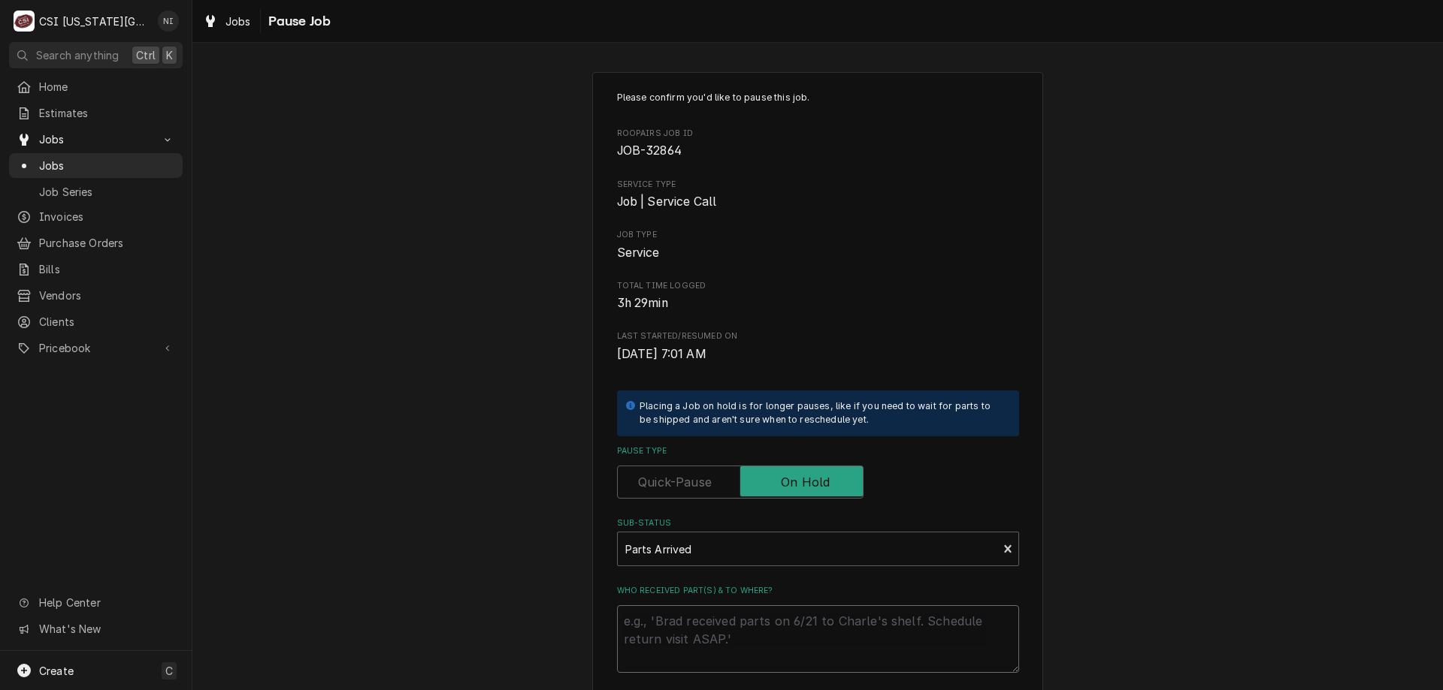
click at [688, 643] on textarea "Who received part(s) & to where?" at bounding box center [818, 640] width 402 height 68
type textarea "x"
type textarea "p"
type textarea "x"
type textarea "pa"
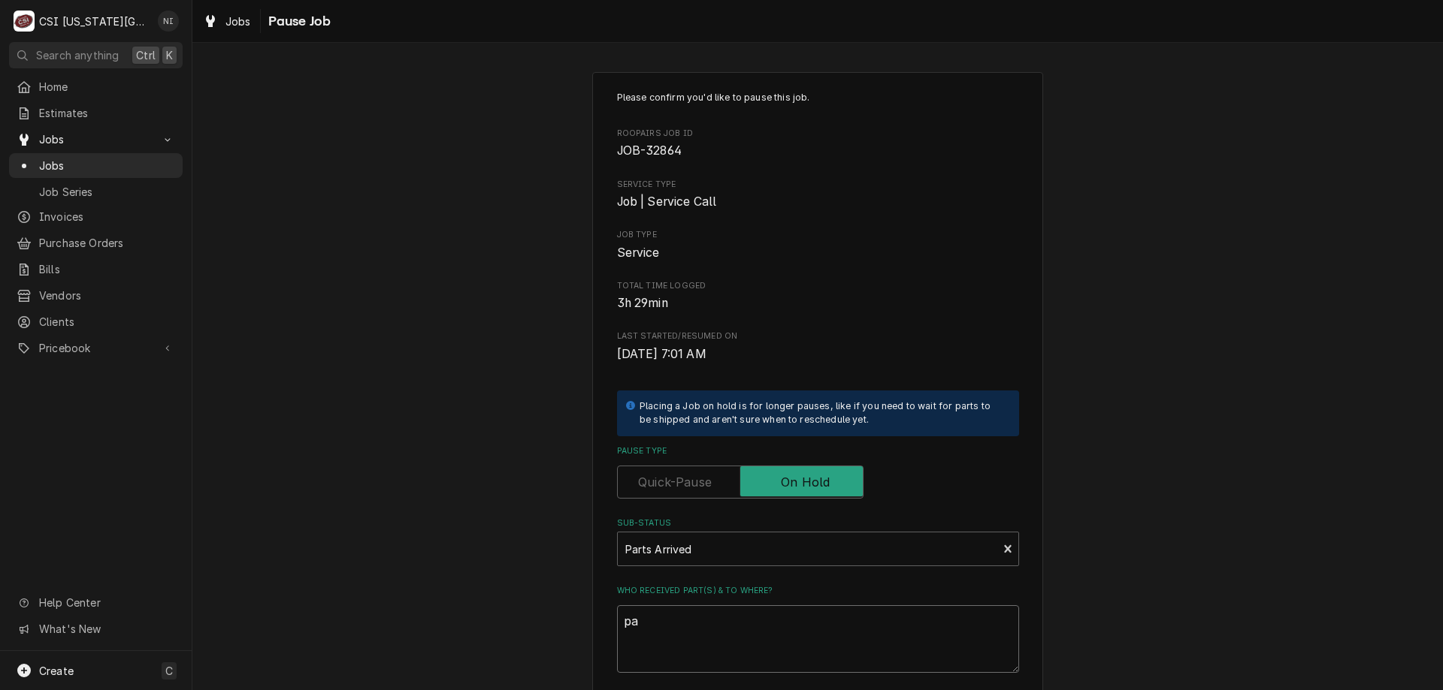
type textarea "x"
type textarea "par"
type textarea "x"
type textarea "part"
type textarea "x"
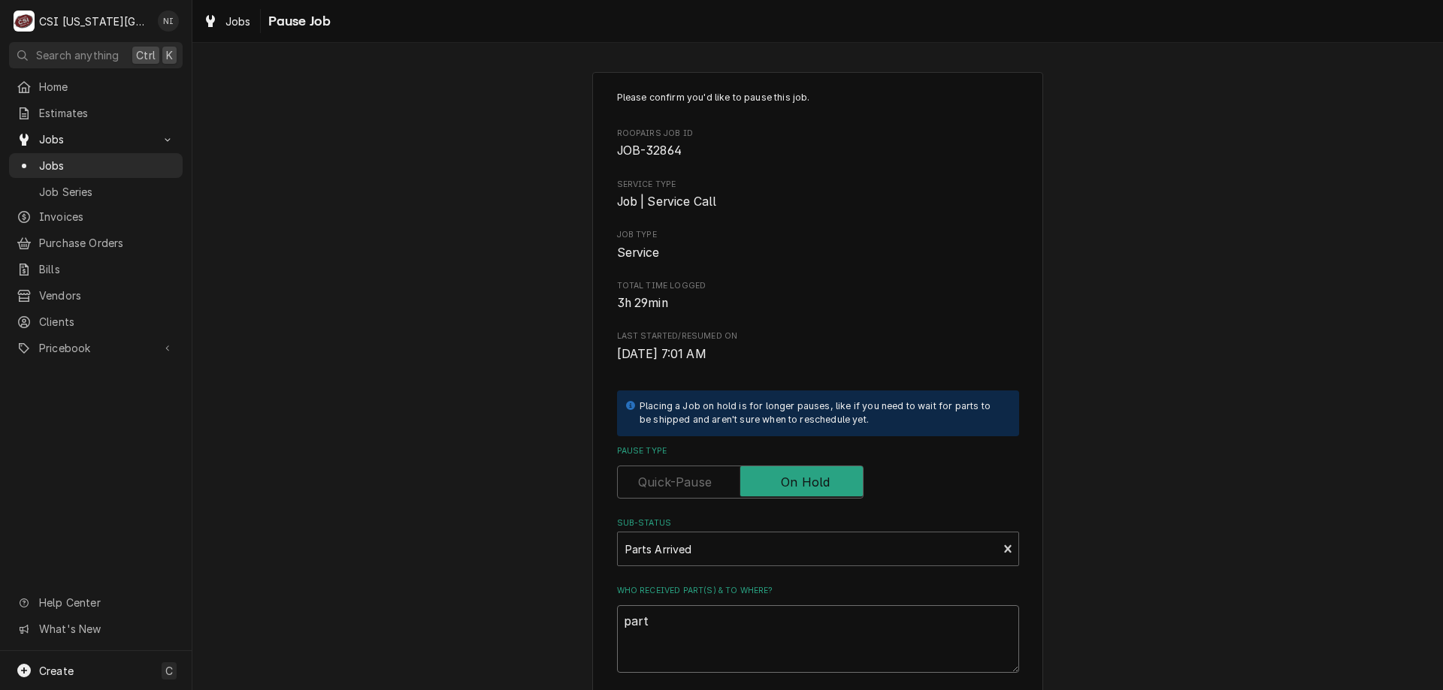
type textarea "parts"
type textarea "x"
type textarea "parts"
type textarea "x"
type textarea "parts o"
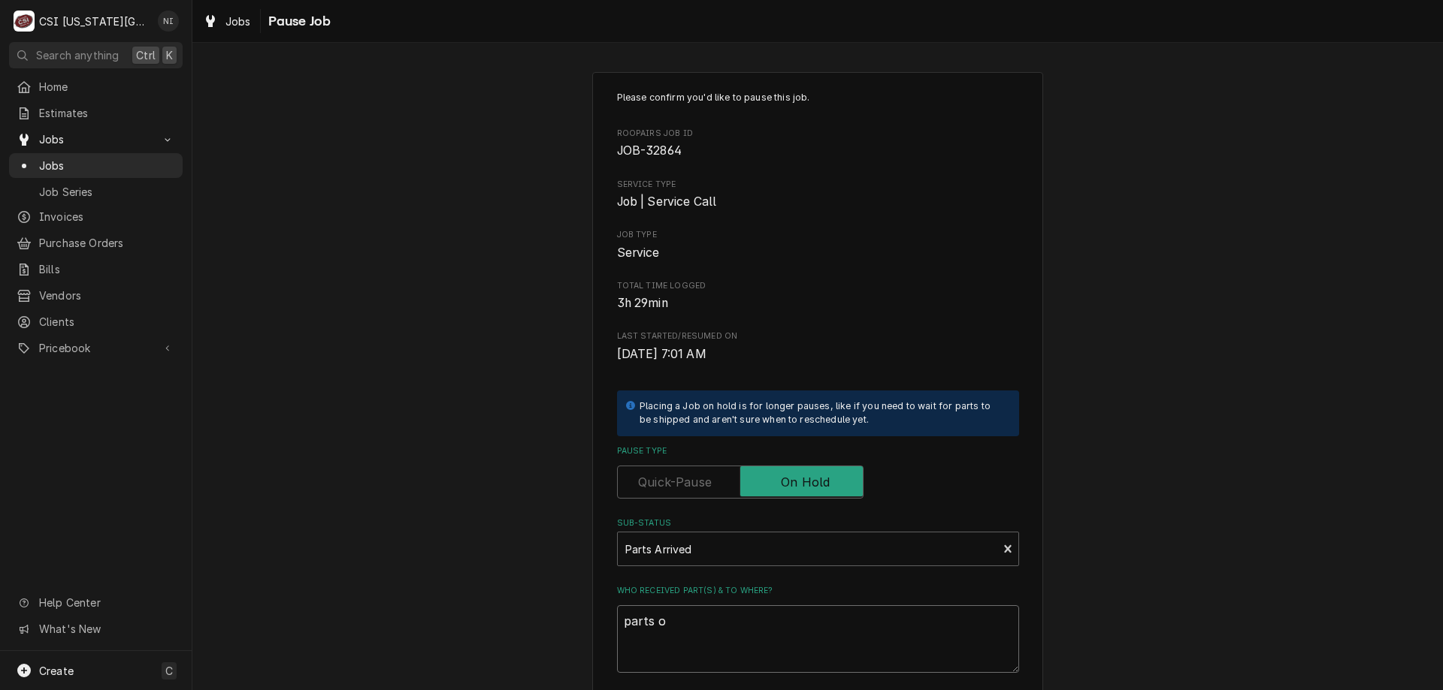
type textarea "x"
type textarea "parts on"
type textarea "x"
type textarea "parts on"
type textarea "x"
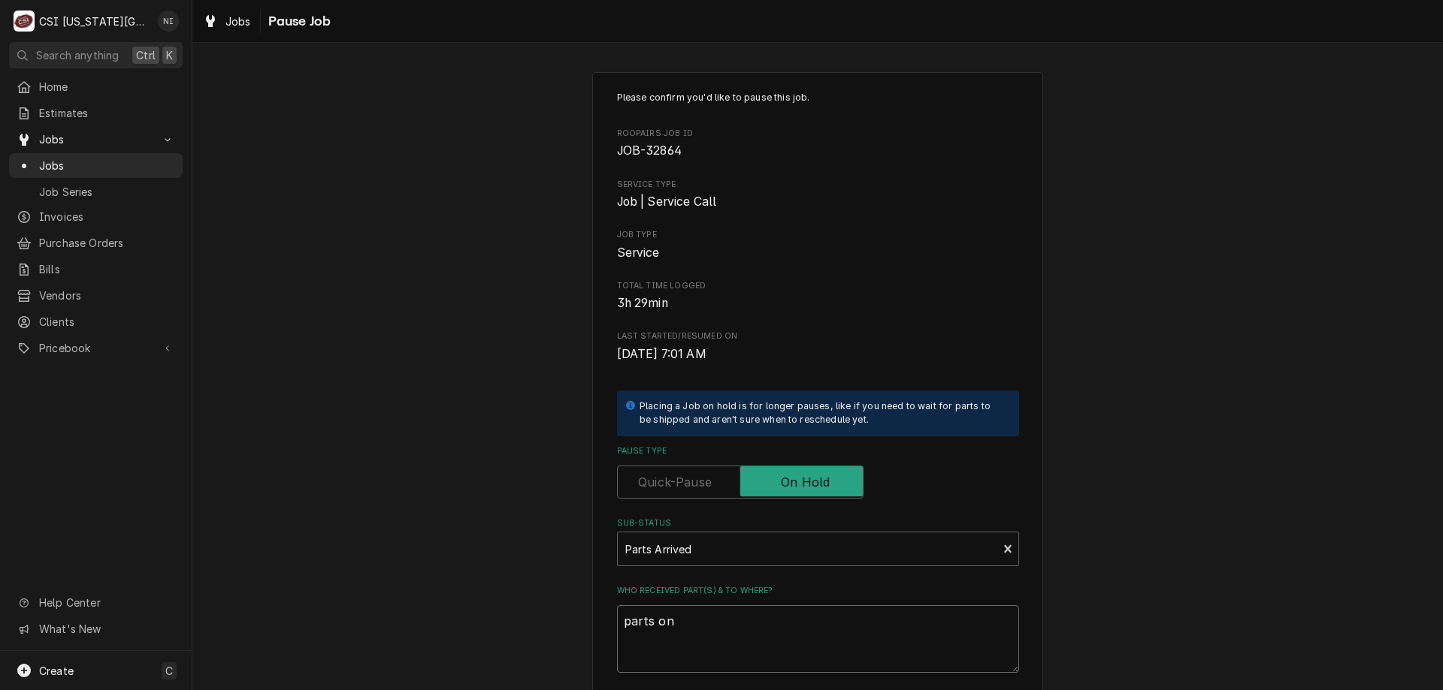
type textarea "parts on b"
type textarea "x"
type textarea "parts on bu"
type textarea "x"
type textarea "parts on bus"
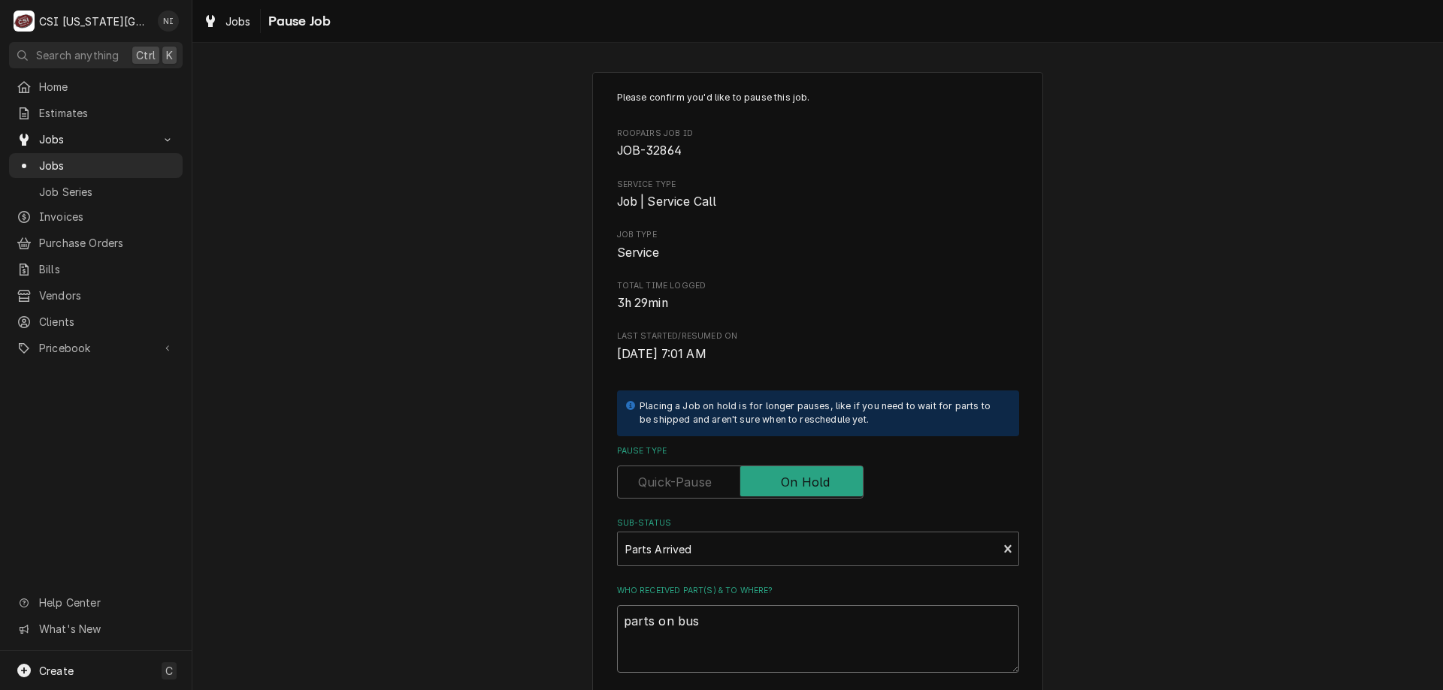
type textarea "x"
type textarea "parts on bust"
type textarea "x"
type textarea "parts on busta"
type textarea "x"
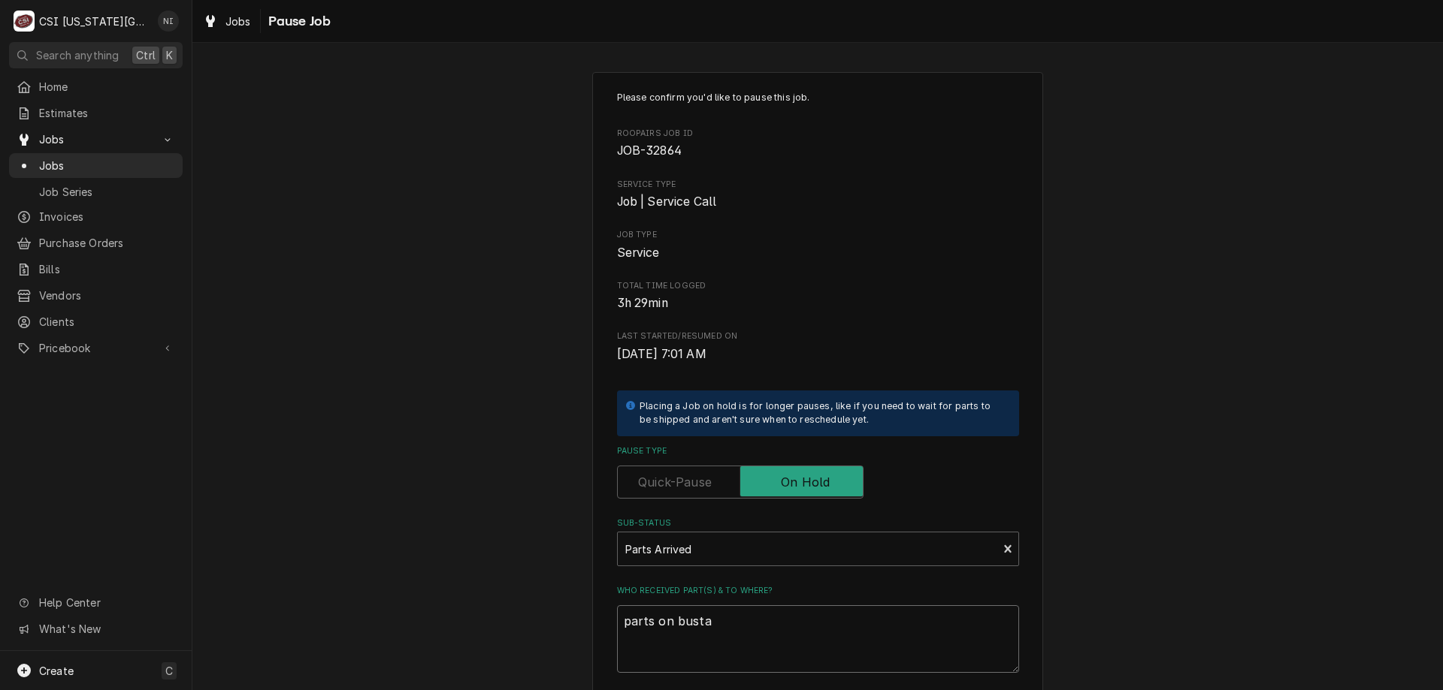
type textarea "parts on busta"
type textarea "x"
type textarea "parts on busta s"
type textarea "x"
type textarea "parts on busta sh"
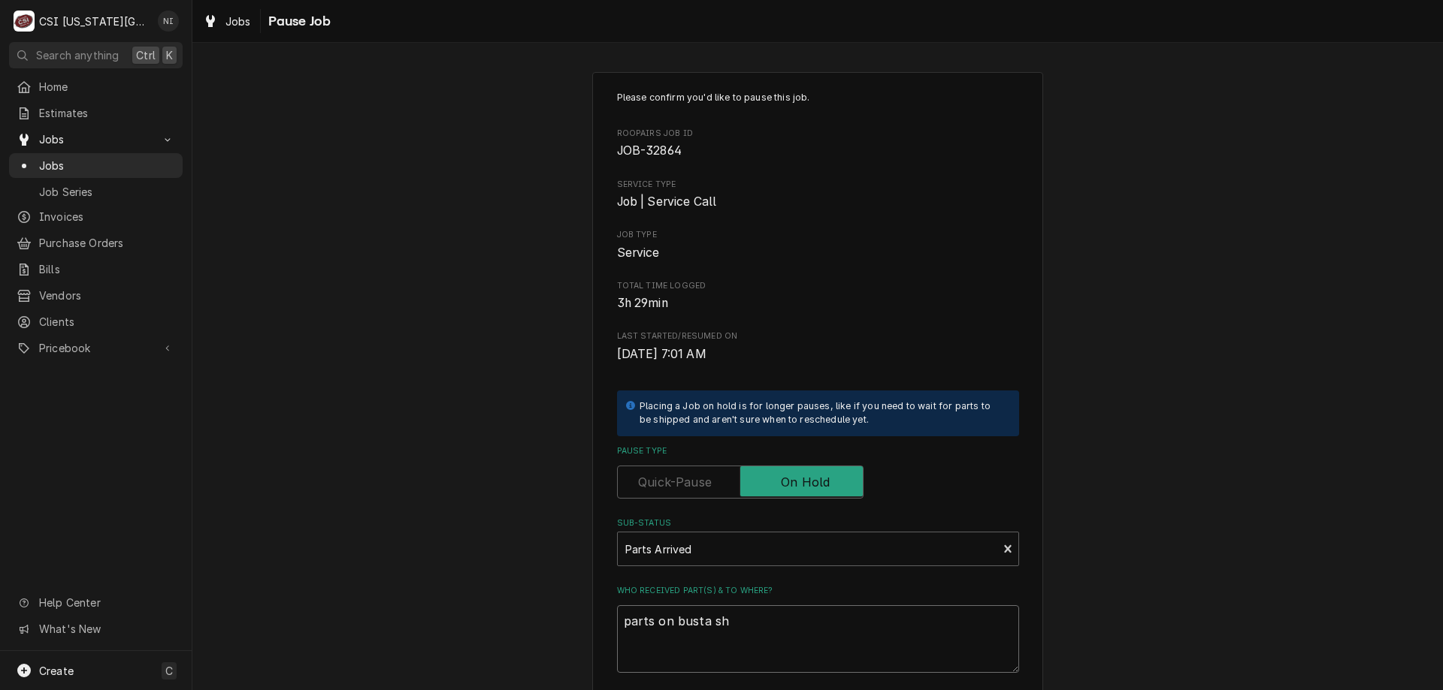
type textarea "x"
type textarea "parts on busta she"
type textarea "x"
type textarea "parts on busta shel"
type textarea "x"
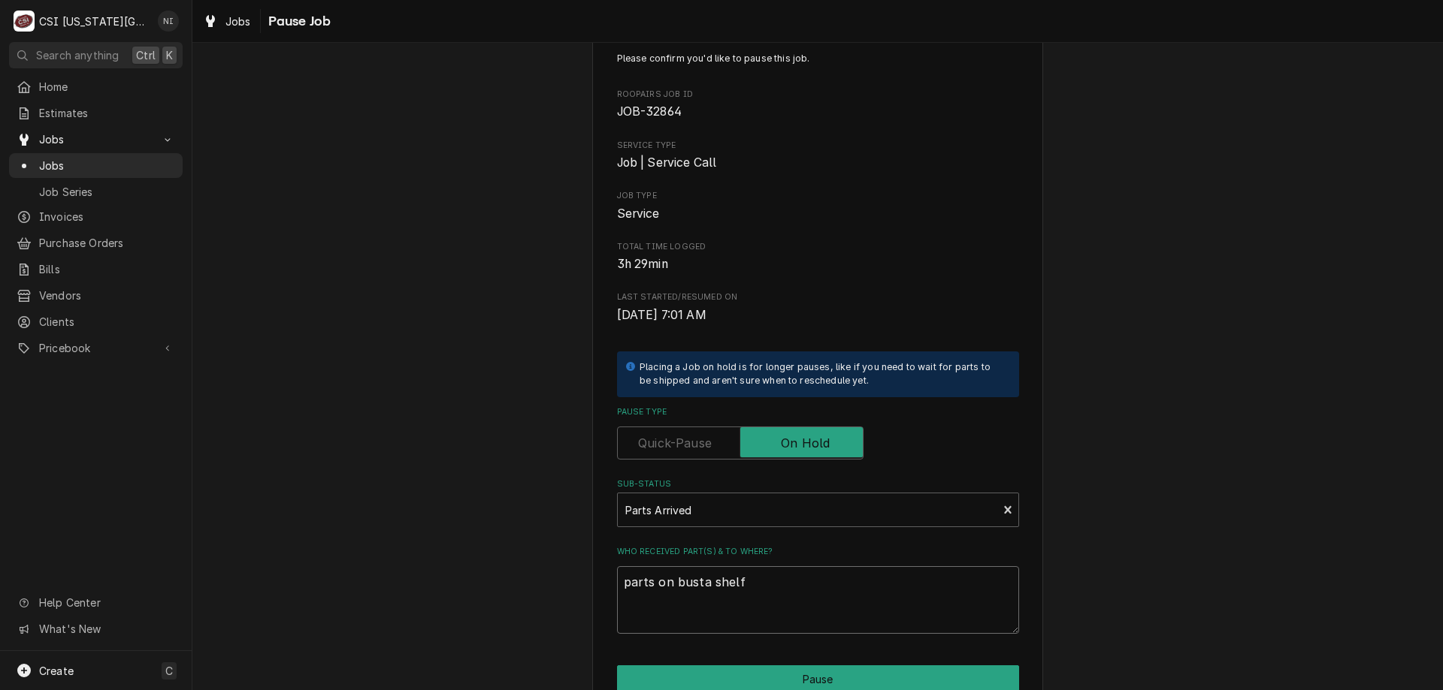
scroll to position [75, 0]
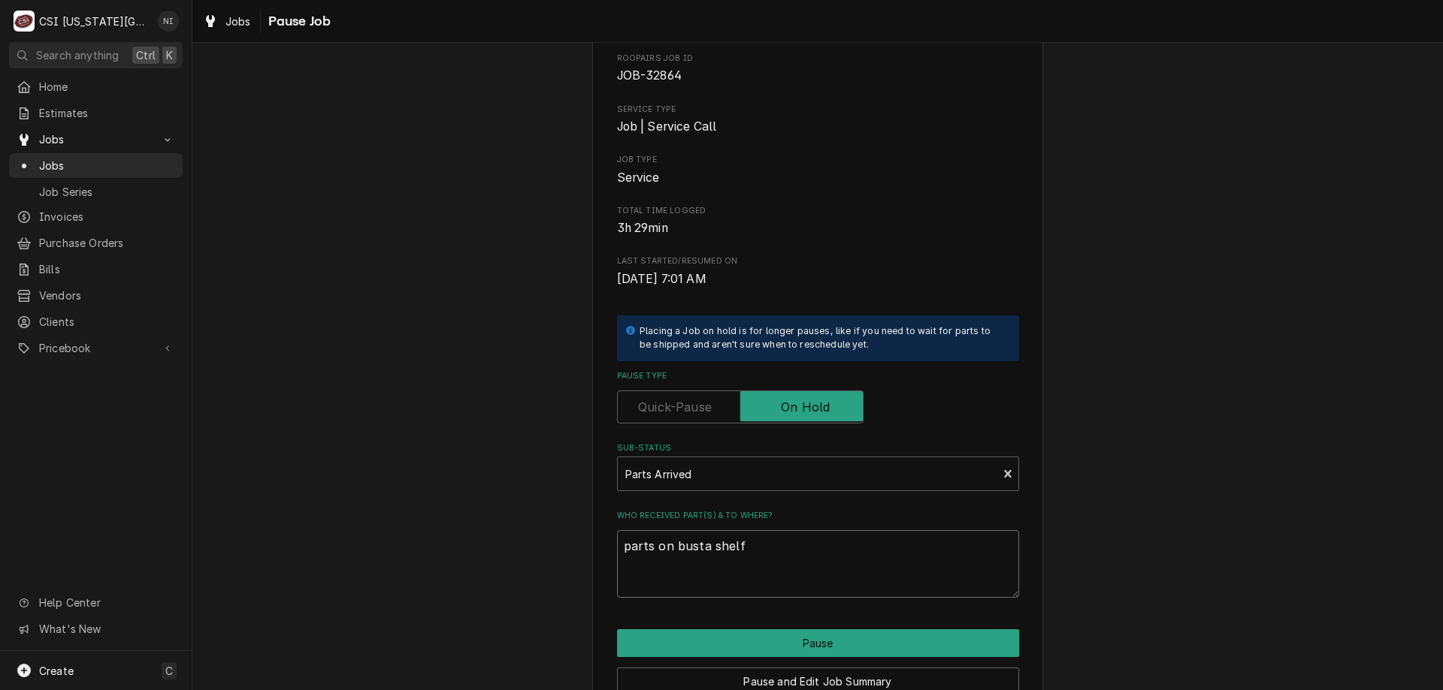
type textarea "parts on busta shelf"
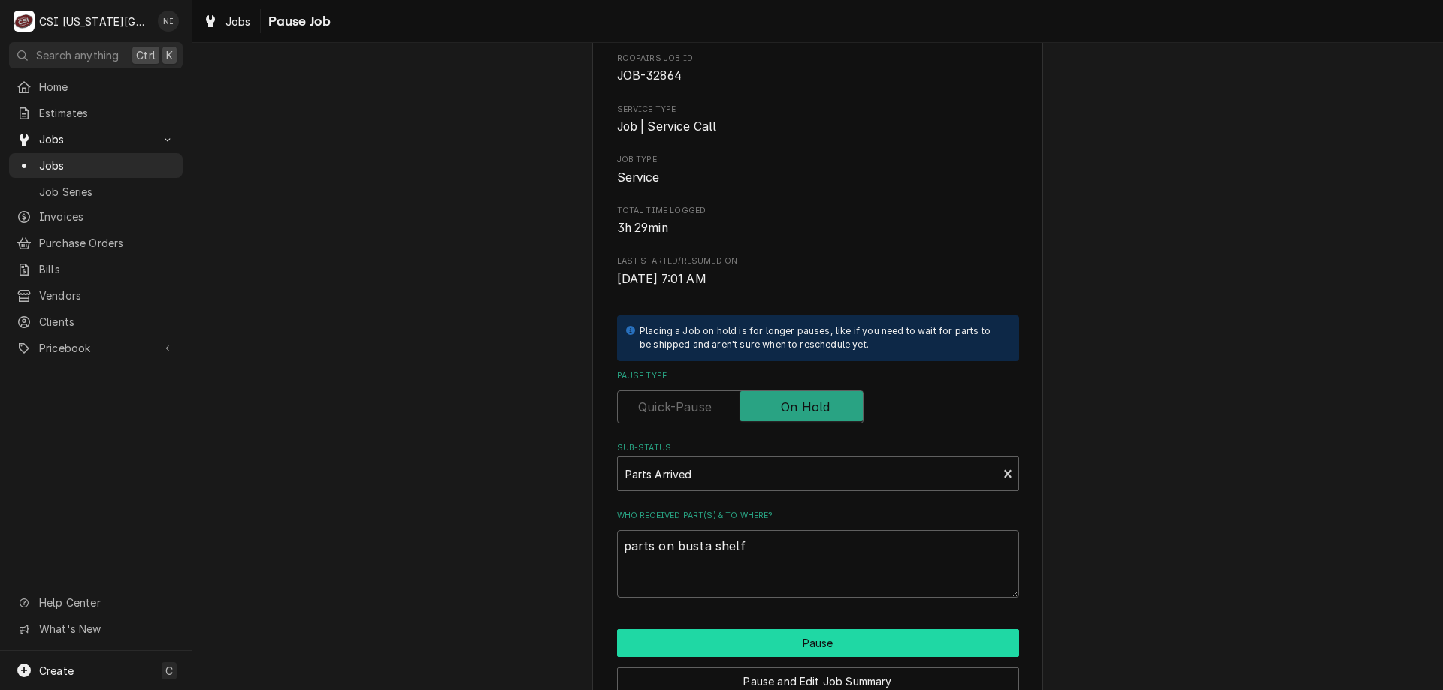
drag, startPoint x: 914, startPoint y: 643, endPoint x: 920, endPoint y: 633, distance: 11.9
click at [913, 643] on button "Pause" at bounding box center [818, 644] width 402 height 28
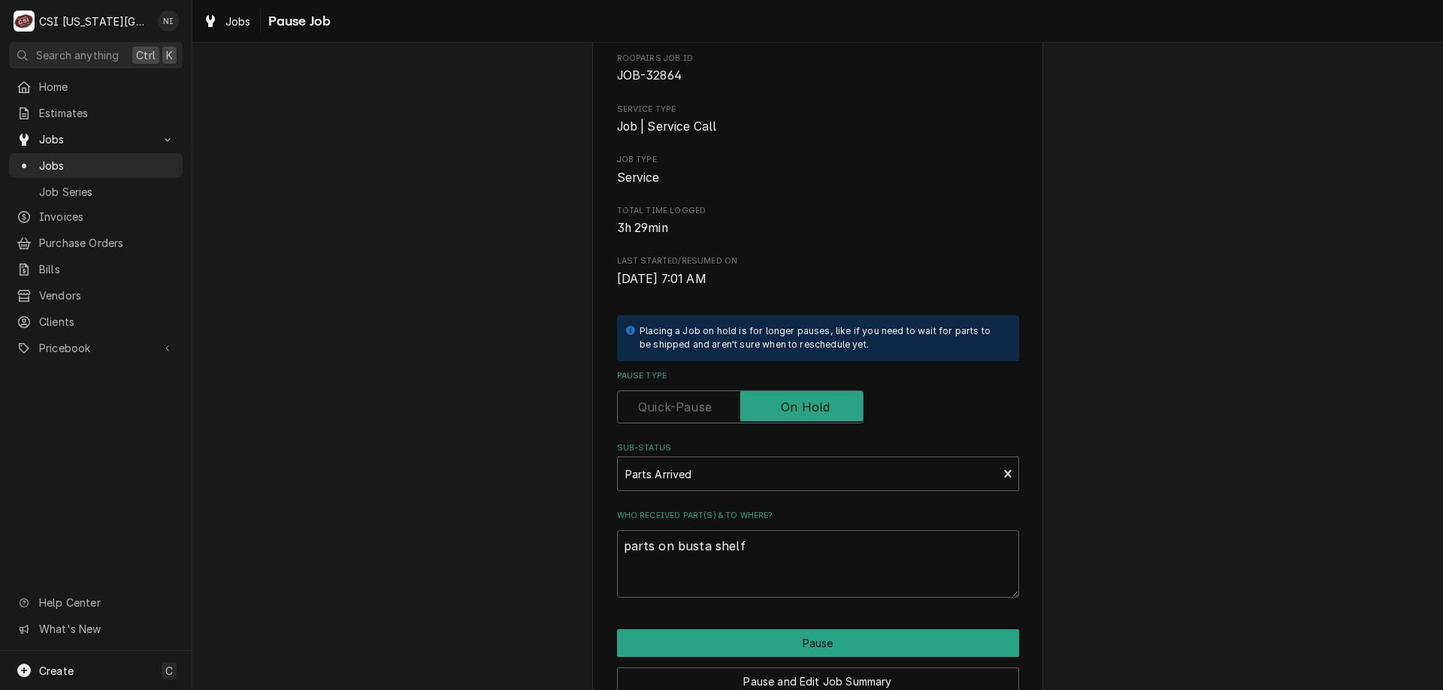
type textarea "x"
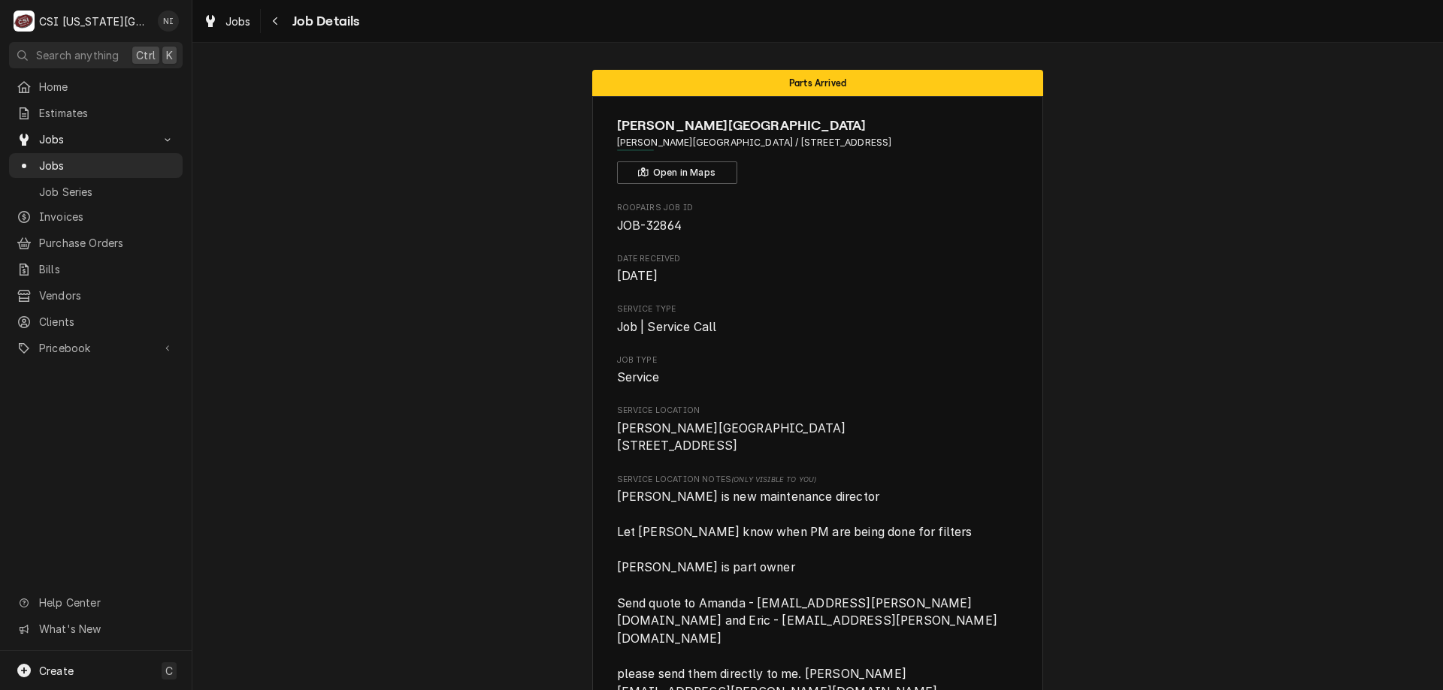
drag, startPoint x: 1033, startPoint y: 402, endPoint x: 316, endPoint y: 239, distance: 735.8
click at [136, 158] on span "Jobs" at bounding box center [107, 166] width 136 height 16
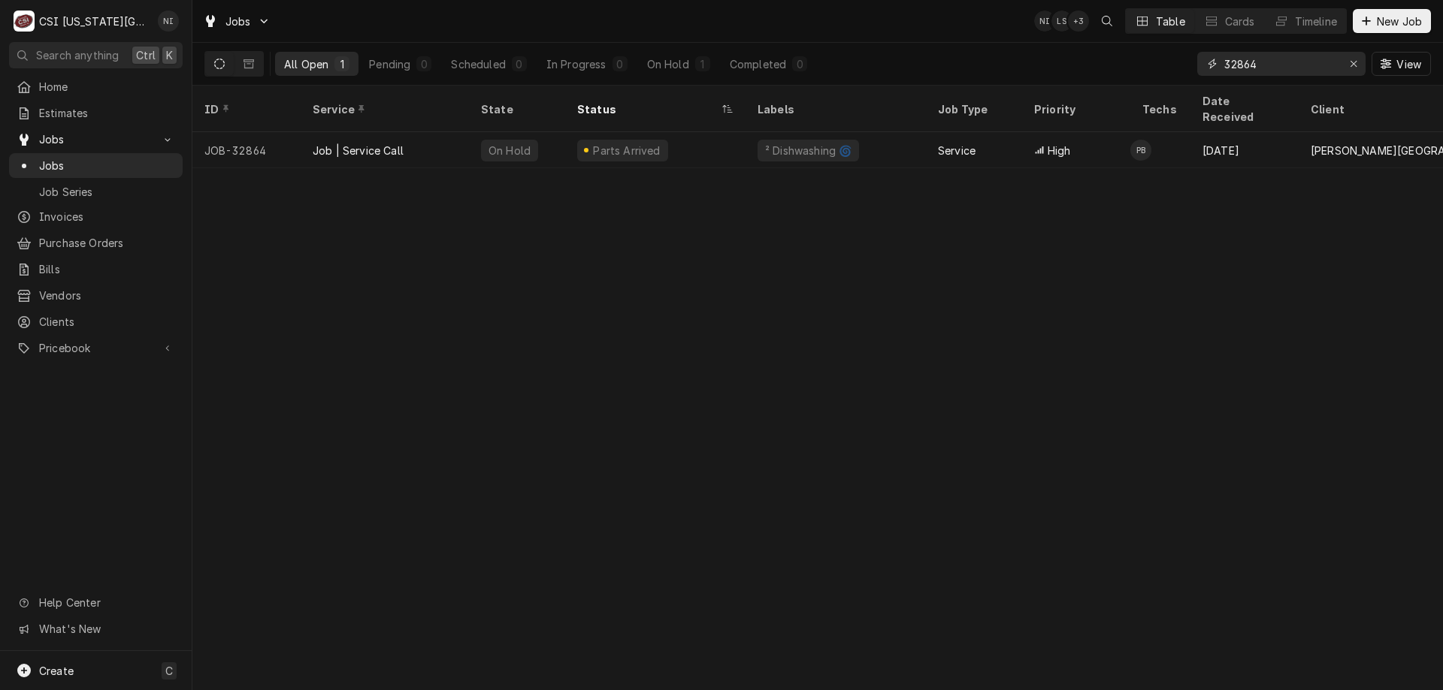
drag, startPoint x: 1262, startPoint y: 65, endPoint x: 1165, endPoint y: 66, distance: 96.9
click at [1165, 66] on div "All Open 1 Pending 0 Scheduled 0 In Progress 0 On Hold 1 Completed 0 32864 View" at bounding box center [817, 64] width 1226 height 42
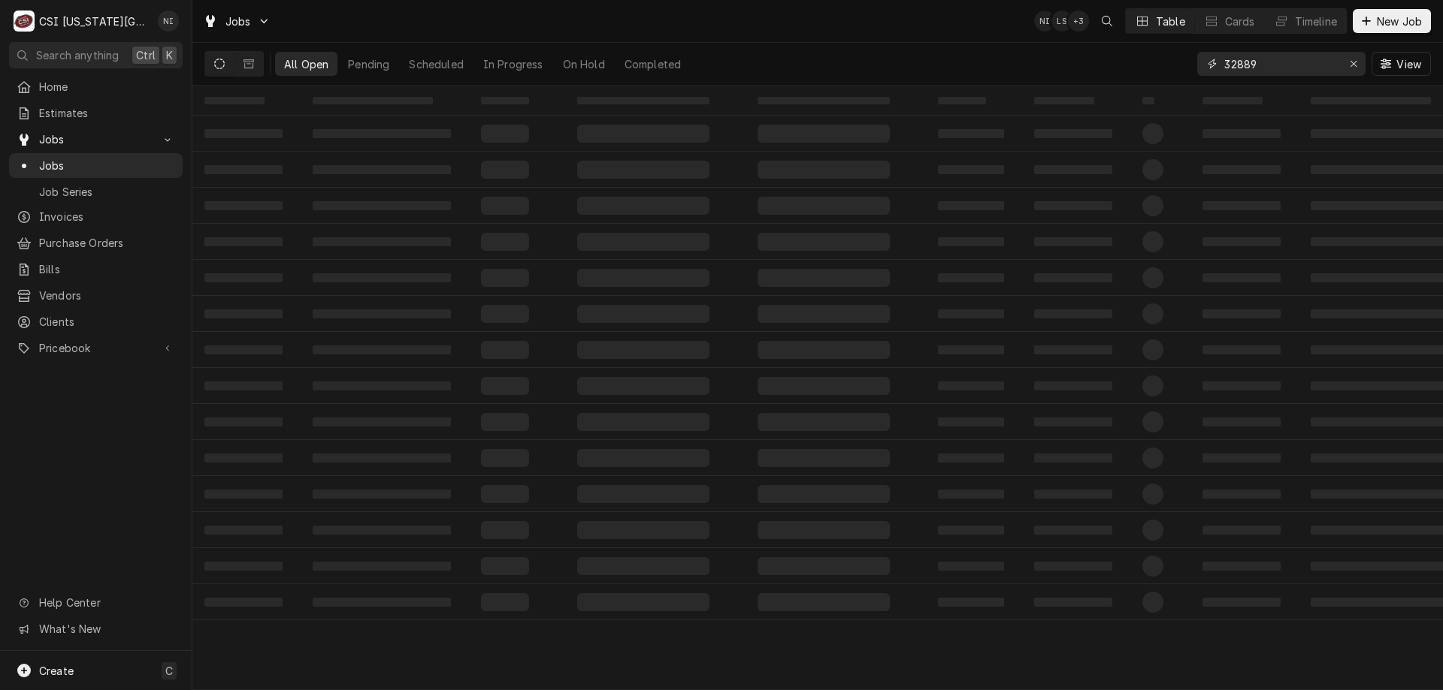
type input "32889"
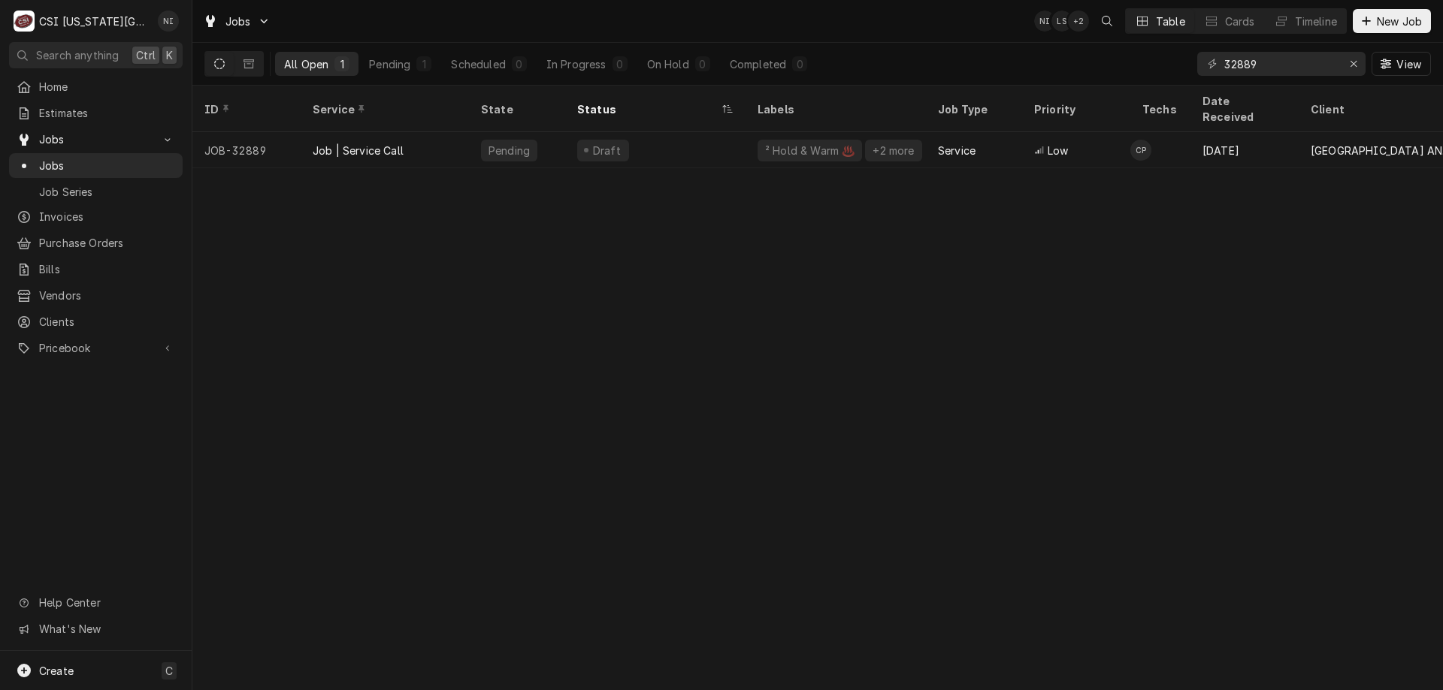
click at [701, 132] on div "Draft" at bounding box center [655, 150] width 180 height 36
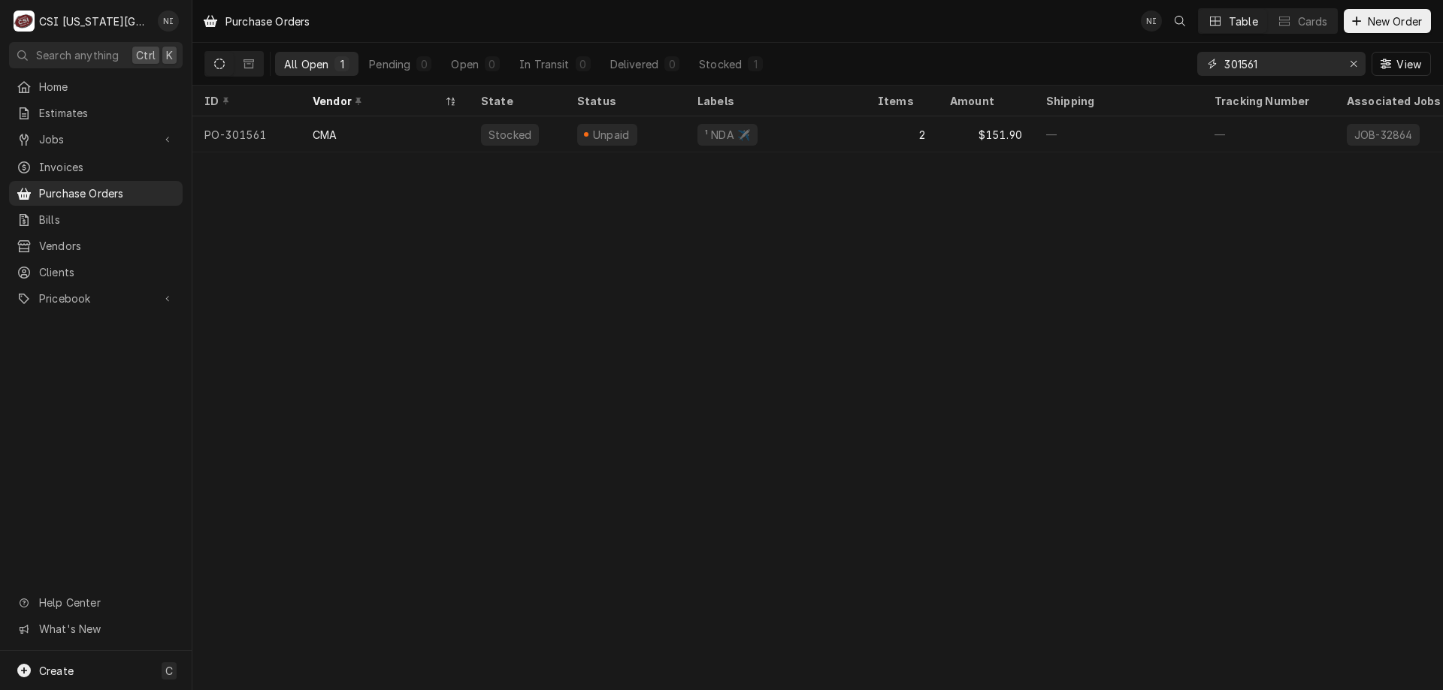
drag, startPoint x: 1260, startPoint y: 63, endPoint x: 1252, endPoint y: 68, distance: 9.8
click at [1252, 68] on input "301561" at bounding box center [1280, 64] width 113 height 24
type input "301566"
click at [714, 128] on div "—" at bounding box center [775, 134] width 180 height 36
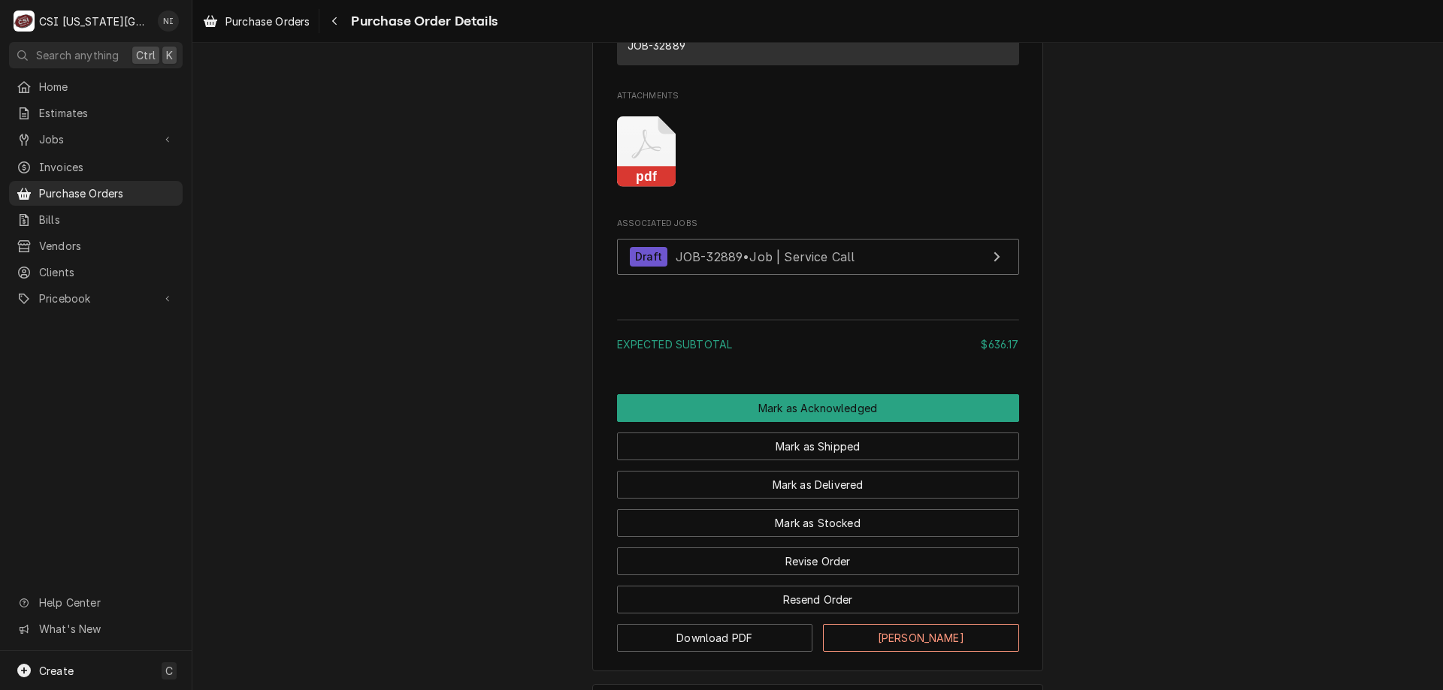
scroll to position [1232, 0]
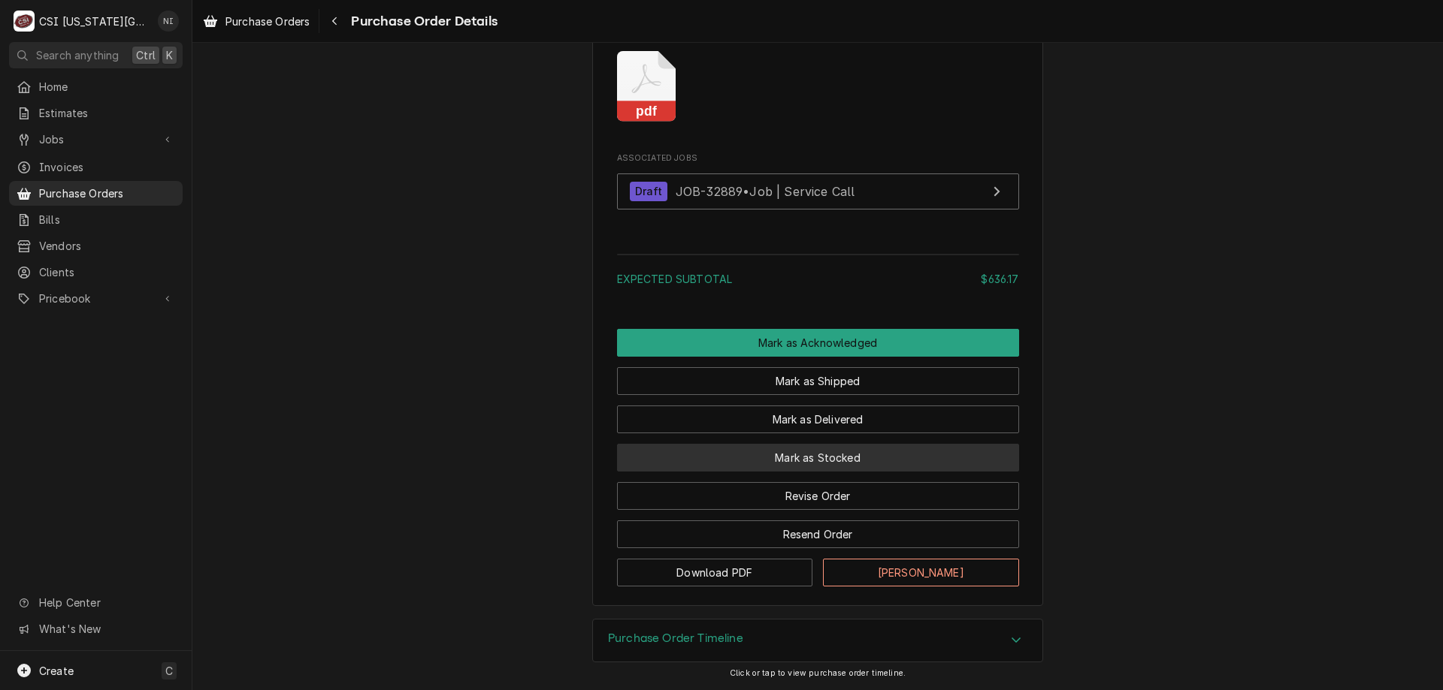
click at [818, 464] on button "Mark as Stocked" at bounding box center [818, 458] width 402 height 28
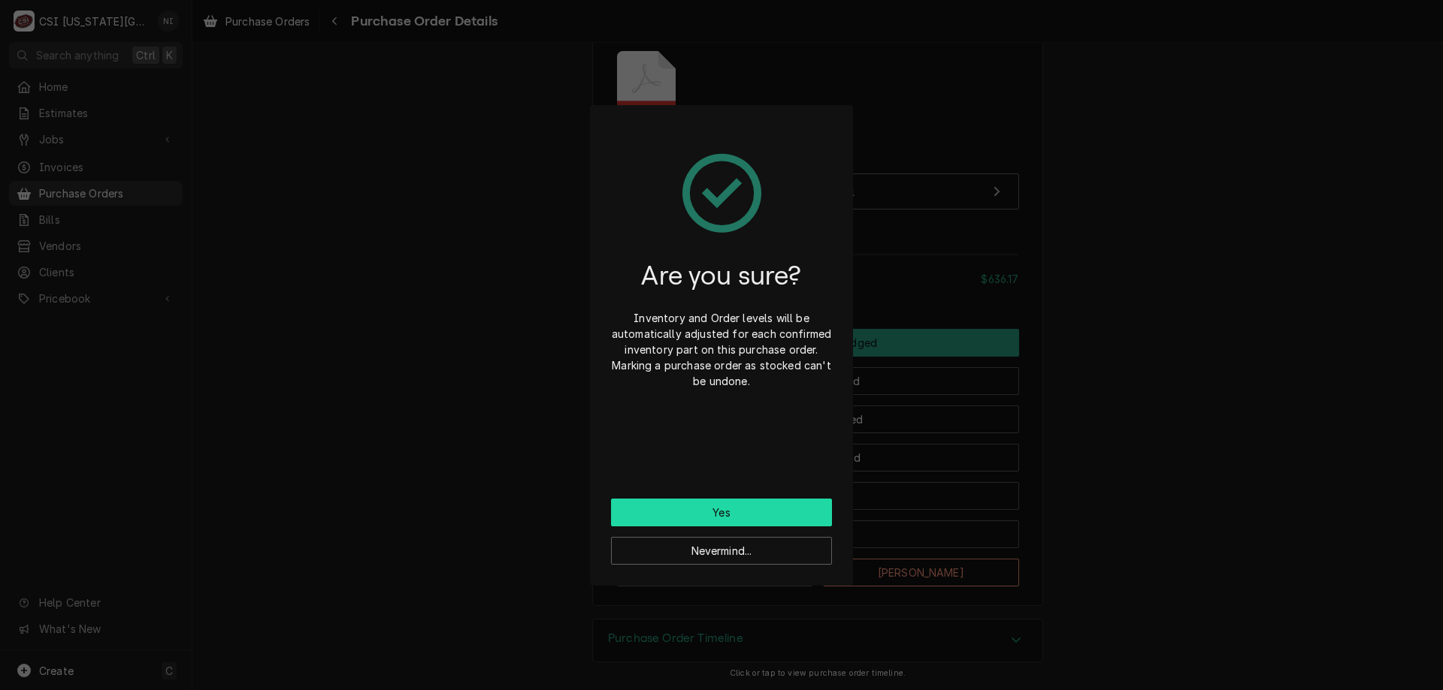
click at [765, 509] on button "Yes" at bounding box center [721, 513] width 221 height 28
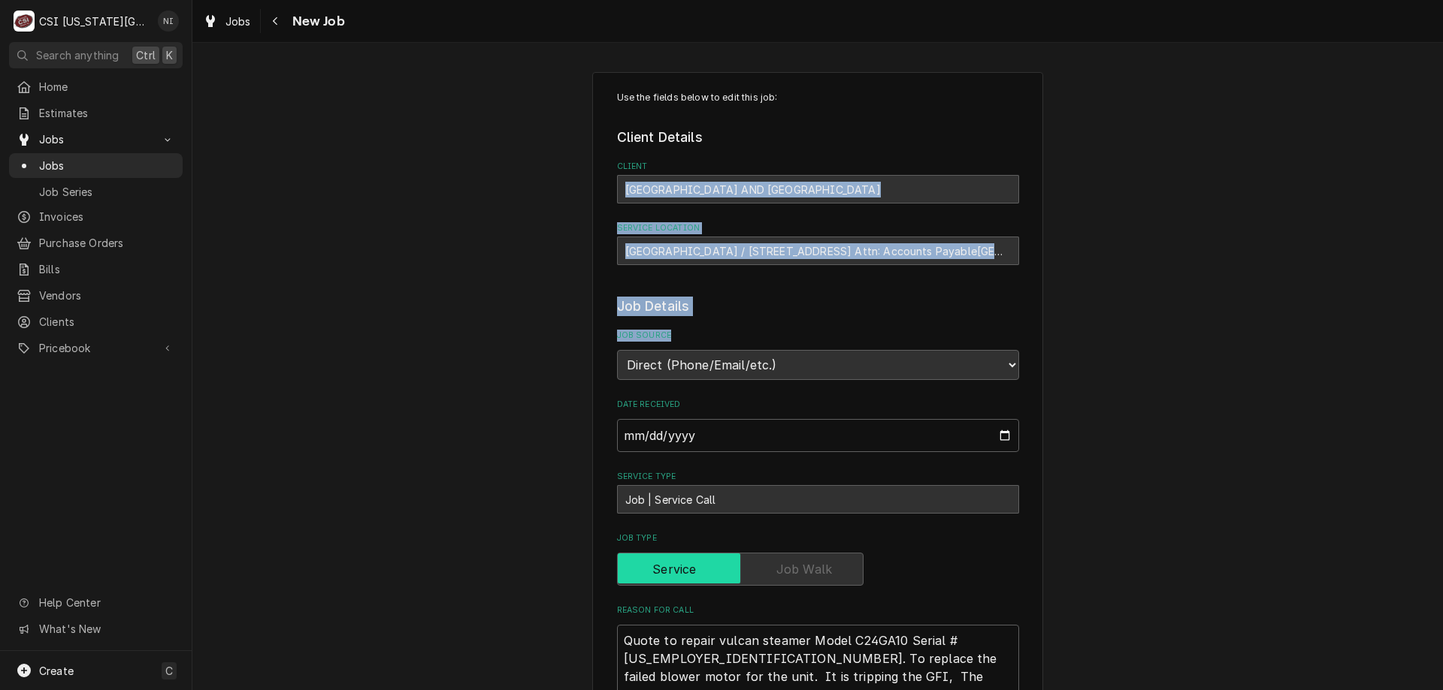
drag, startPoint x: 1430, startPoint y: 118, endPoint x: 1420, endPoint y: 325, distance: 206.8
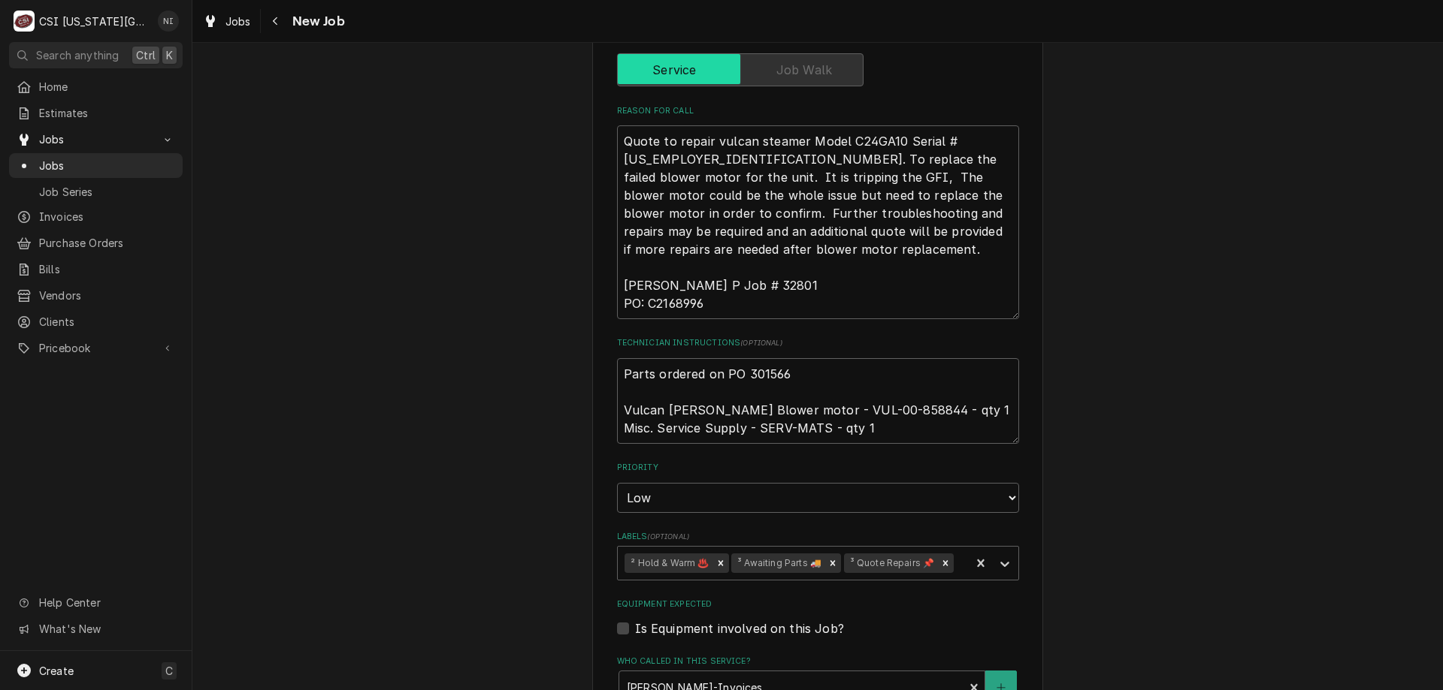
scroll to position [534, 0]
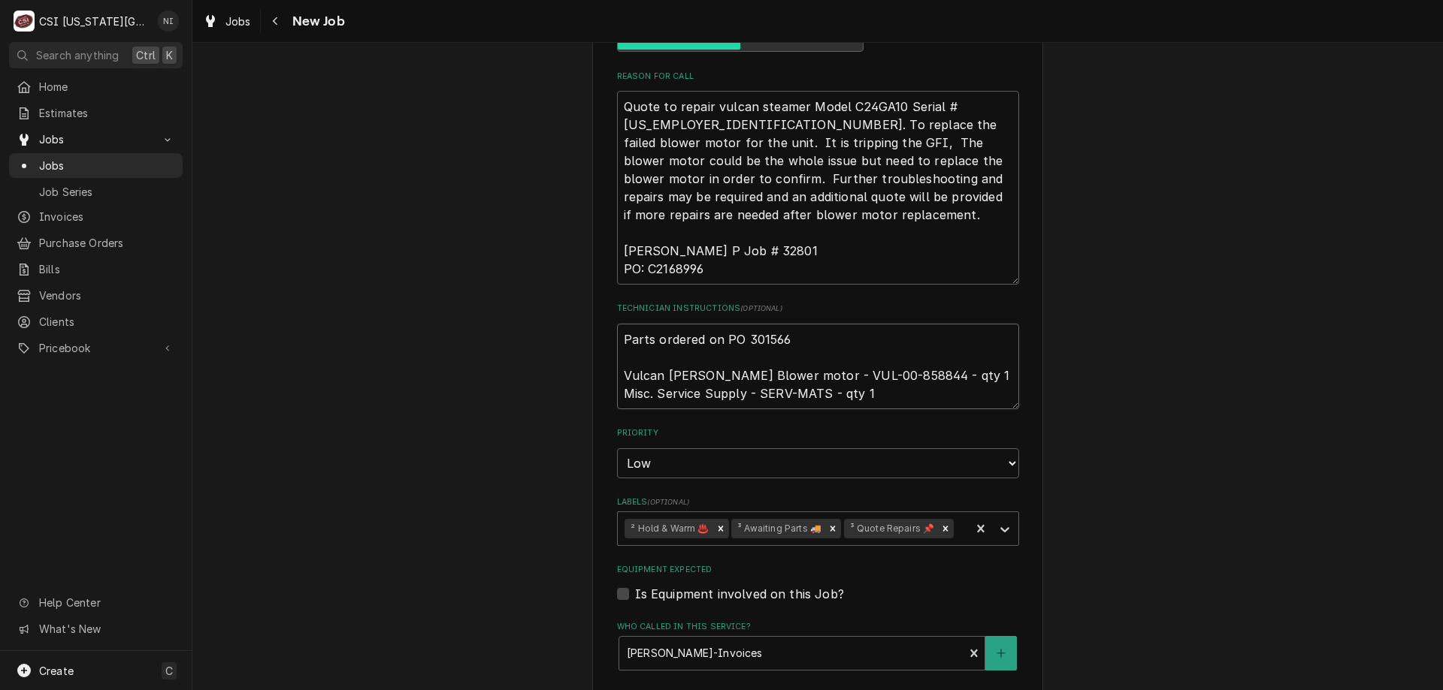
drag, startPoint x: 616, startPoint y: 337, endPoint x: 652, endPoint y: 346, distance: 37.2
click at [617, 338] on textarea "Parts ordered on PO 301566 Vulcan Hart Blower motor - VUL-00-858844 - qty 1 Mis…" at bounding box center [818, 367] width 402 height 86
type textarea "x"
type textarea "Parts ordered on PO 301566 Vulcan Hart Blower motor - VUL-00-858844 - qty 1 Mis…"
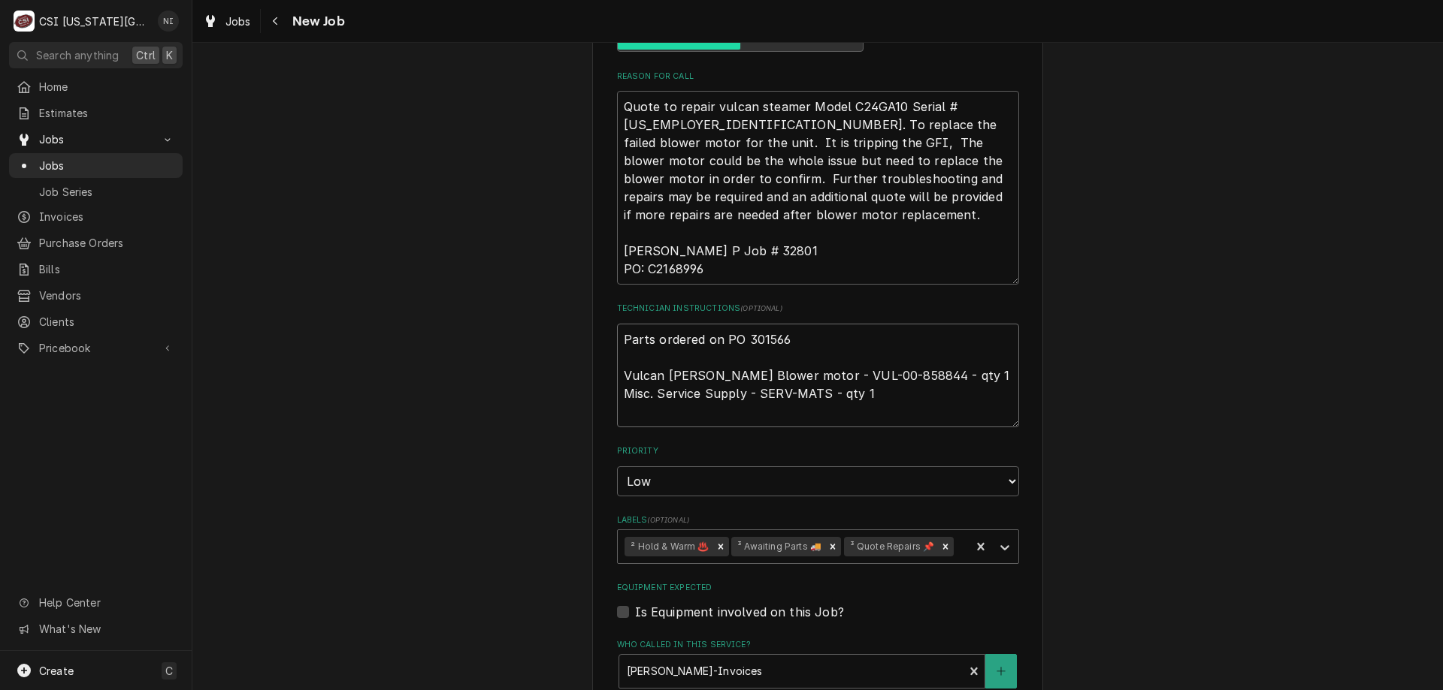
type textarea "x"
click at [681, 334] on textarea "Parts ordered on PO 301566 Vulcan Hart Blower motor - VUL-00-858844 - qty 1 Mis…" at bounding box center [818, 376] width 402 height 104
type textarea "P Parts ordered on PO 301566 Vulcan Hart Blower motor - VUL-00-858844 - qty 1 M…"
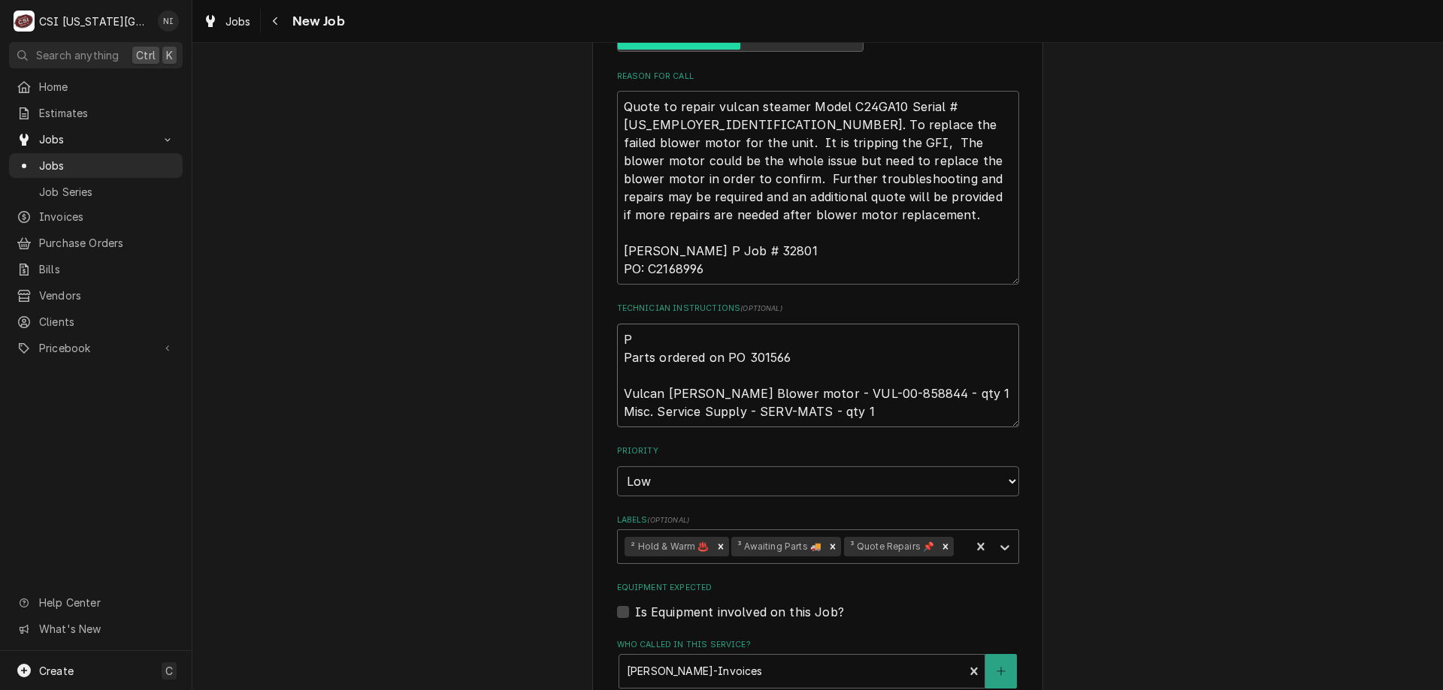
type textarea "x"
type textarea "Pz Parts ordered on PO 301566 Vulcan Hart Blower motor - VUL-00-858844 - qty 1 …"
type textarea "x"
type textarea "Pzr Parts ordered on PO 301566 Vulcan Hart Blower motor - VUL-00-858844 - qty 1…"
type textarea "x"
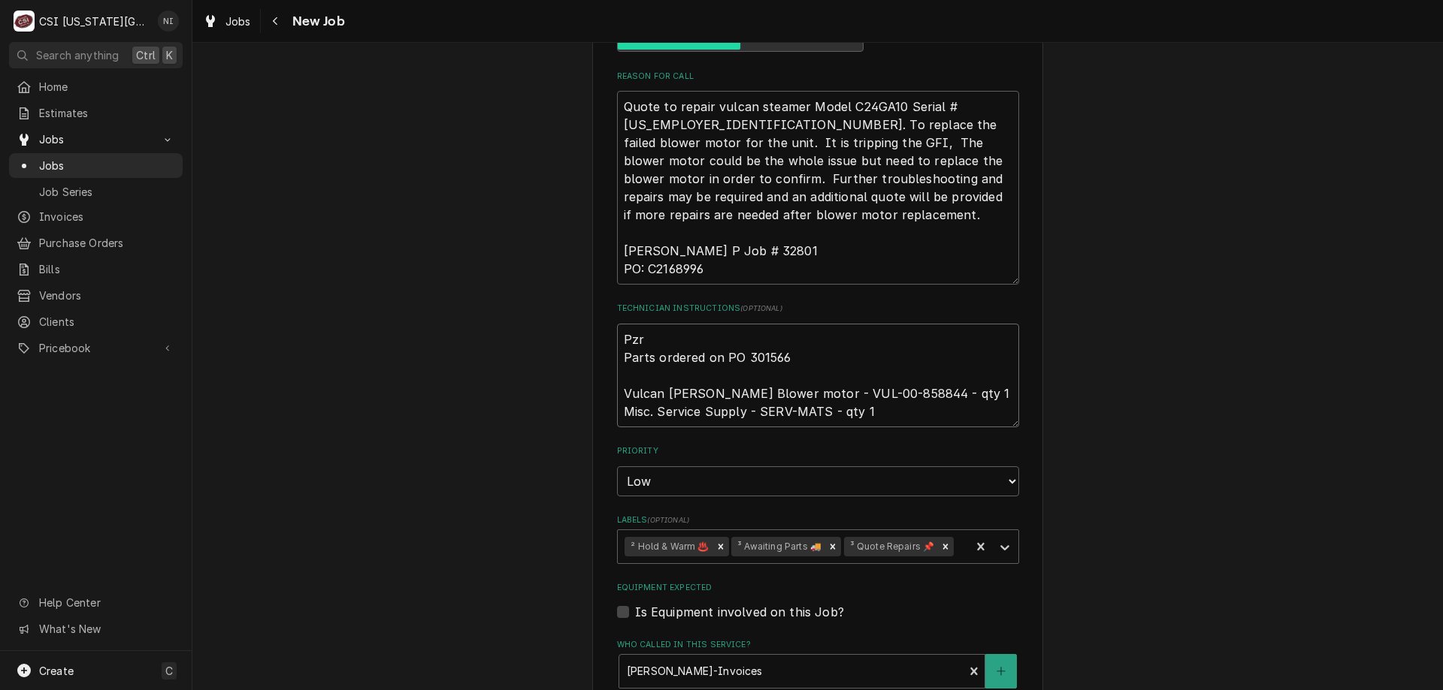
type textarea "Pz Parts ordered on PO 301566 Vulcan Hart Blower motor - VUL-00-858844 - qty 1 …"
type textarea "x"
type textarea "P Parts ordered on PO 301566 Vulcan Hart Blower motor - VUL-00-858844 - qty 1 M…"
type textarea "x"
type textarea "Pa Parts ordered on PO 301566 Vulcan Hart Blower motor - VUL-00-858844 - qty 1 …"
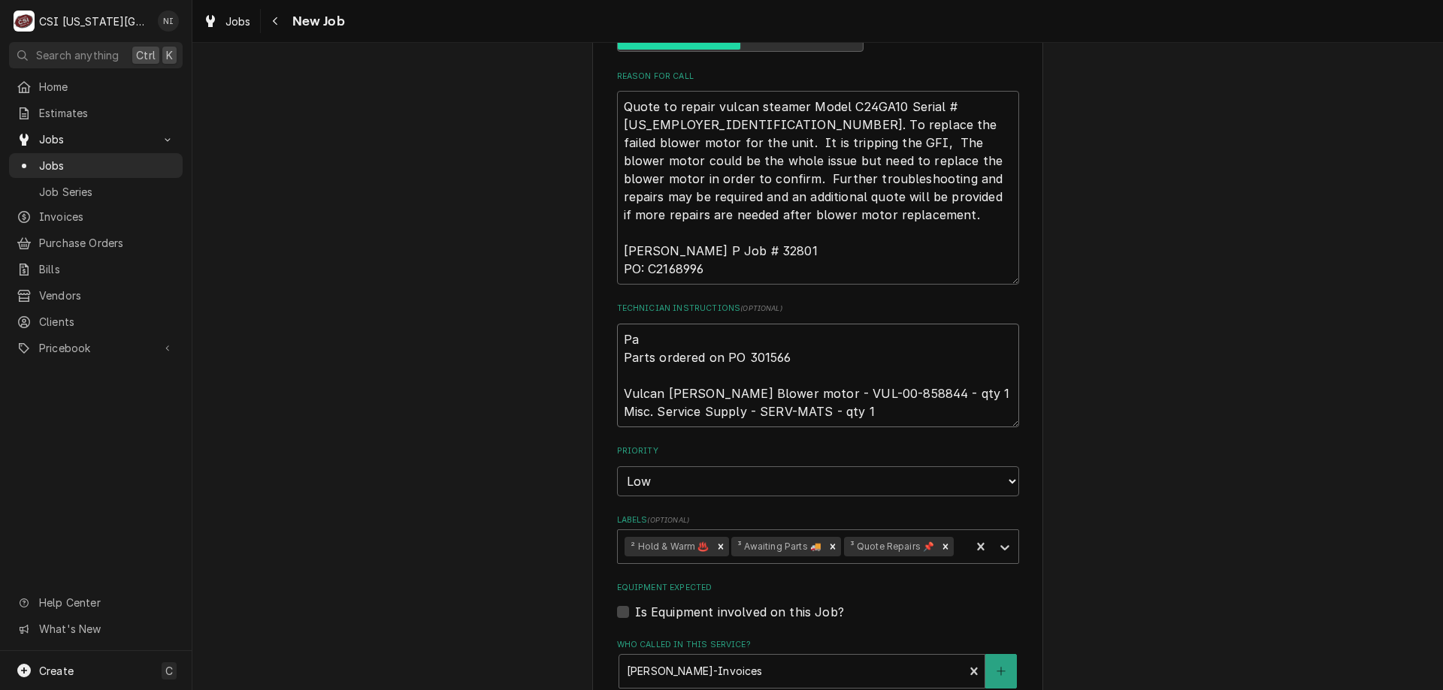
type textarea "x"
type textarea "Par Parts ordered on PO 301566 Vulcan Hart Blower motor - VUL-00-858844 - qty 1…"
type textarea "x"
type textarea "Parts Parts ordered on PO 301566 Vulcan Hart Blower motor - VUL-00-858844 - qty…"
type textarea "x"
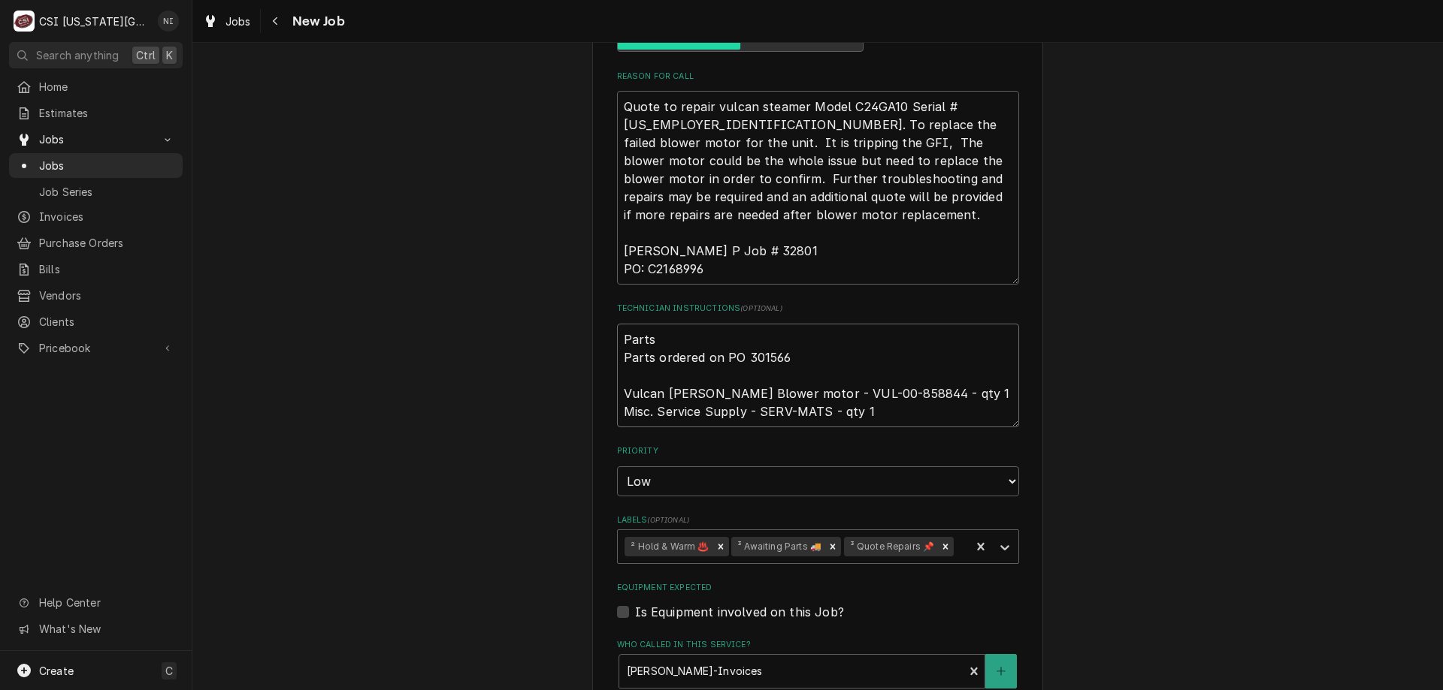
type textarea "Parts Parts ordered on PO 301566 Vulcan Hart Blower motor - VUL-00-858844 - qty…"
type textarea "x"
type textarea "Parts o Parts ordered on PO 301566 Vulcan Hart Blower motor - VUL-00-858844 - q…"
type textarea "x"
type textarea "Parts on Parts ordered on PO 301566 Vulcan Hart Blower motor - VUL-00-858844 - …"
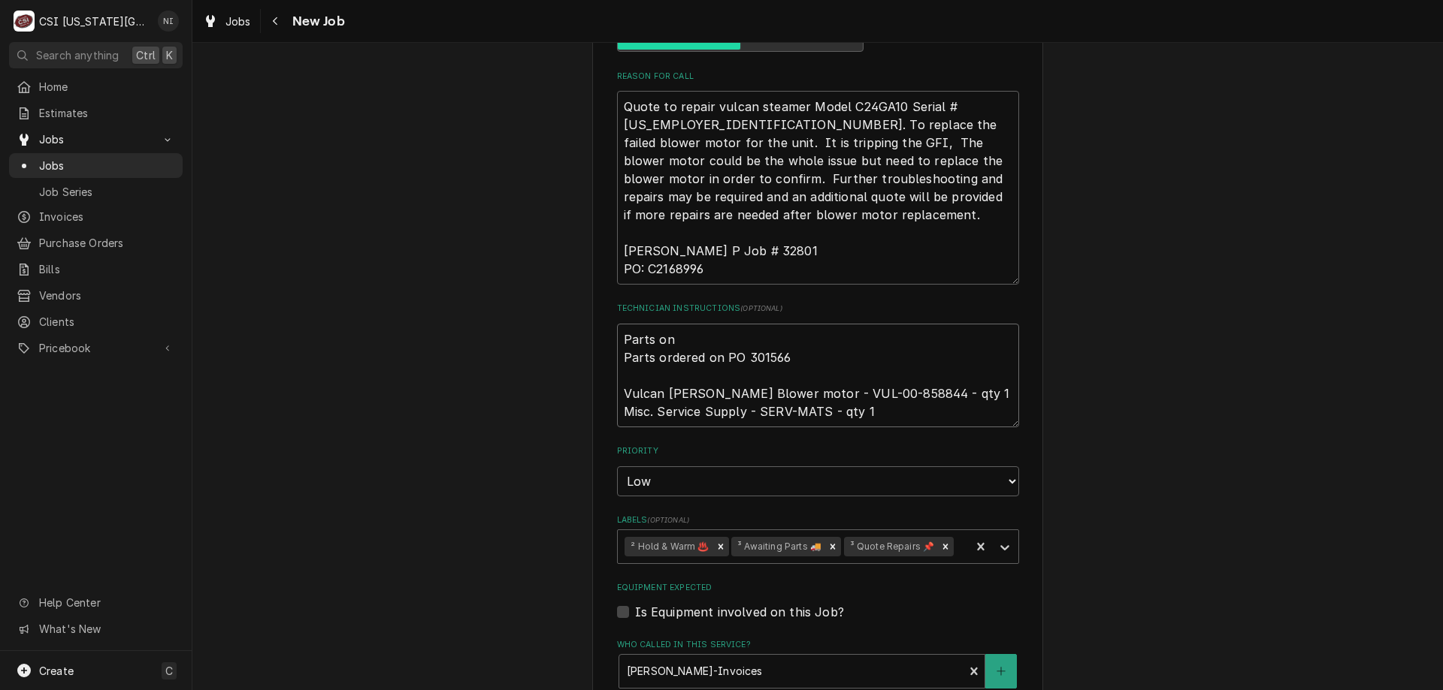
type textarea "x"
type textarea "Parts on Parts ordered on PO 301566 Vulcan Hart Blower motor - VUL-00-858844 - …"
type textarea "x"
type textarea "Parts on c Parts ordered on PO 301566 Vulcan Hart Blower motor - VUL-00-858844 …"
type textarea "x"
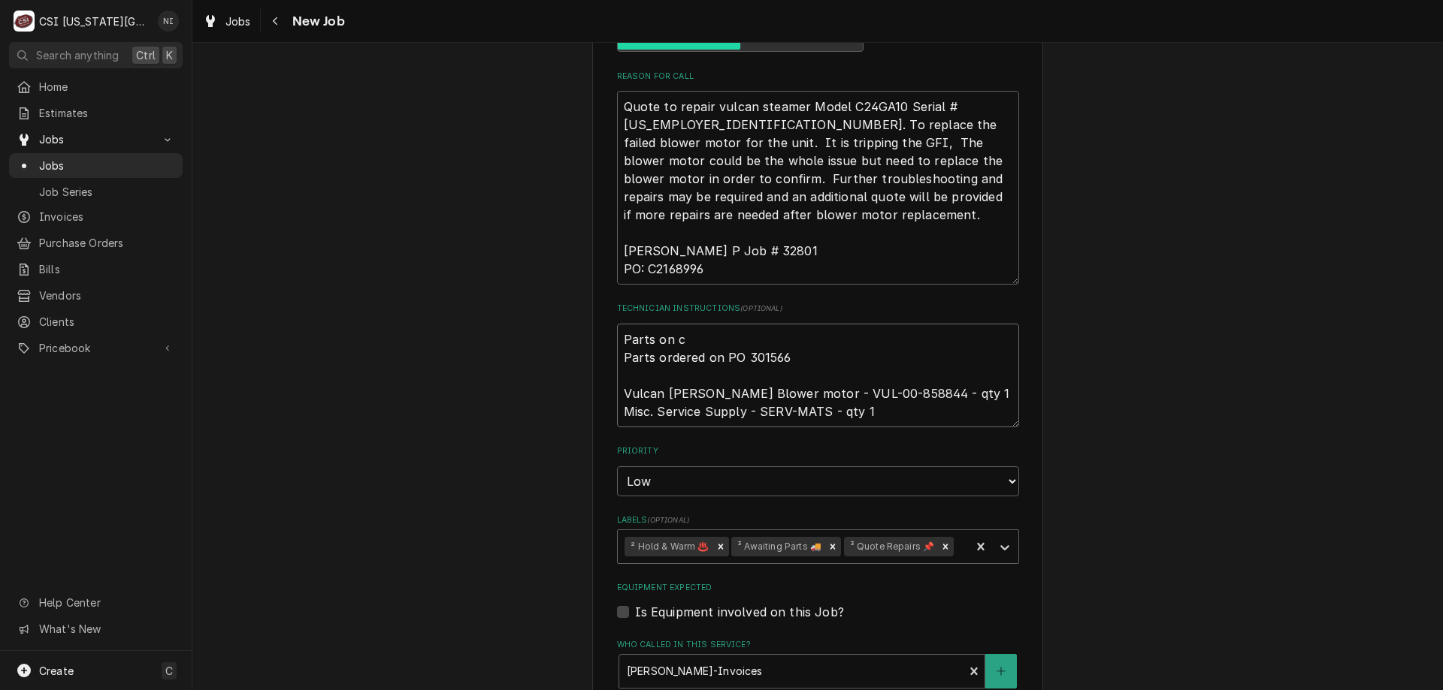
type textarea "Parts on ch Parts ordered on PO 301566 Vulcan Hart Blower motor - VUL-00-858844…"
type textarea "x"
type textarea "Parts on cha Parts ordered on PO 301566 Vulcan Hart Blower motor - VUL-00-85884…"
type textarea "x"
type textarea "Parts on char Parts ordered on PO 301566 Vulcan Hart Blower motor - VUL-00-8588…"
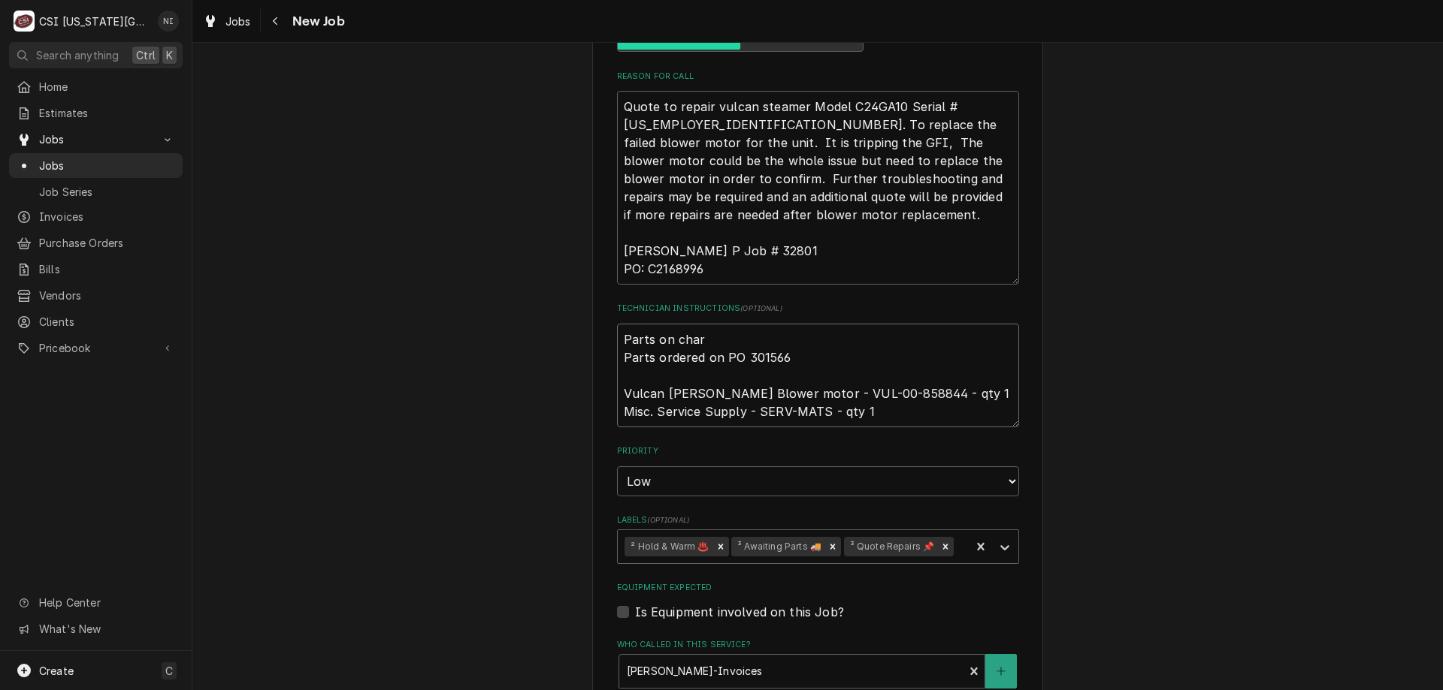
type textarea "x"
type textarea "Parts on charl Parts ordered on PO 301566 Vulcan Hart Blower motor - VUL-00-858…"
type textarea "x"
type textarea "Parts on charle Parts ordered on PO 301566 Vulcan Hart Blower motor - VUL-00-85…"
type textarea "x"
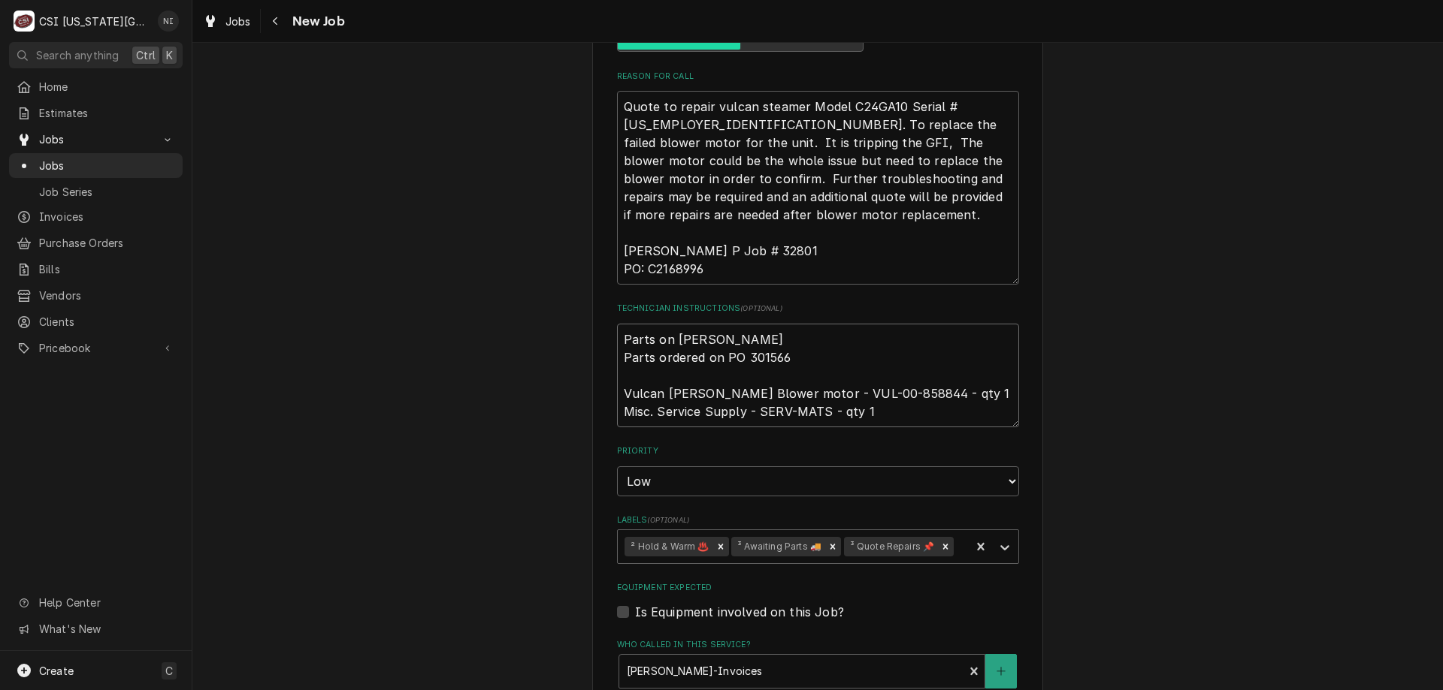
type textarea "Parts on charles Parts ordered on PO 301566 Vulcan Hart Blower motor - VUL-00-8…"
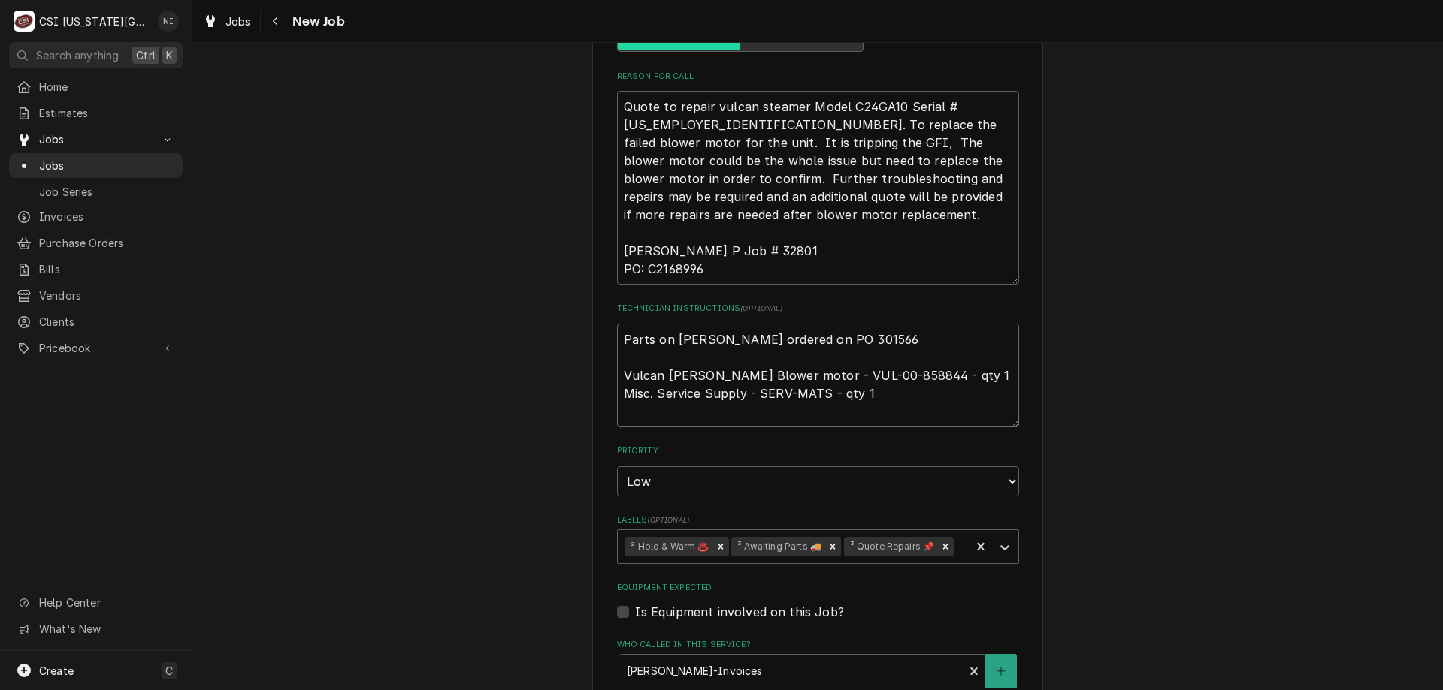
type textarea "x"
type textarea "Parts on charles Parts ordered on PO 301566 Vulcan Hart Blower motor - VUL-00-8…"
type textarea "x"
type textarea "Parts on charles s Parts ordered on PO 301566 Vulcan Hart Blower motor - VUL-00…"
type textarea "x"
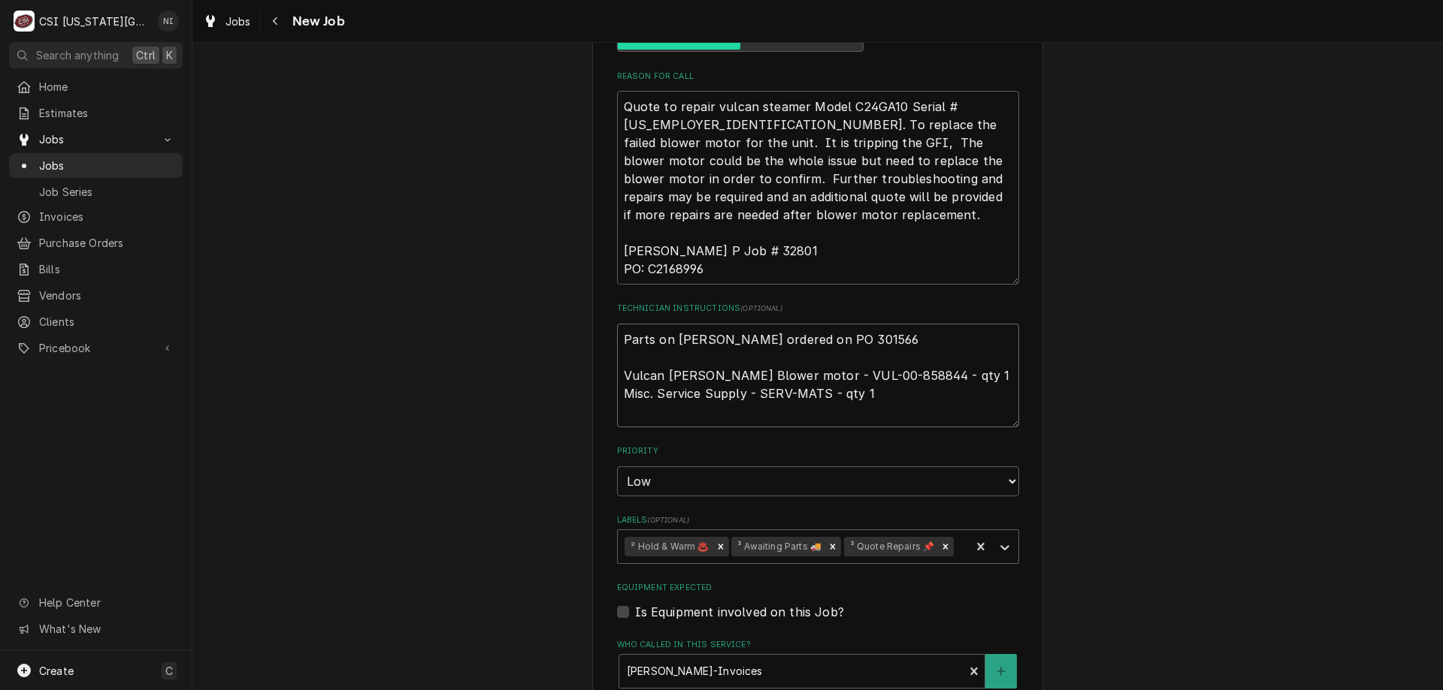
type textarea "Parts on charles sh Parts ordered on PO 301566 Vulcan Hart Blower motor - VUL-0…"
type textarea "x"
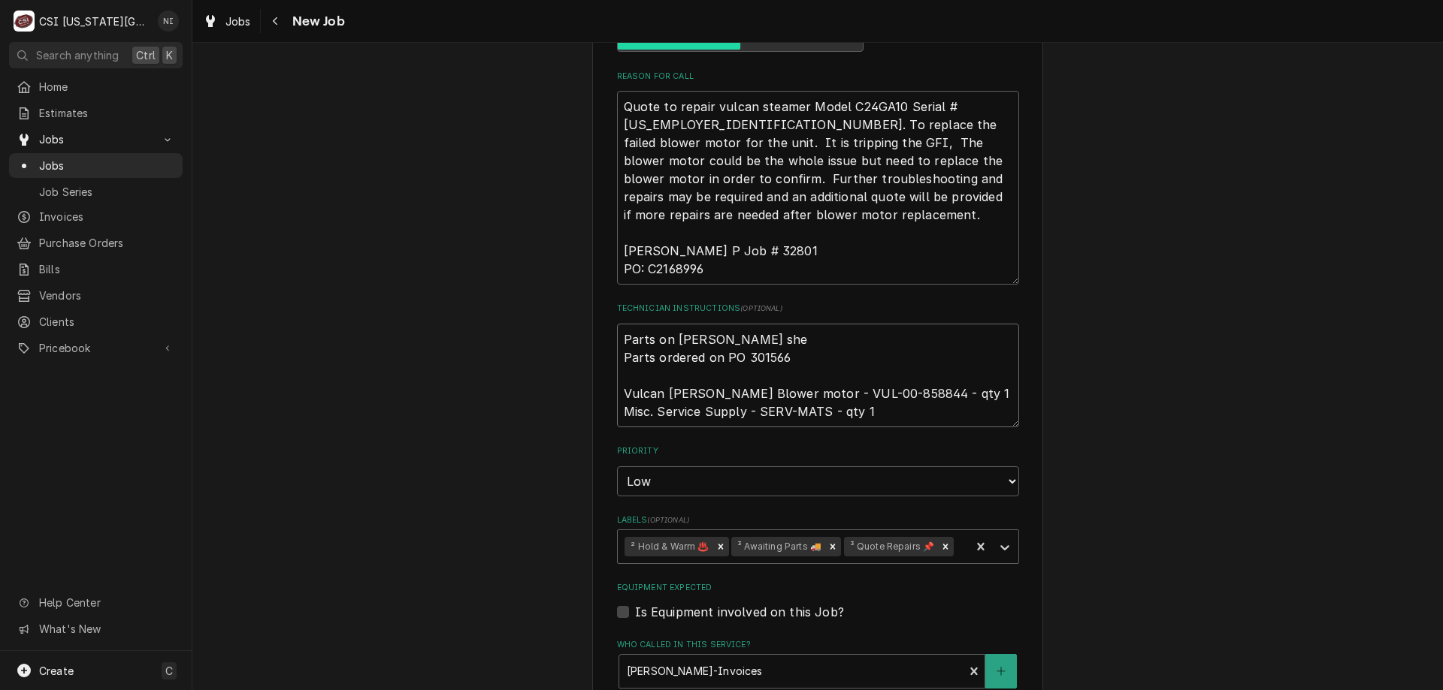
type textarea "Parts on charles shel Parts ordered on PO 301566 Vulcan Hart Blower motor - VUL…"
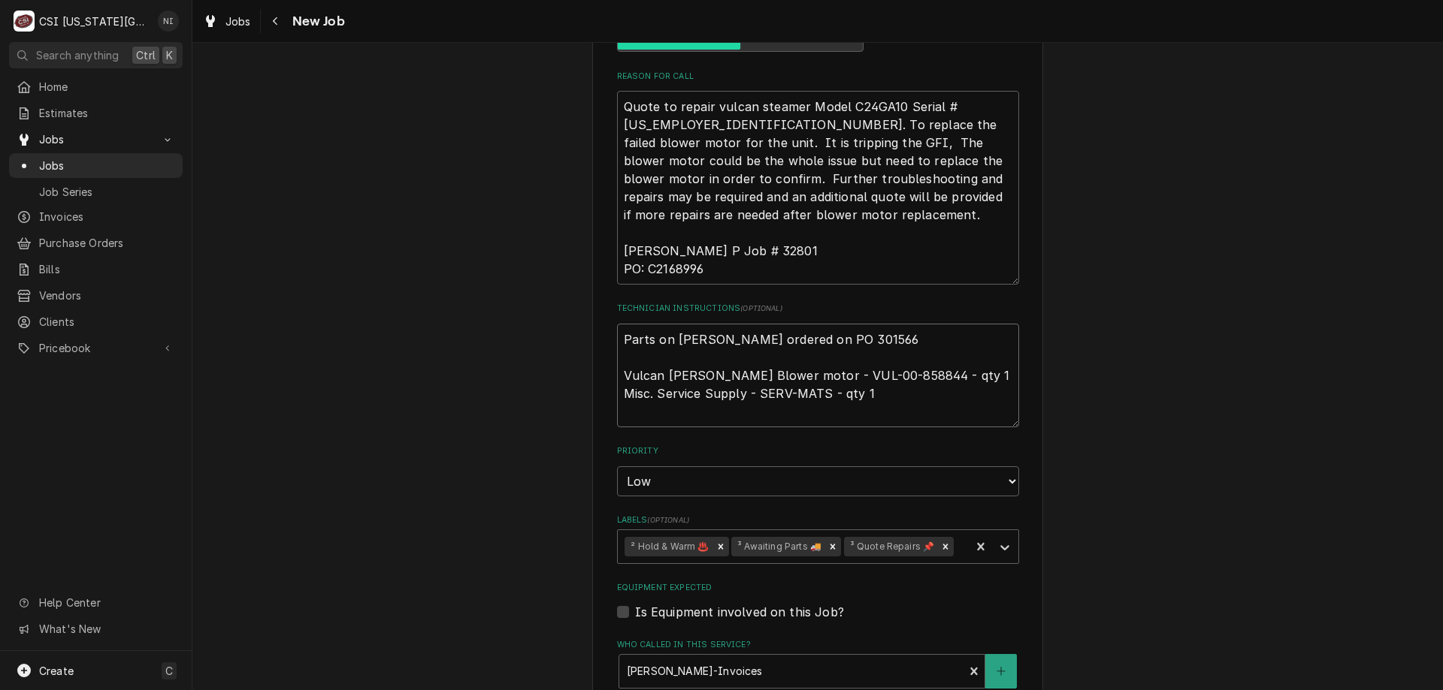
type textarea "x"
type textarea "Parts on charles shelf Parts ordered on PO 301566 Vulcan Hart Blower motor - VU…"
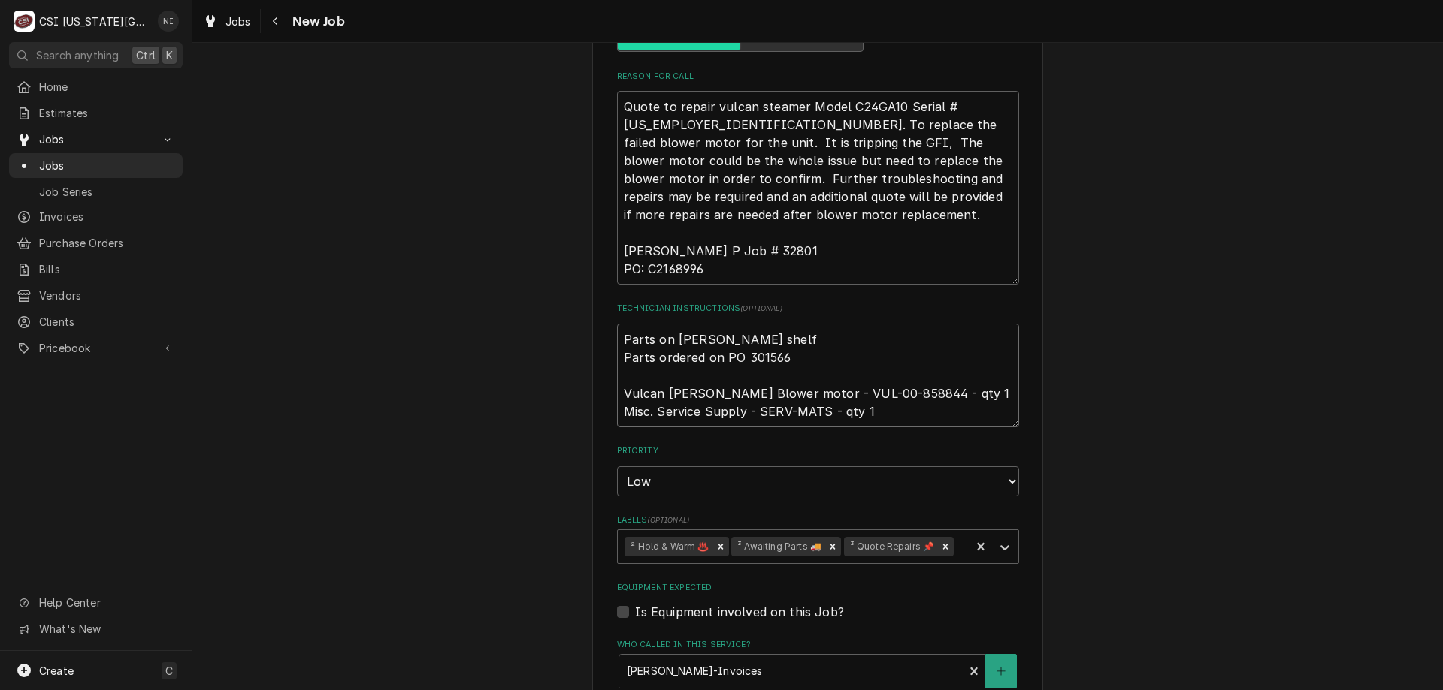
type textarea "x"
click at [827, 548] on icon "Remove ³ Awaiting Parts 🚚" at bounding box center [832, 547] width 11 height 11
type textarea "Parts on charles shelf Parts ordered on PO 301566 Vulcan Hart Blower motor - VU…"
click at [1000, 551] on icon "Labels" at bounding box center [1004, 547] width 15 height 15
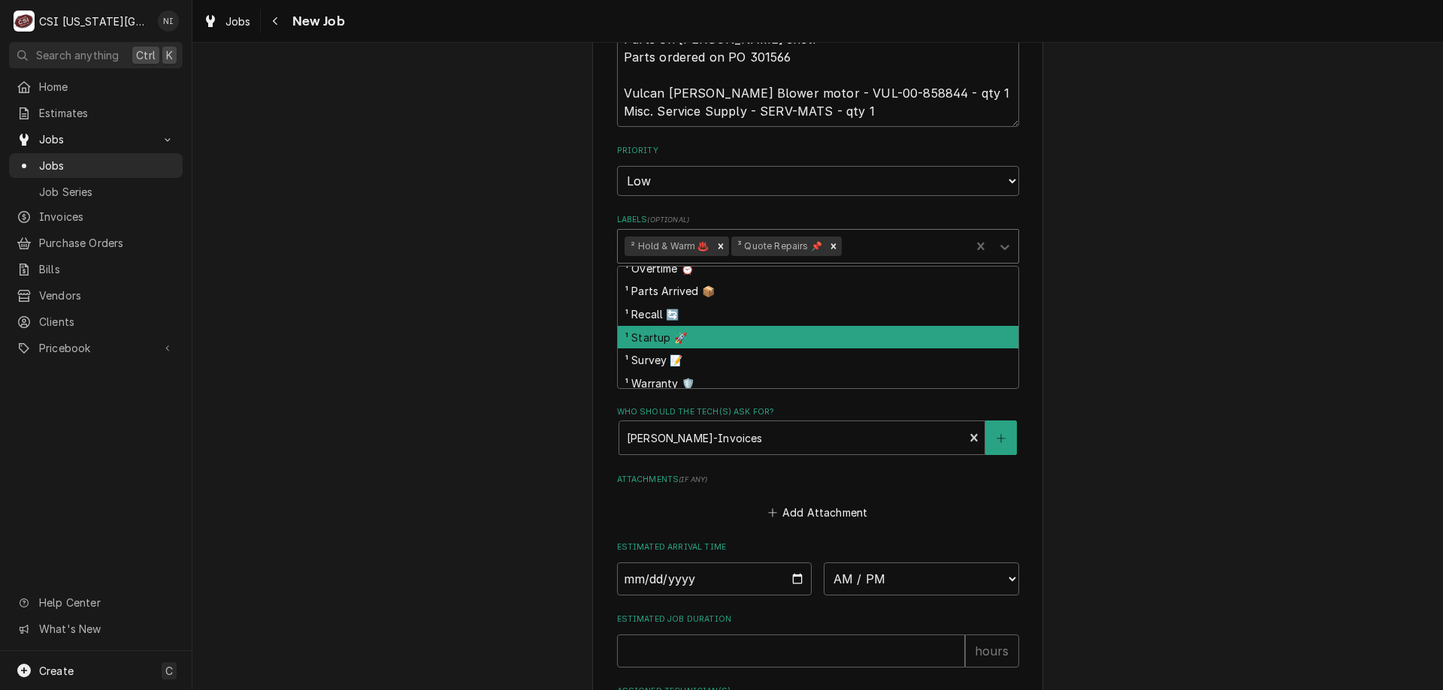
scroll to position [150, 0]
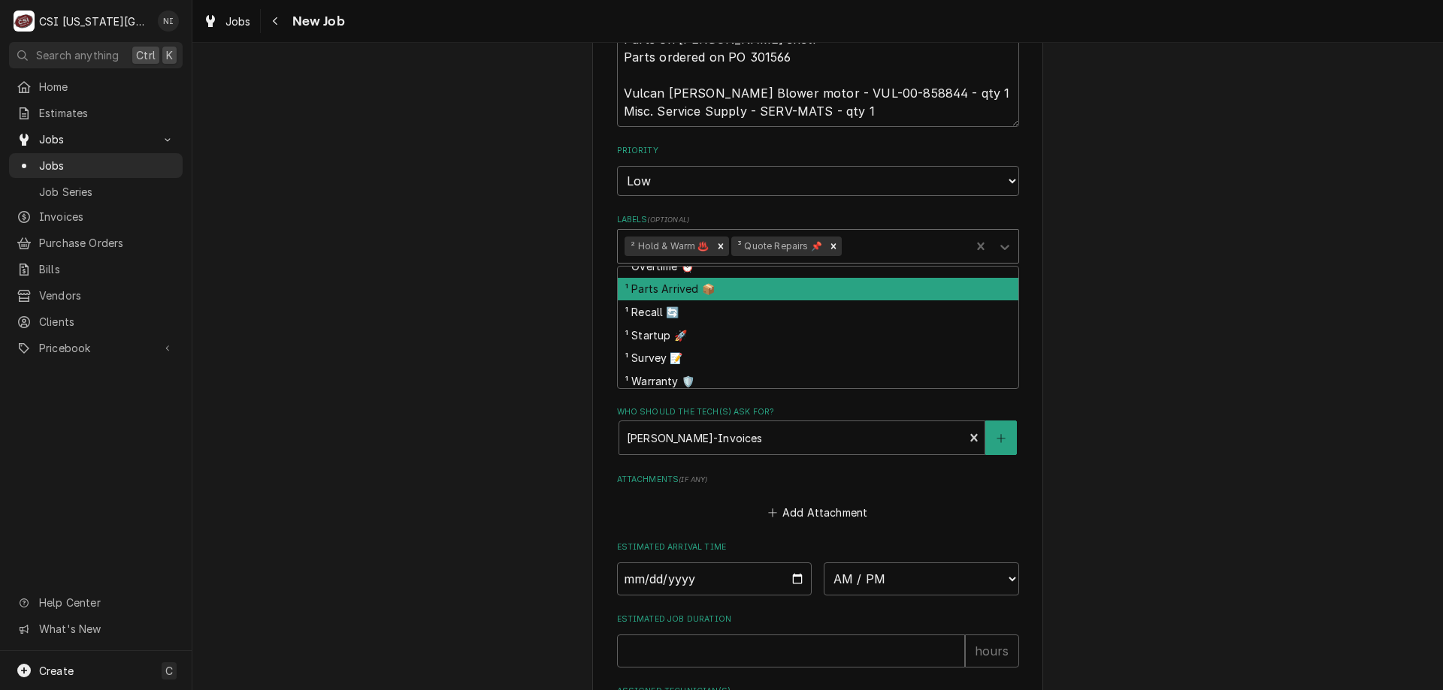
click at [737, 282] on div "¹ Parts Arrived 📦" at bounding box center [818, 289] width 400 height 23
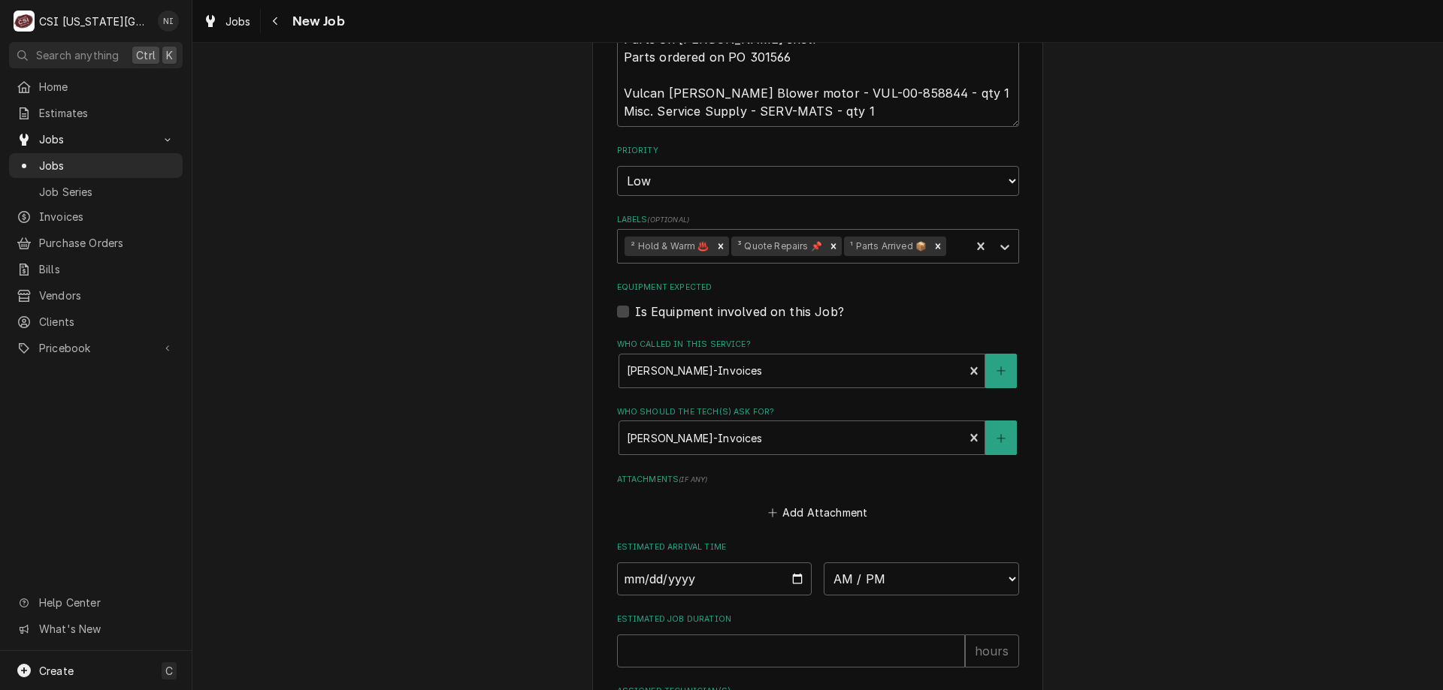
click at [1204, 313] on div "Use the fields below to edit this job: Client Details Client ARGOSY CASINO HOTE…" at bounding box center [817, 64] width 1250 height 1680
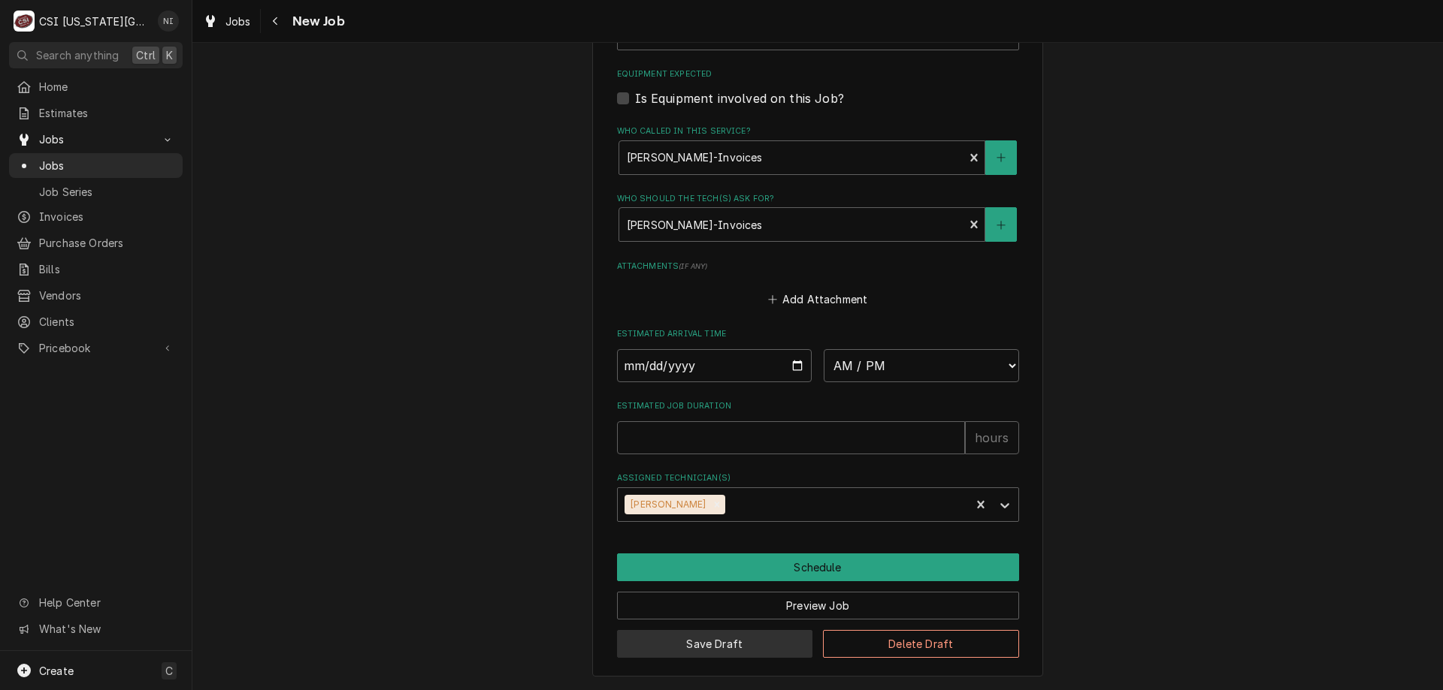
click at [753, 637] on button "Save Draft" at bounding box center [715, 644] width 196 height 28
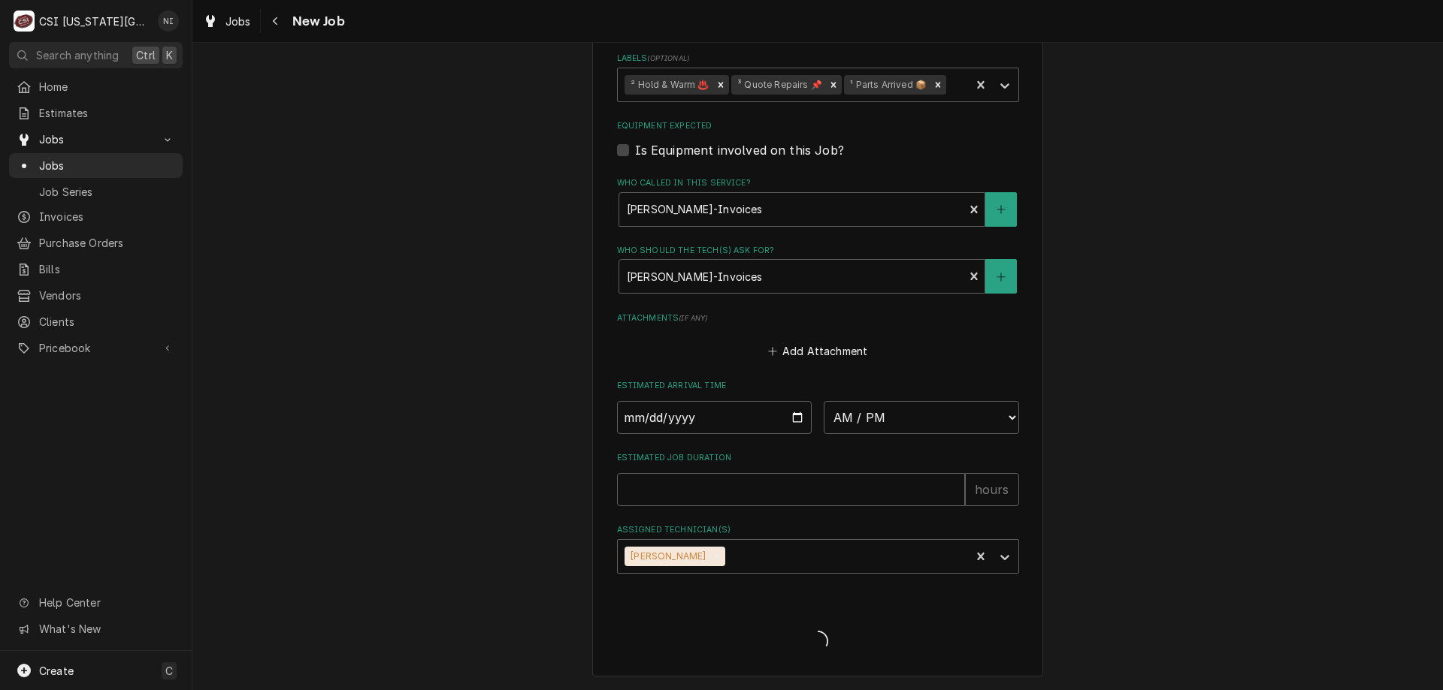
type textarea "x"
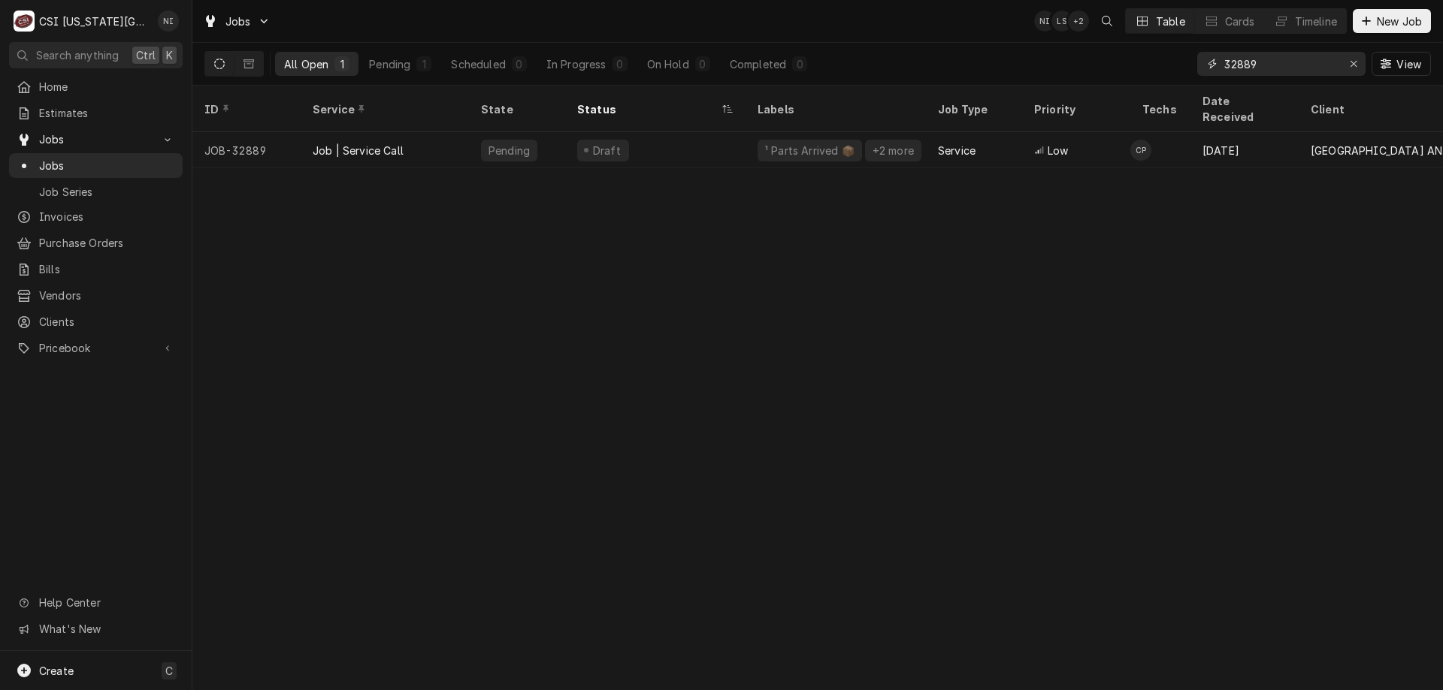
drag, startPoint x: 1248, startPoint y: 64, endPoint x: 1183, endPoint y: 66, distance: 65.4
click at [1183, 65] on div "All Open 1 Pending 1 Scheduled 0 In Progress 0 On Hold 0 Completed 0 32889 View" at bounding box center [817, 64] width 1226 height 42
type input "31504"
click at [431, 132] on div "Job | Factory Startup" at bounding box center [385, 150] width 168 height 36
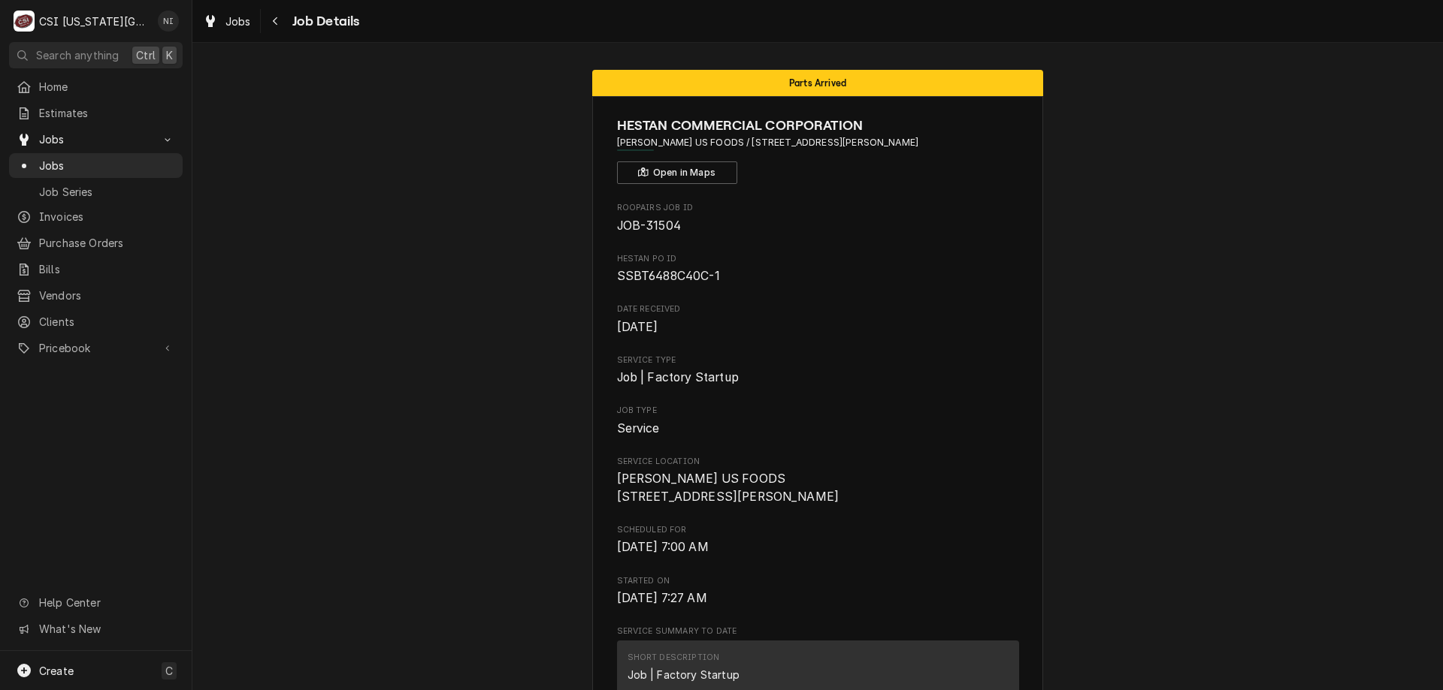
drag, startPoint x: 145, startPoint y: 163, endPoint x: 264, endPoint y: 110, distance: 129.8
click at [145, 164] on span "Jobs" at bounding box center [107, 166] width 136 height 16
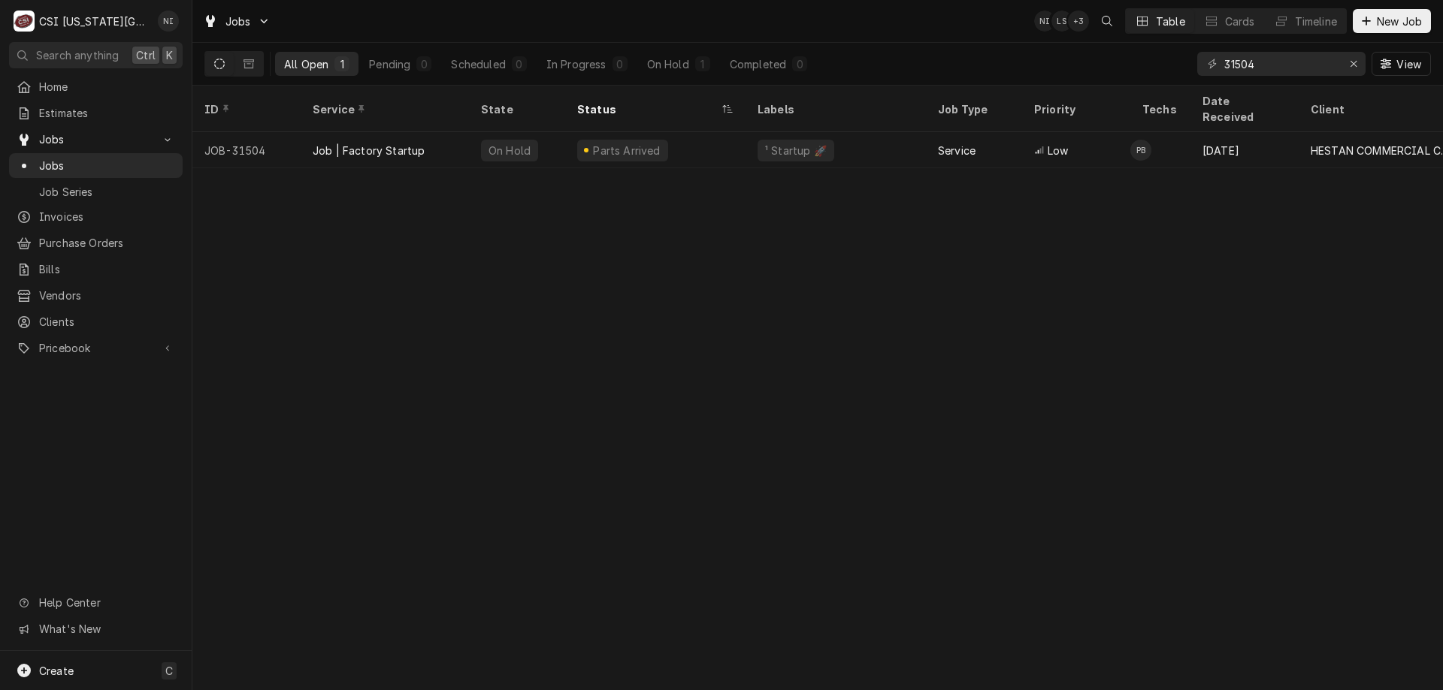
drag, startPoint x: 682, startPoint y: 453, endPoint x: 675, endPoint y: 438, distance: 16.8
click at [682, 453] on div "ID Service State Status Labels Job Type Priority Techs Date Received Client Loc…" at bounding box center [817, 388] width 1250 height 605
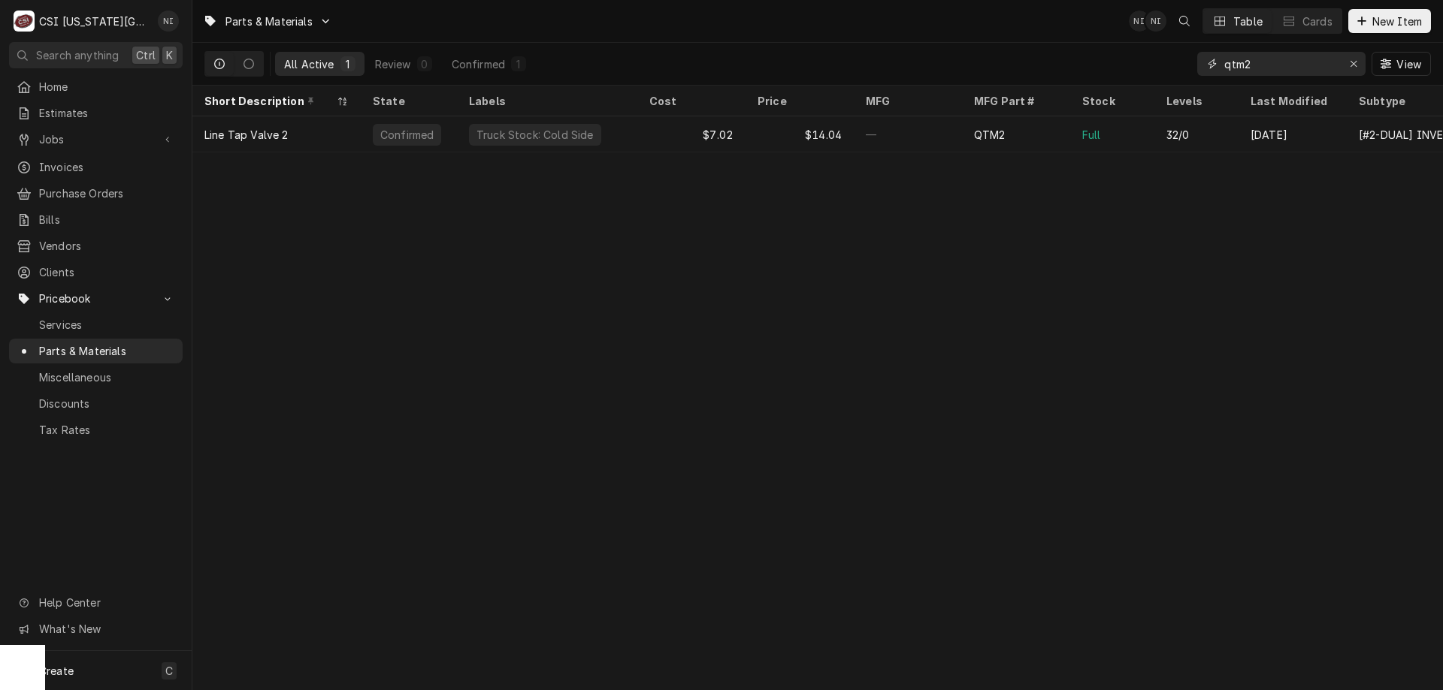
click at [1352, 62] on icon "Erase input" at bounding box center [1353, 64] width 8 height 11
